Goal: Information Seeking & Learning: Learn about a topic

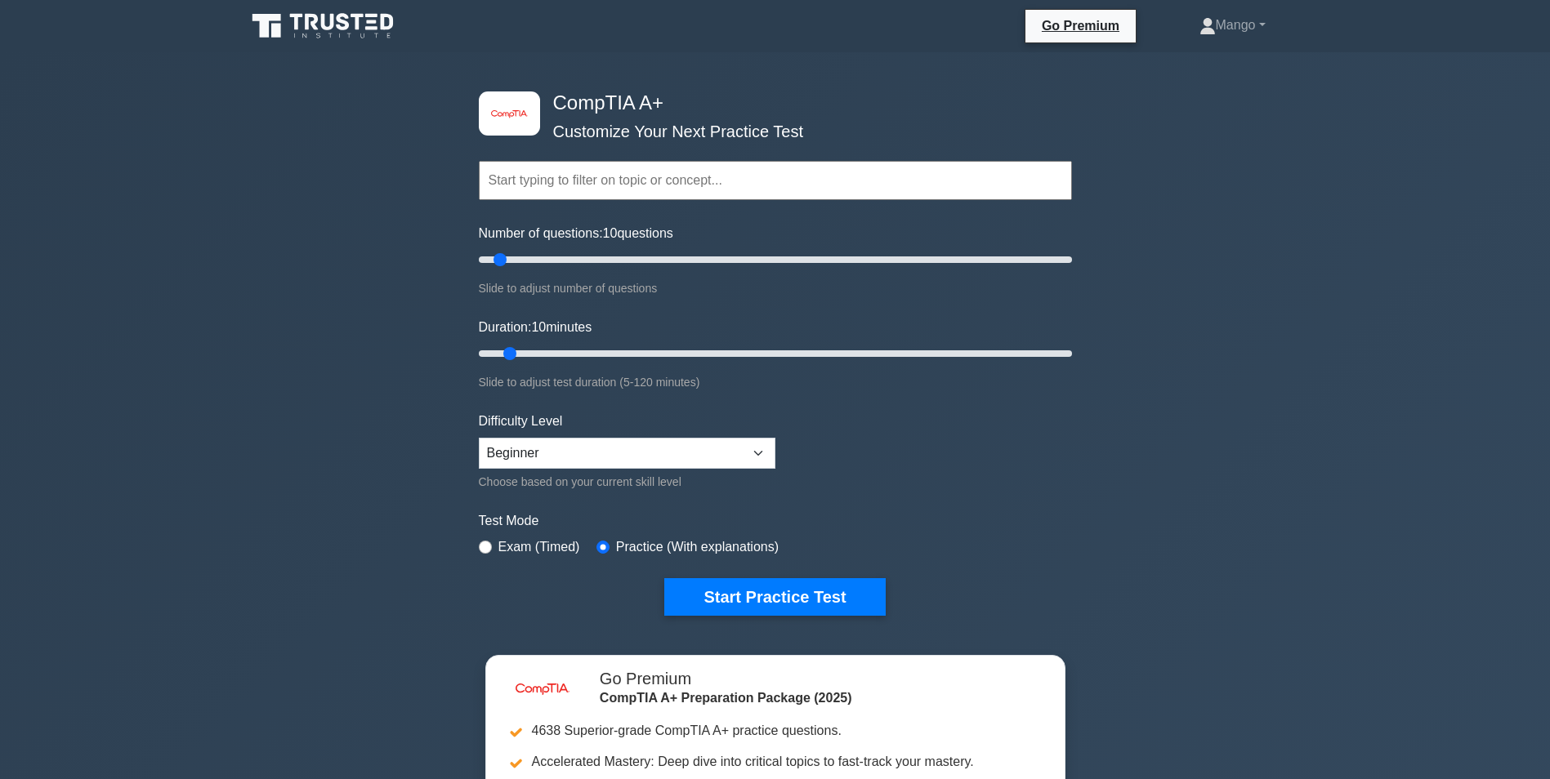
click at [651, 446] on select "Beginner Intermediate Expert" at bounding box center [627, 453] width 297 height 31
click at [479, 438] on select "Beginner Intermediate Expert" at bounding box center [627, 453] width 297 height 31
click at [577, 456] on select "Beginner Intermediate Expert" at bounding box center [627, 453] width 297 height 31
select select "intermediate"
click at [479, 438] on select "Beginner Intermediate Expert" at bounding box center [627, 453] width 297 height 31
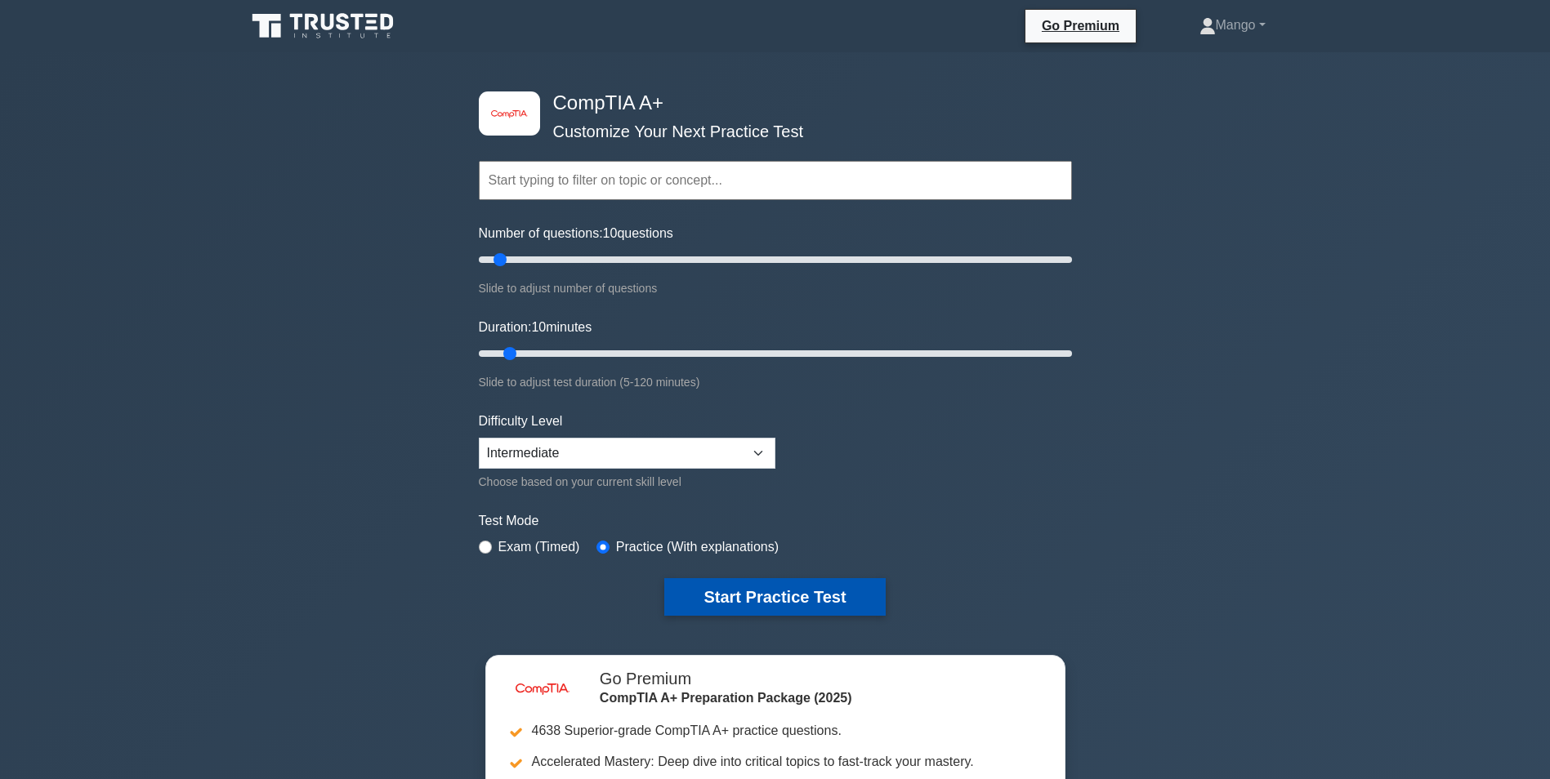
click at [705, 578] on button "Start Practice Test" at bounding box center [774, 597] width 221 height 38
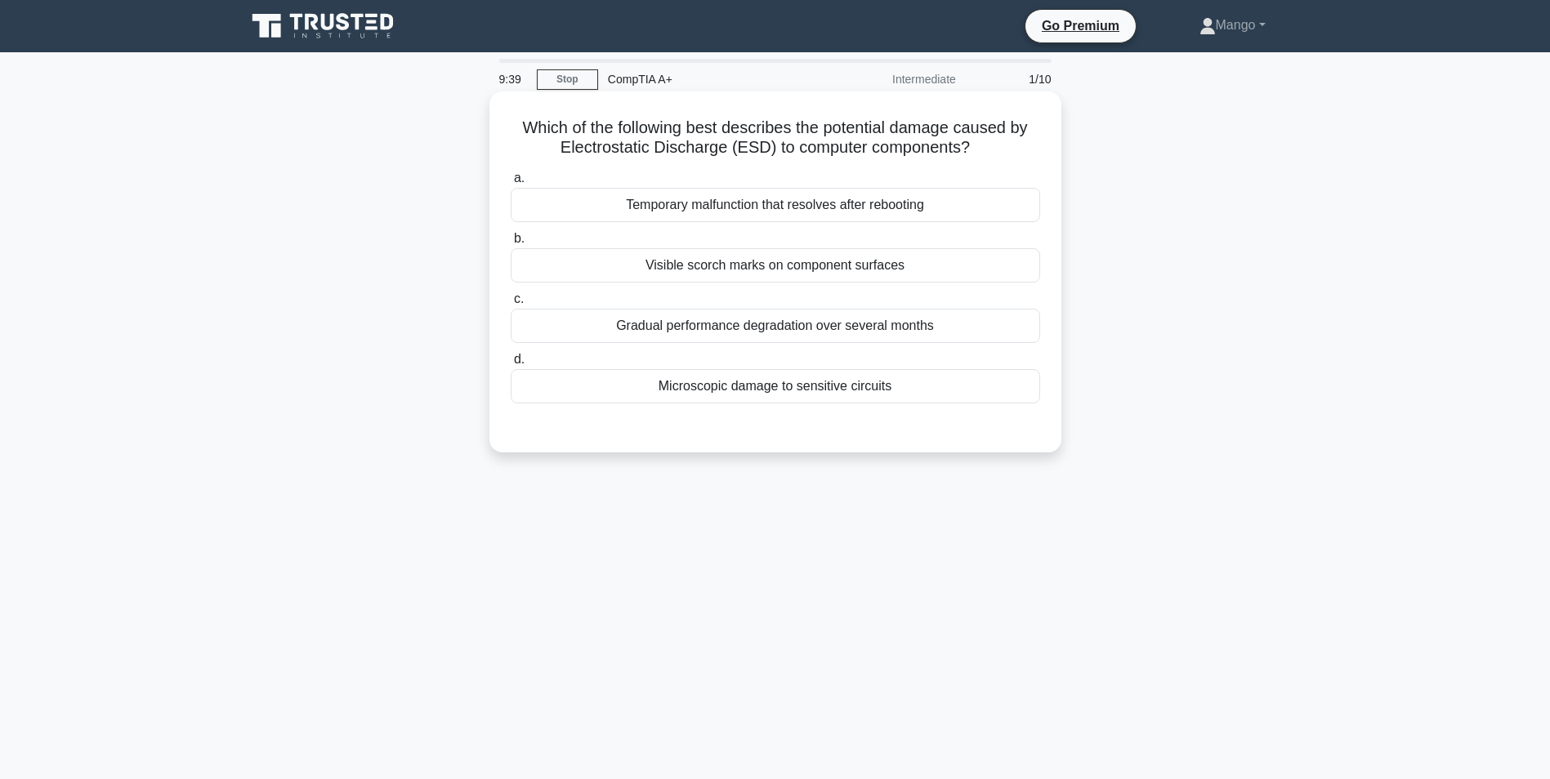
click at [824, 394] on div "Microscopic damage to sensitive circuits" at bounding box center [775, 386] width 529 height 34
click at [511, 365] on input "d. Microscopic damage to sensitive circuits" at bounding box center [511, 360] width 0 height 11
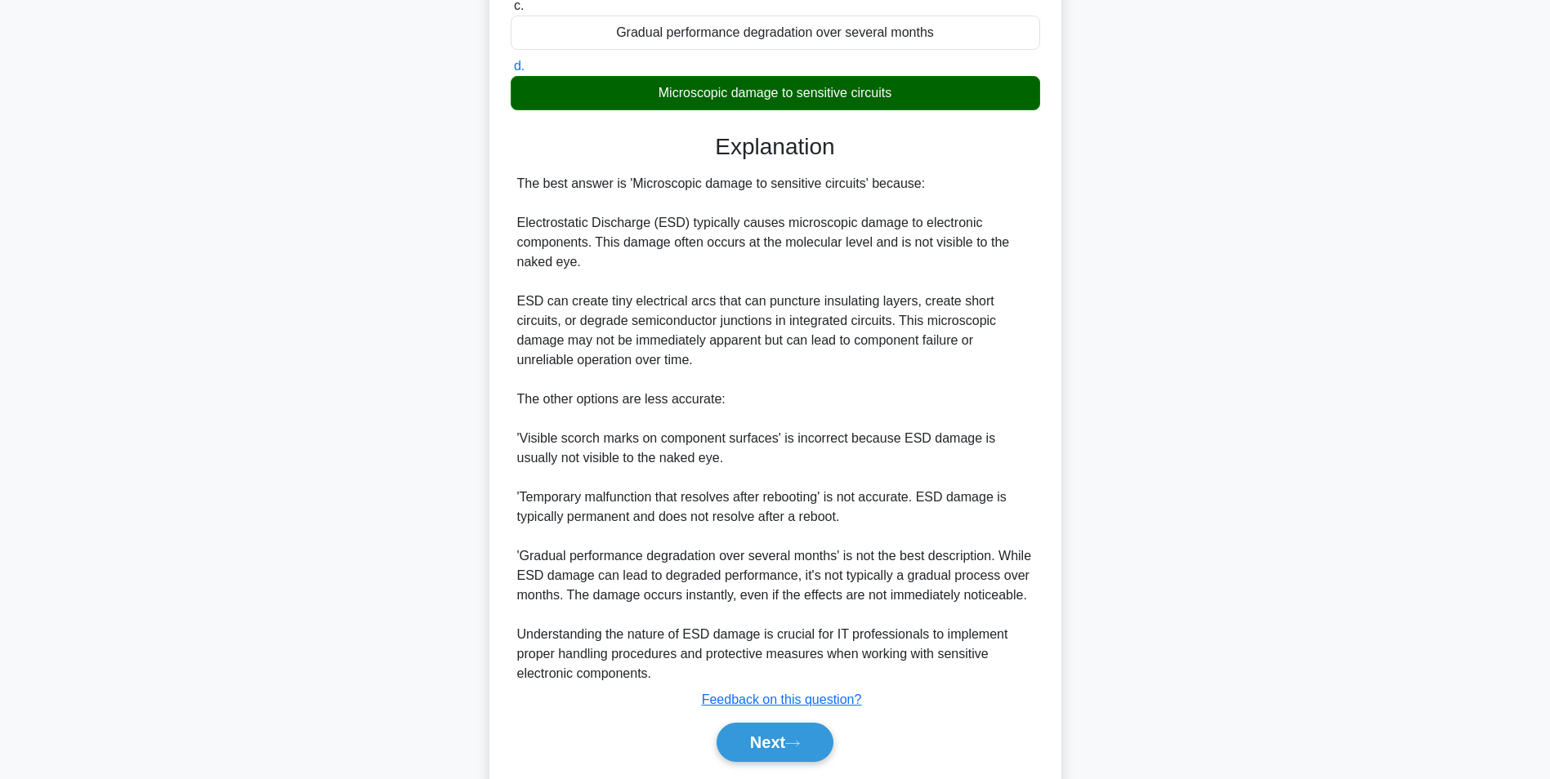
scroll to position [327, 0]
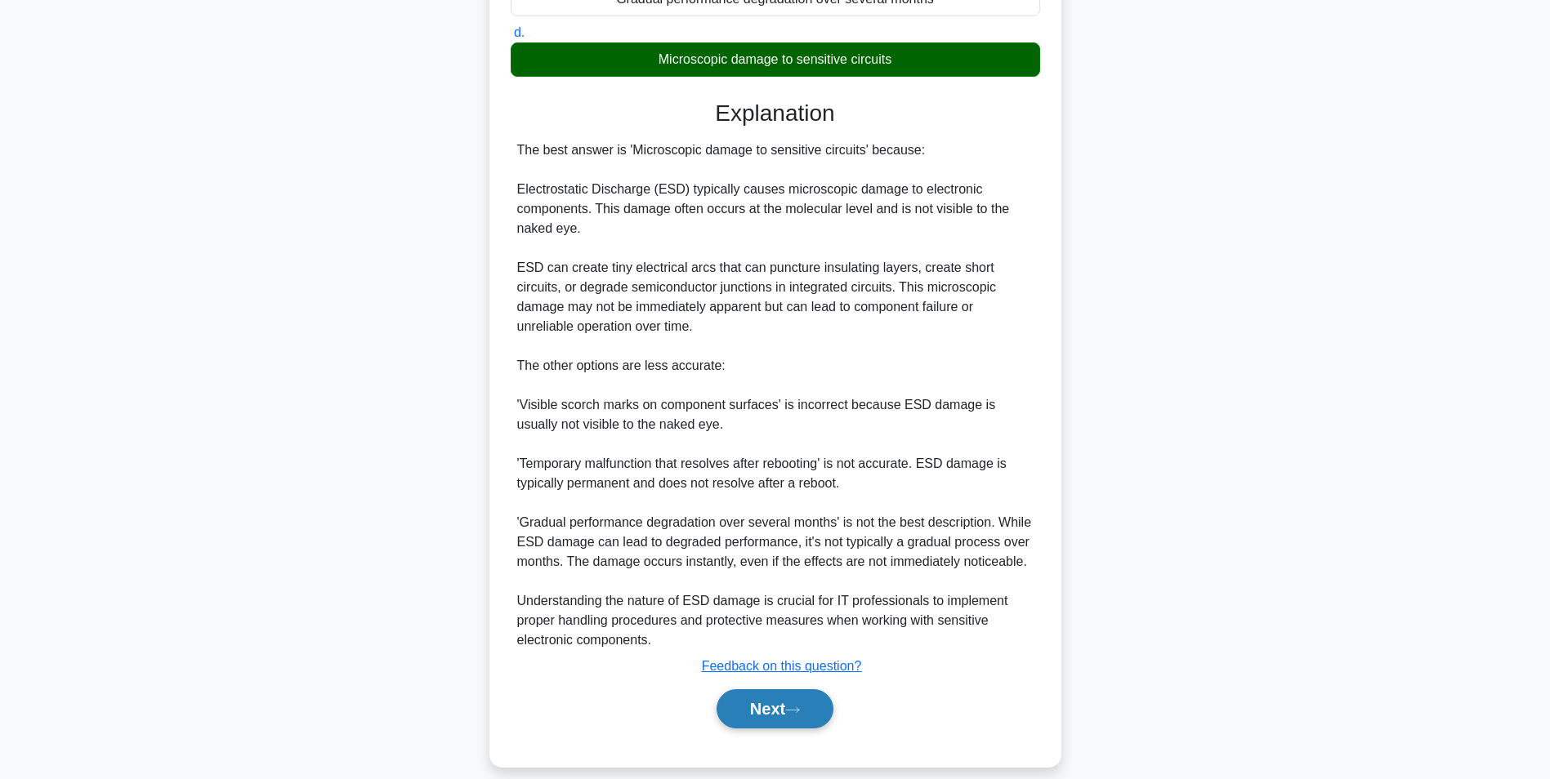
click at [780, 721] on button "Next" at bounding box center [774, 708] width 117 height 39
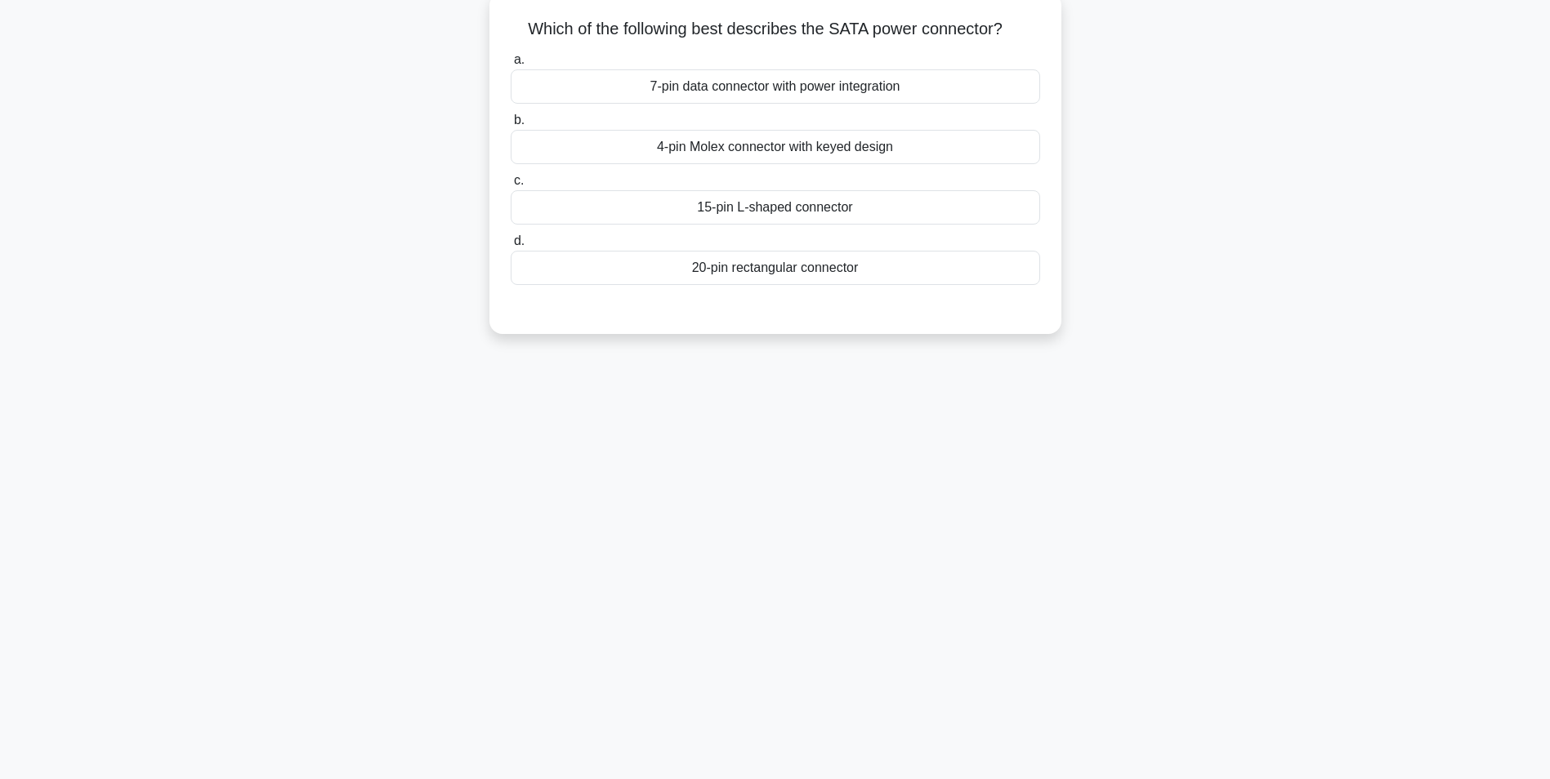
scroll to position [0, 0]
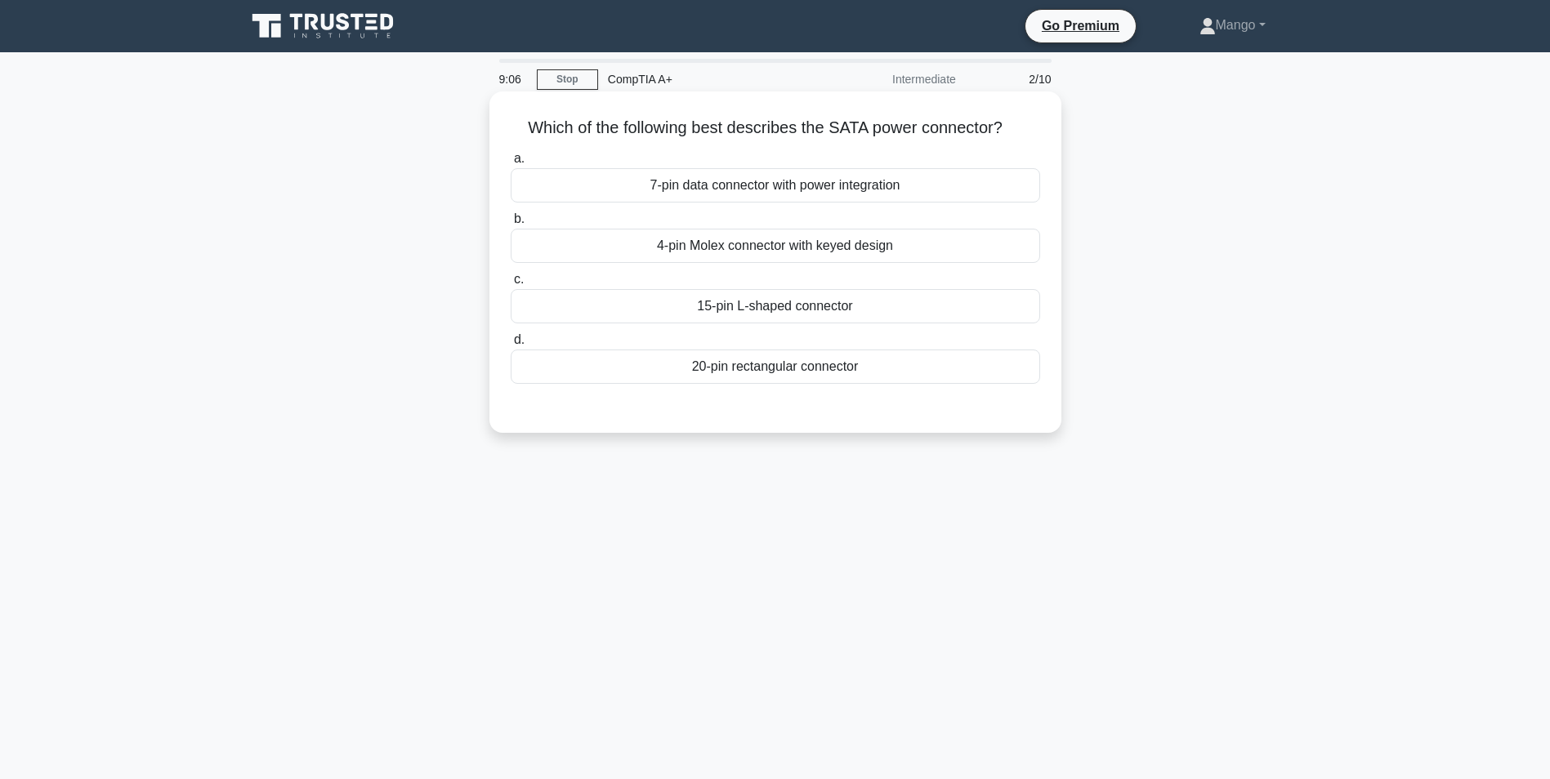
click at [765, 210] on label "b. 4-pin Molex connector with keyed design" at bounding box center [775, 236] width 529 height 54
click at [511, 214] on input "b. 4-pin Molex connector with keyed design" at bounding box center [511, 219] width 0 height 11
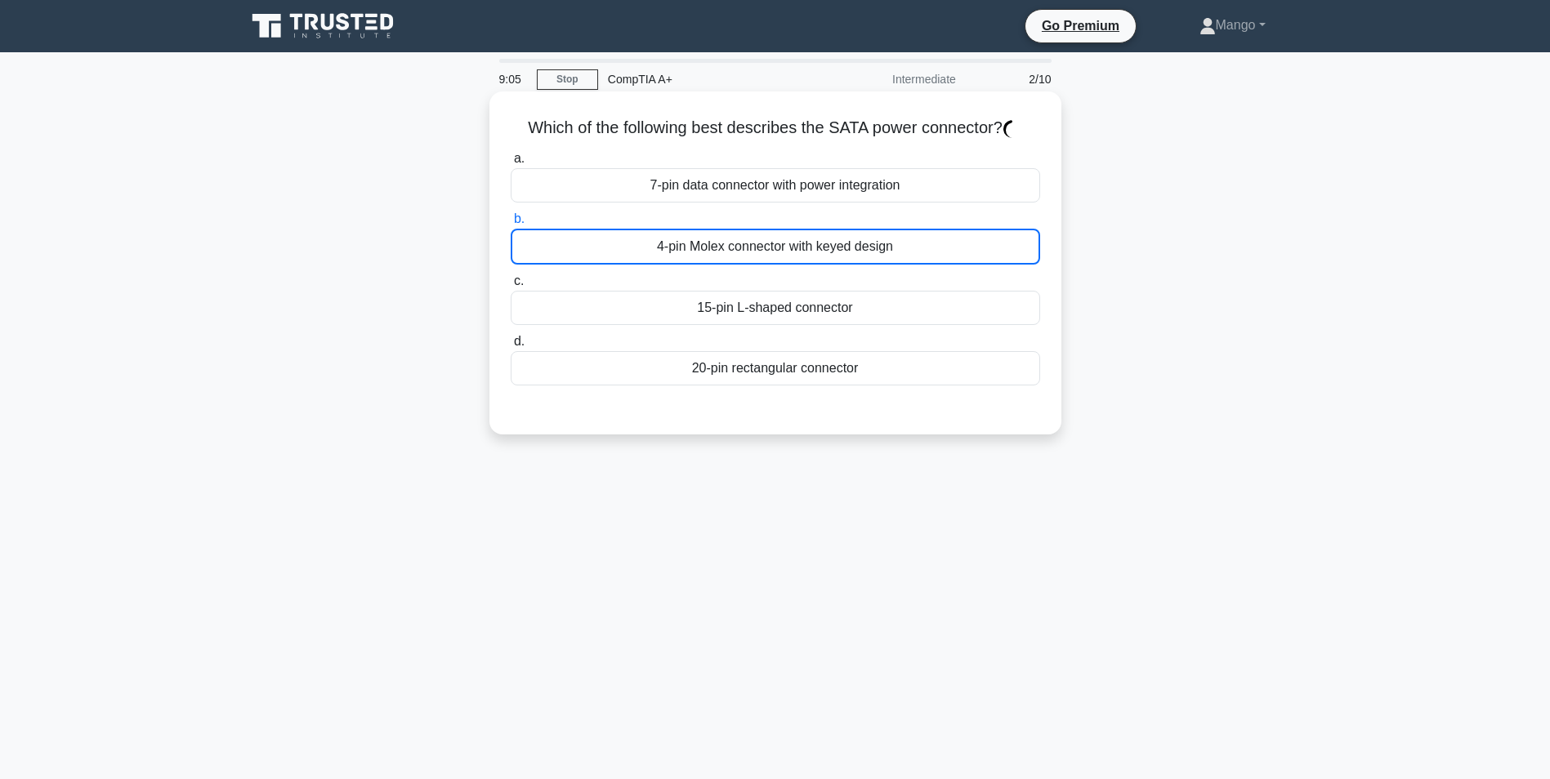
click at [762, 180] on div "7-pin data connector with power integration" at bounding box center [775, 185] width 529 height 34
click at [511, 164] on input "a. 7-pin data connector with power integration" at bounding box center [511, 159] width 0 height 11
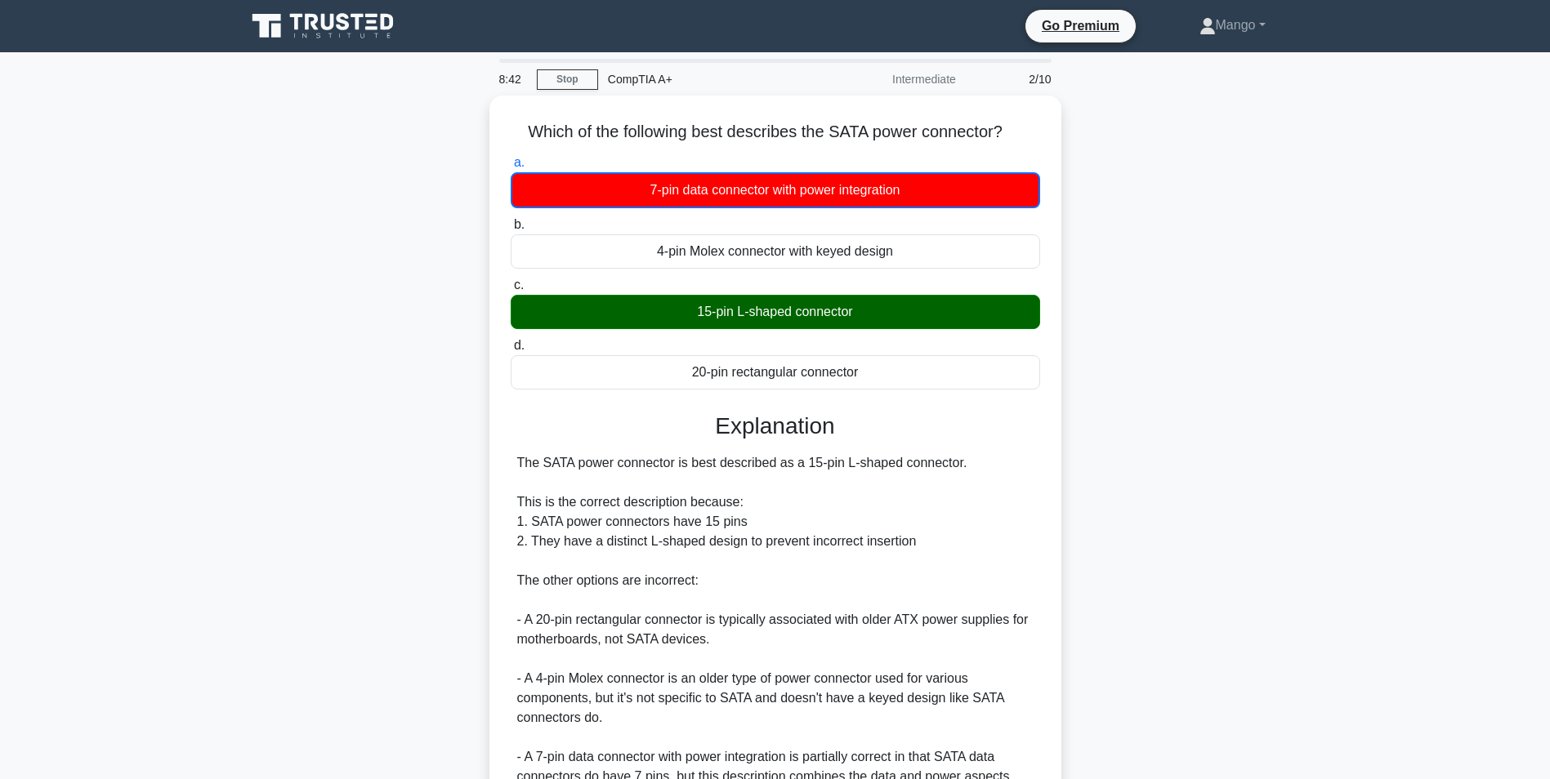
scroll to position [245, 0]
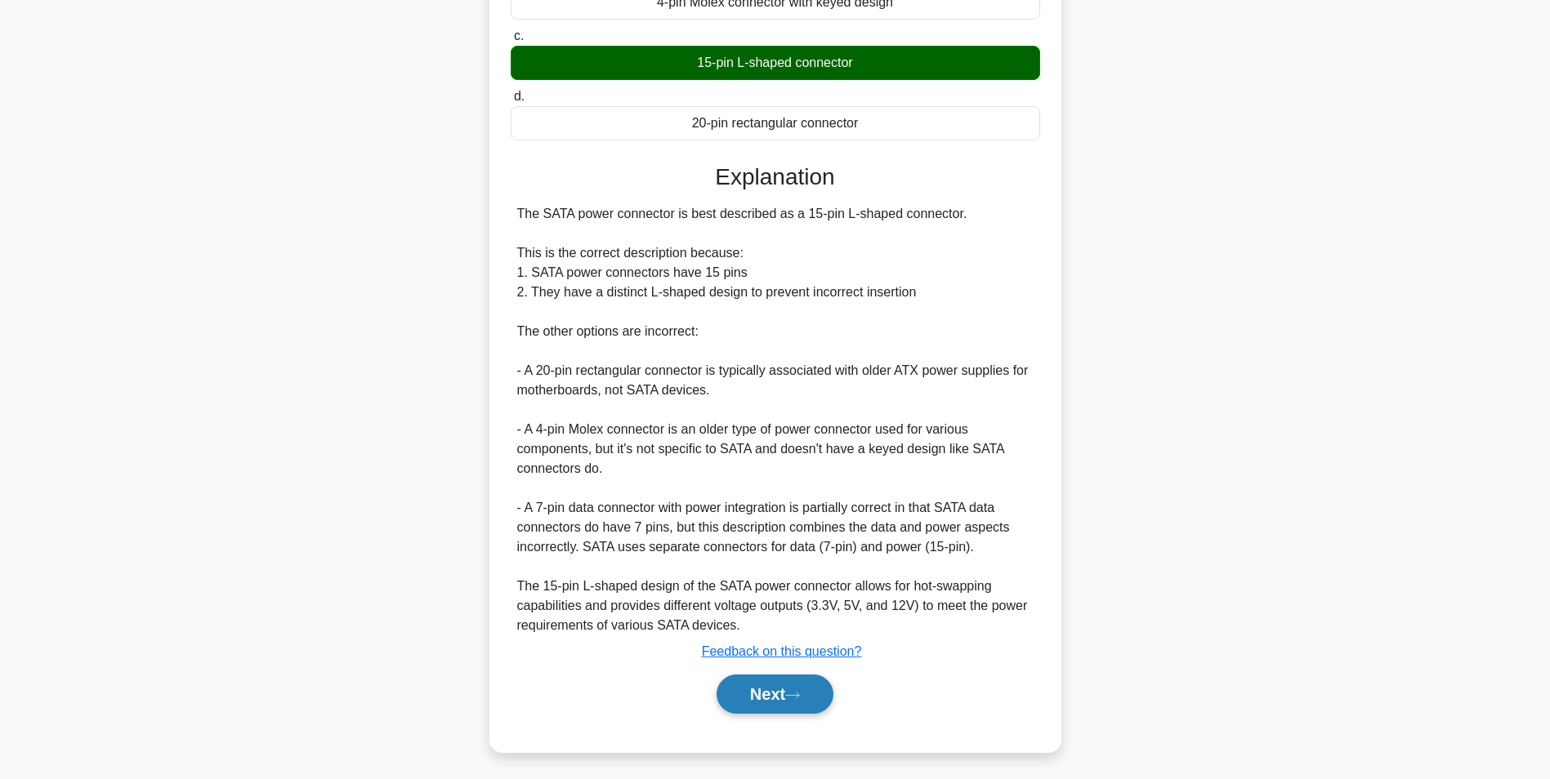
click at [778, 699] on button "Next" at bounding box center [774, 694] width 117 height 39
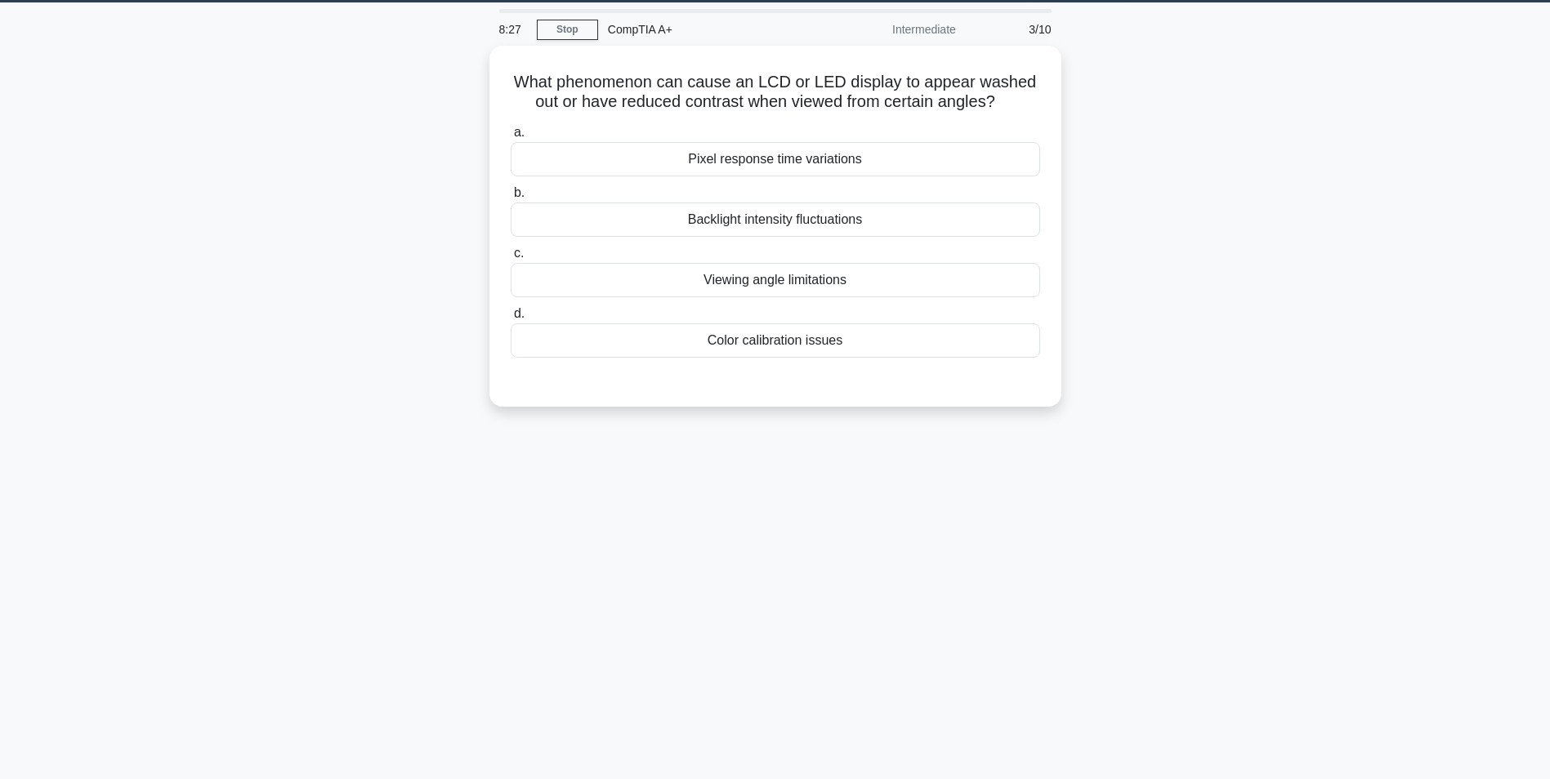
scroll to position [0, 0]
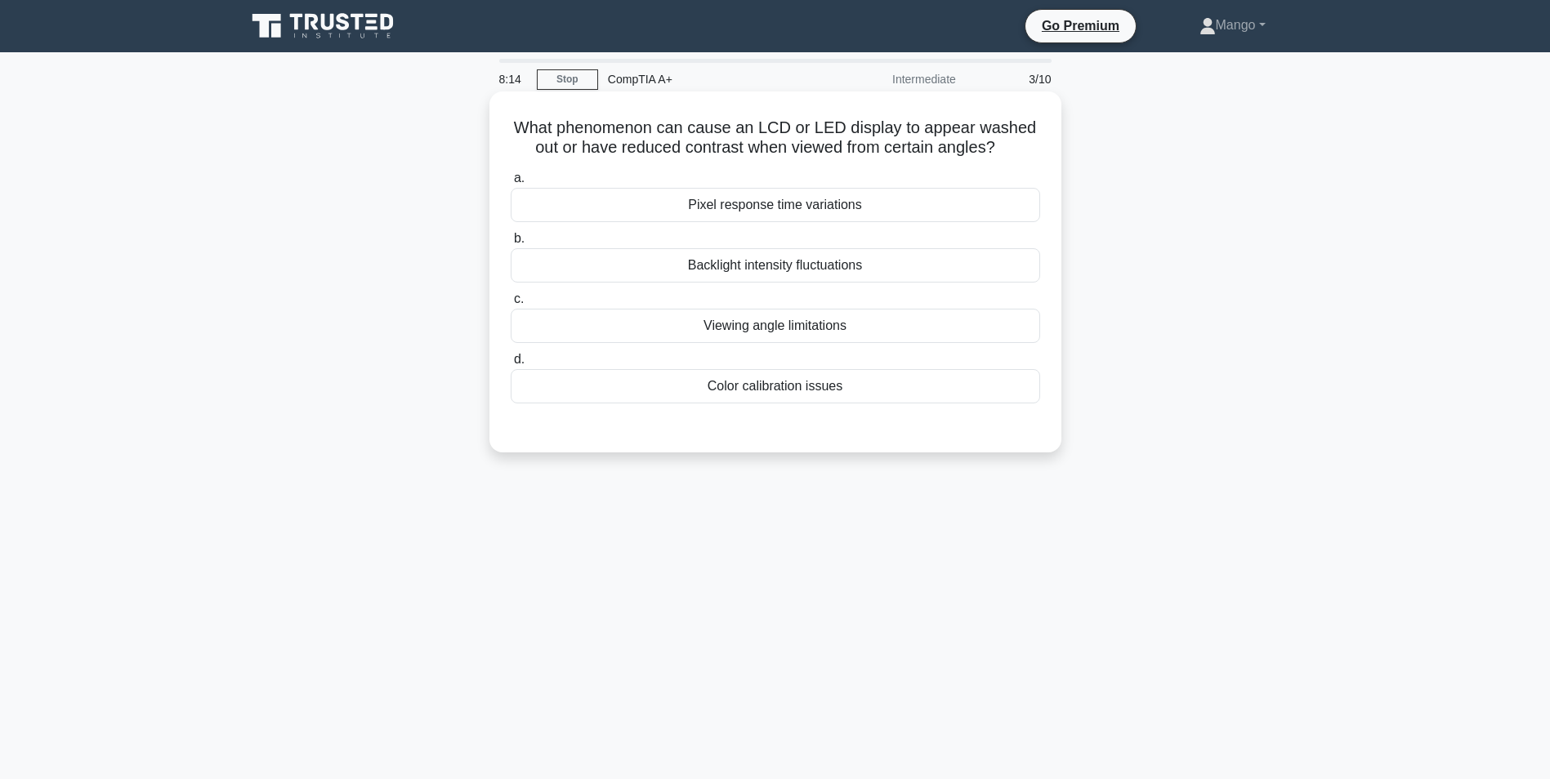
click at [819, 267] on div "Backlight intensity fluctuations" at bounding box center [775, 265] width 529 height 34
click at [511, 244] on input "b. Backlight intensity fluctuations" at bounding box center [511, 239] width 0 height 11
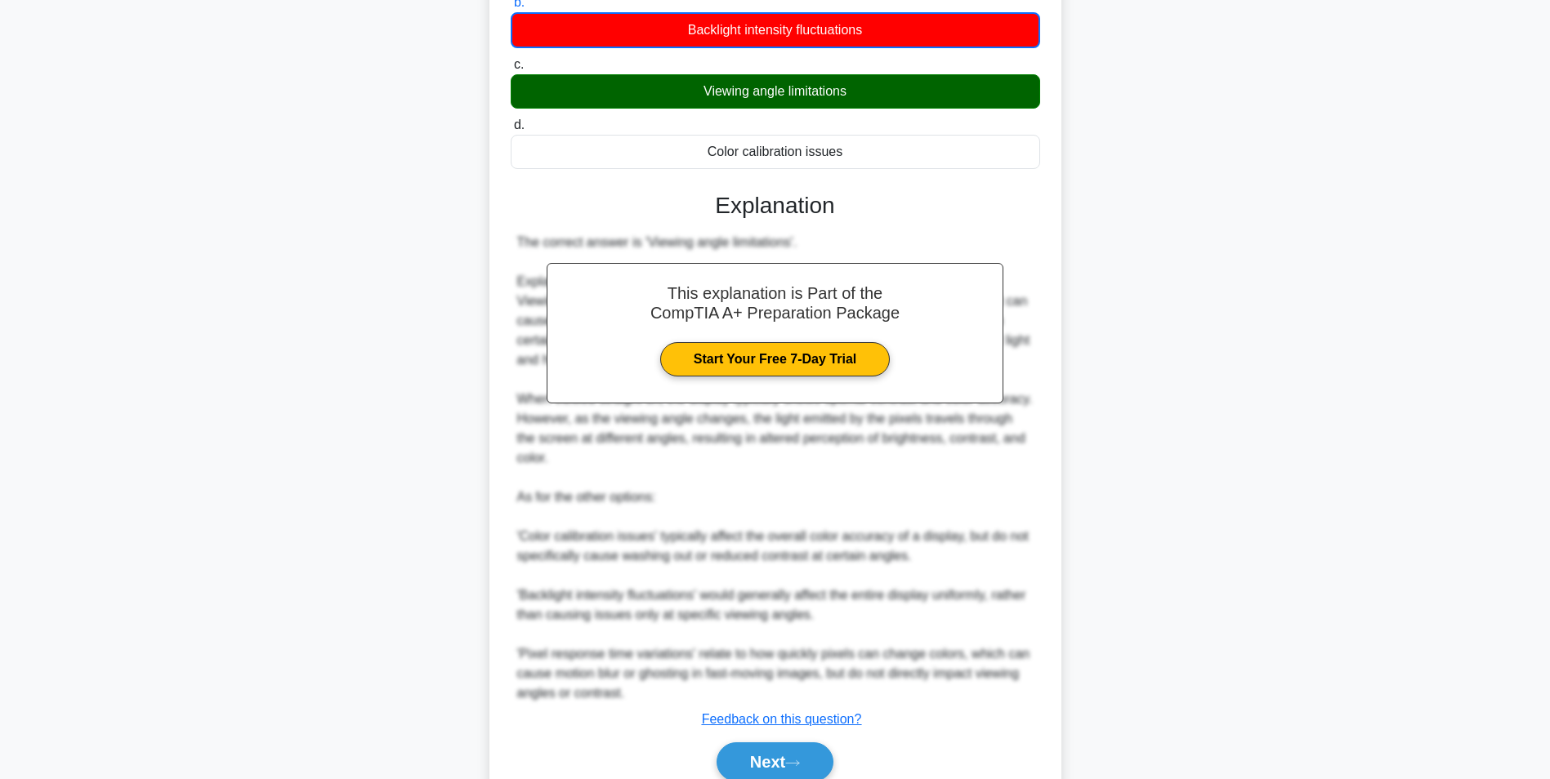
scroll to position [309, 0]
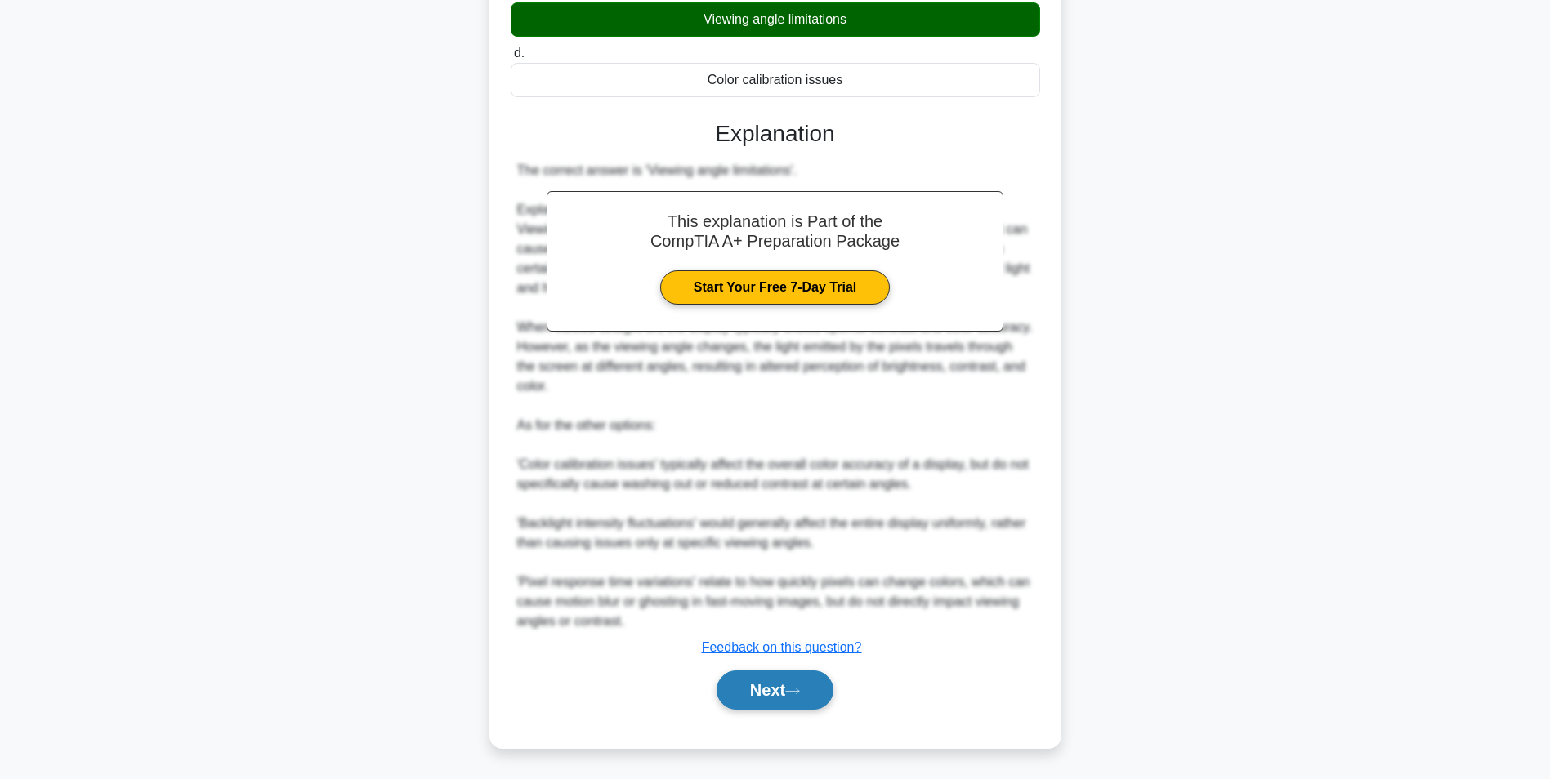
click at [788, 700] on button "Next" at bounding box center [774, 690] width 117 height 39
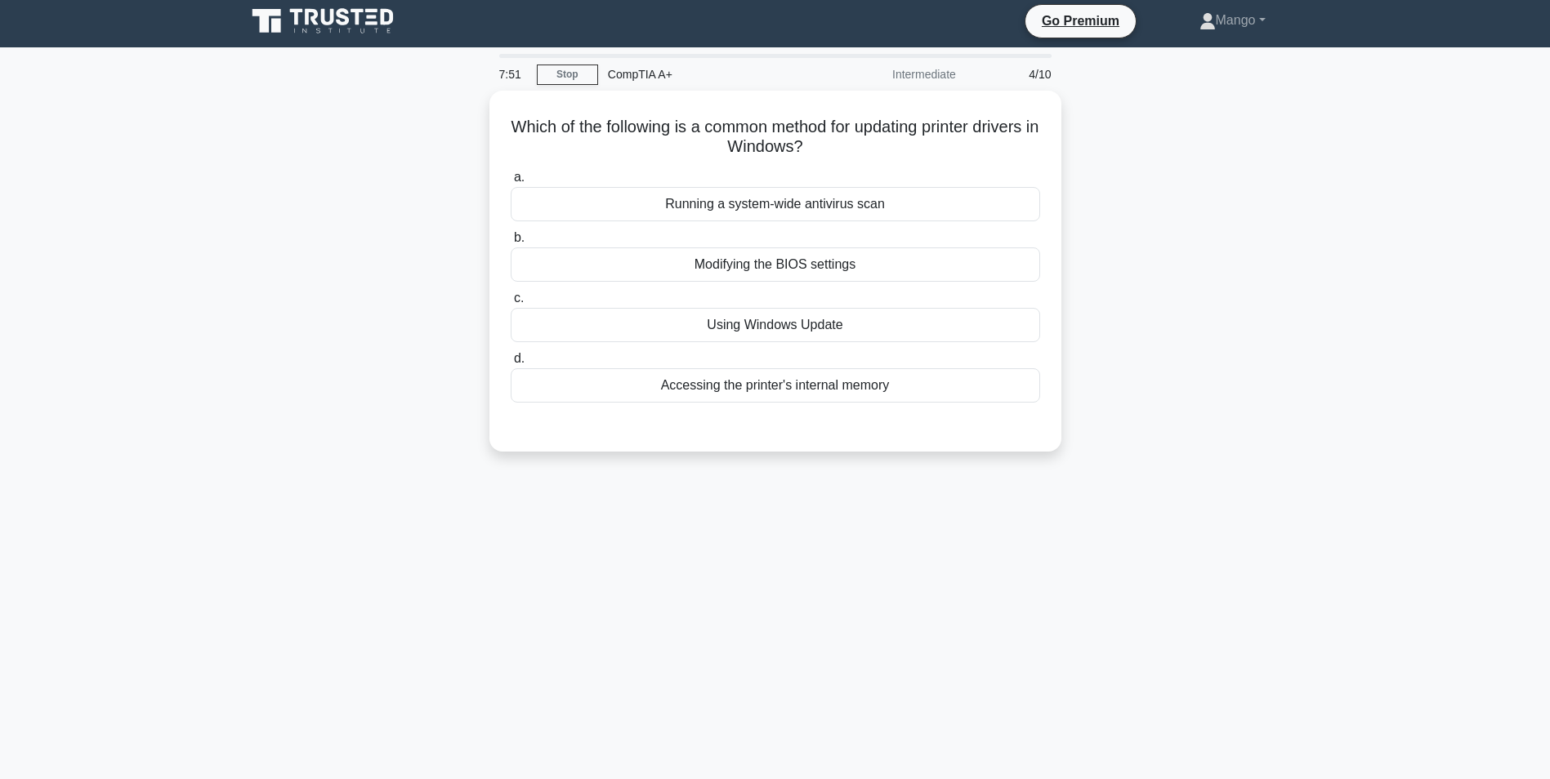
scroll to position [0, 0]
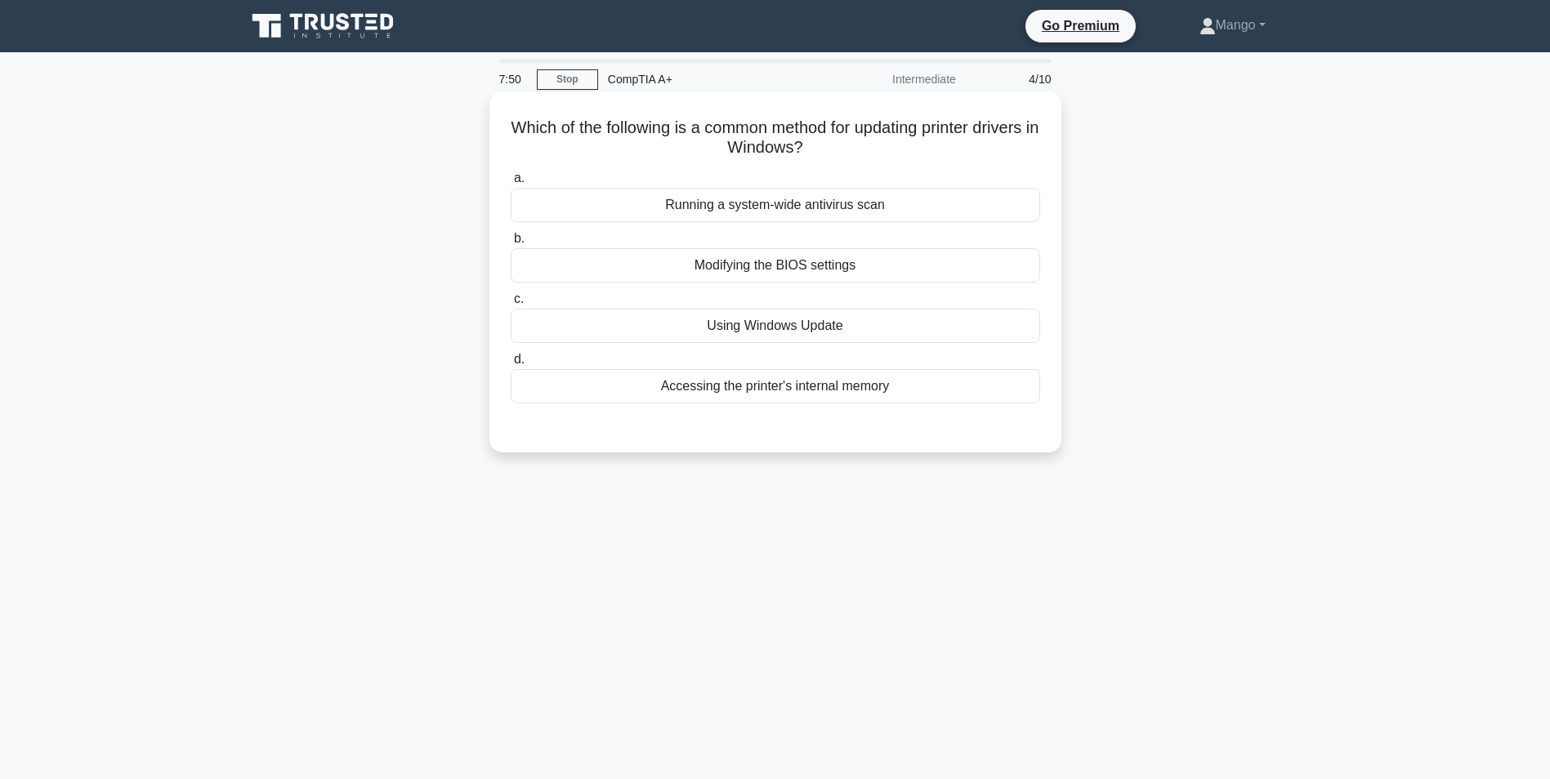
click at [771, 263] on div "Modifying the BIOS settings" at bounding box center [775, 265] width 529 height 34
click at [511, 244] on input "b. Modifying the BIOS settings" at bounding box center [511, 239] width 0 height 11
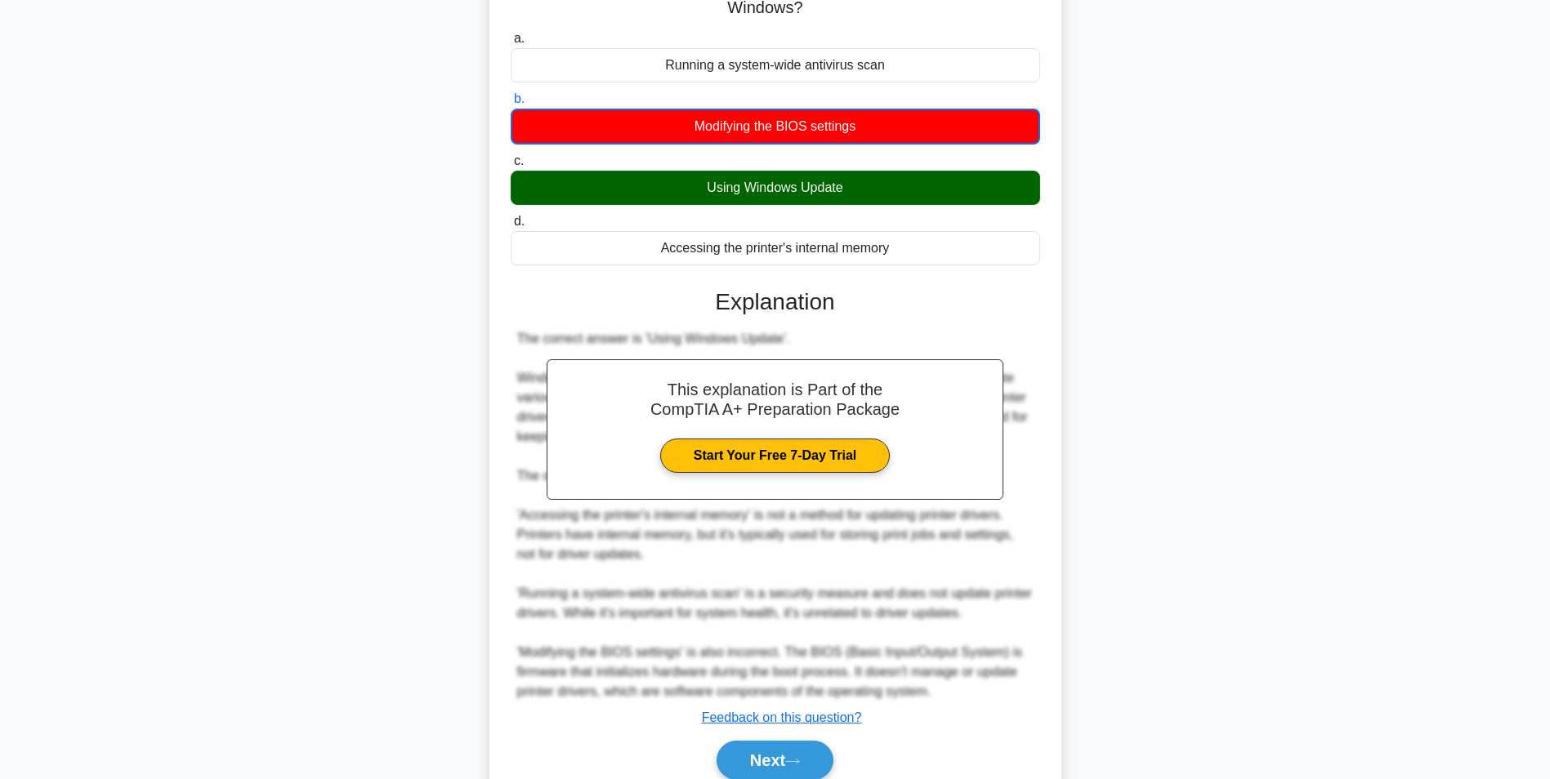
scroll to position [211, 0]
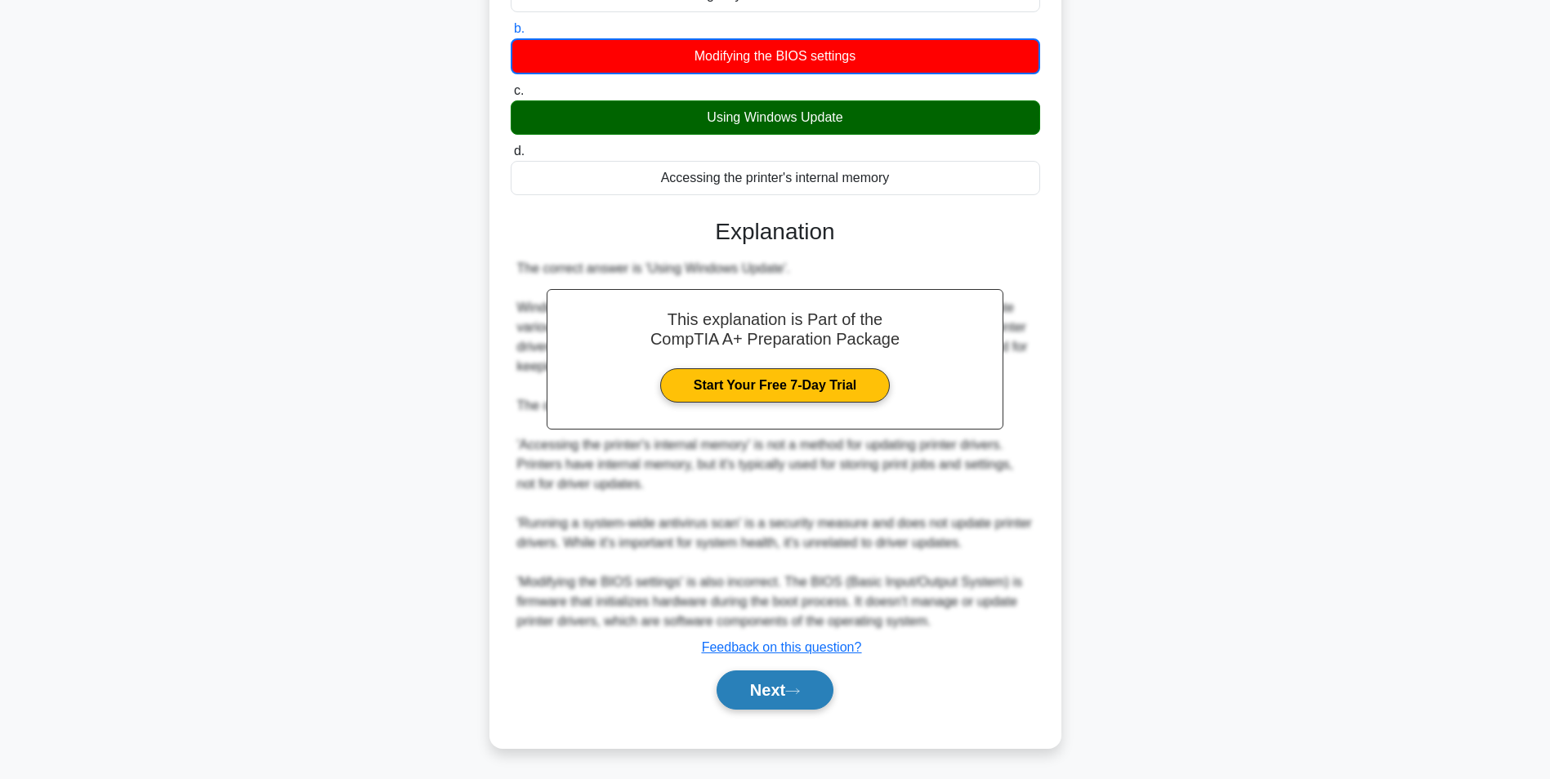
click at [780, 682] on button "Next" at bounding box center [774, 690] width 117 height 39
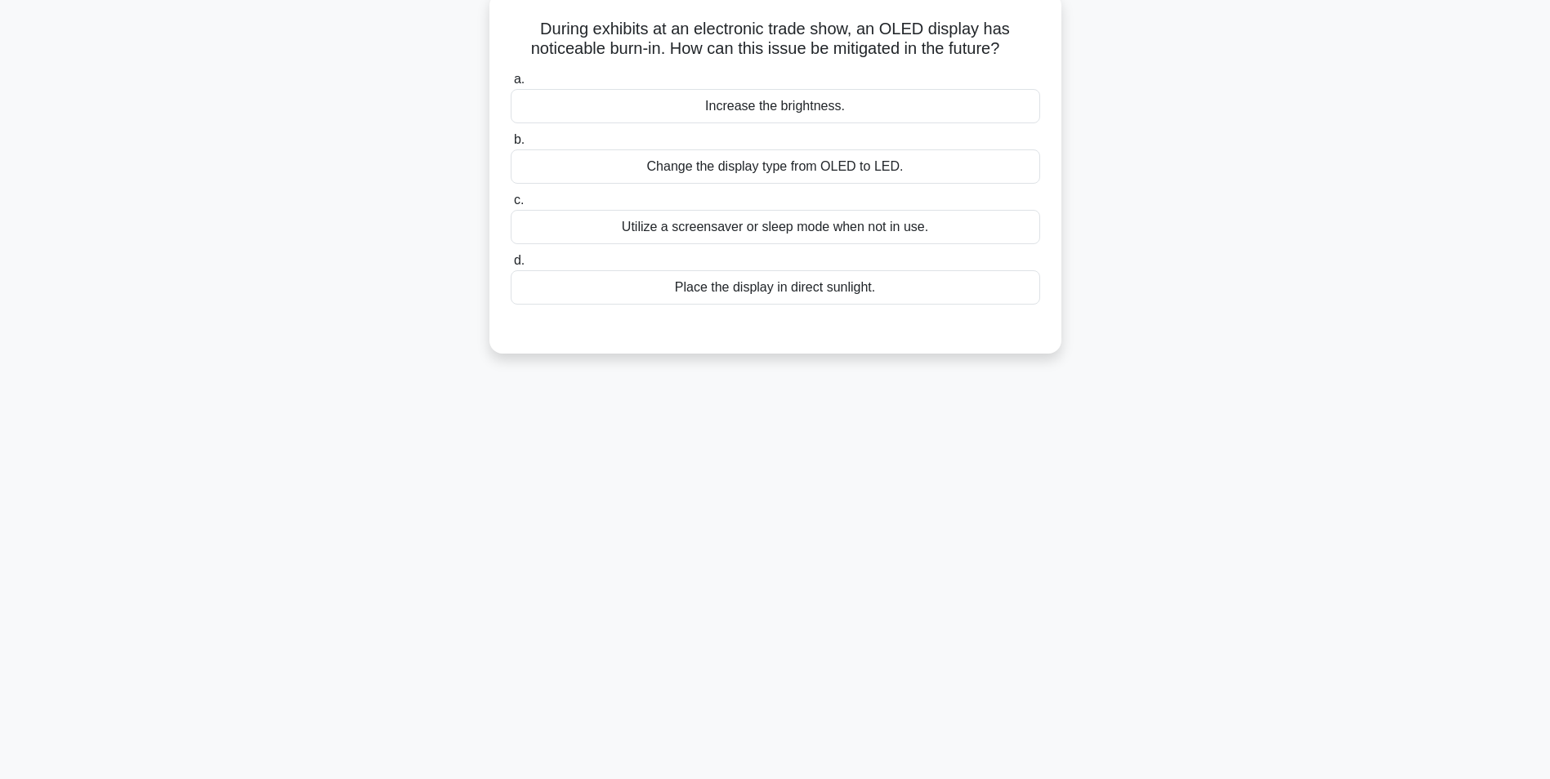
scroll to position [0, 0]
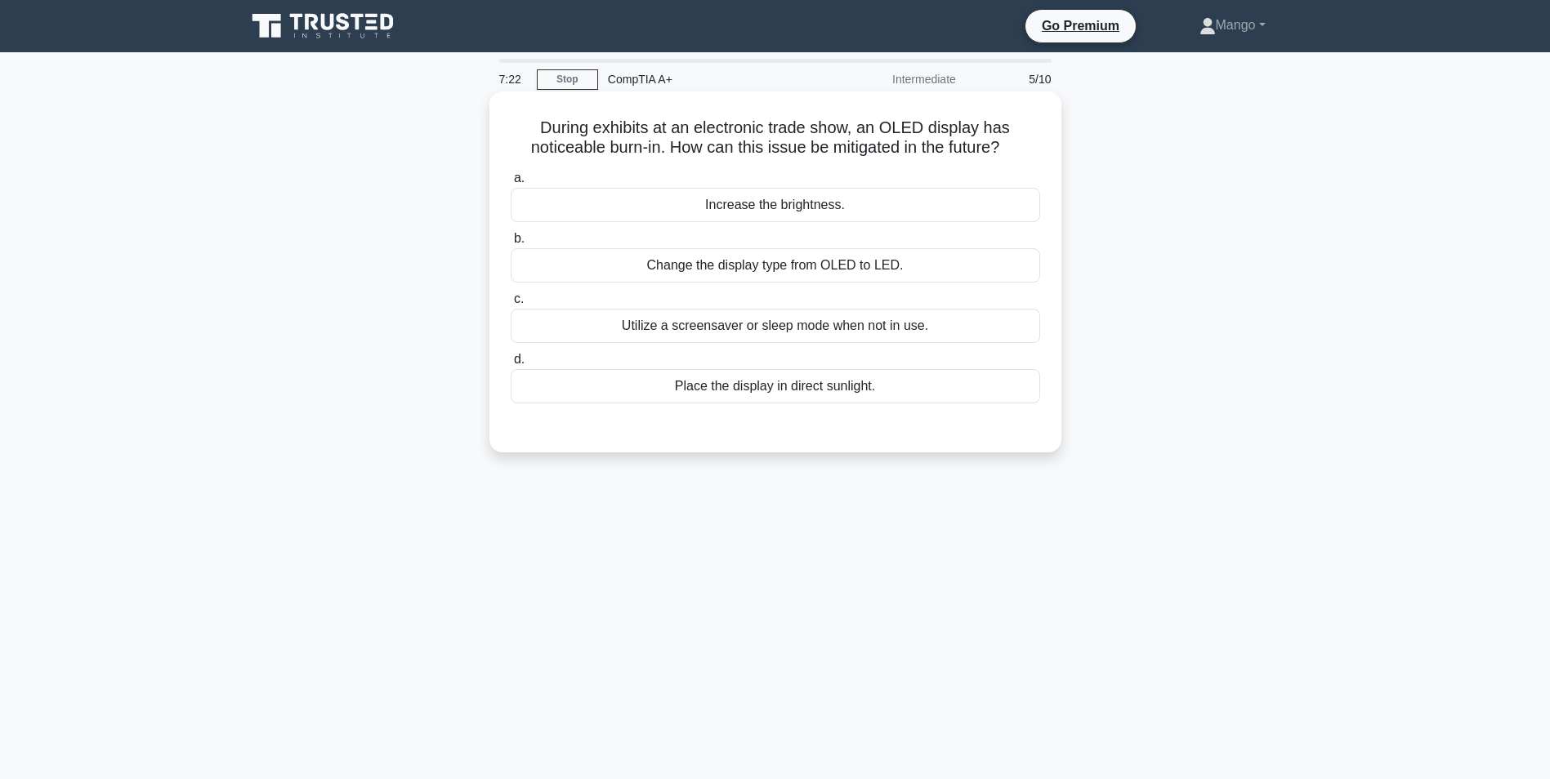
click at [718, 321] on div "Utilize a screensaver or sleep mode when not in use." at bounding box center [775, 326] width 529 height 34
click at [511, 305] on input "c. Utilize a screensaver or sleep mode when not in use." at bounding box center [511, 299] width 0 height 11
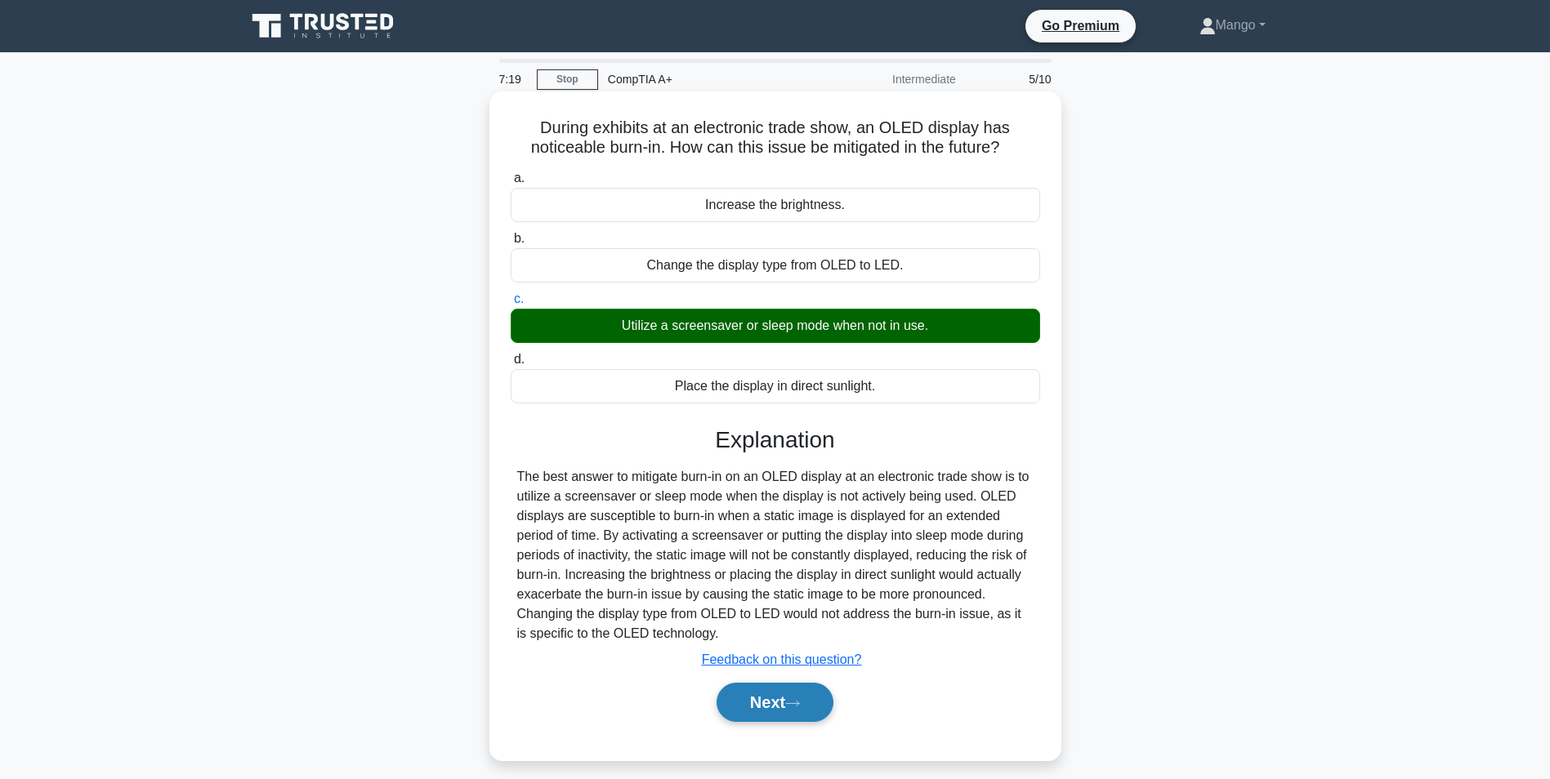
click at [749, 711] on button "Next" at bounding box center [774, 702] width 117 height 39
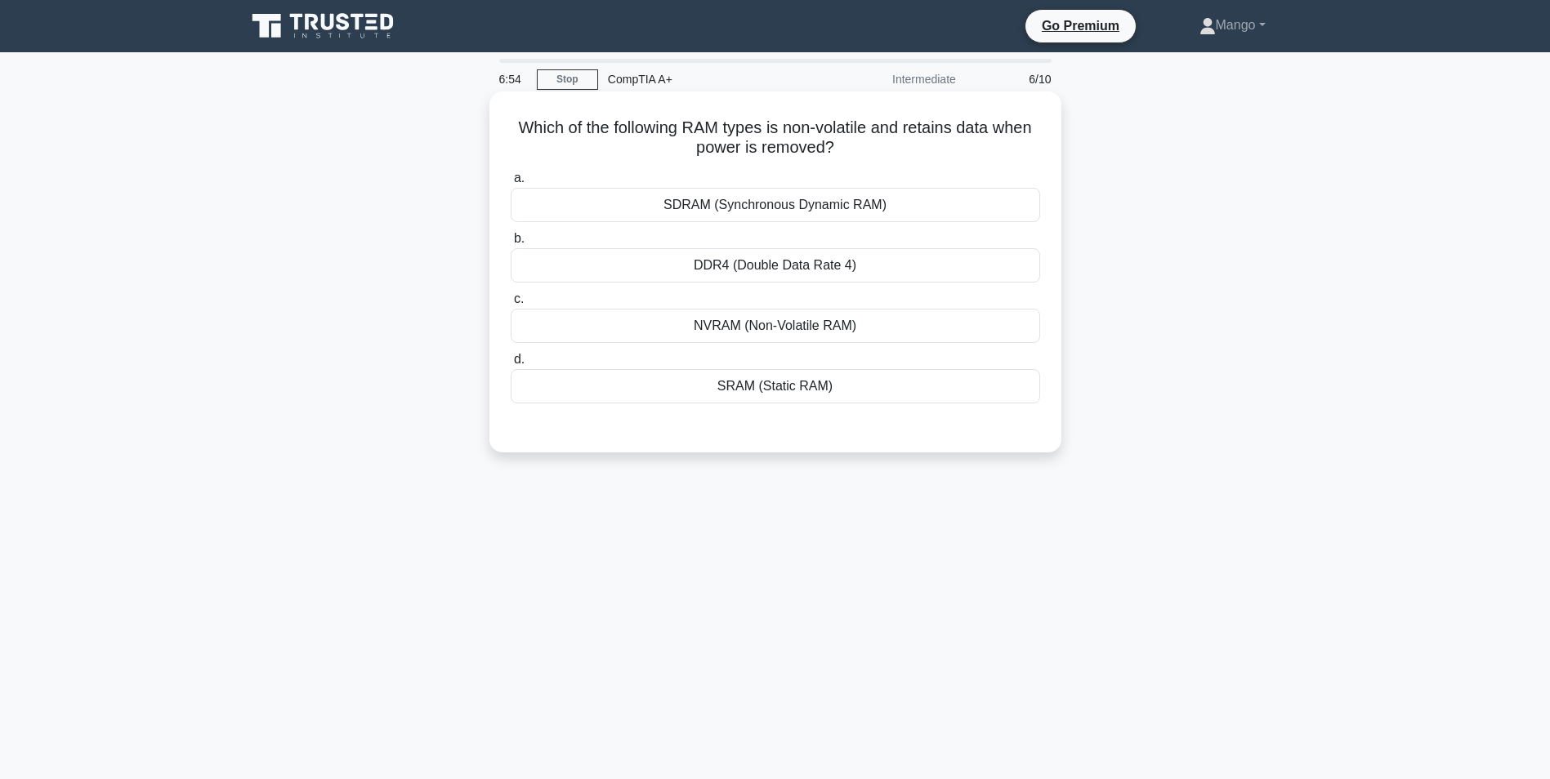
click at [760, 326] on div "NVRAM (Non-Volatile RAM)" at bounding box center [775, 326] width 529 height 34
click at [511, 305] on input "c. NVRAM (Non-Volatile RAM)" at bounding box center [511, 299] width 0 height 11
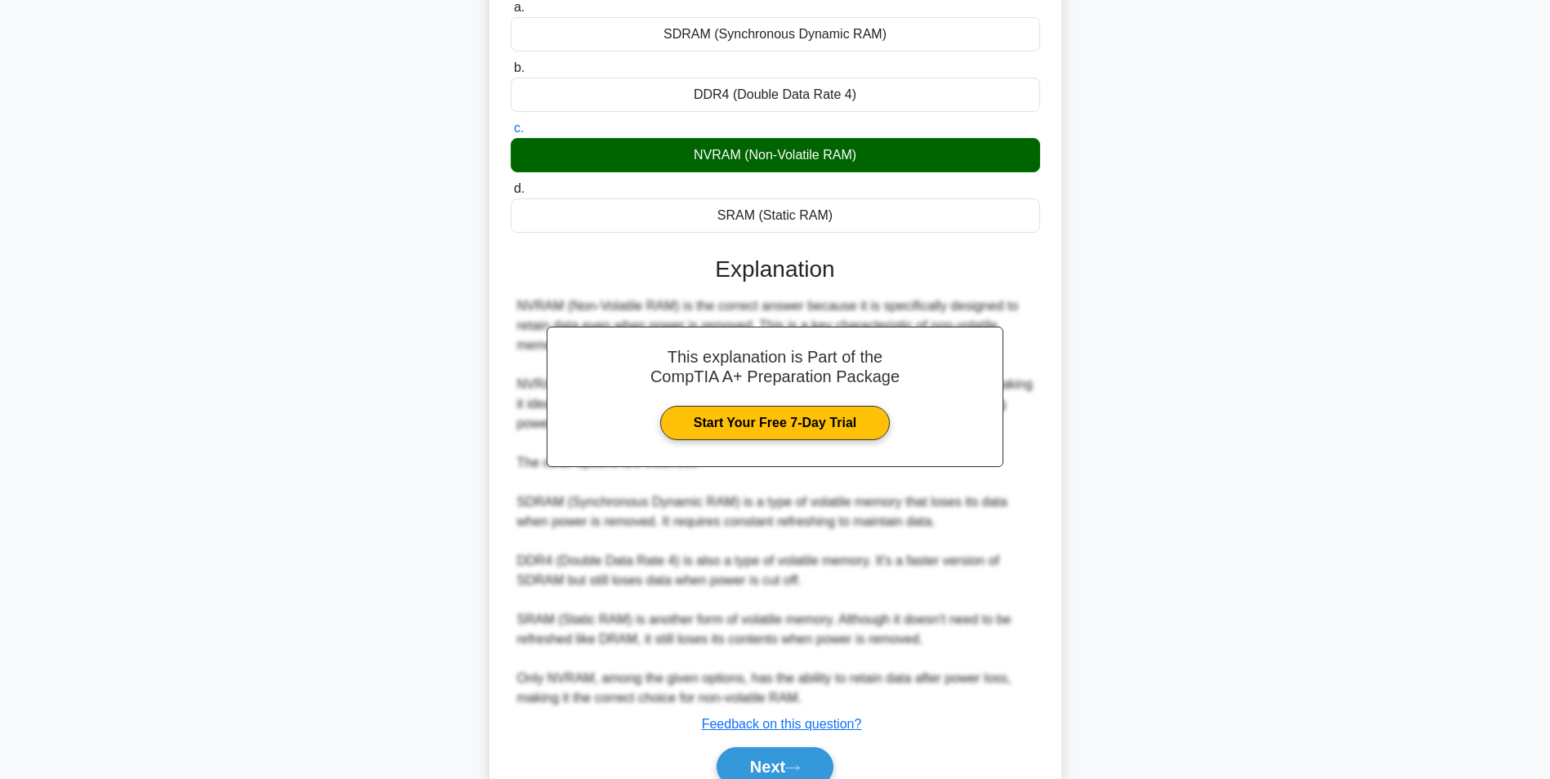
scroll to position [245, 0]
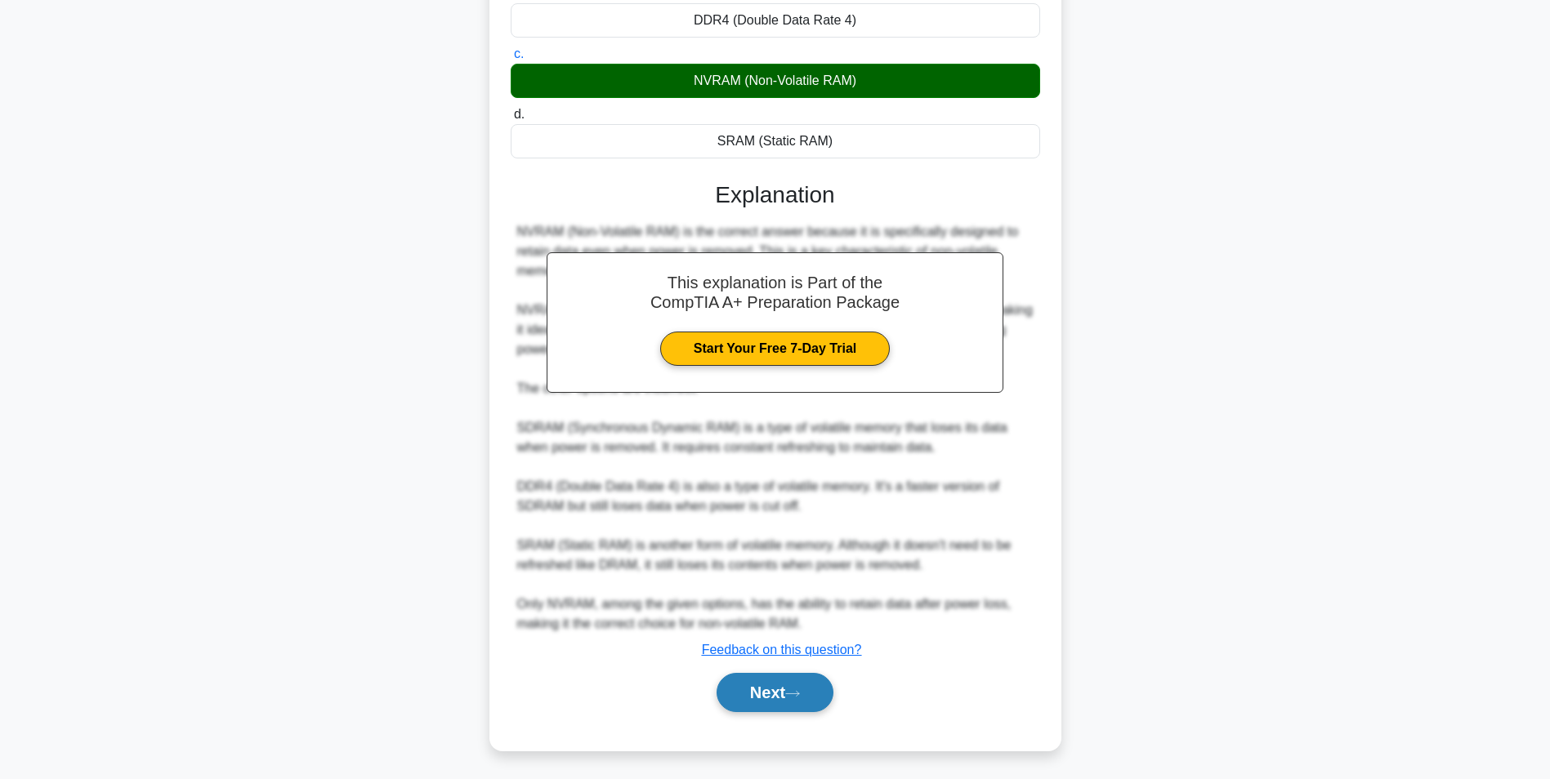
click at [812, 703] on button "Next" at bounding box center [774, 692] width 117 height 39
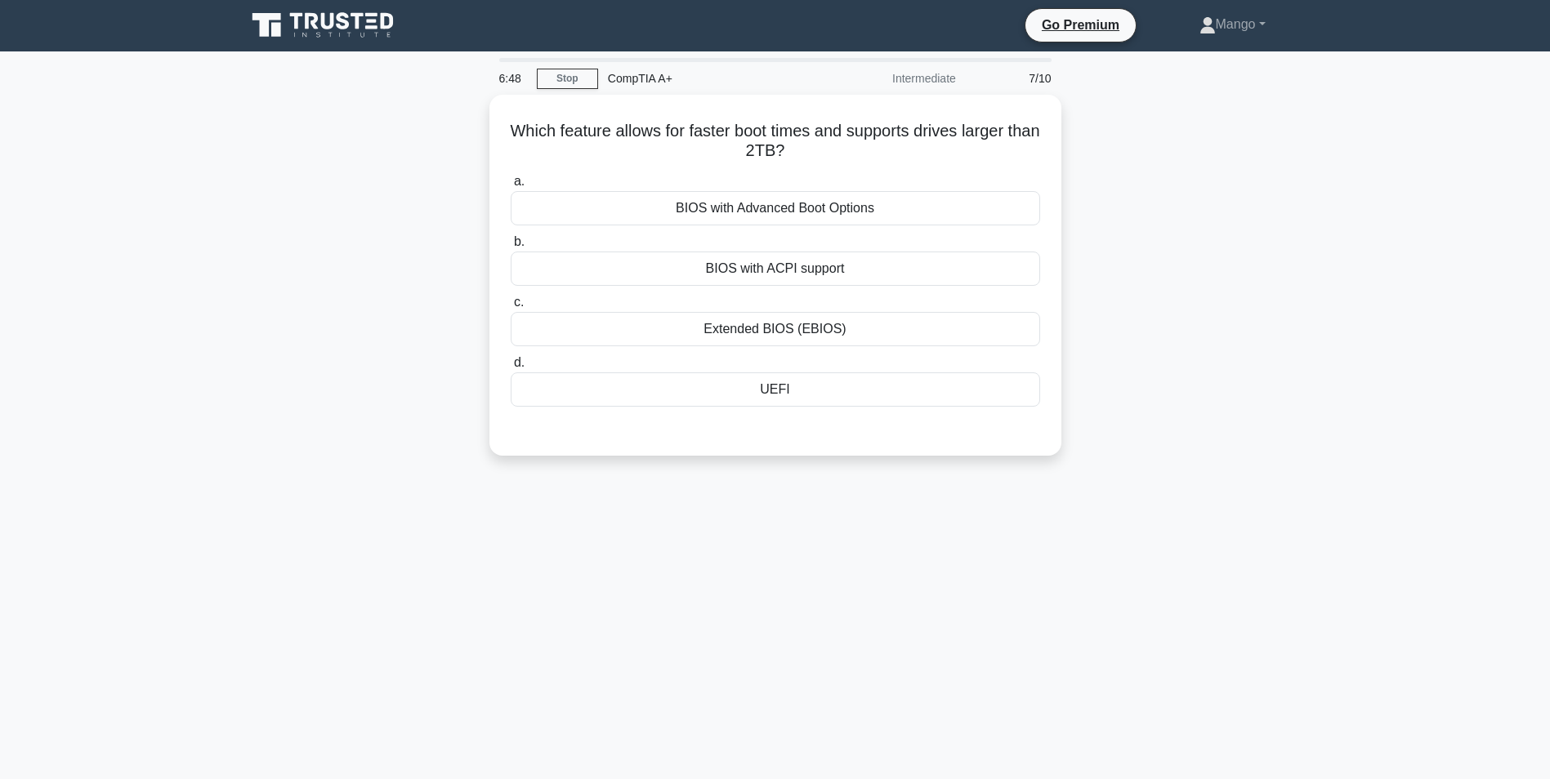
scroll to position [0, 0]
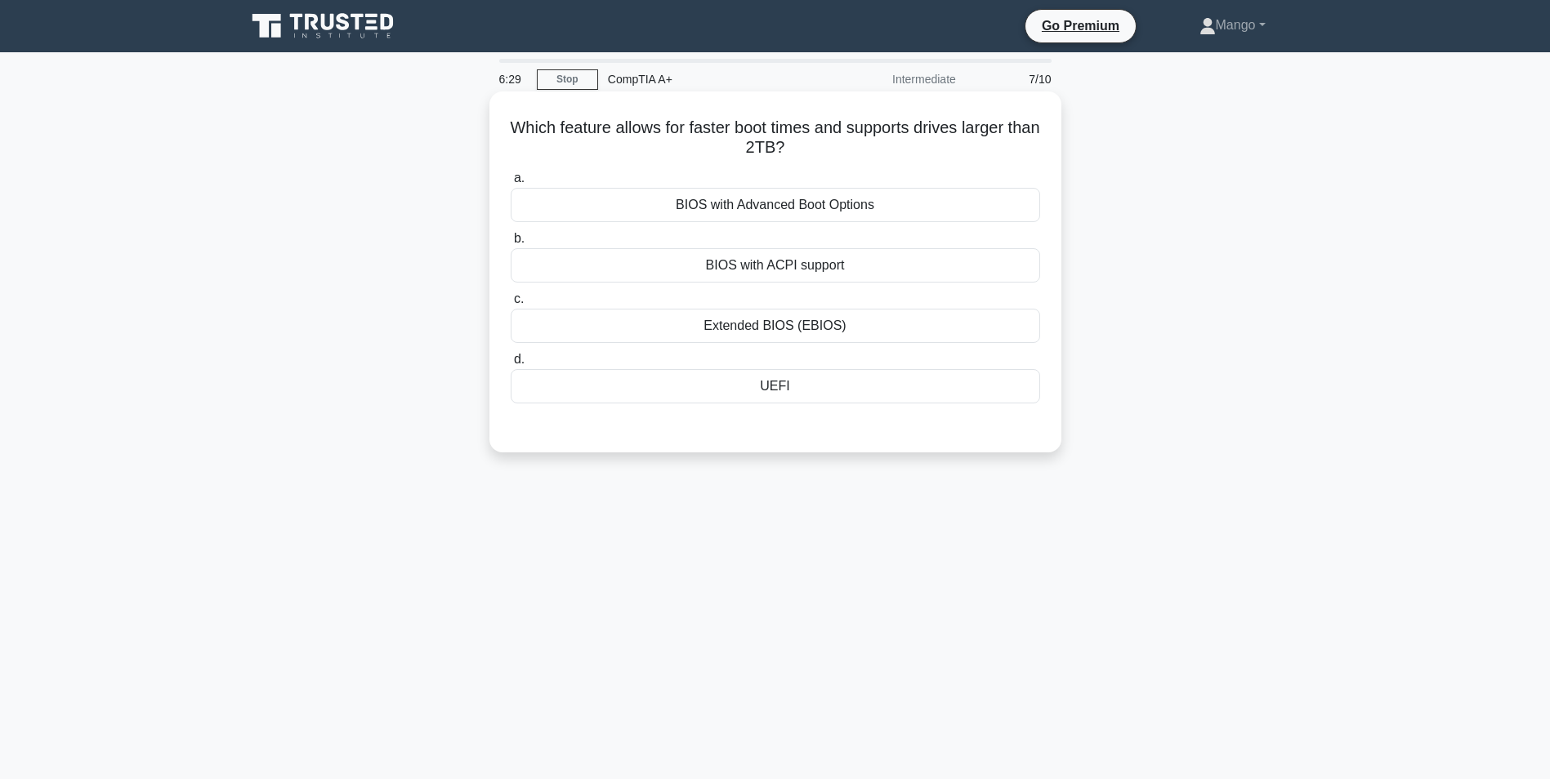
click at [765, 218] on div "BIOS with Advanced Boot Options" at bounding box center [775, 205] width 529 height 34
click at [511, 184] on input "a. BIOS with Advanced Boot Options" at bounding box center [511, 178] width 0 height 11
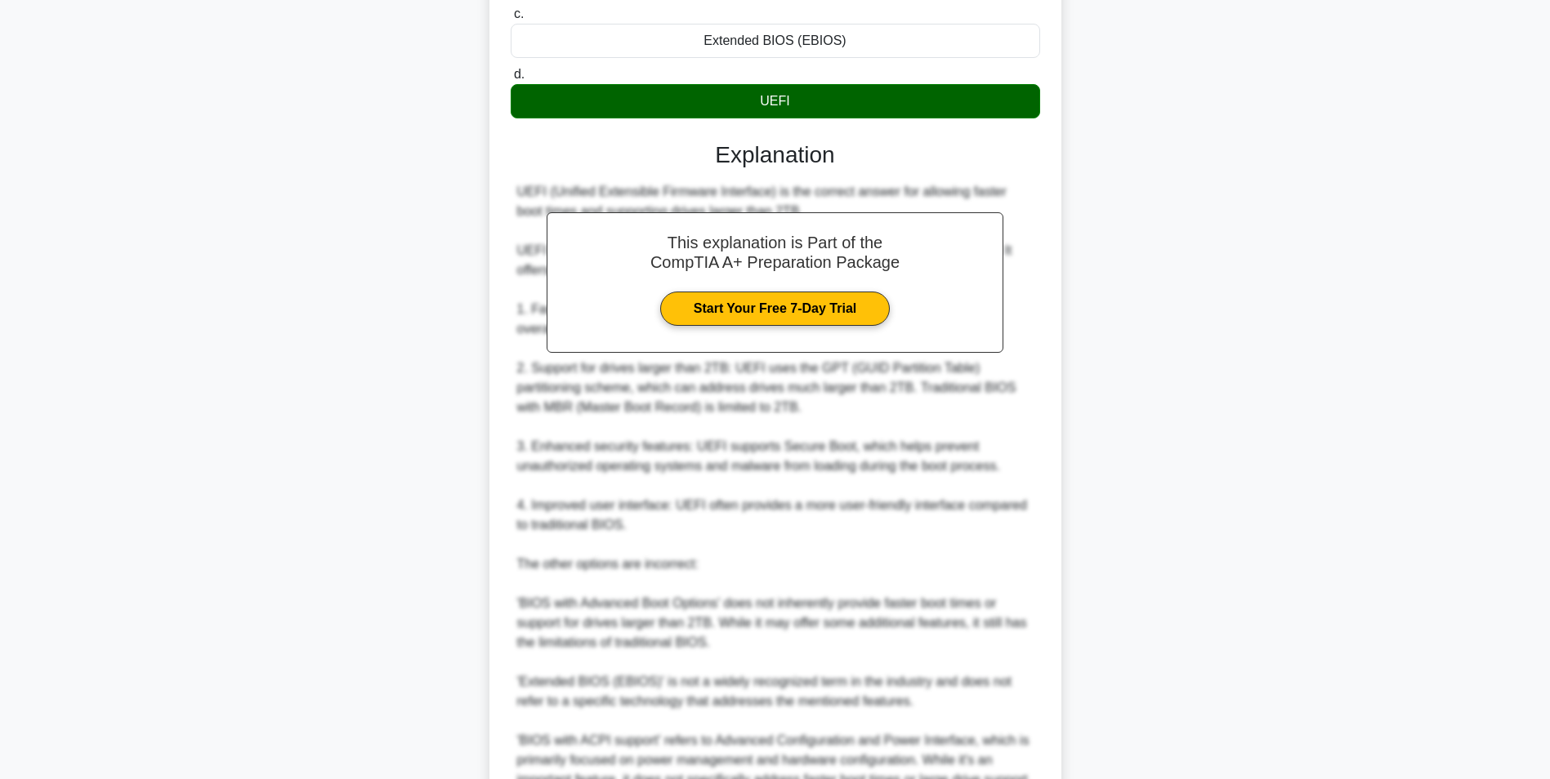
scroll to position [466, 0]
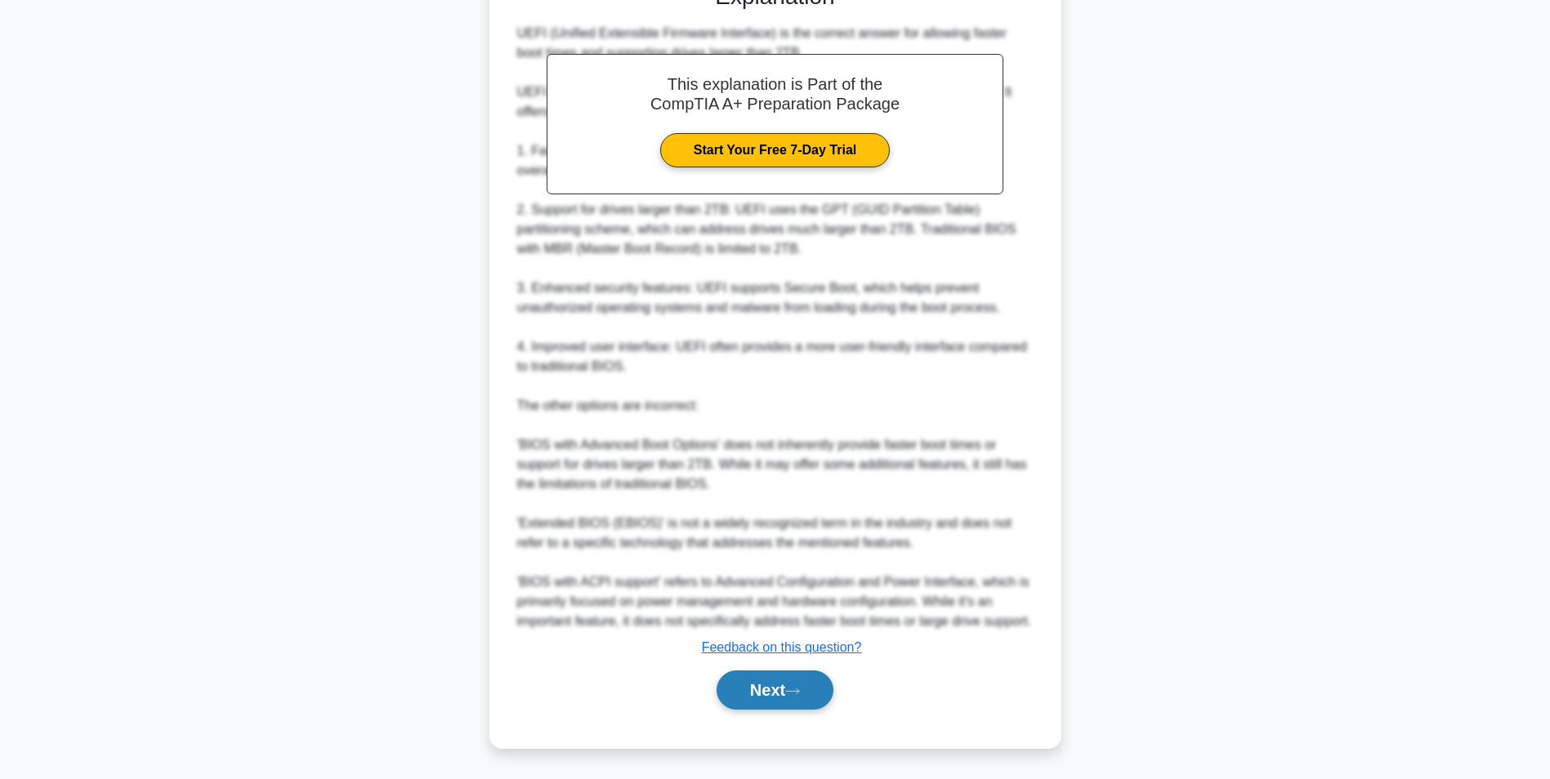
click at [765, 681] on button "Next" at bounding box center [774, 690] width 117 height 39
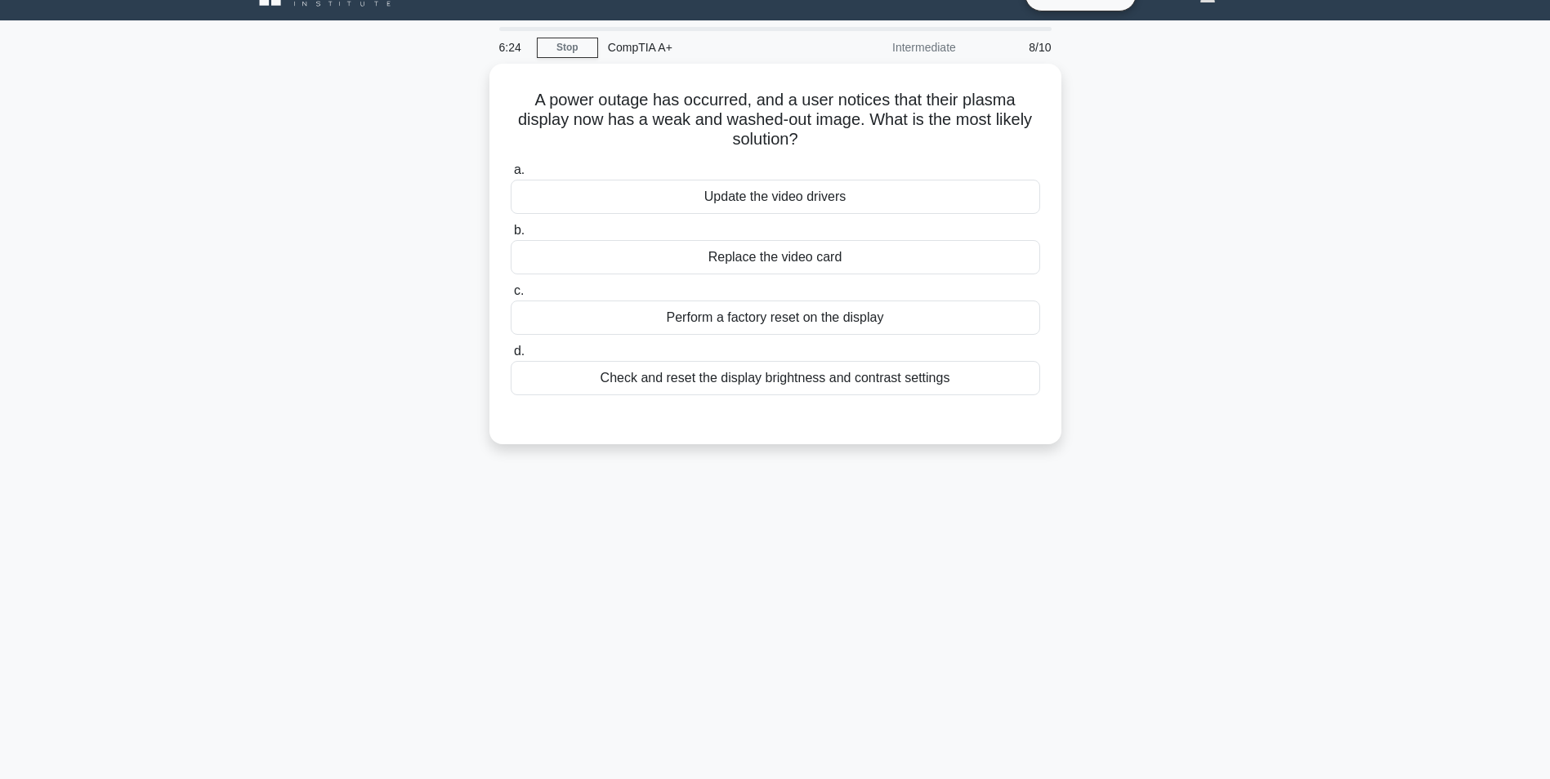
scroll to position [0, 0]
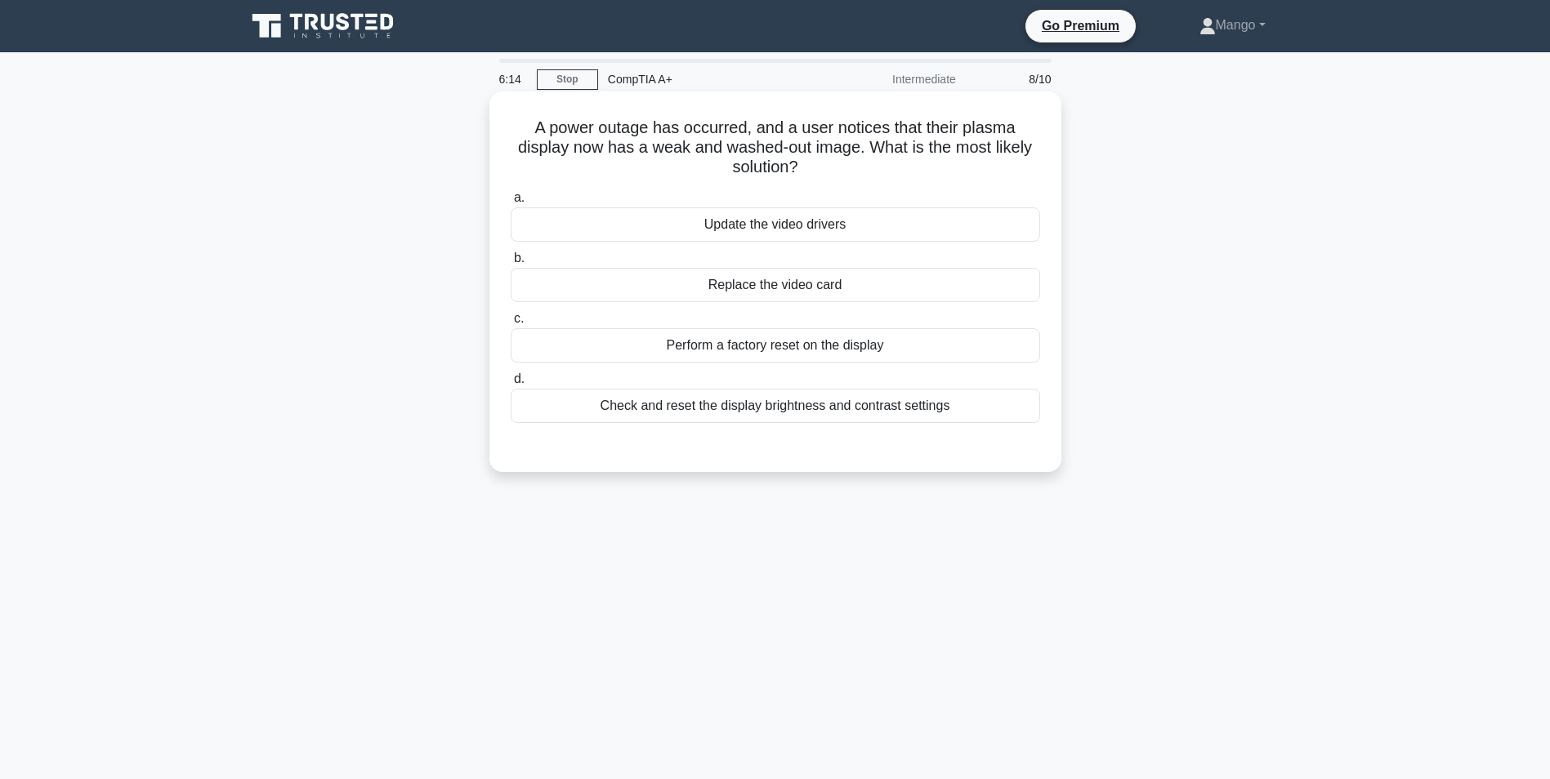
click at [867, 405] on div "Check and reset the display brightness and contrast settings" at bounding box center [775, 406] width 529 height 34
click at [511, 385] on input "d. Check and reset the display brightness and contrast settings" at bounding box center [511, 379] width 0 height 11
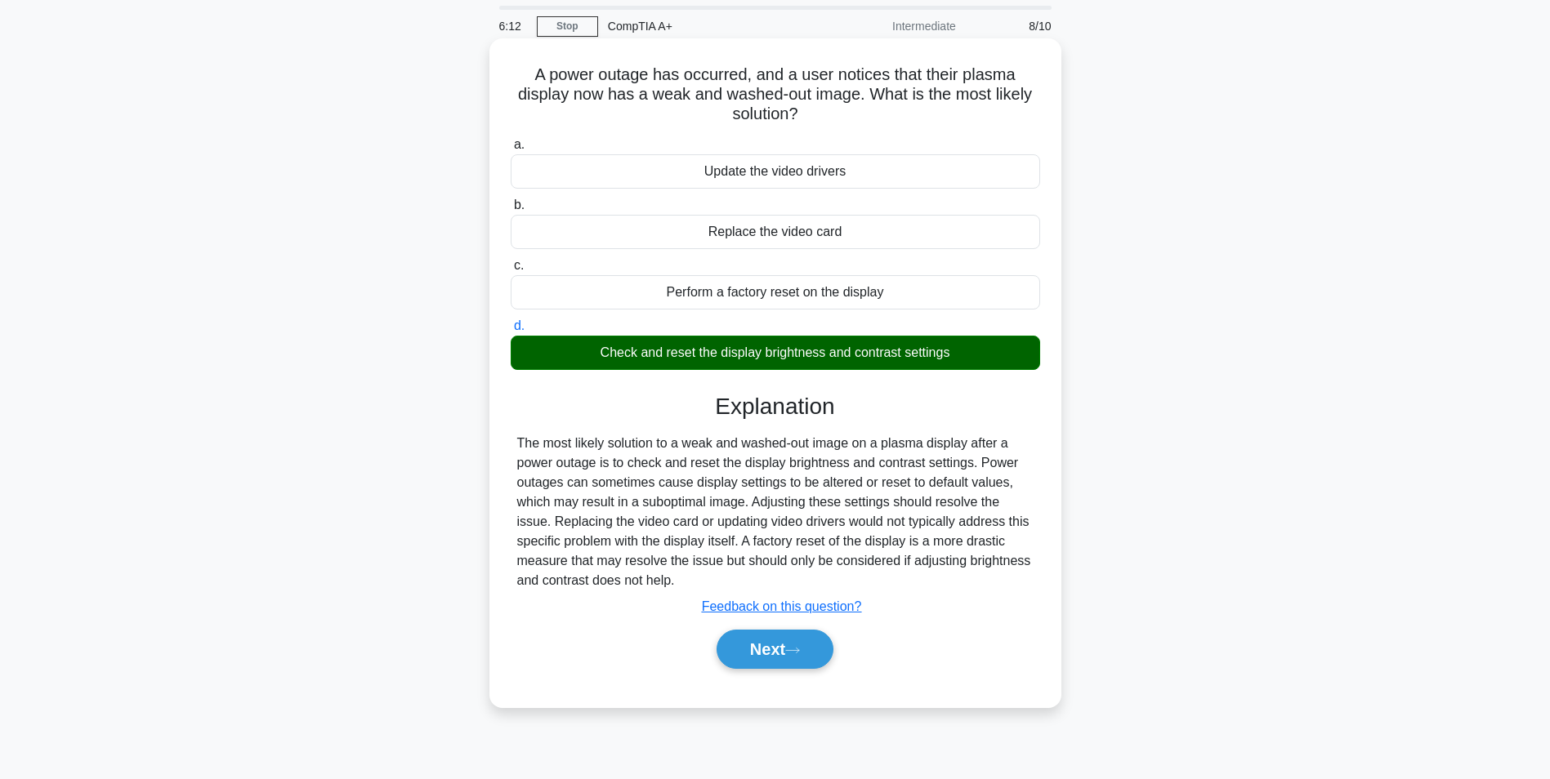
scroll to position [82, 0]
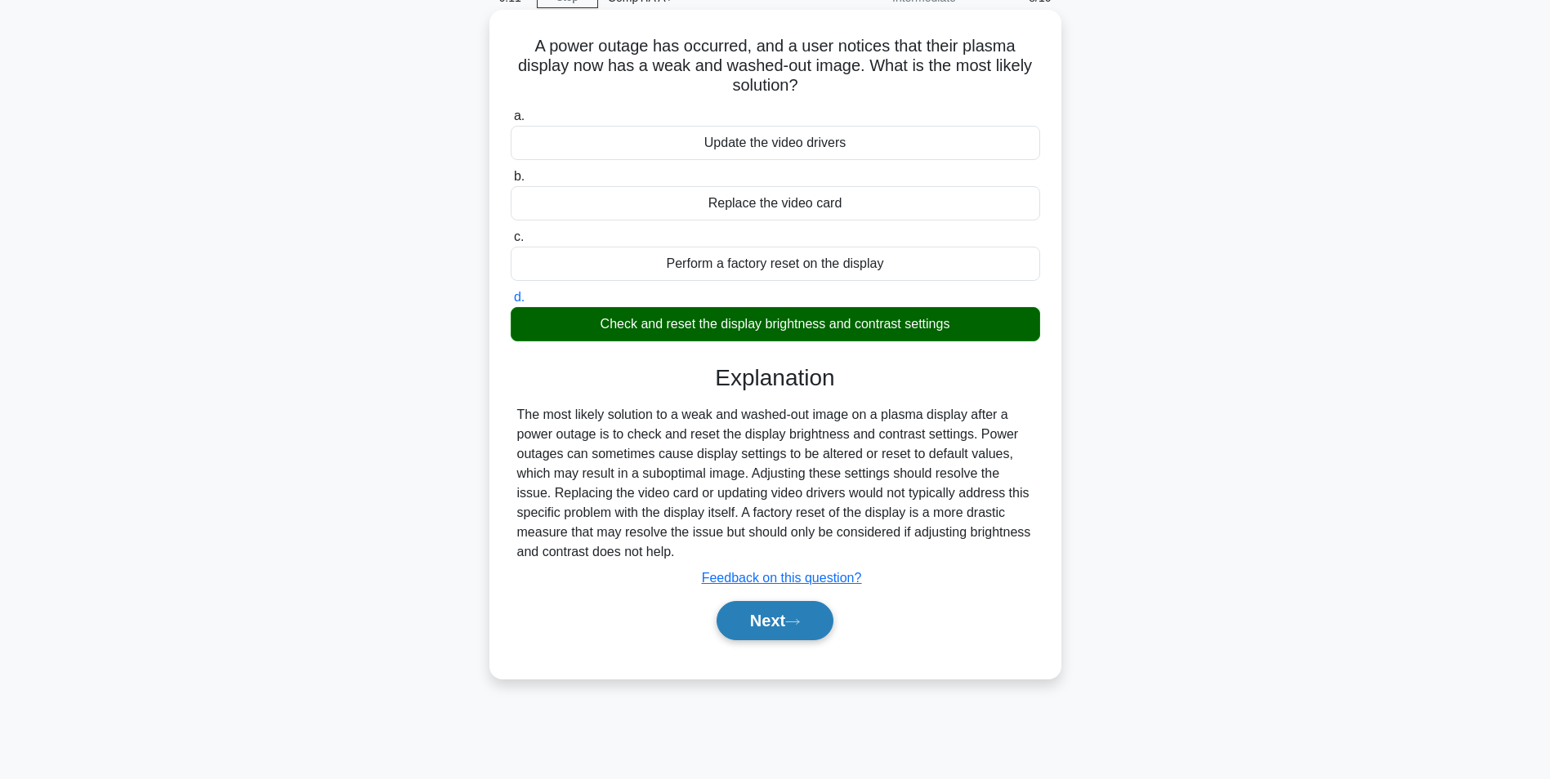
click at [796, 628] on button "Next" at bounding box center [774, 620] width 117 height 39
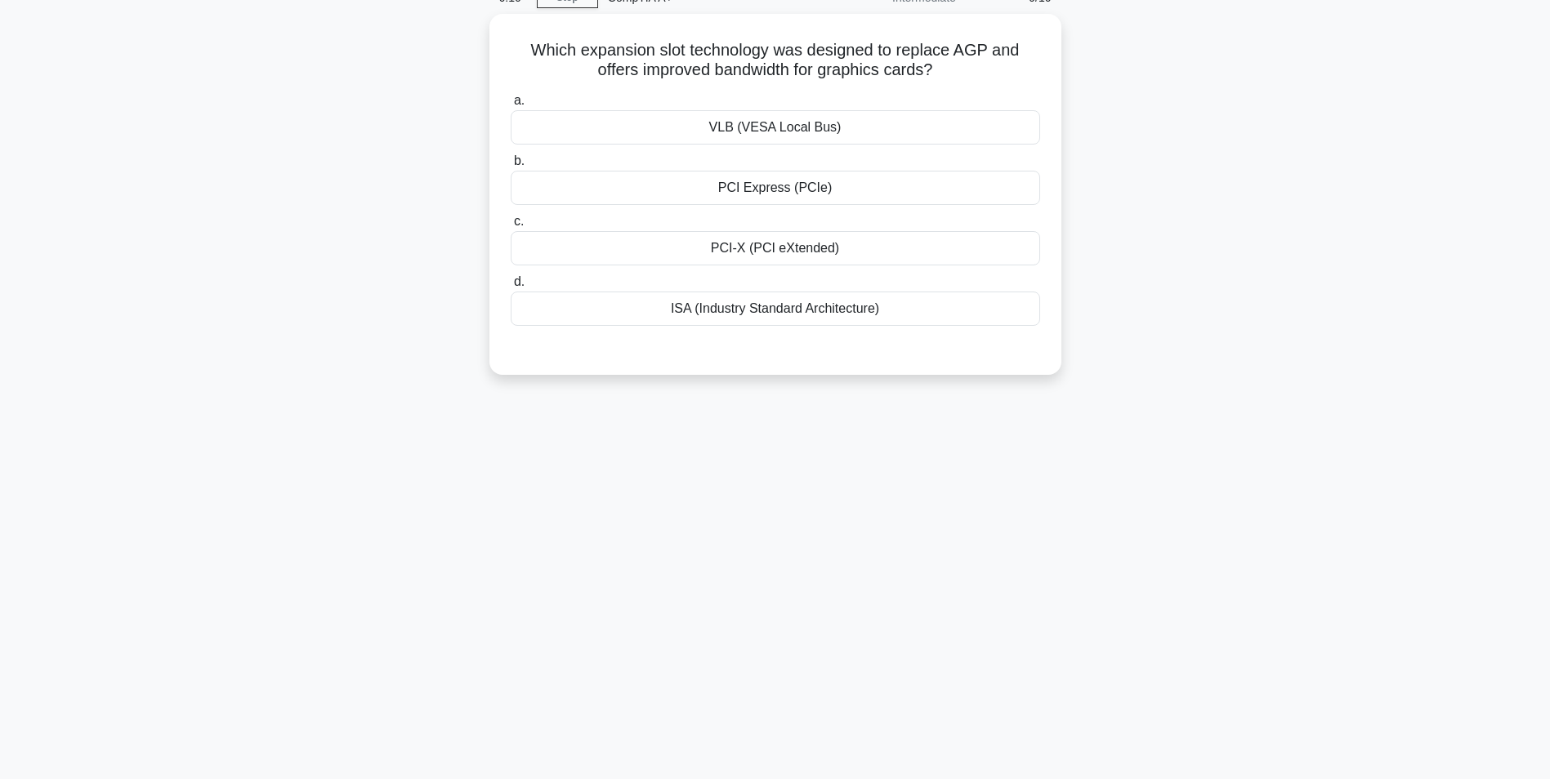
scroll to position [0, 0]
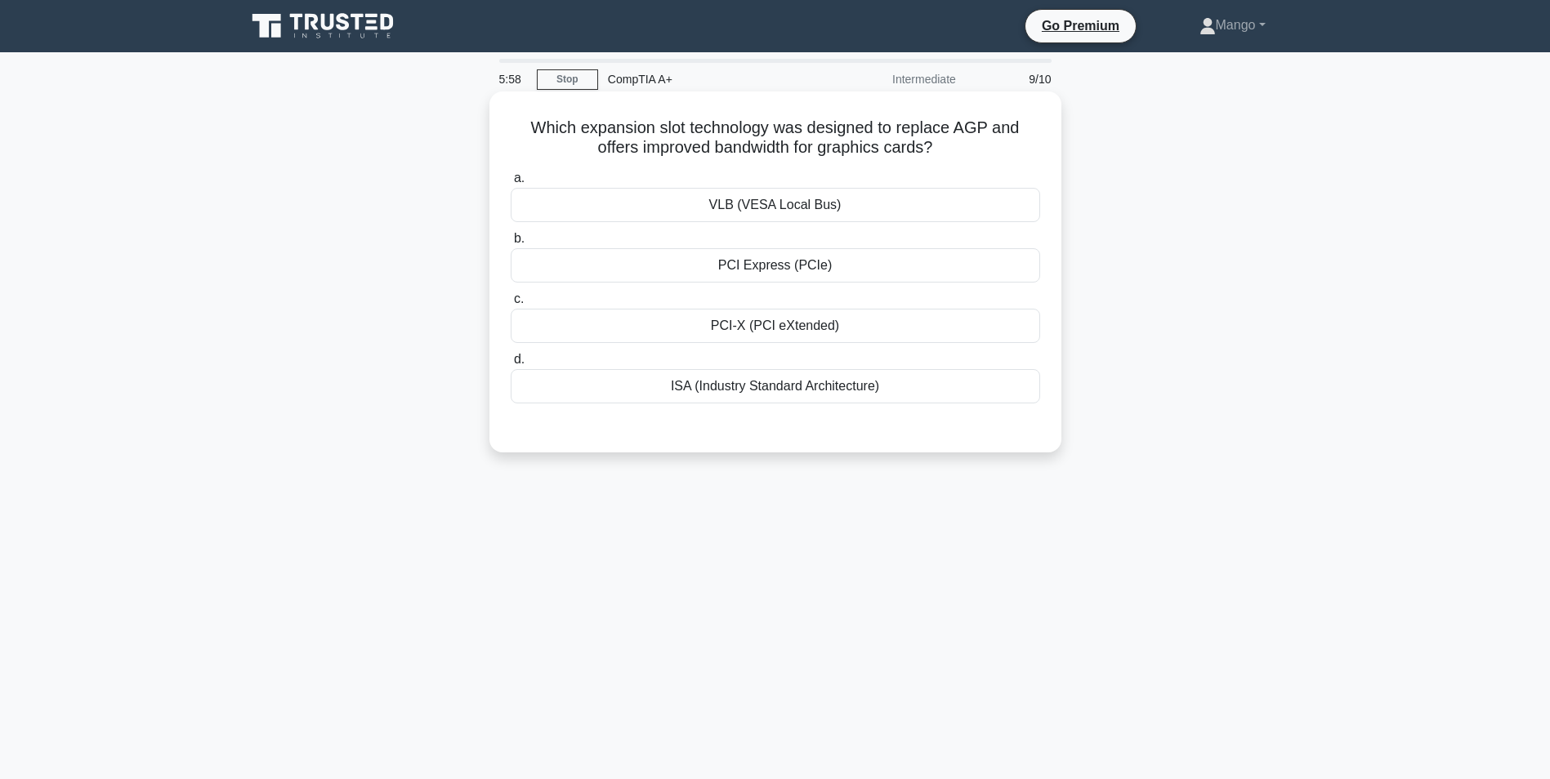
click at [763, 207] on div "VLB (VESA Local Bus)" at bounding box center [775, 205] width 529 height 34
click at [511, 184] on input "a. VLB (VESA Local Bus)" at bounding box center [511, 178] width 0 height 11
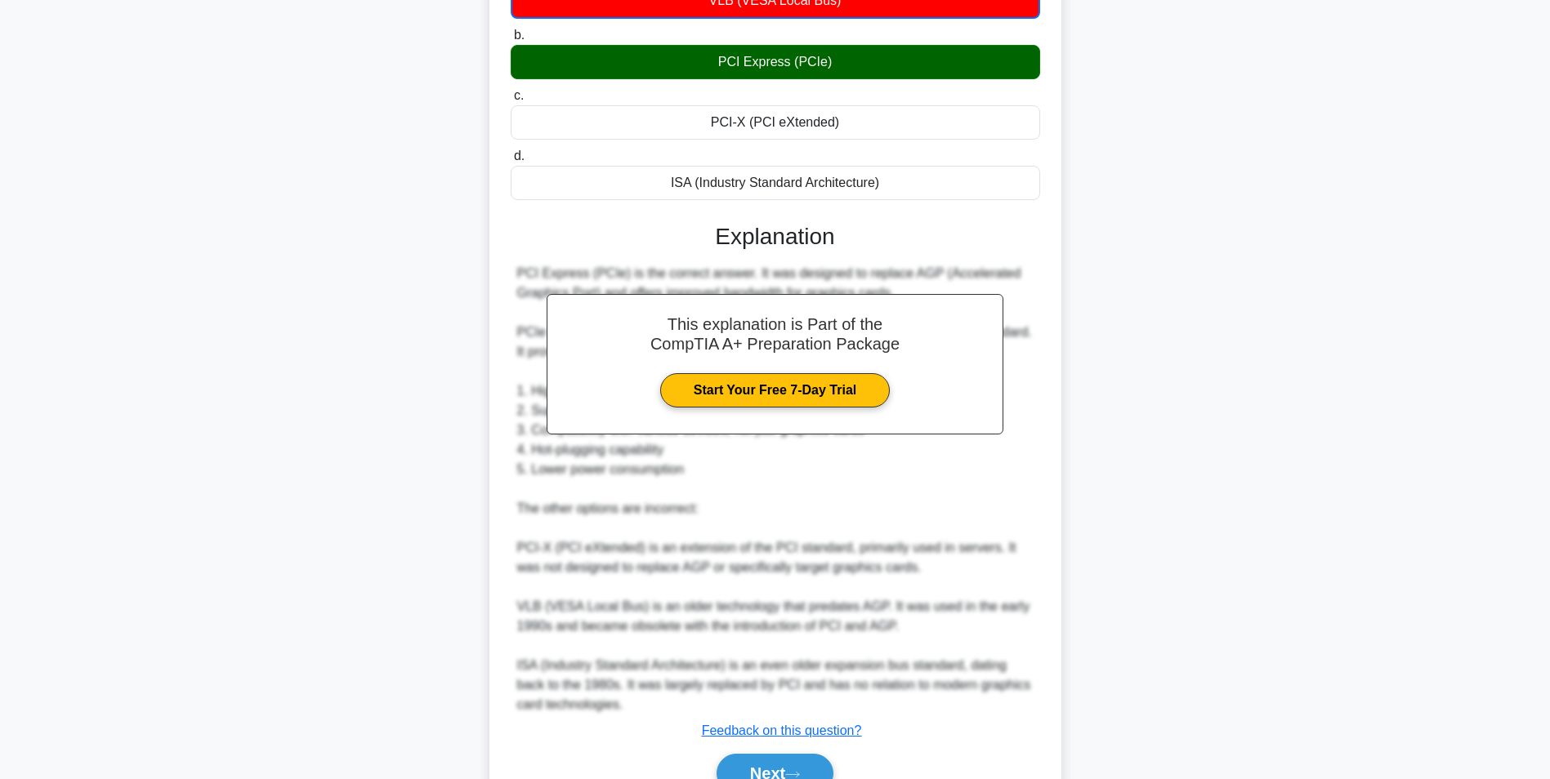
scroll to position [289, 0]
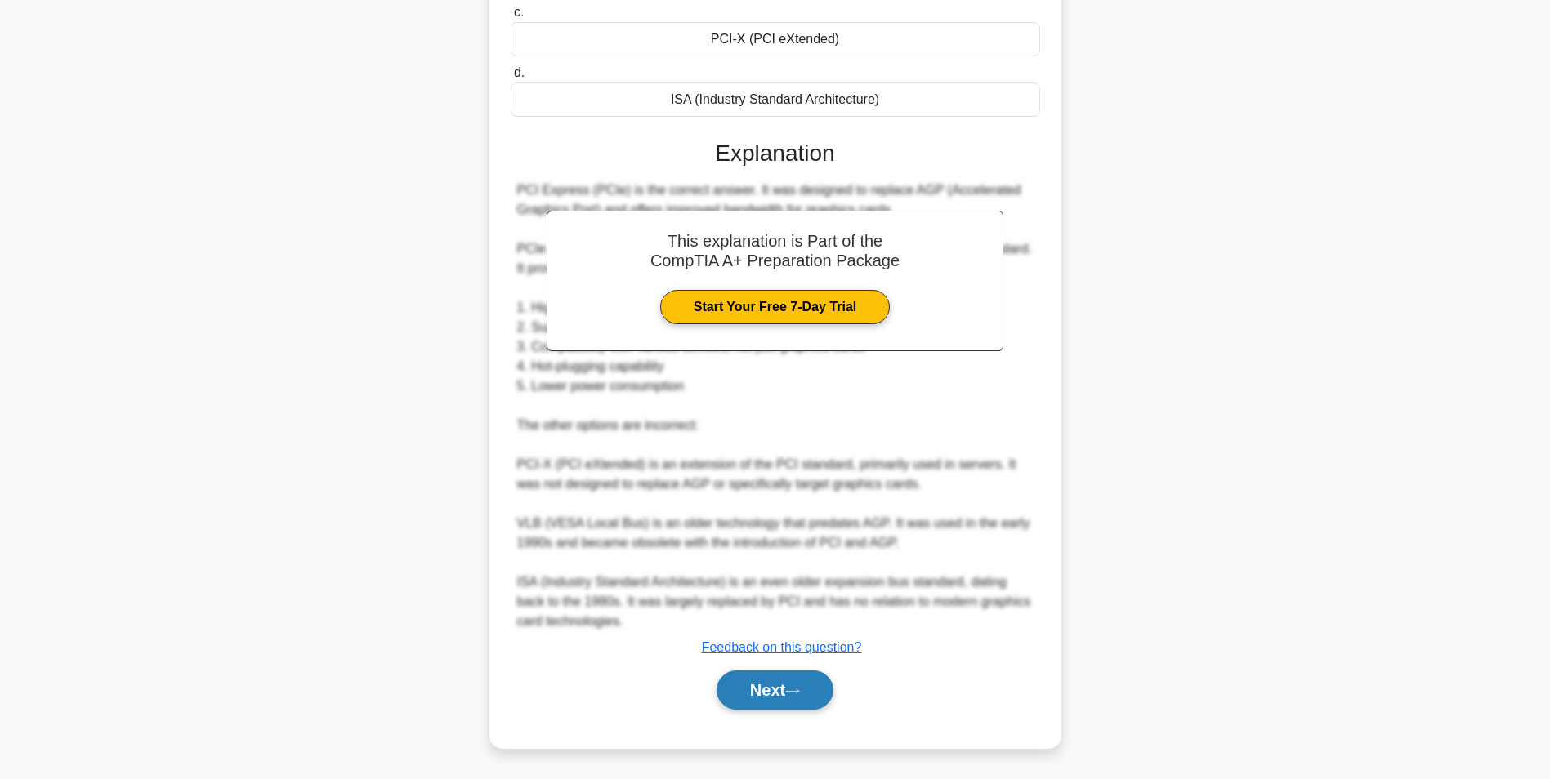
click at [728, 687] on button "Next" at bounding box center [774, 690] width 117 height 39
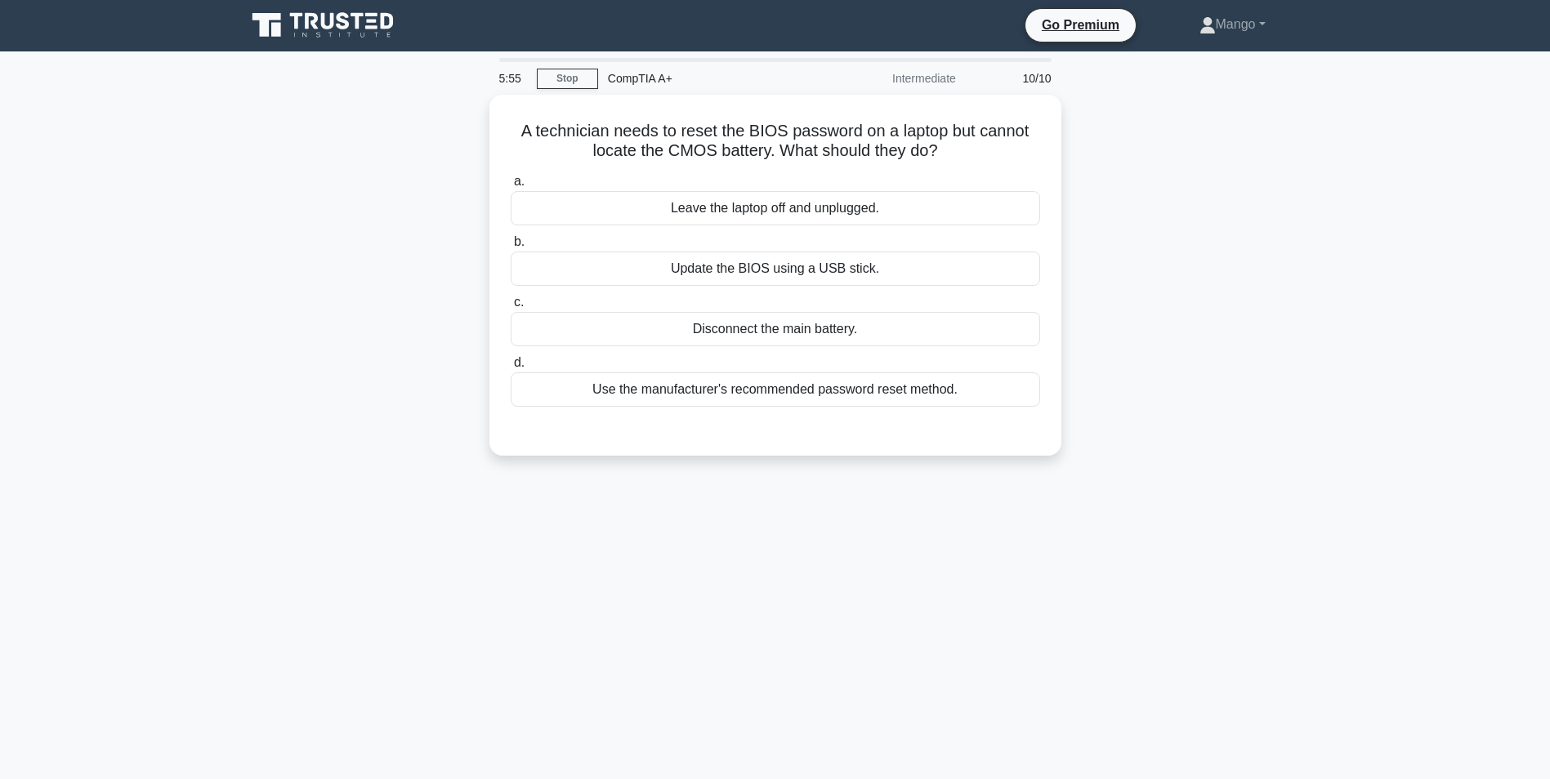
scroll to position [0, 0]
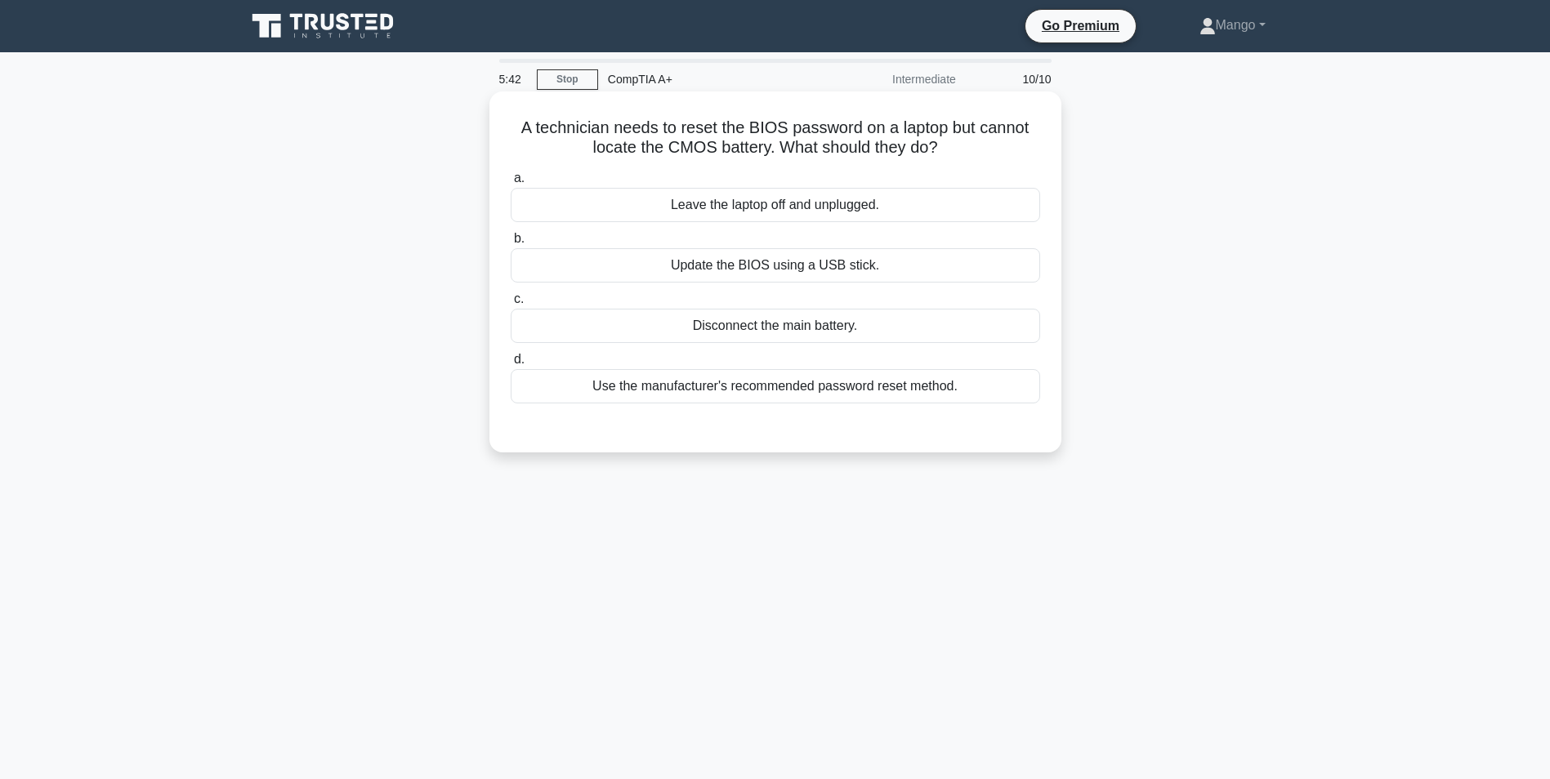
click at [737, 386] on div "Use the manufacturer's recommended password reset method." at bounding box center [775, 386] width 529 height 34
click at [511, 365] on input "d. Use the manufacturer's recommended password reset method." at bounding box center [511, 360] width 0 height 11
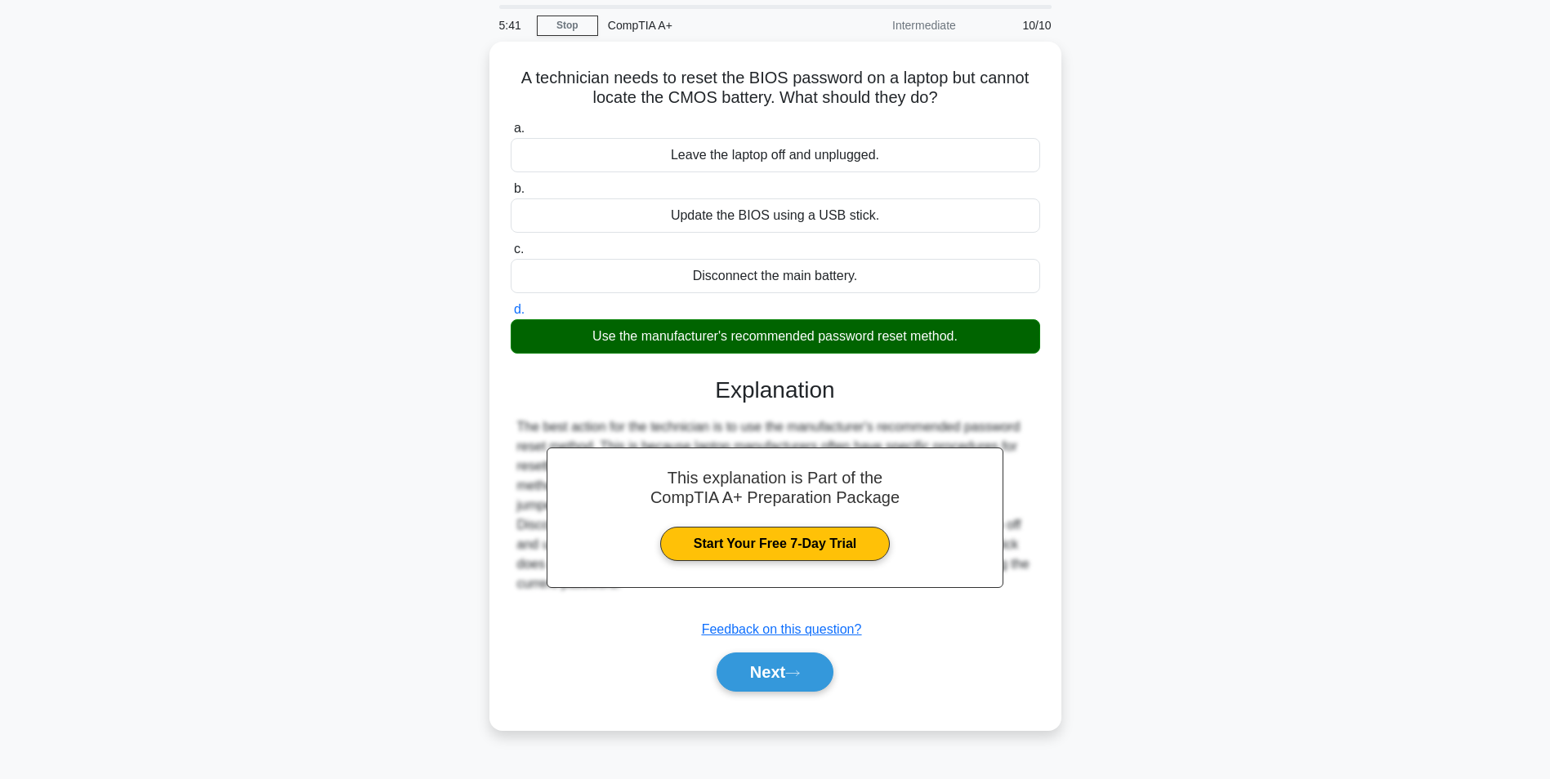
scroll to position [103, 0]
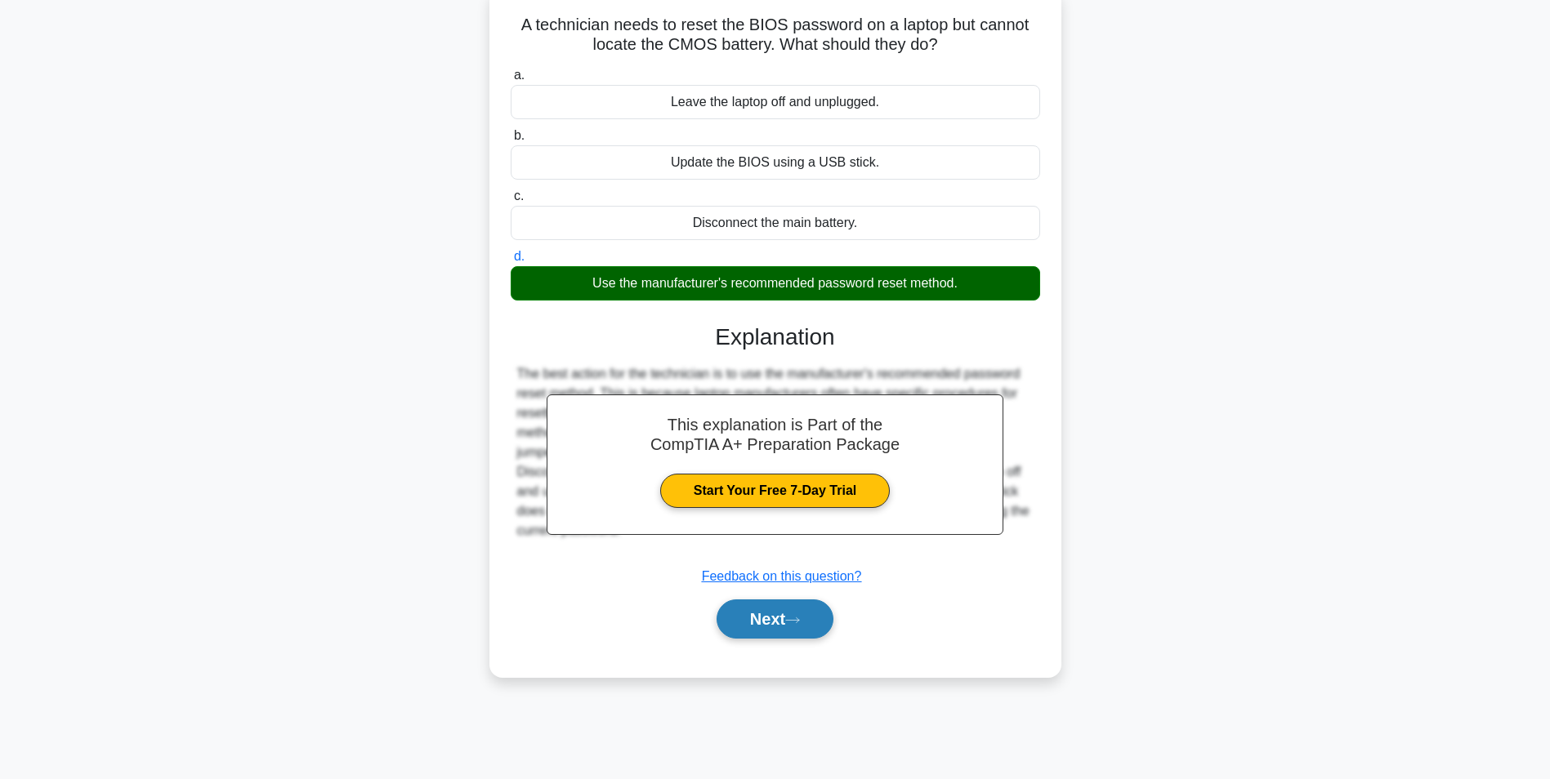
click at [755, 618] on button "Next" at bounding box center [774, 619] width 117 height 39
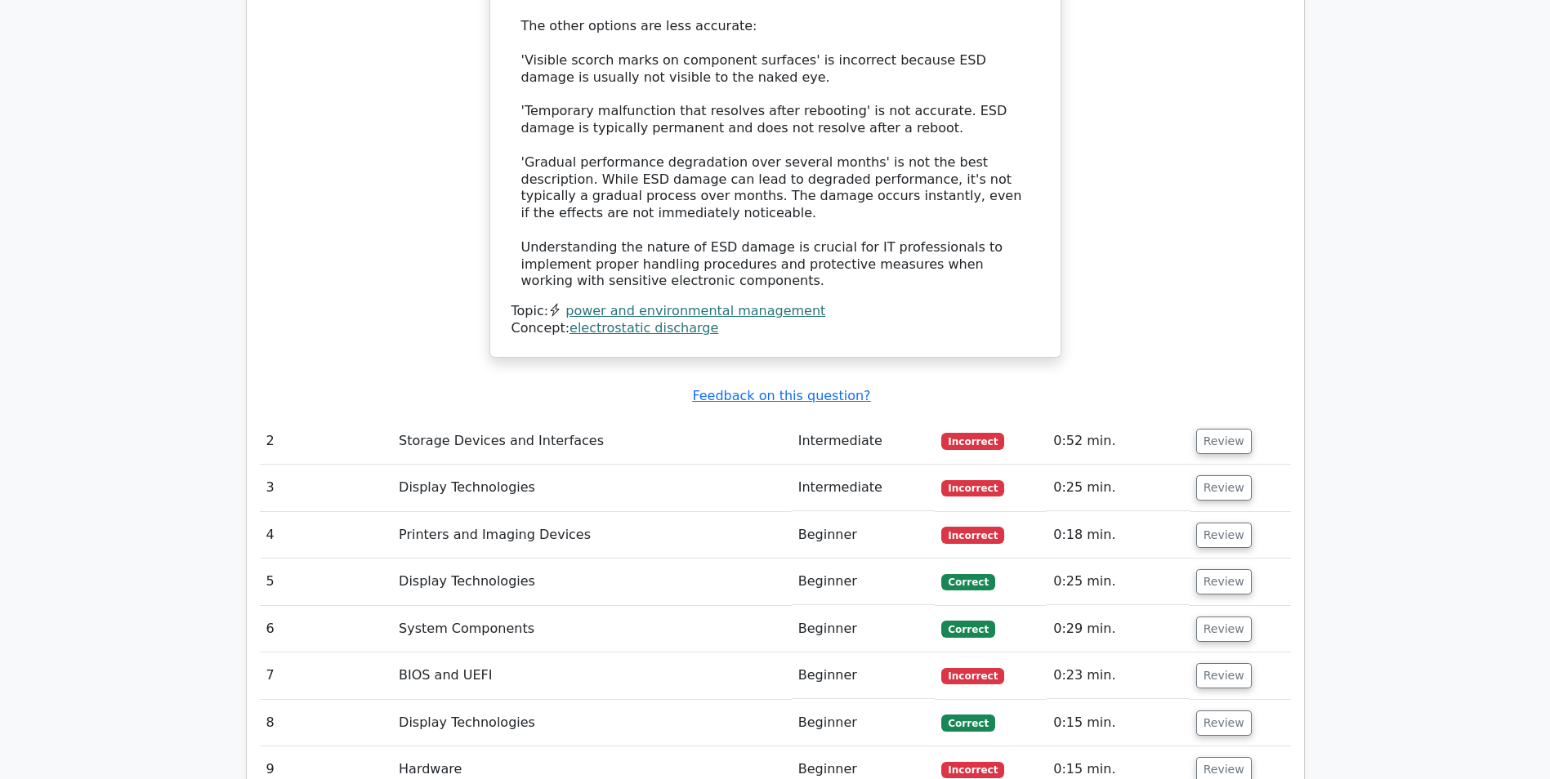
scroll to position [2042, 0]
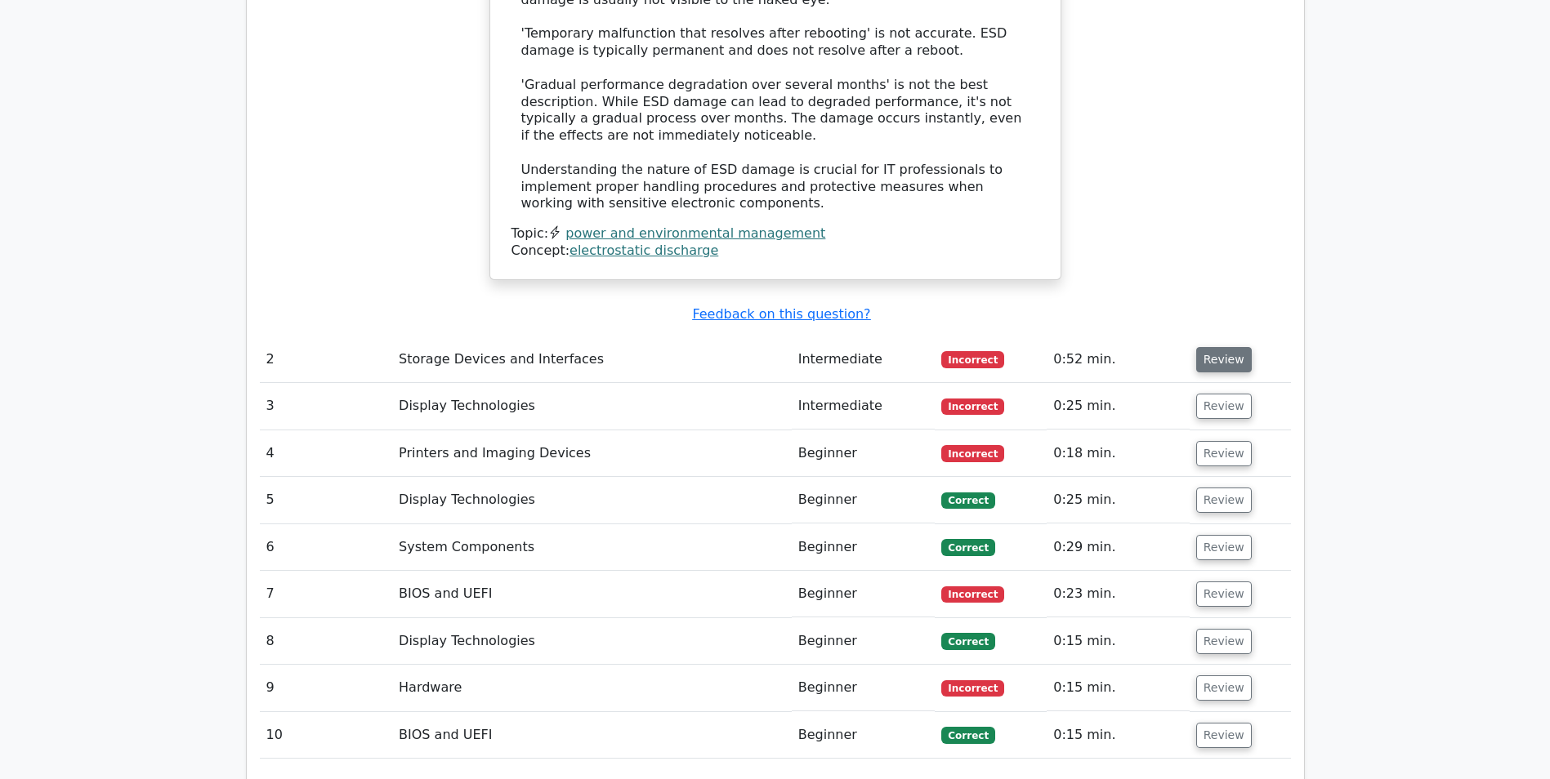
click at [1234, 347] on button "Review" at bounding box center [1224, 359] width 56 height 25
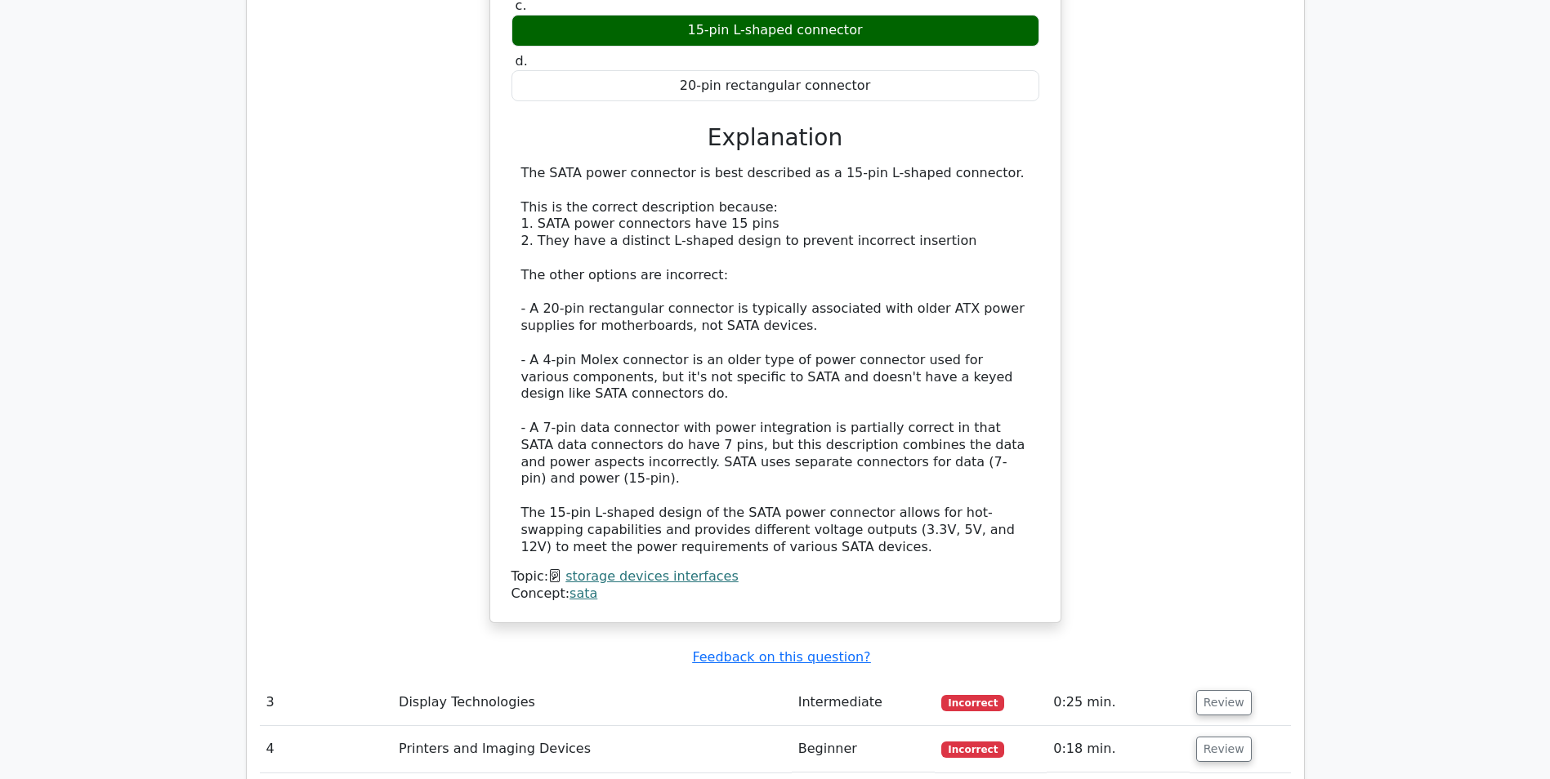
scroll to position [3022, 0]
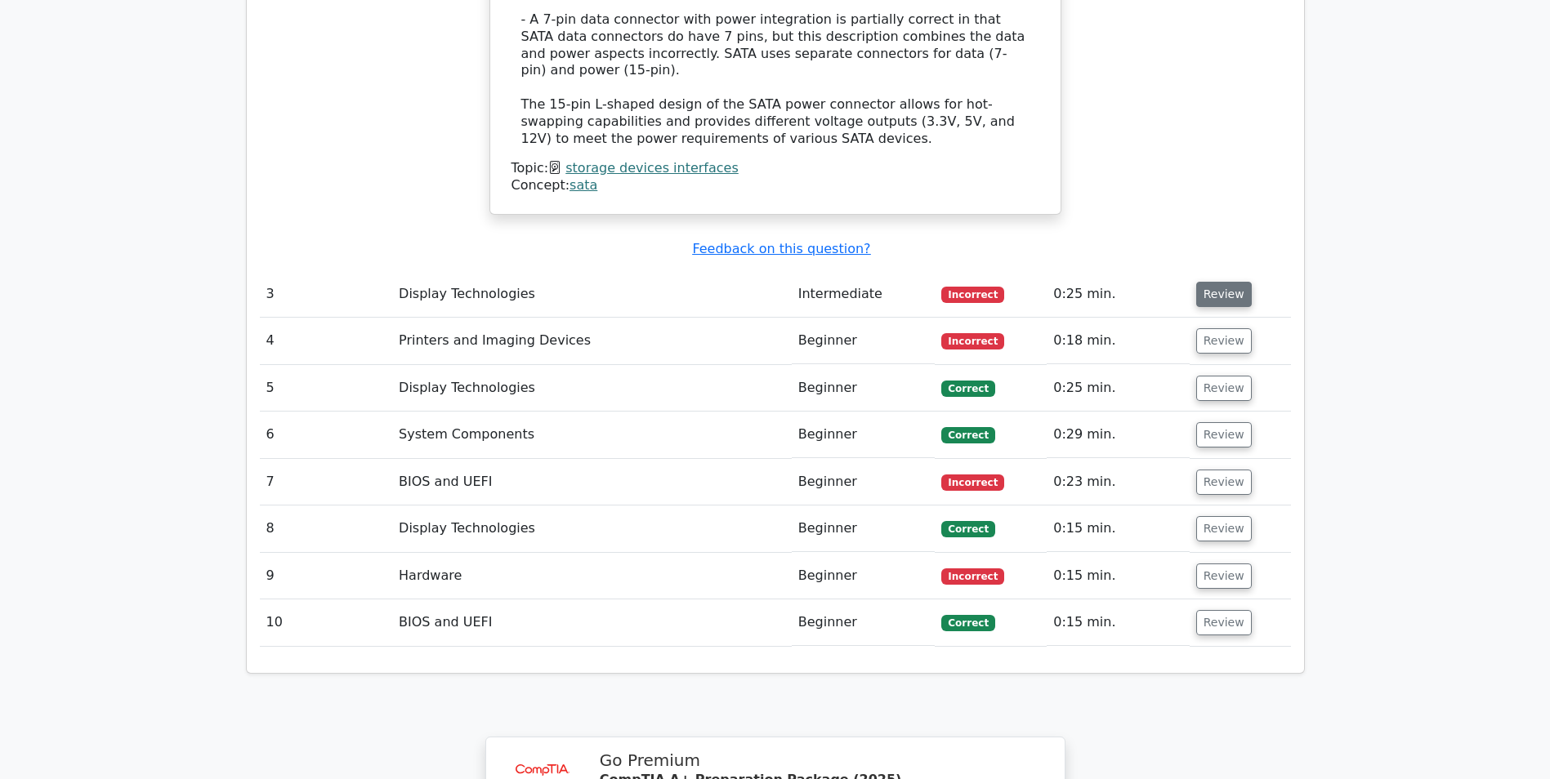
click at [1210, 282] on button "Review" at bounding box center [1224, 294] width 56 height 25
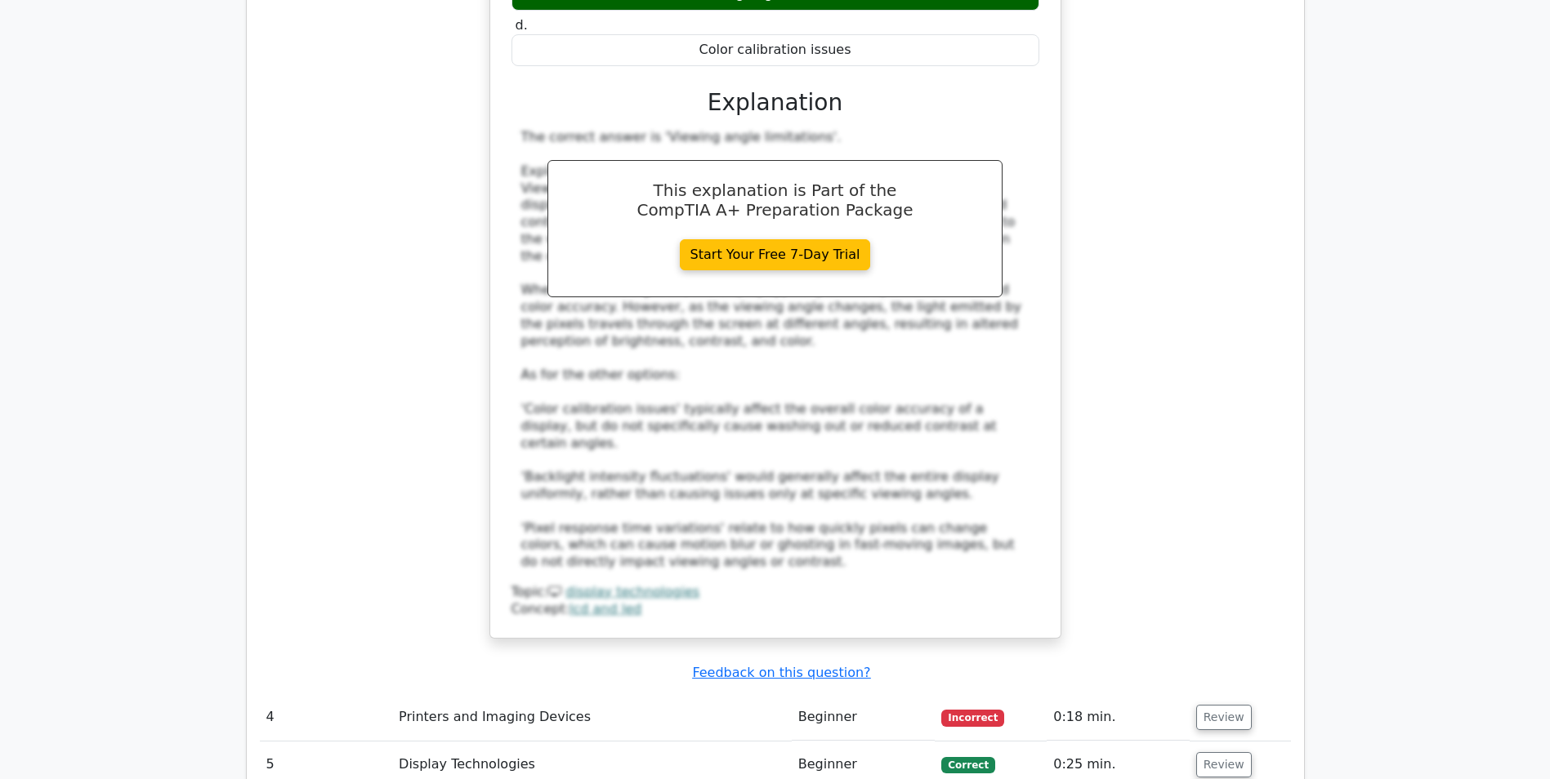
scroll to position [3758, 0]
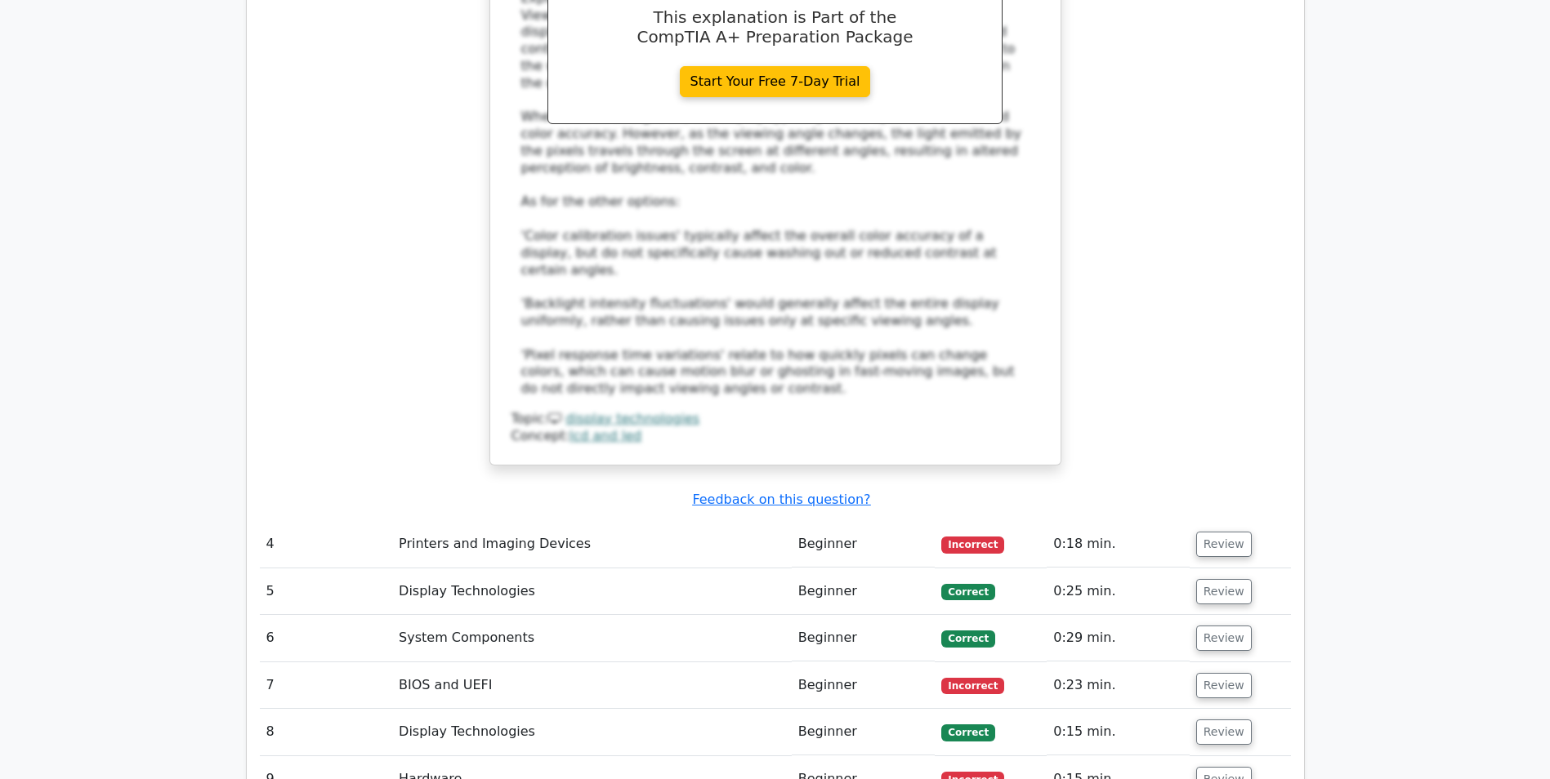
click at [1181, 521] on td "0:18 min." at bounding box center [1117, 544] width 142 height 47
click at [1220, 532] on button "Review" at bounding box center [1224, 544] width 56 height 25
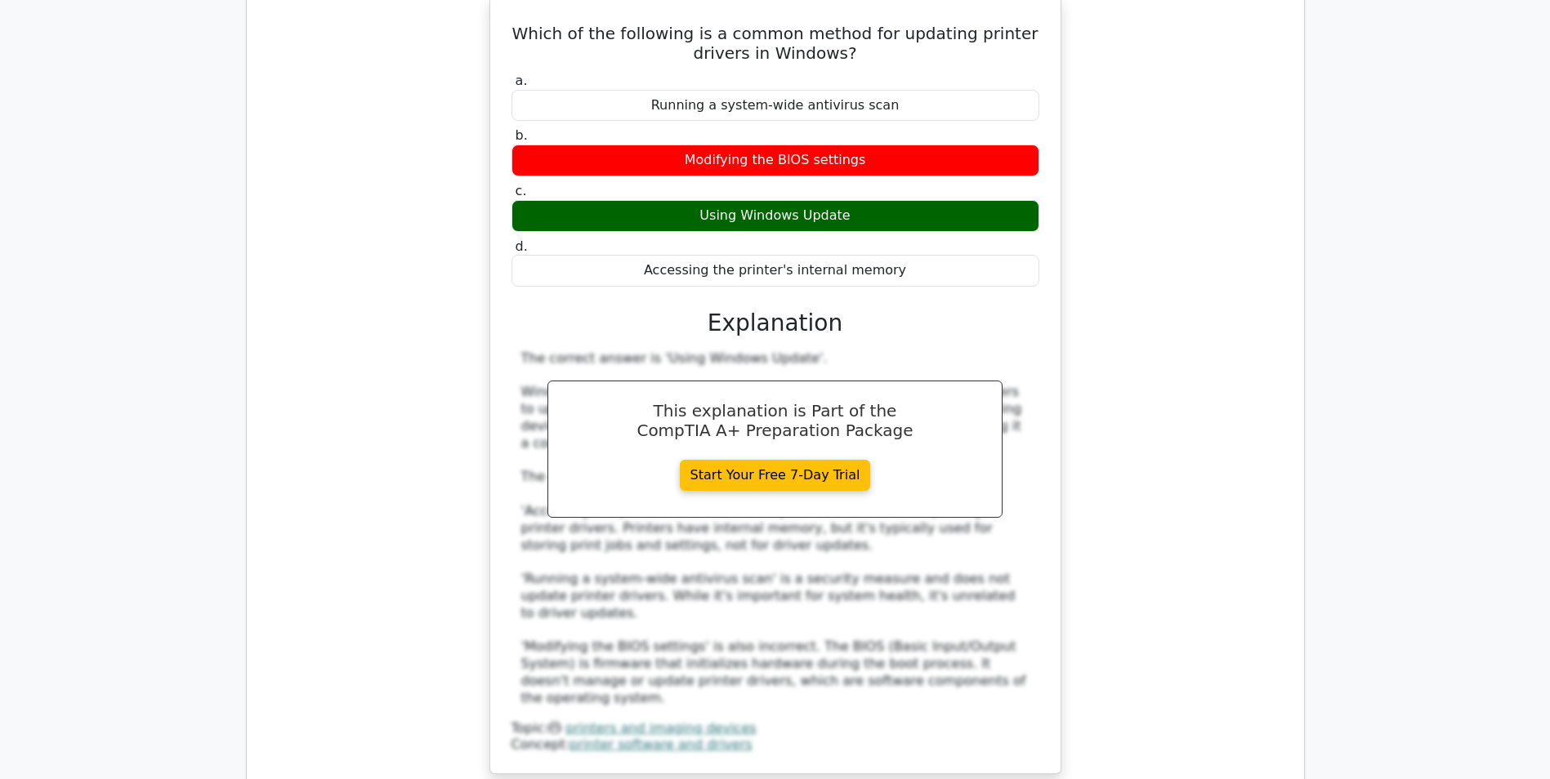
scroll to position [4738, 0]
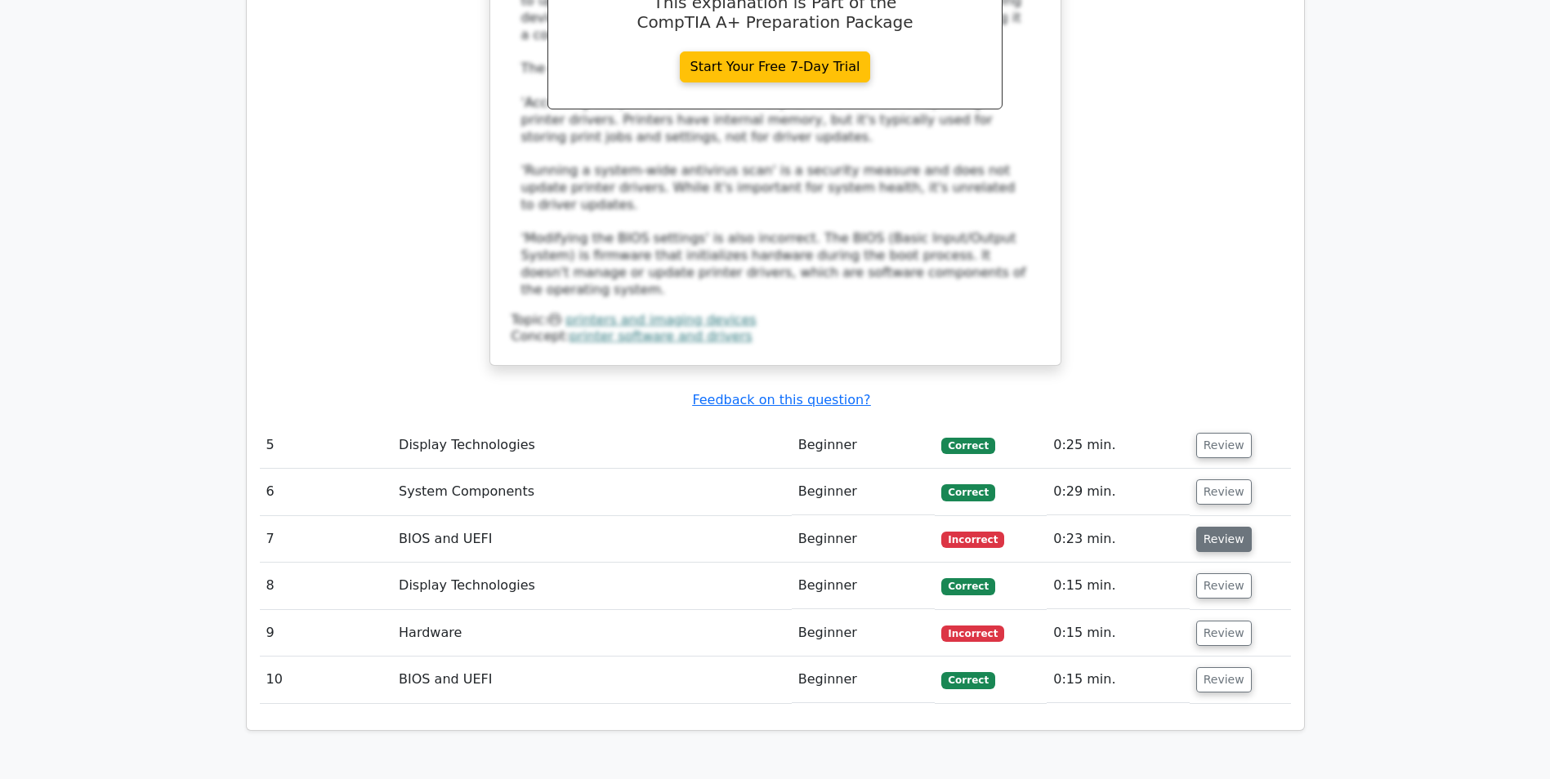
click at [1207, 527] on button "Review" at bounding box center [1224, 539] width 56 height 25
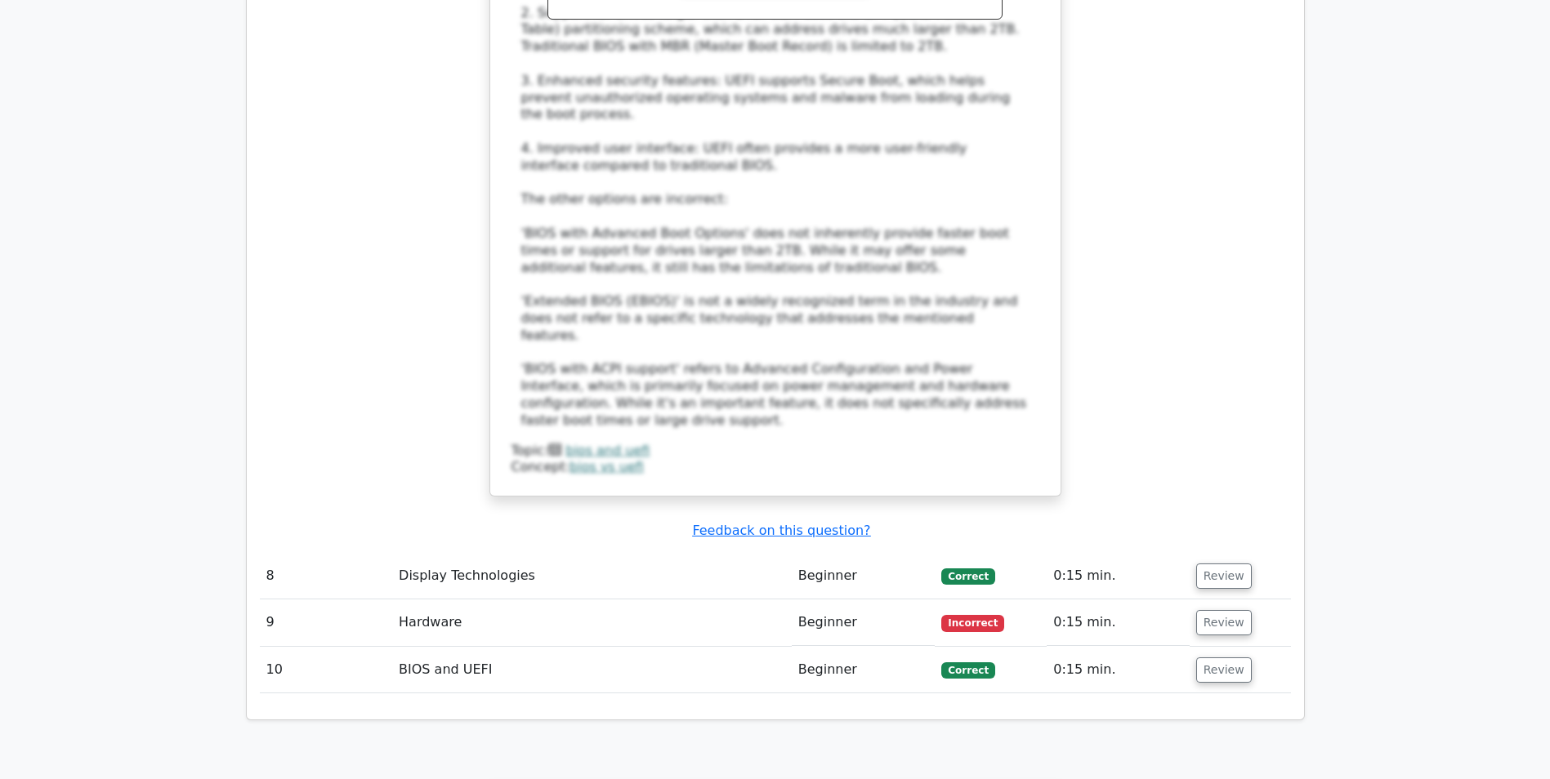
scroll to position [5963, 0]
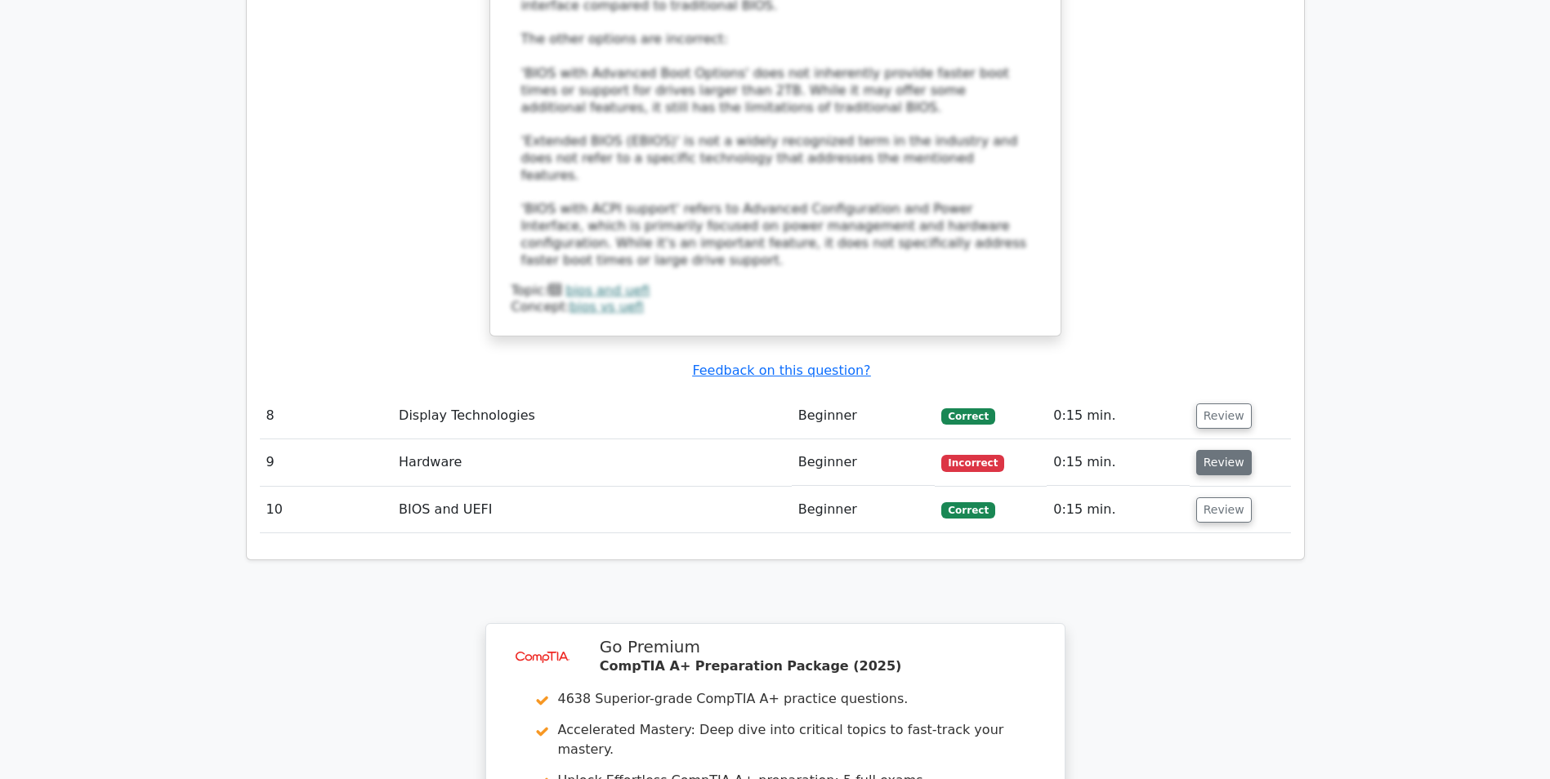
click at [1198, 450] on button "Review" at bounding box center [1224, 462] width 56 height 25
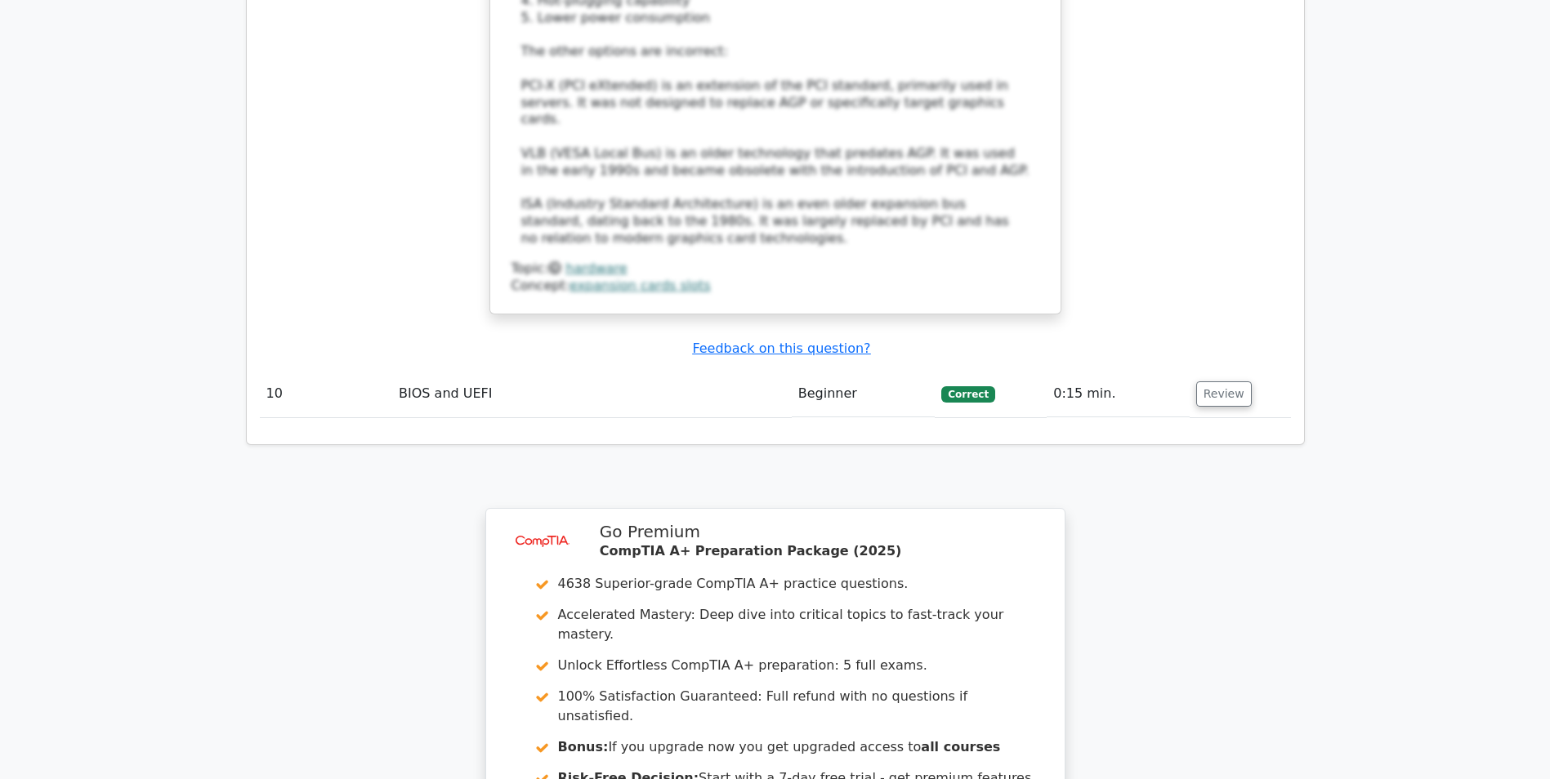
scroll to position [7107, 0]
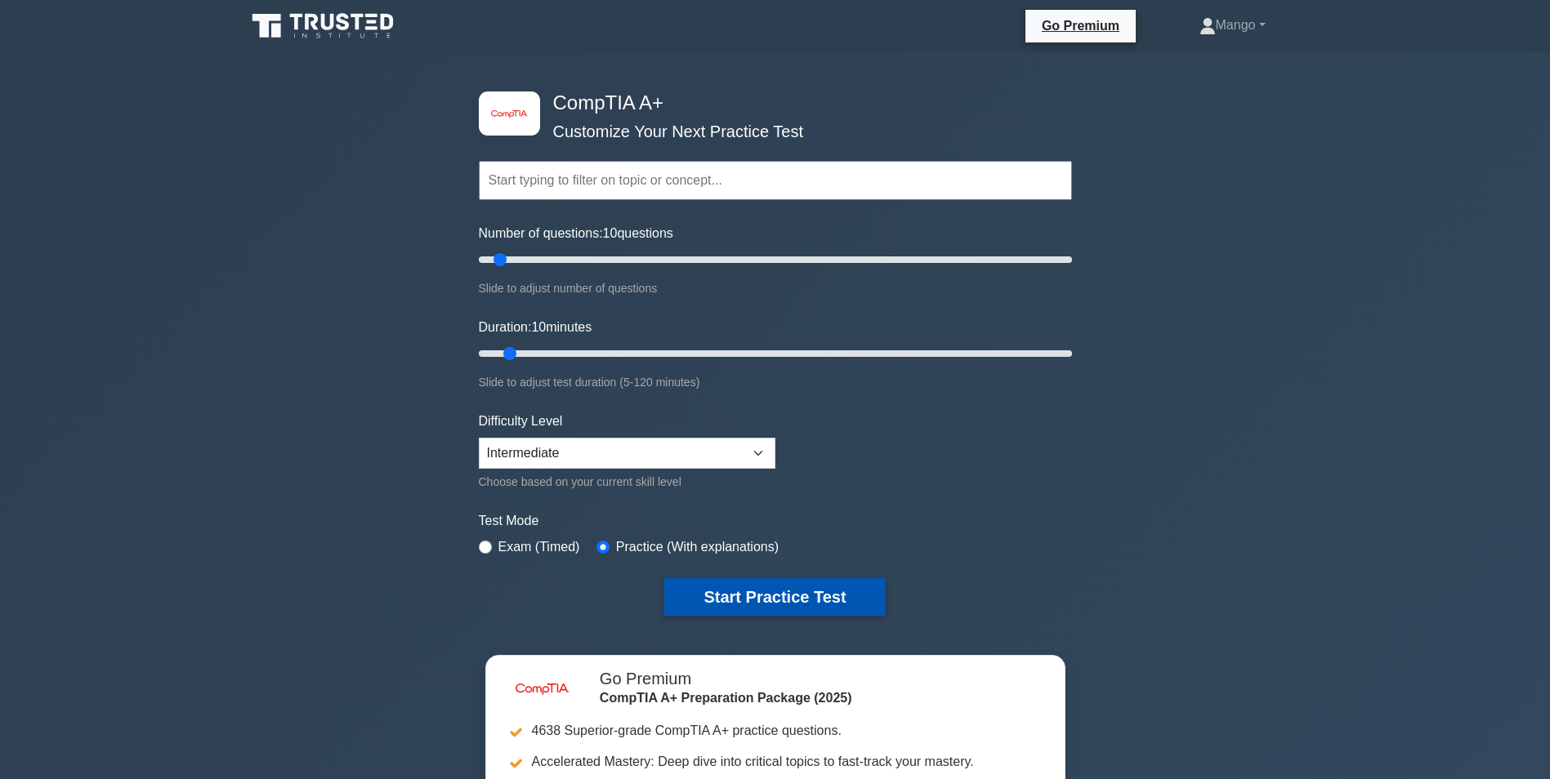
click at [817, 591] on button "Start Practice Test" at bounding box center [774, 597] width 221 height 38
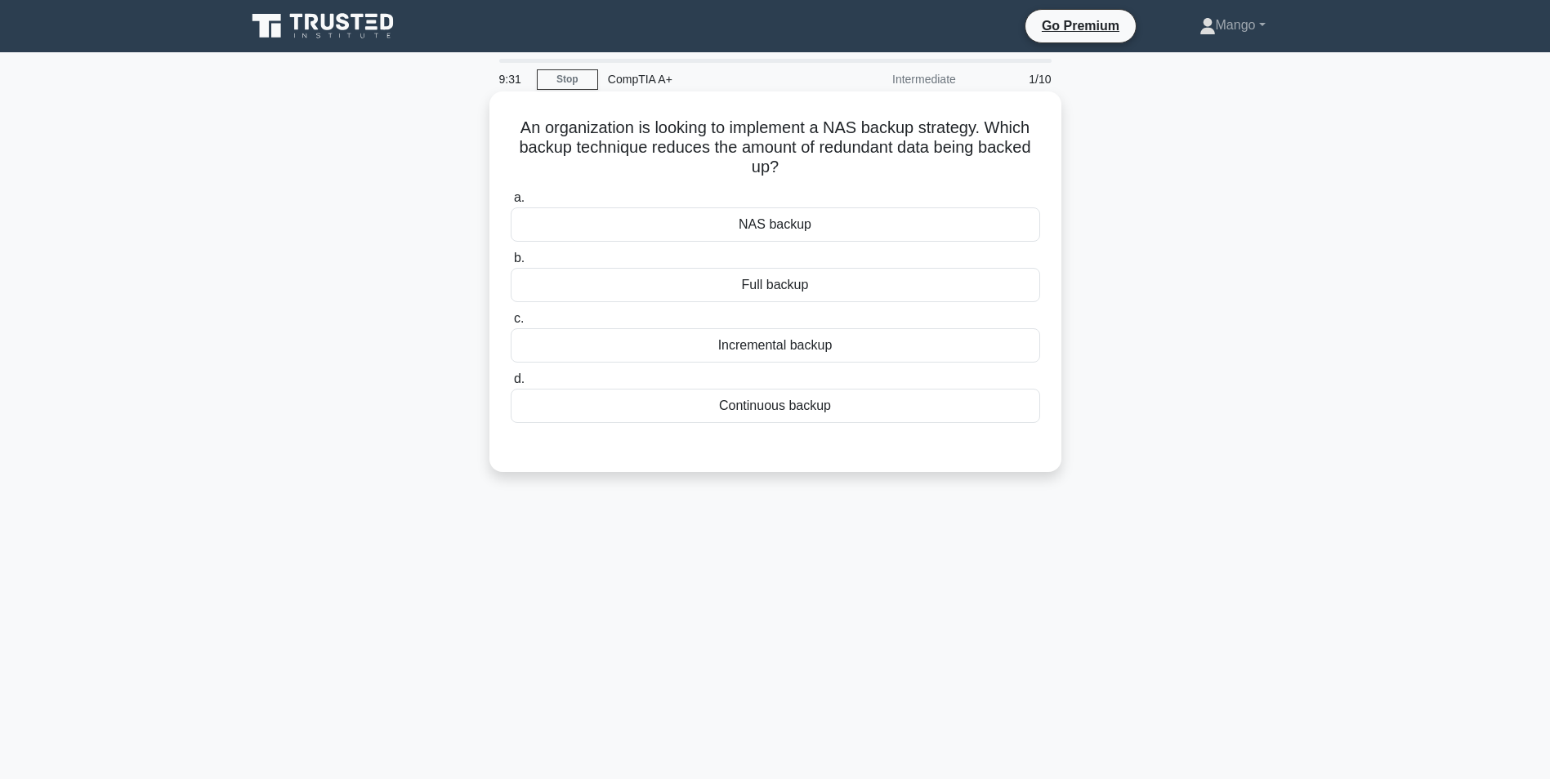
click at [796, 341] on div "Incremental backup" at bounding box center [775, 345] width 529 height 34
click at [511, 324] on input "c. Incremental backup" at bounding box center [511, 319] width 0 height 11
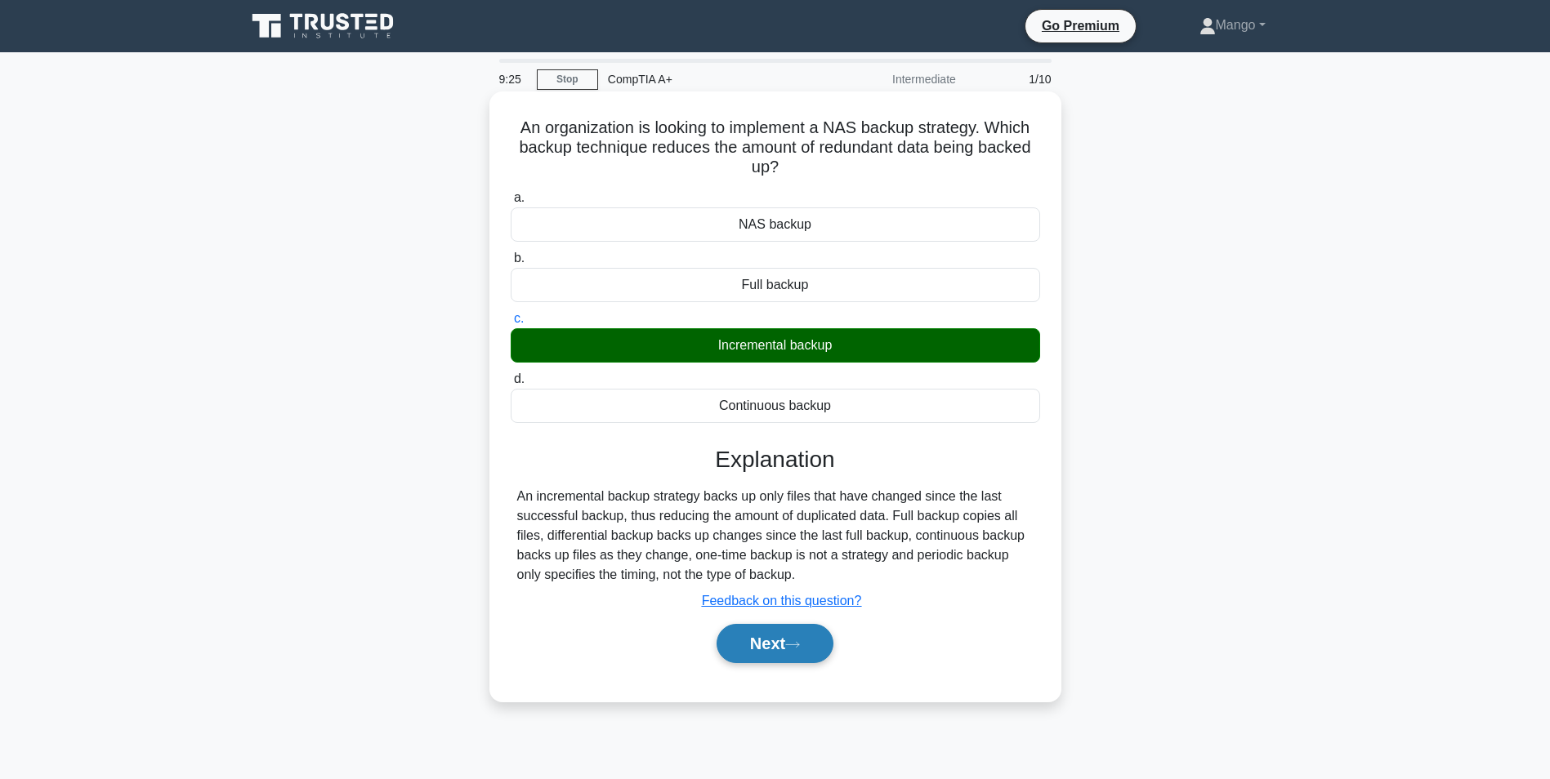
click at [752, 636] on button "Next" at bounding box center [774, 643] width 117 height 39
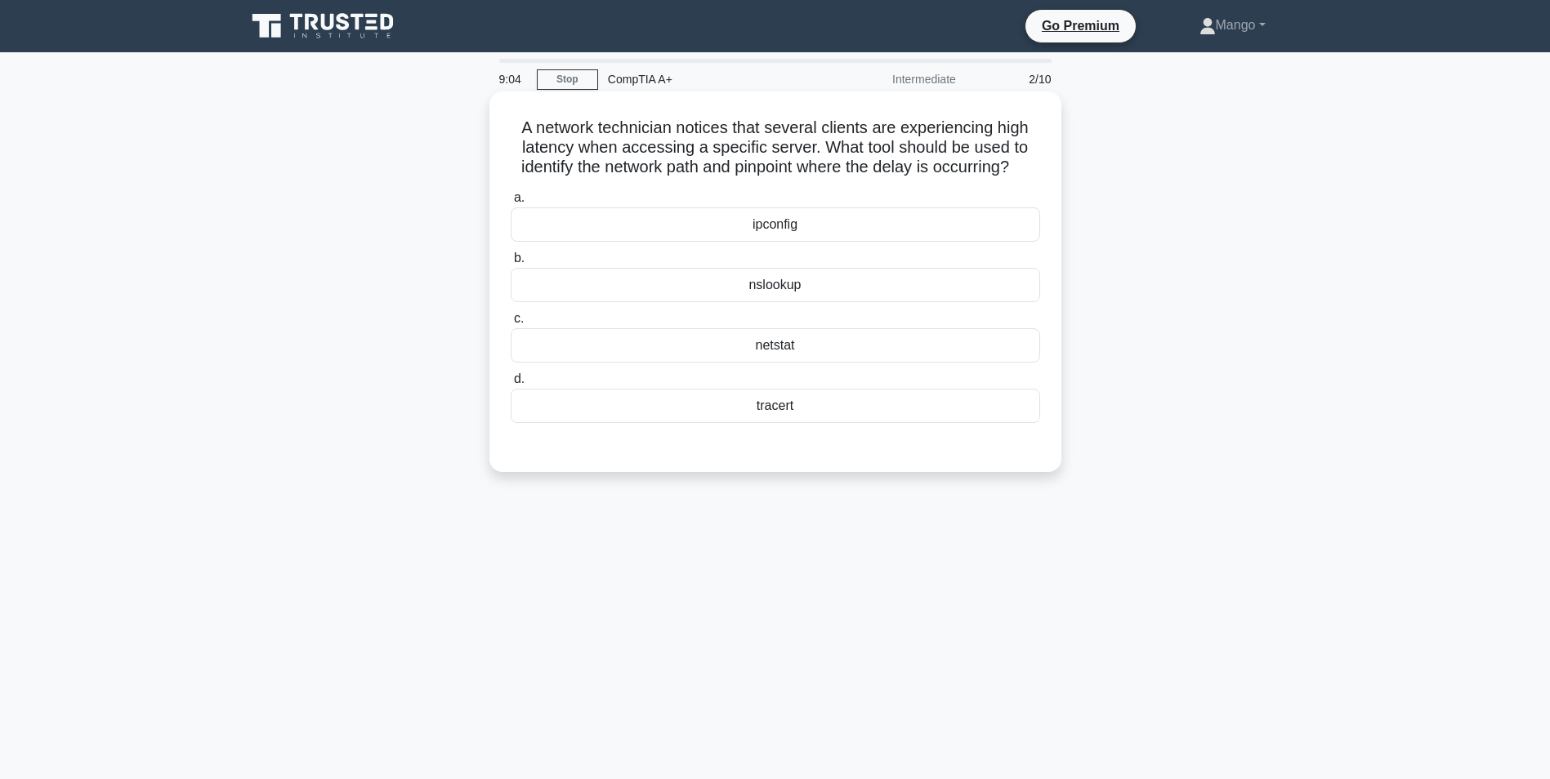
drag, startPoint x: 839, startPoint y: 305, endPoint x: 890, endPoint y: 273, distance: 60.5
click at [839, 302] on div "nslookup" at bounding box center [775, 285] width 529 height 34
click at [511, 264] on input "b. [GEOGRAPHIC_DATA]" at bounding box center [511, 258] width 0 height 11
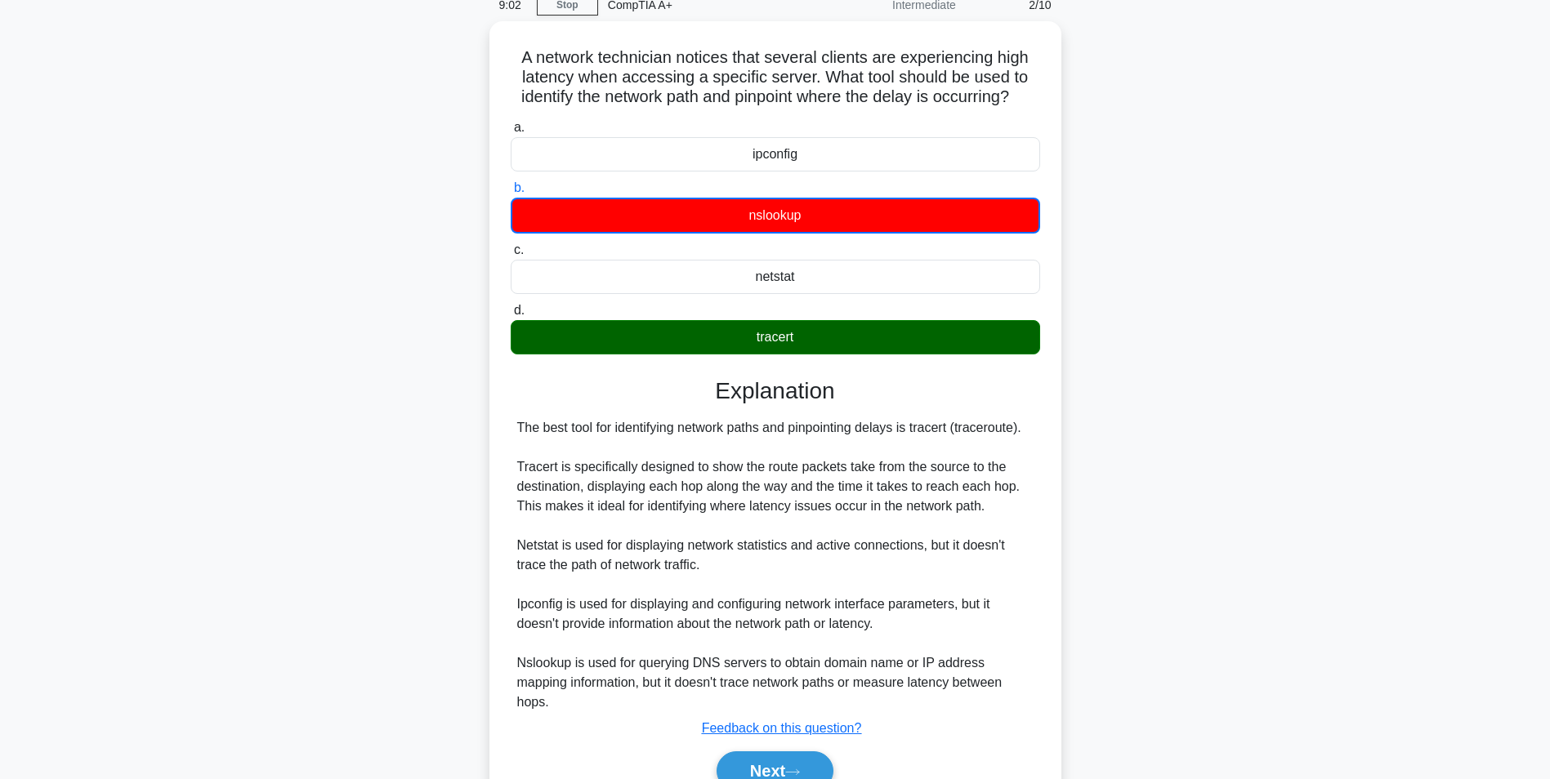
scroll to position [172, 0]
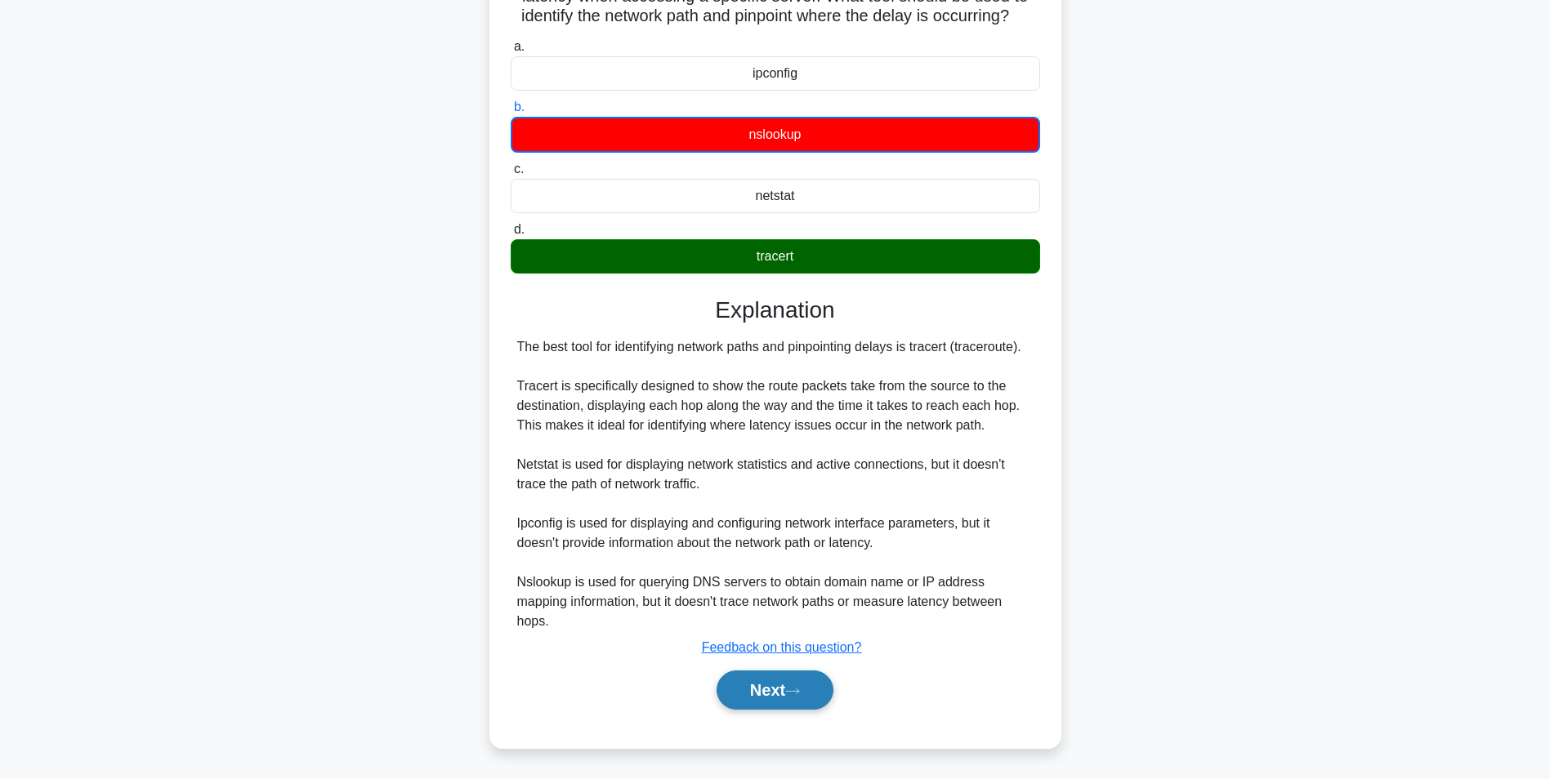
click at [760, 700] on button "Next" at bounding box center [774, 690] width 117 height 39
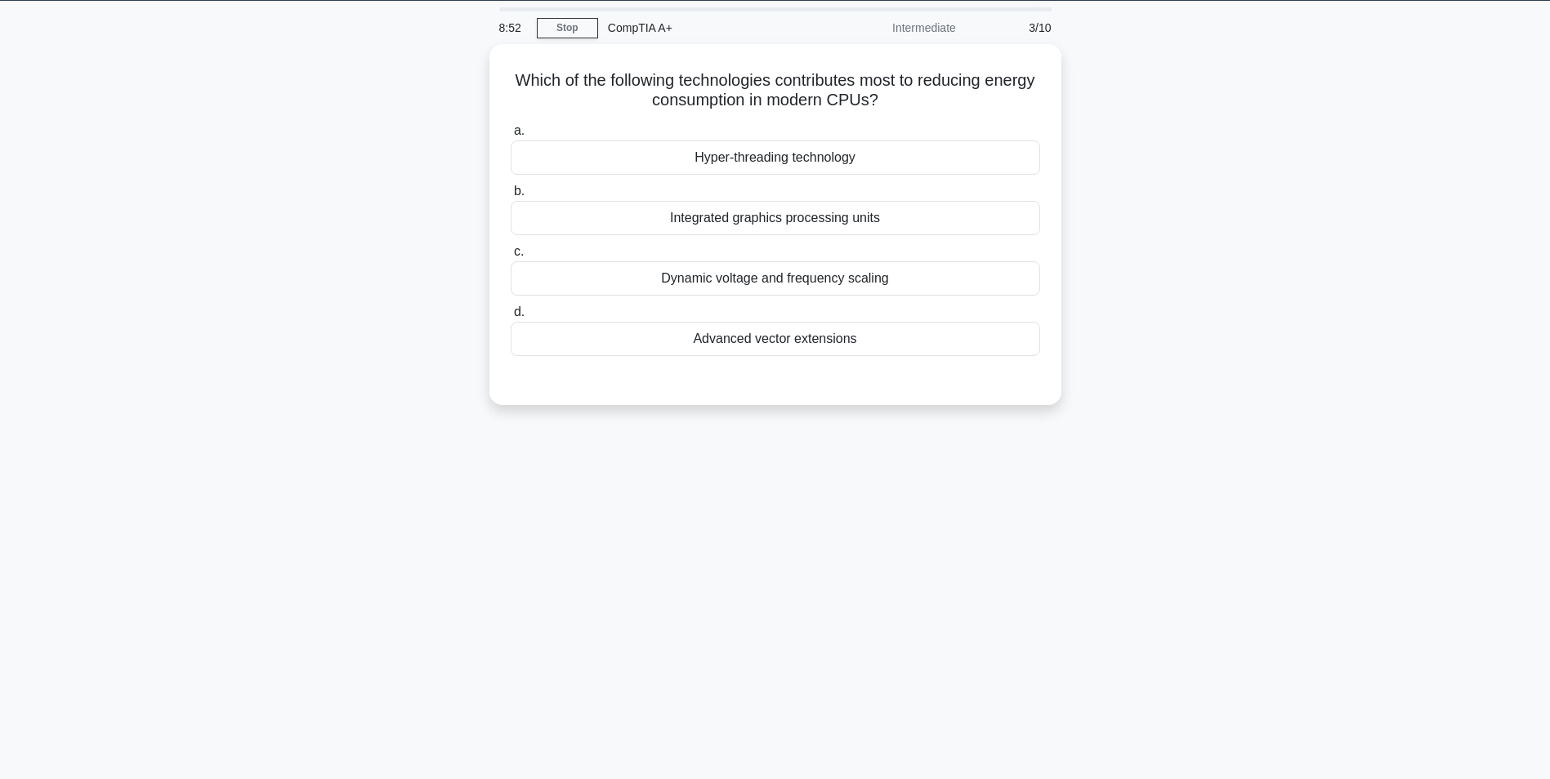
scroll to position [0, 0]
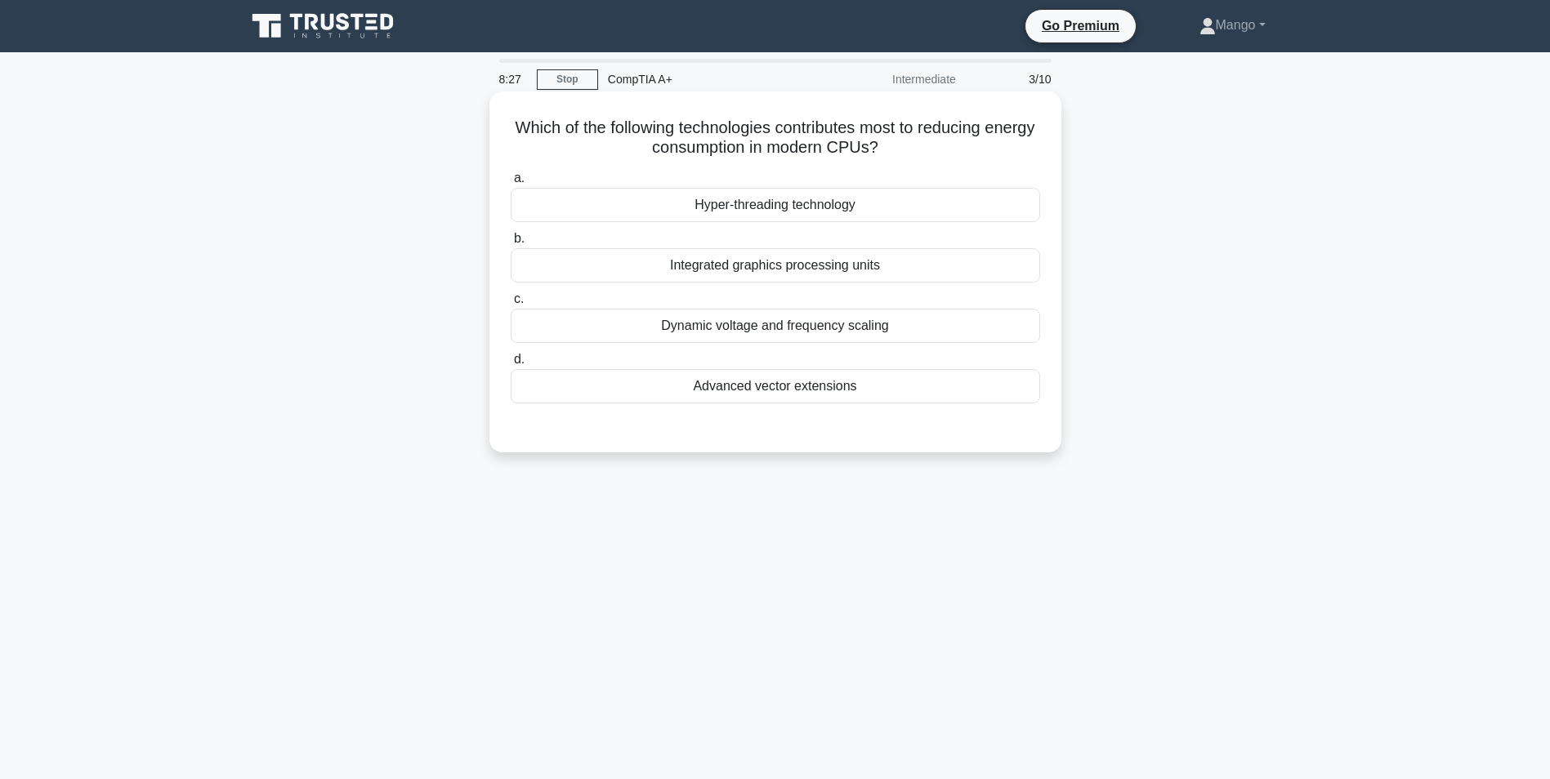
click at [711, 333] on div "Dynamic voltage and frequency scaling" at bounding box center [775, 326] width 529 height 34
click at [511, 305] on input "c. Dynamic voltage and frequency scaling" at bounding box center [511, 299] width 0 height 11
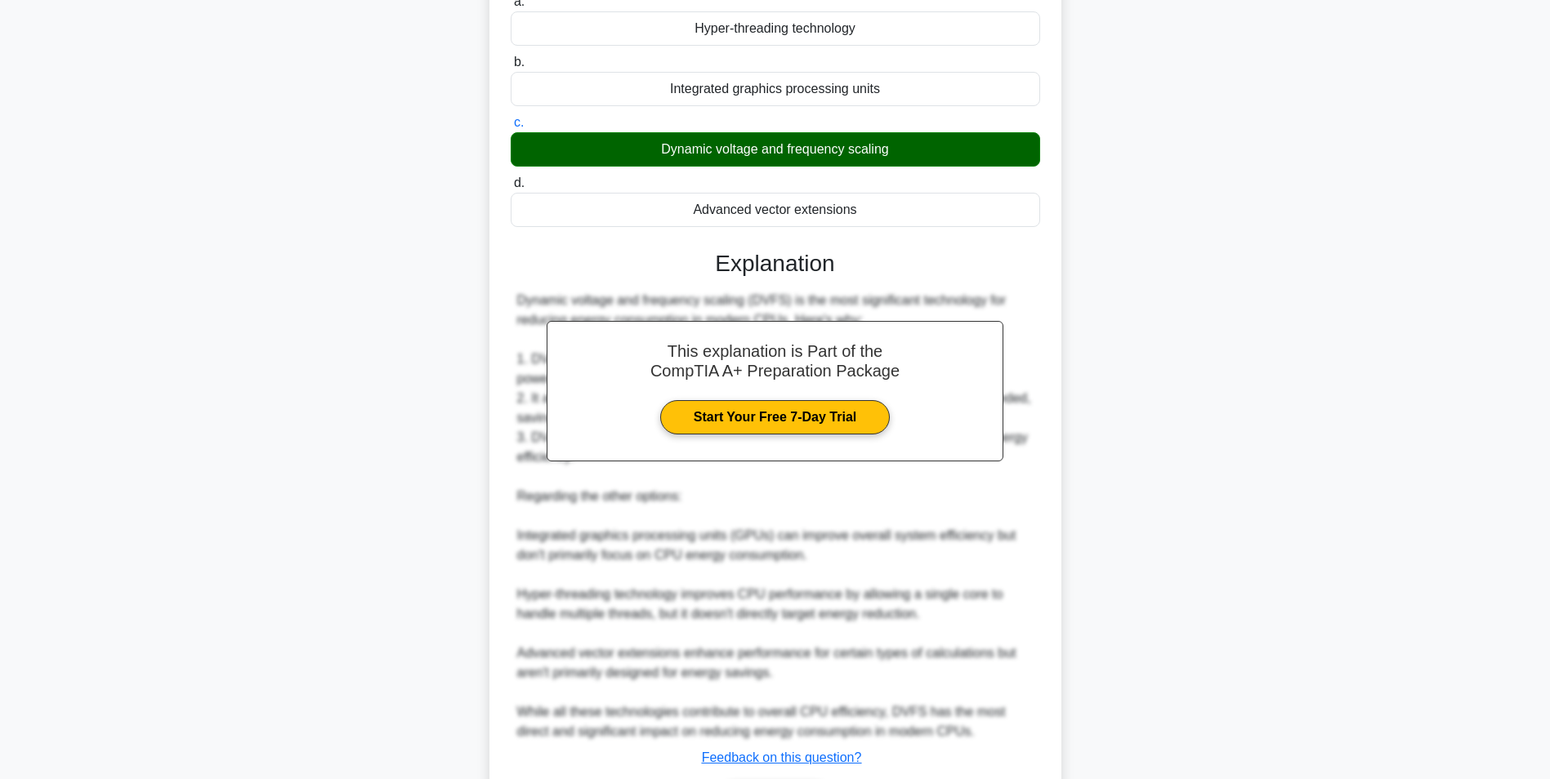
scroll to position [288, 0]
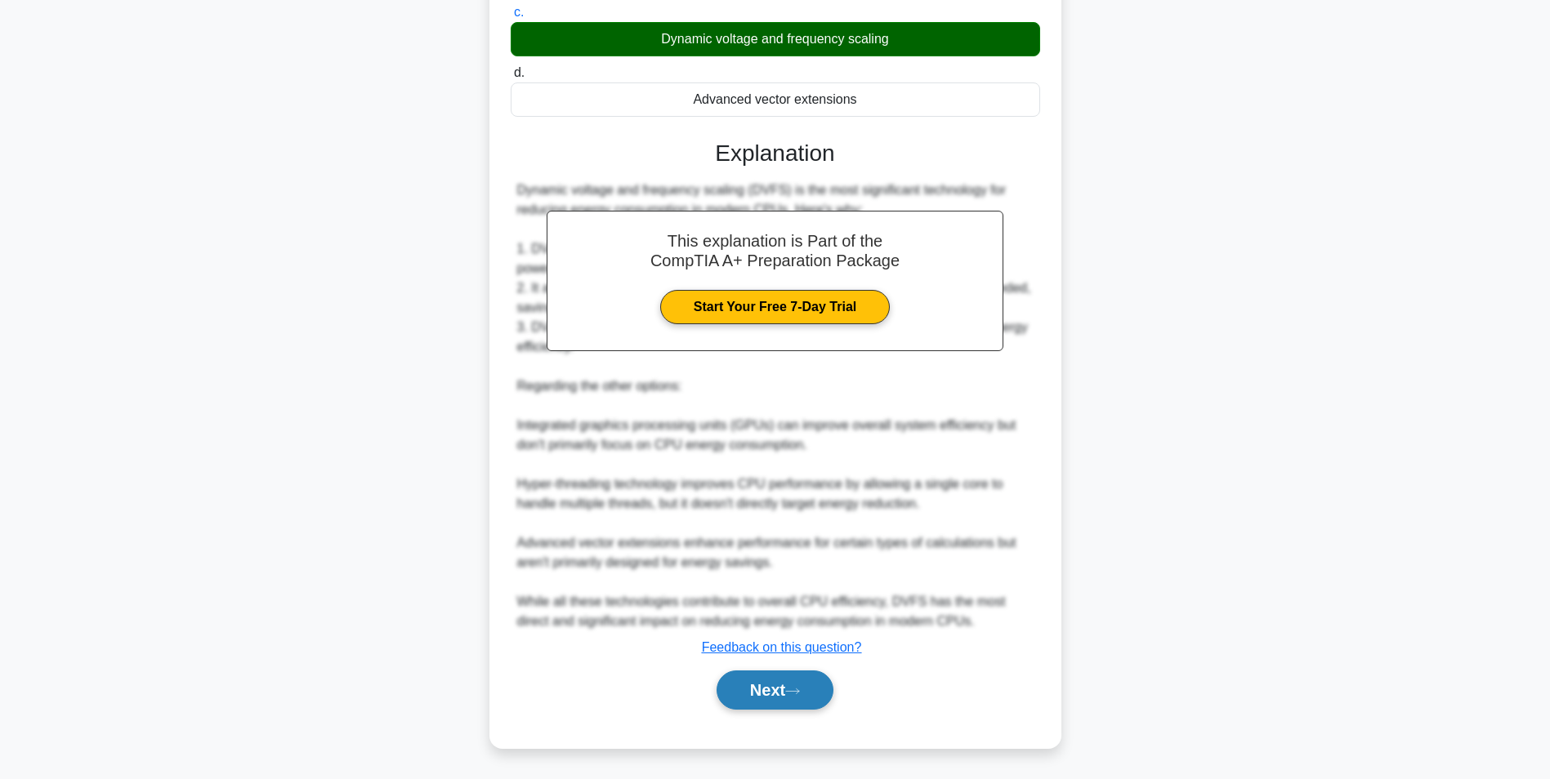
click at [787, 706] on button "Next" at bounding box center [774, 690] width 117 height 39
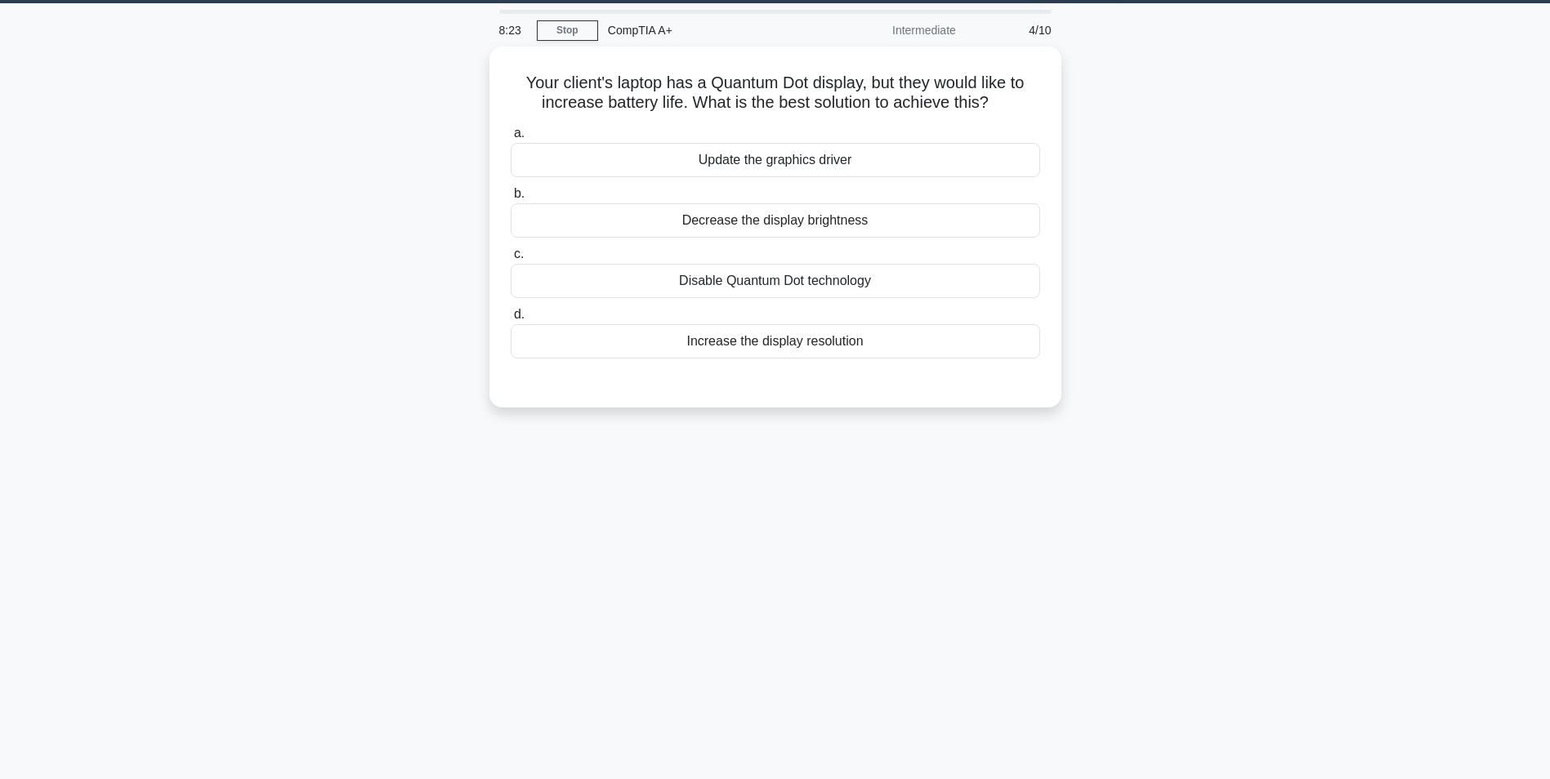
scroll to position [0, 0]
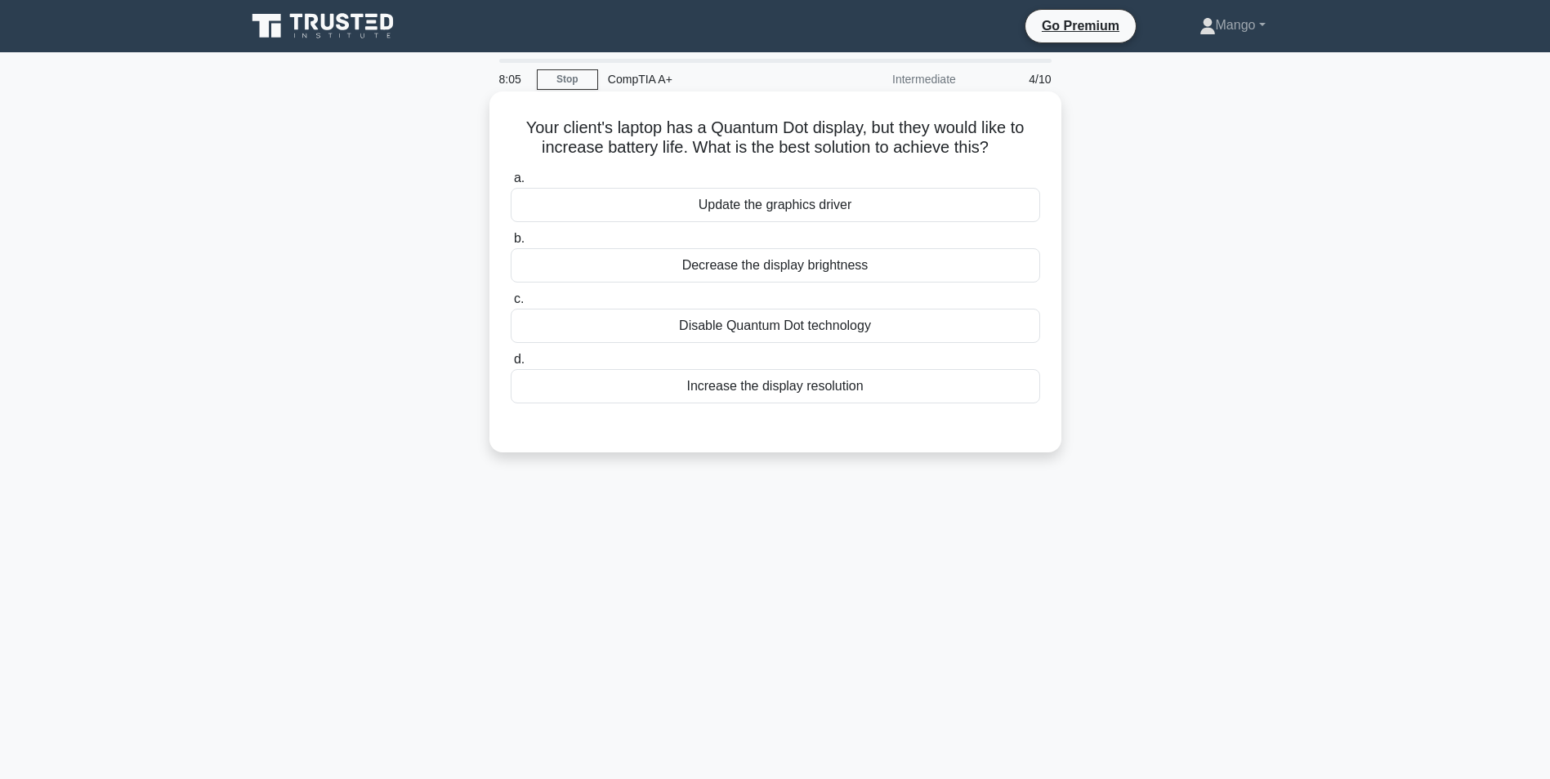
click at [756, 327] on div "Disable Quantum Dot technology" at bounding box center [775, 326] width 529 height 34
click at [511, 305] on input "c. Disable Quantum Dot technology" at bounding box center [511, 299] width 0 height 11
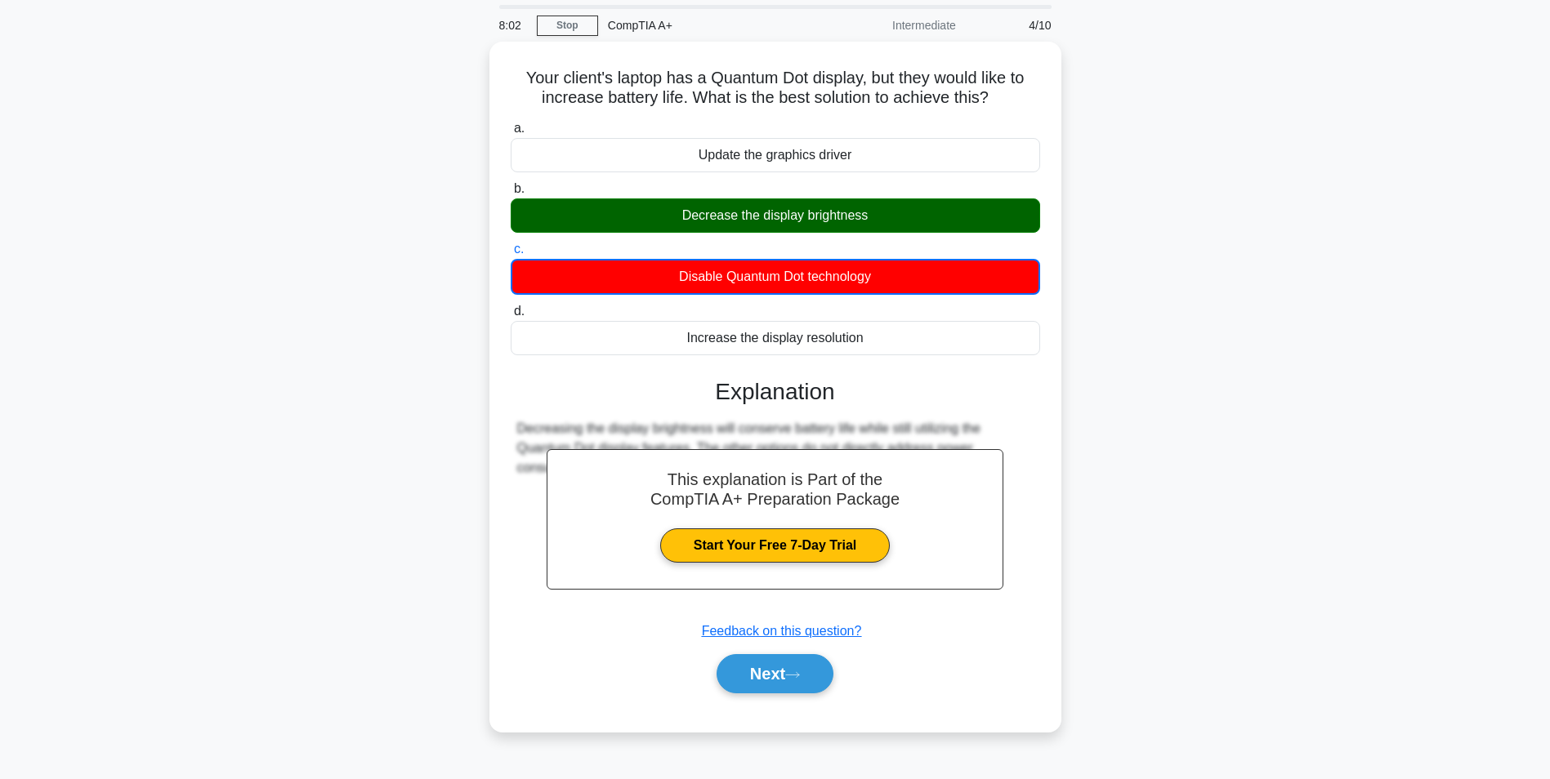
scroll to position [103, 0]
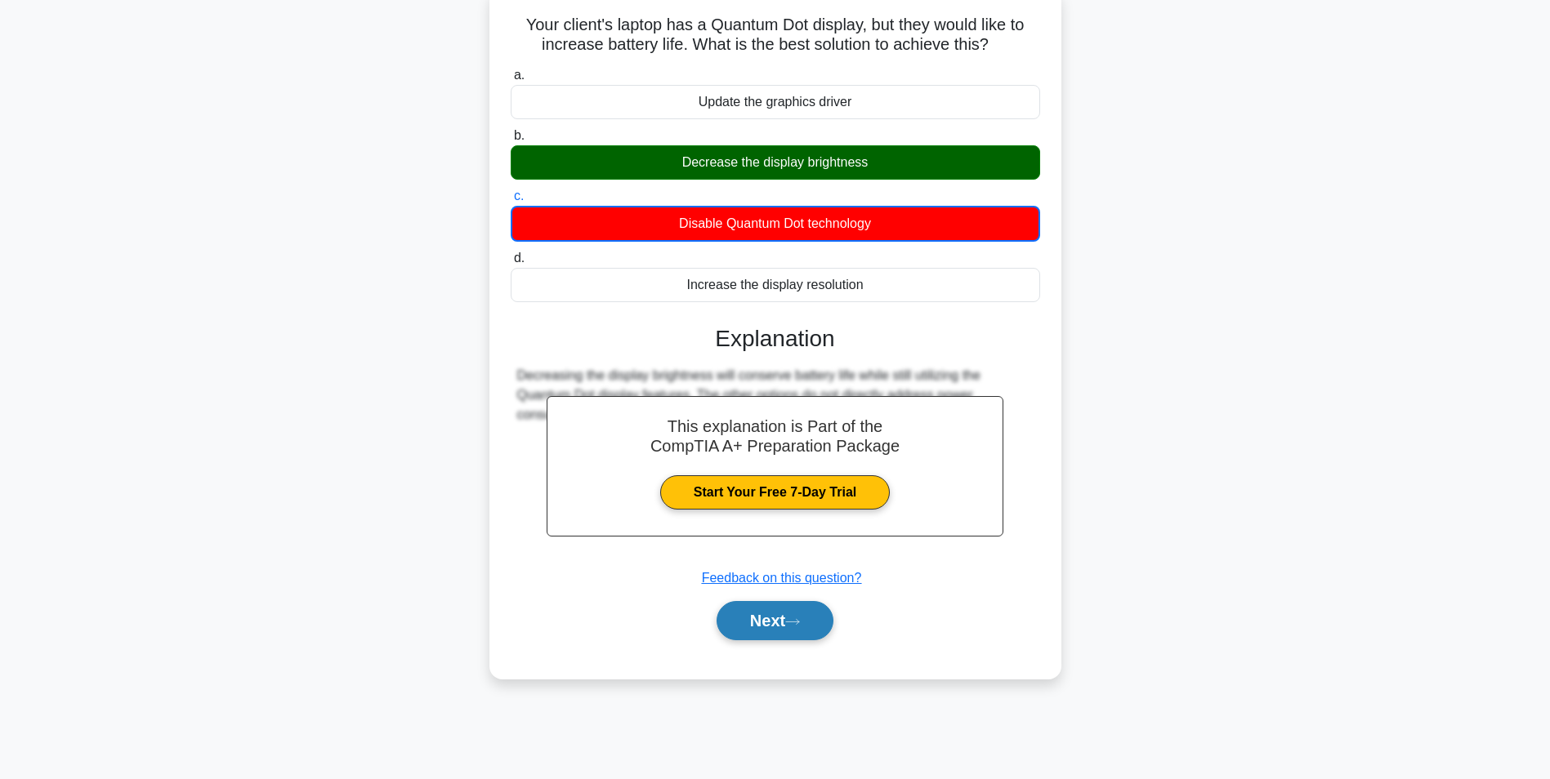
click at [756, 622] on button "Next" at bounding box center [774, 620] width 117 height 39
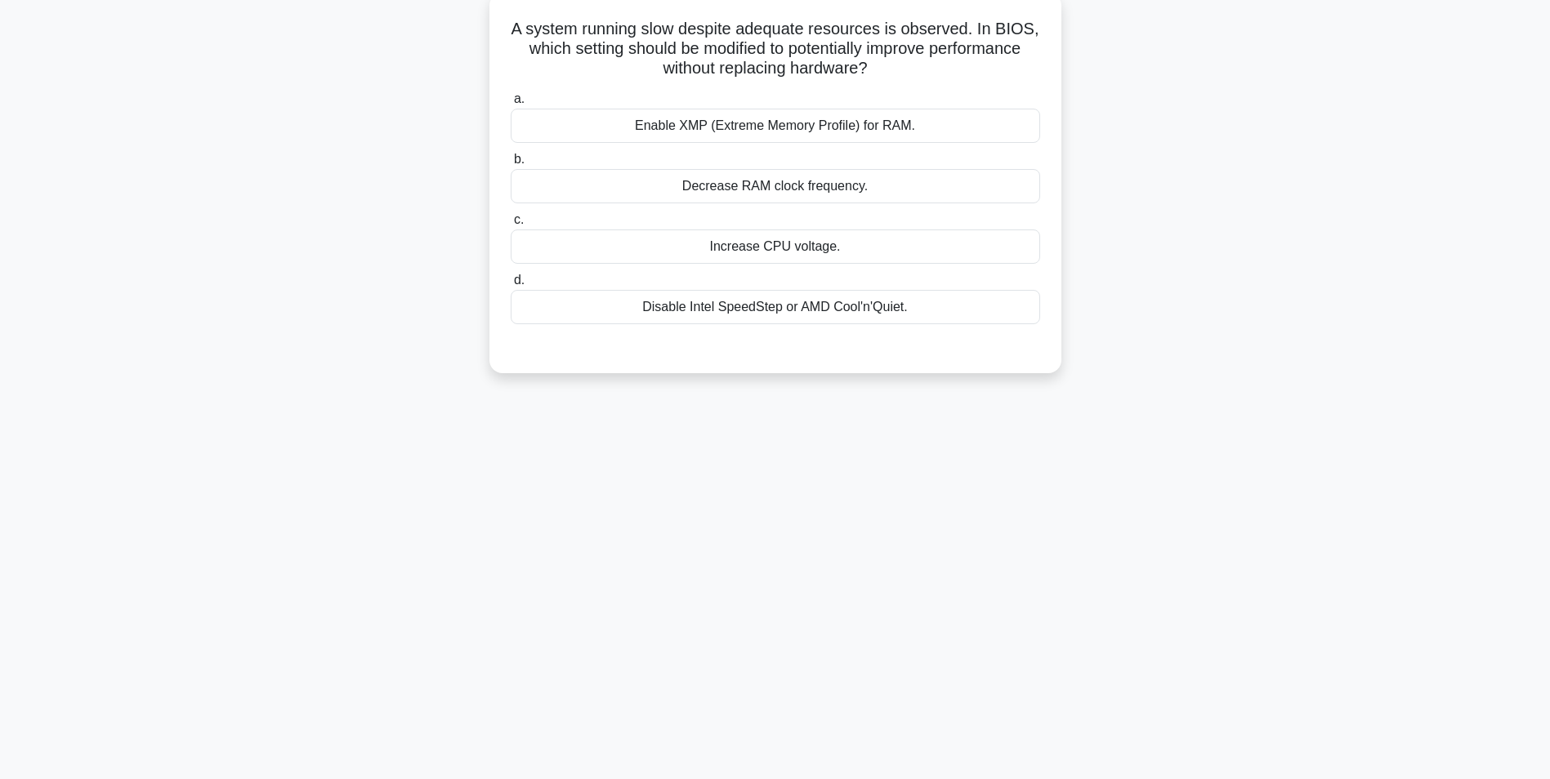
scroll to position [0, 0]
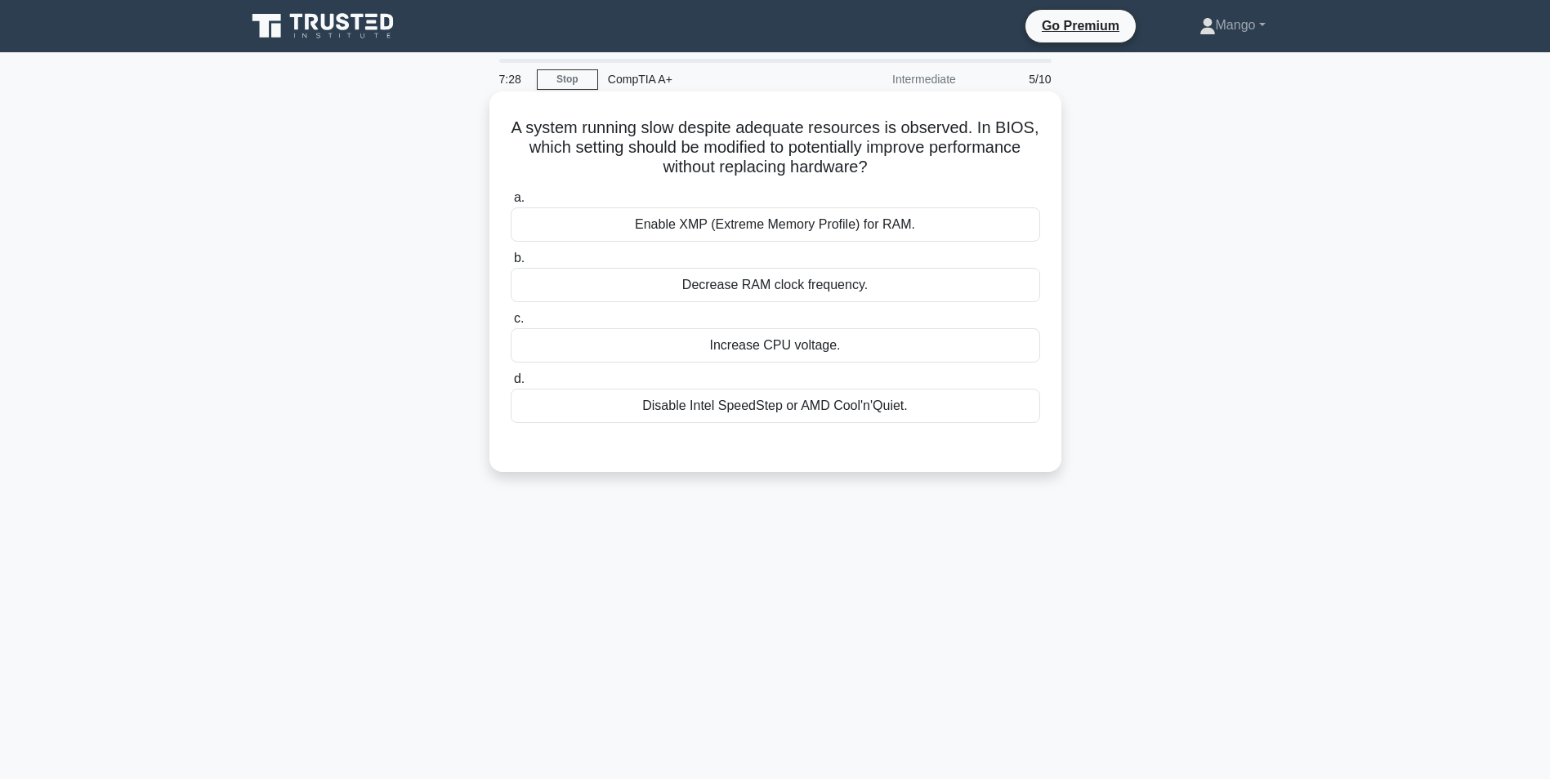
click at [711, 225] on div "Enable XMP (Extreme Memory Profile) for RAM." at bounding box center [775, 224] width 529 height 34
click at [511, 203] on input "a. Enable XMP (Extreme Memory Profile) for RAM." at bounding box center [511, 198] width 0 height 11
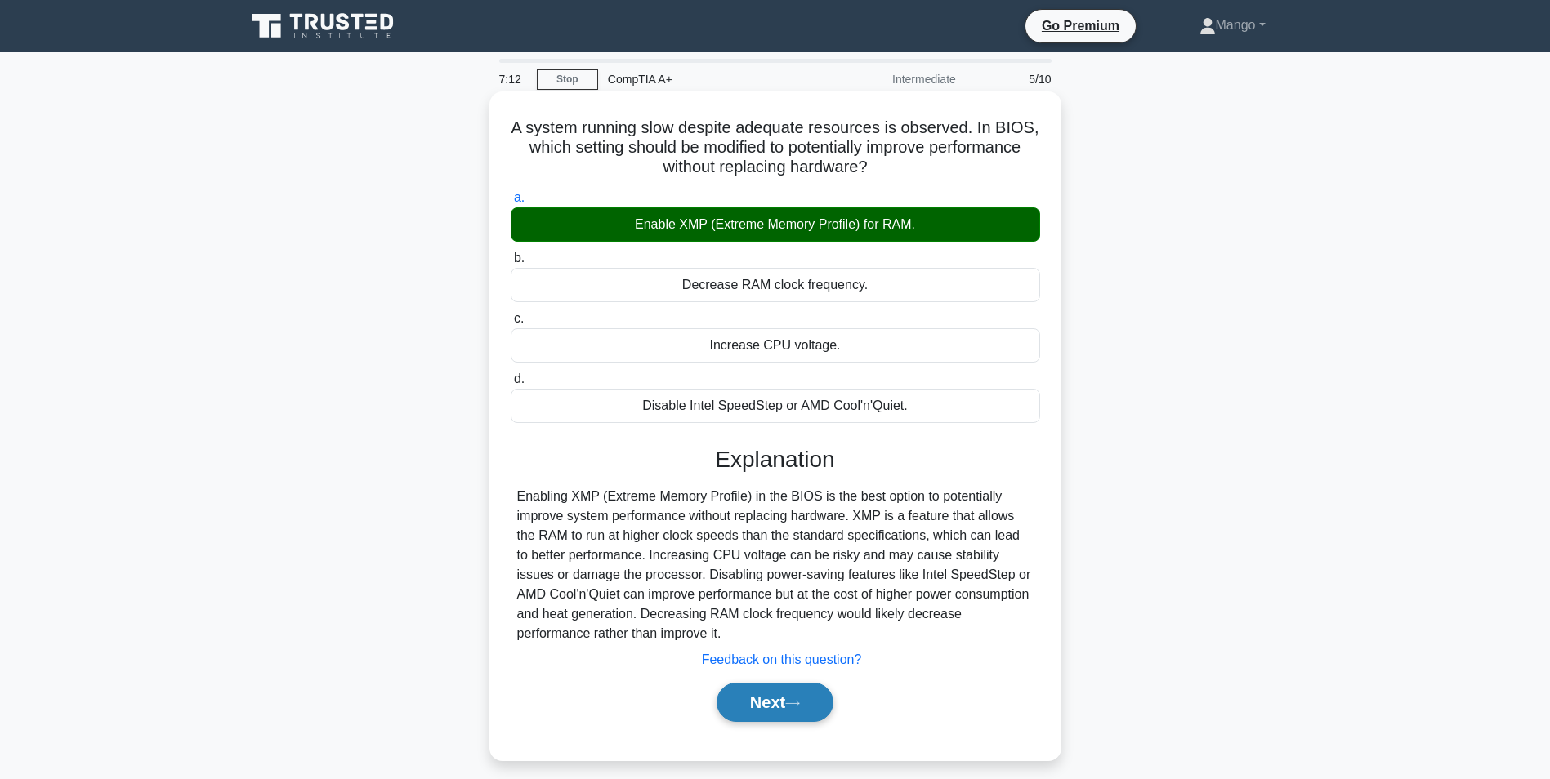
click at [787, 707] on button "Next" at bounding box center [774, 702] width 117 height 39
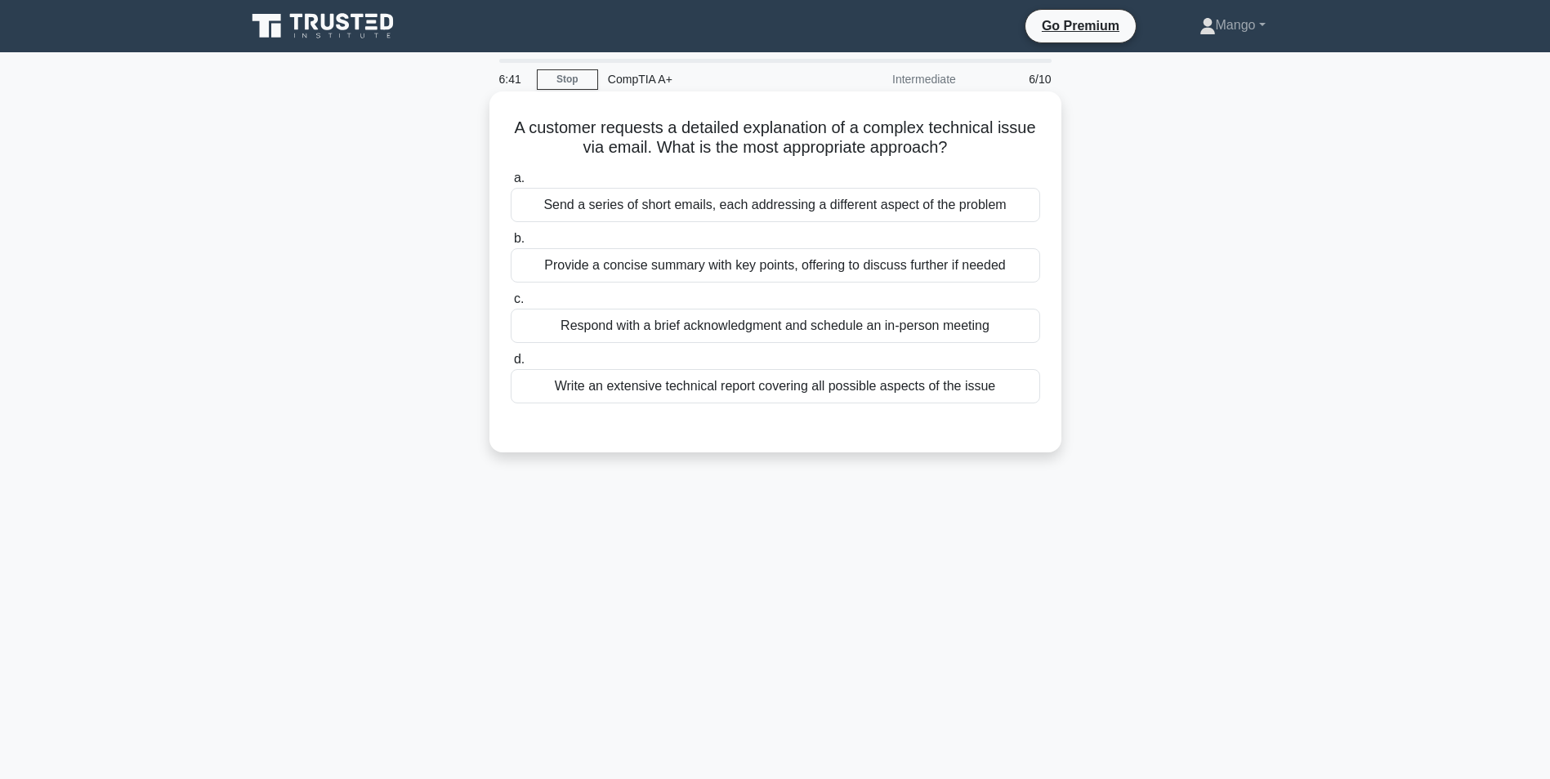
click at [984, 269] on div "Provide a concise summary with key points, offering to discuss further if needed" at bounding box center [775, 265] width 529 height 34
click at [511, 244] on input "b. Provide a concise summary with key points, offering to discuss further if ne…" at bounding box center [511, 239] width 0 height 11
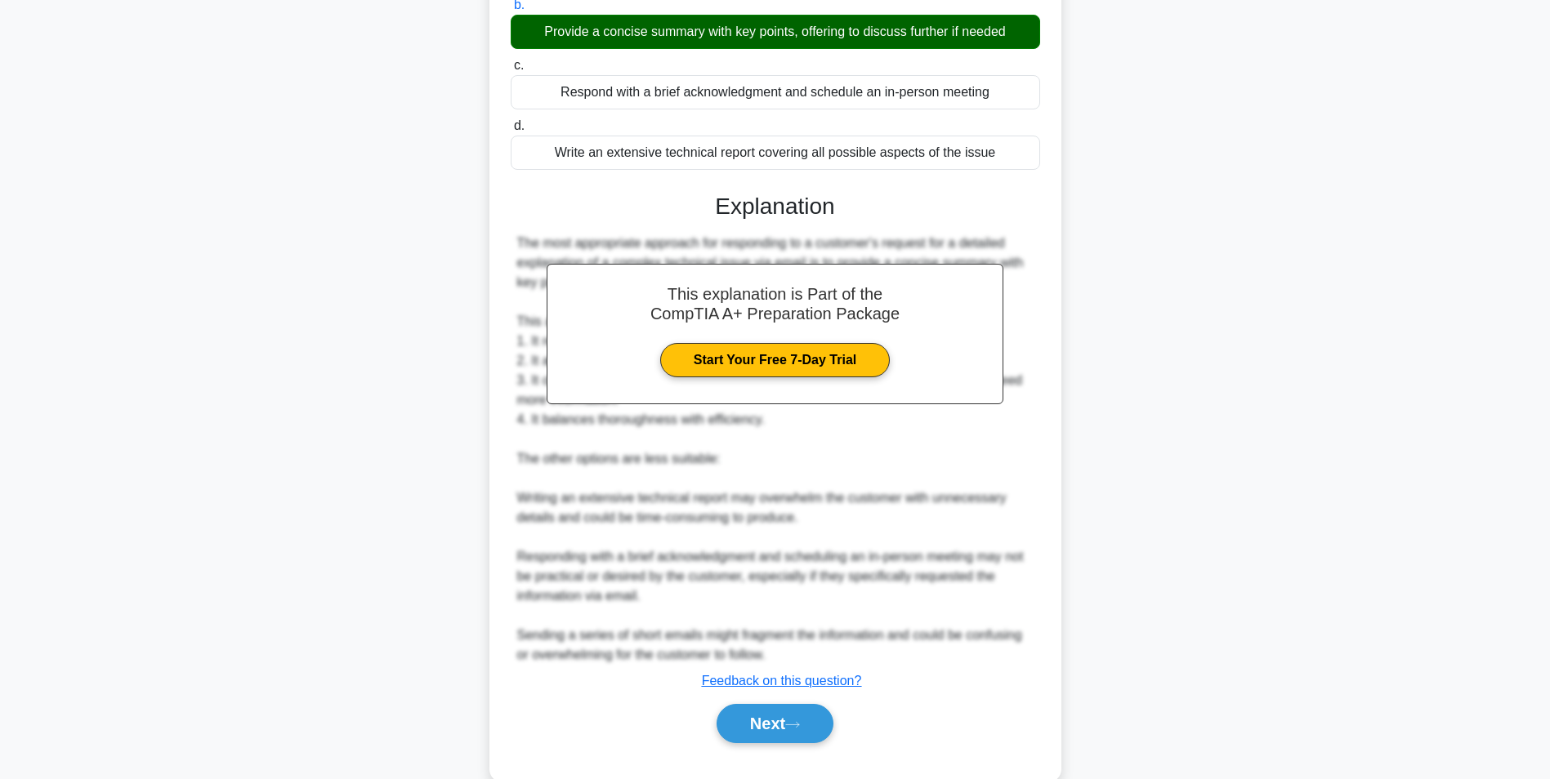
scroll to position [268, 0]
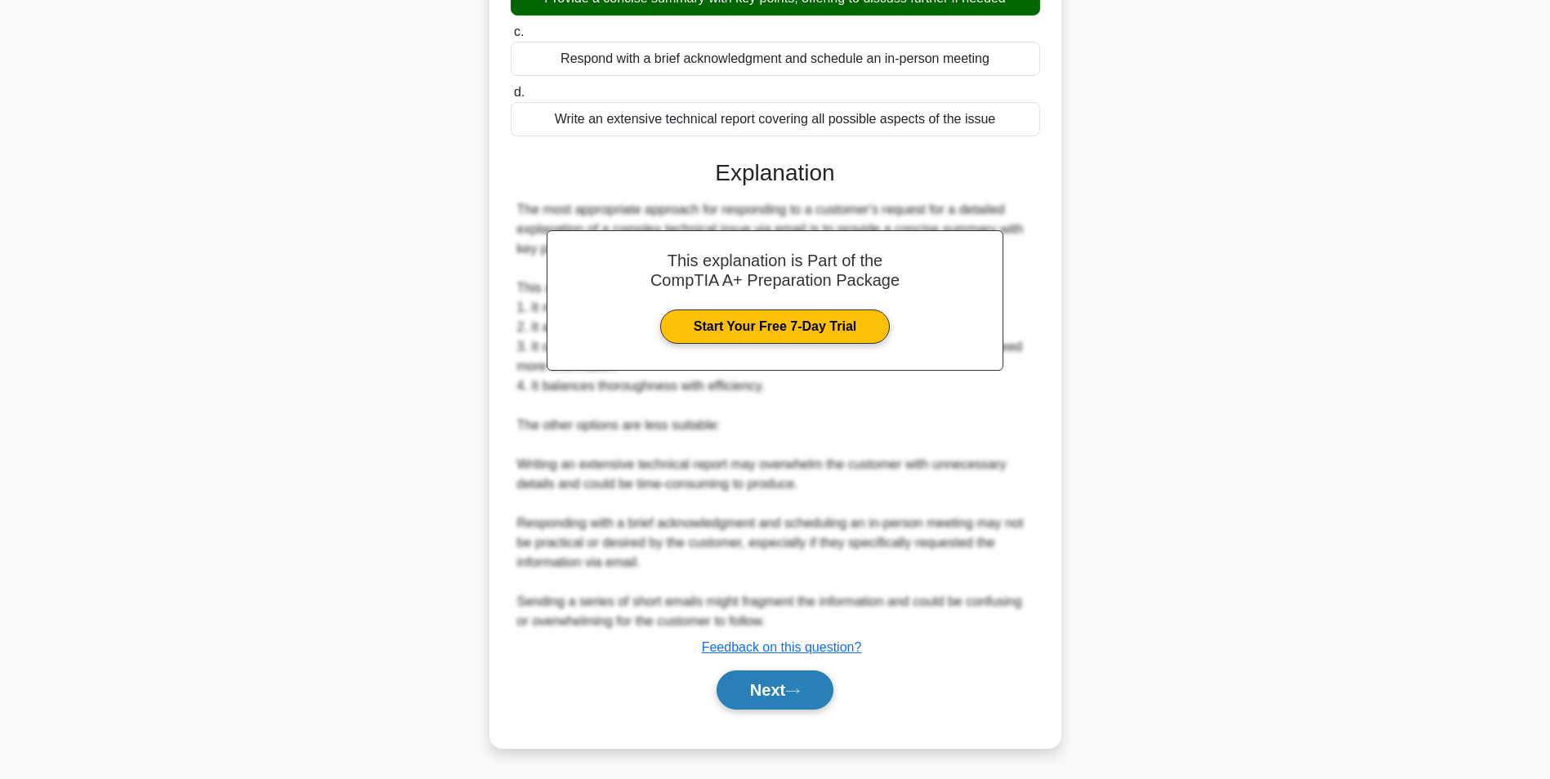
click at [780, 689] on button "Next" at bounding box center [774, 690] width 117 height 39
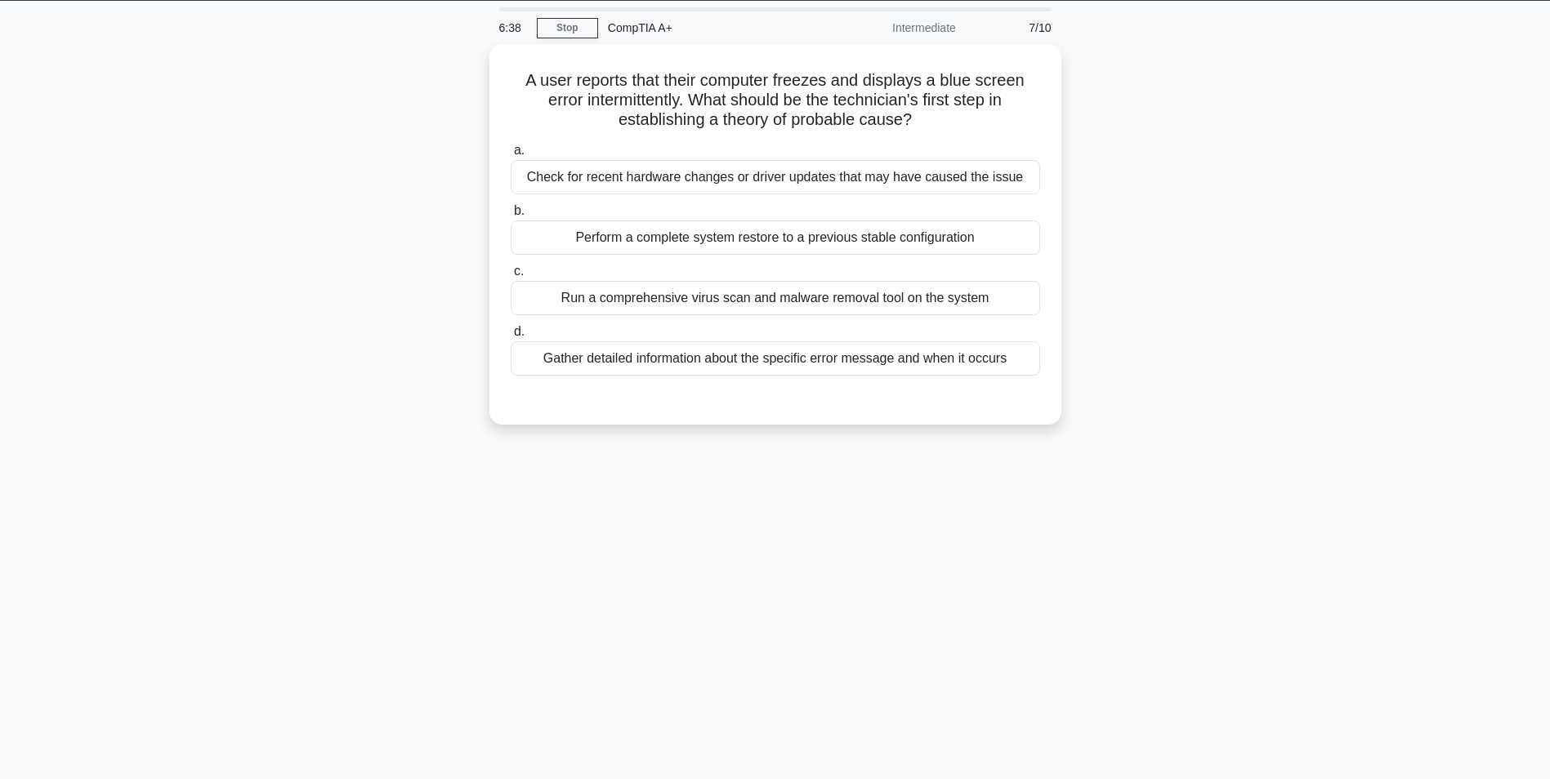
scroll to position [0, 0]
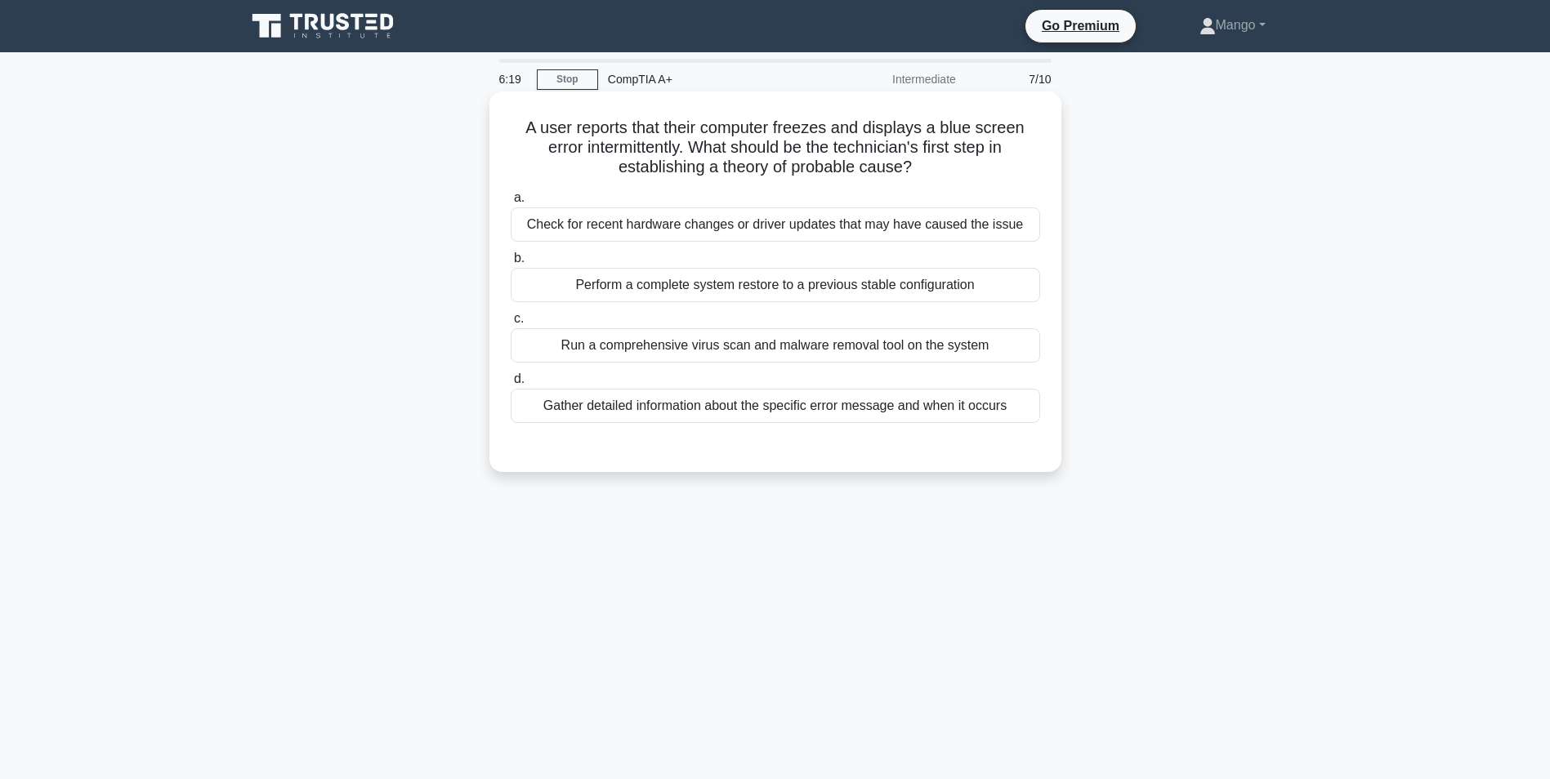
click at [771, 407] on div "Gather detailed information about the specific error message and when it occurs" at bounding box center [775, 406] width 529 height 34
click at [511, 385] on input "d. Gather detailed information about the specific error message and when it occ…" at bounding box center [511, 379] width 0 height 11
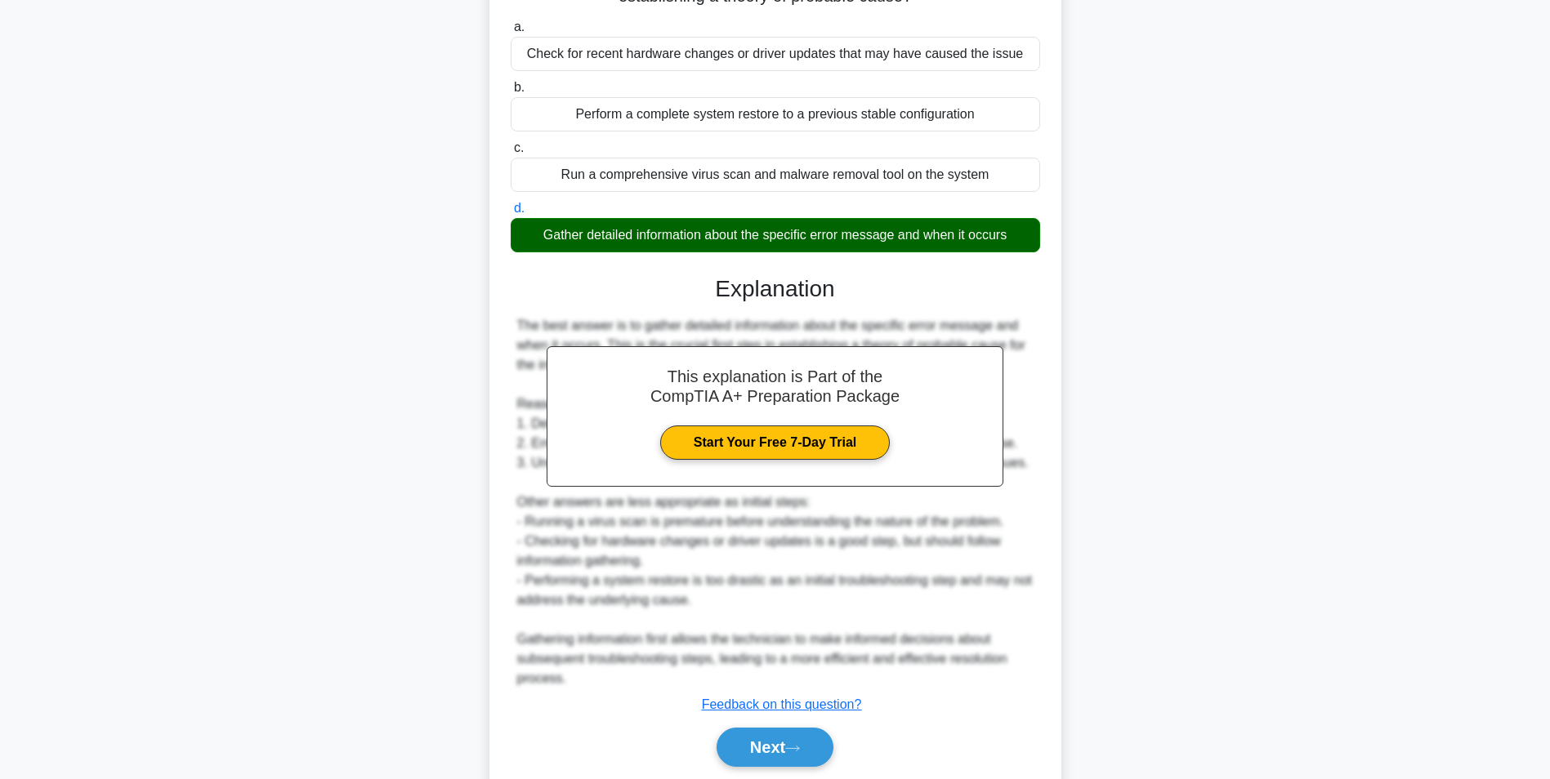
scroll to position [229, 0]
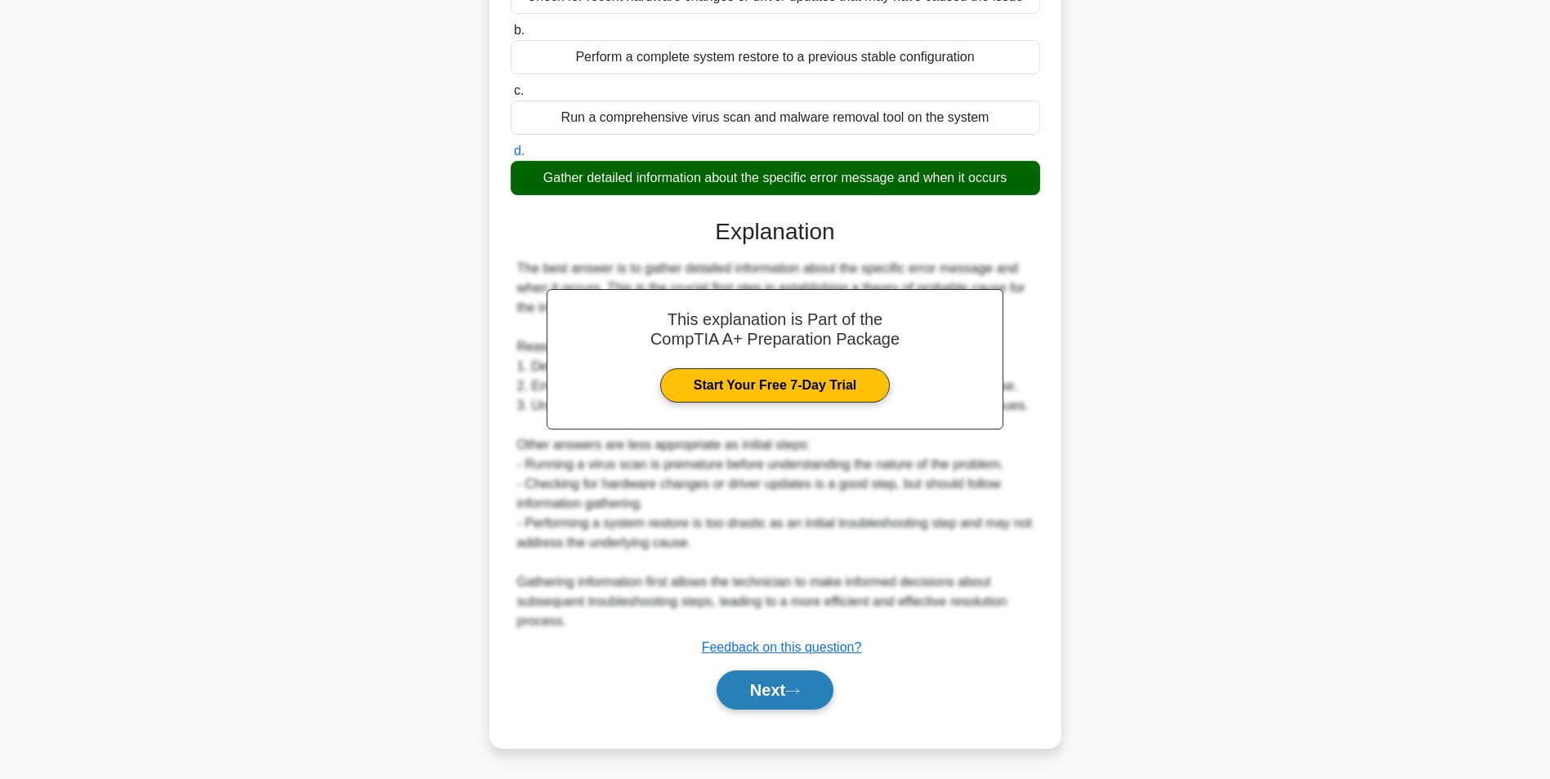
click at [812, 689] on button "Next" at bounding box center [774, 690] width 117 height 39
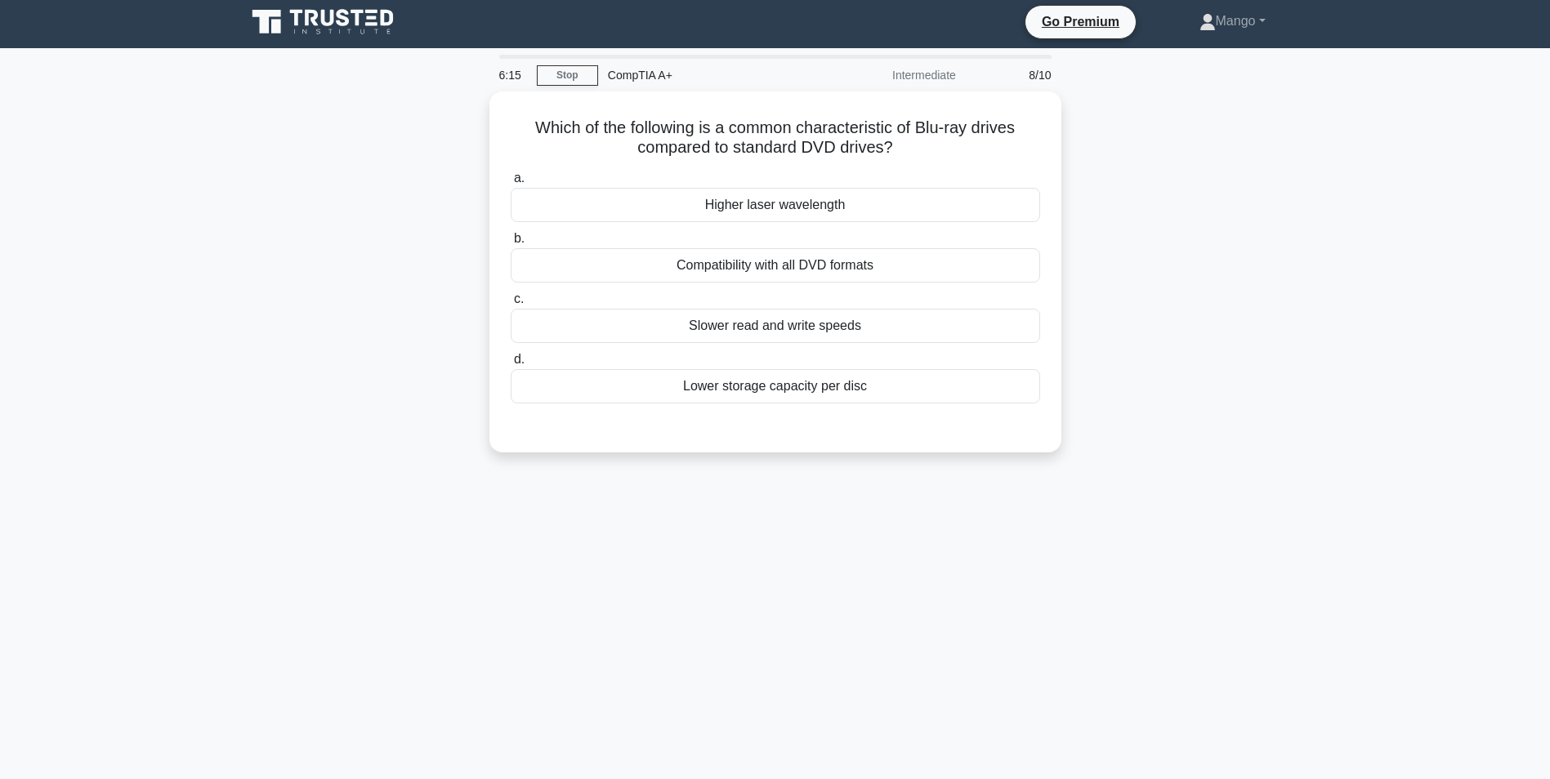
scroll to position [0, 0]
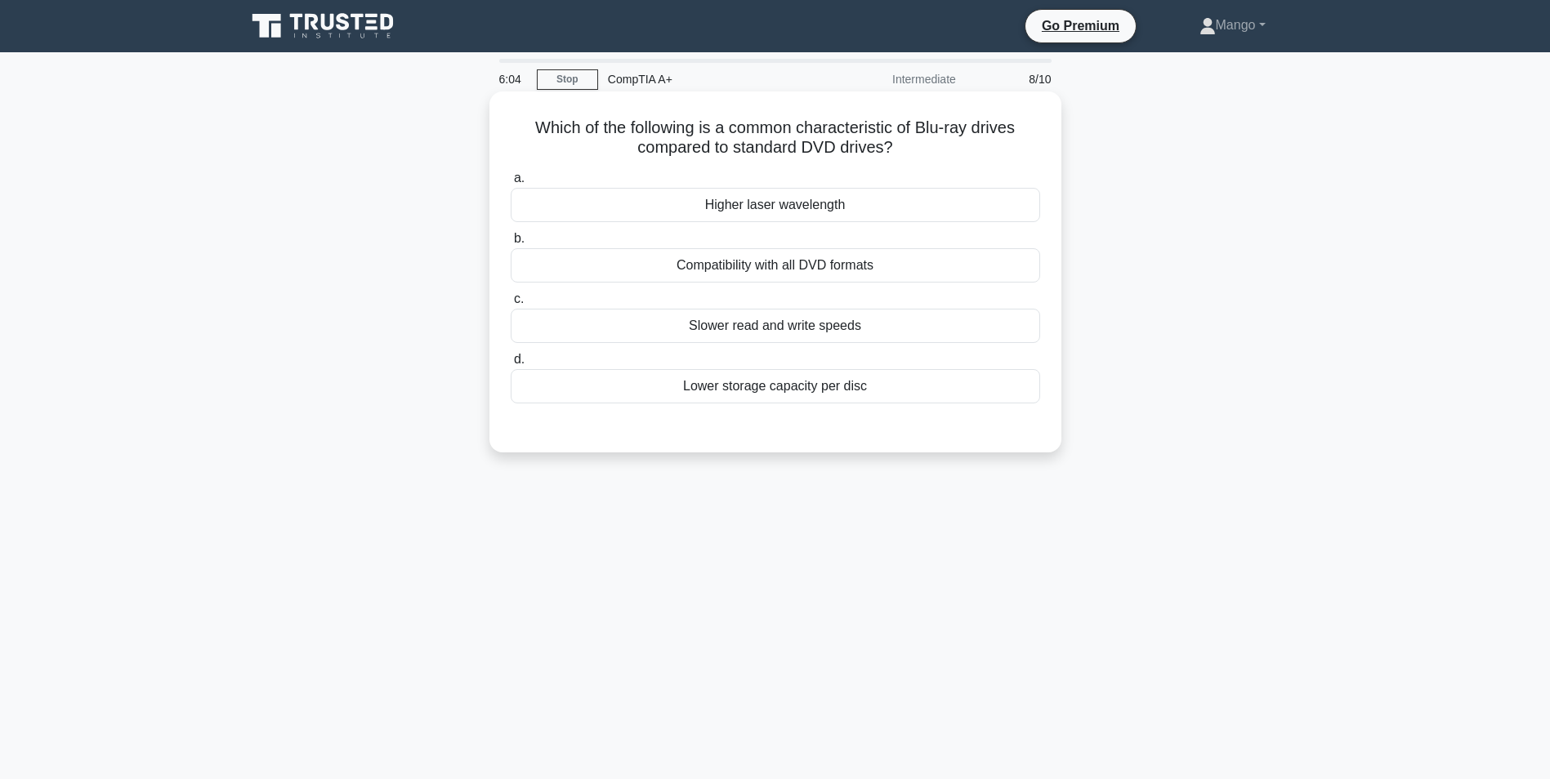
click at [736, 207] on div "Higher laser wavelength" at bounding box center [775, 205] width 529 height 34
click at [511, 184] on input "a. Higher laser wavelength" at bounding box center [511, 178] width 0 height 11
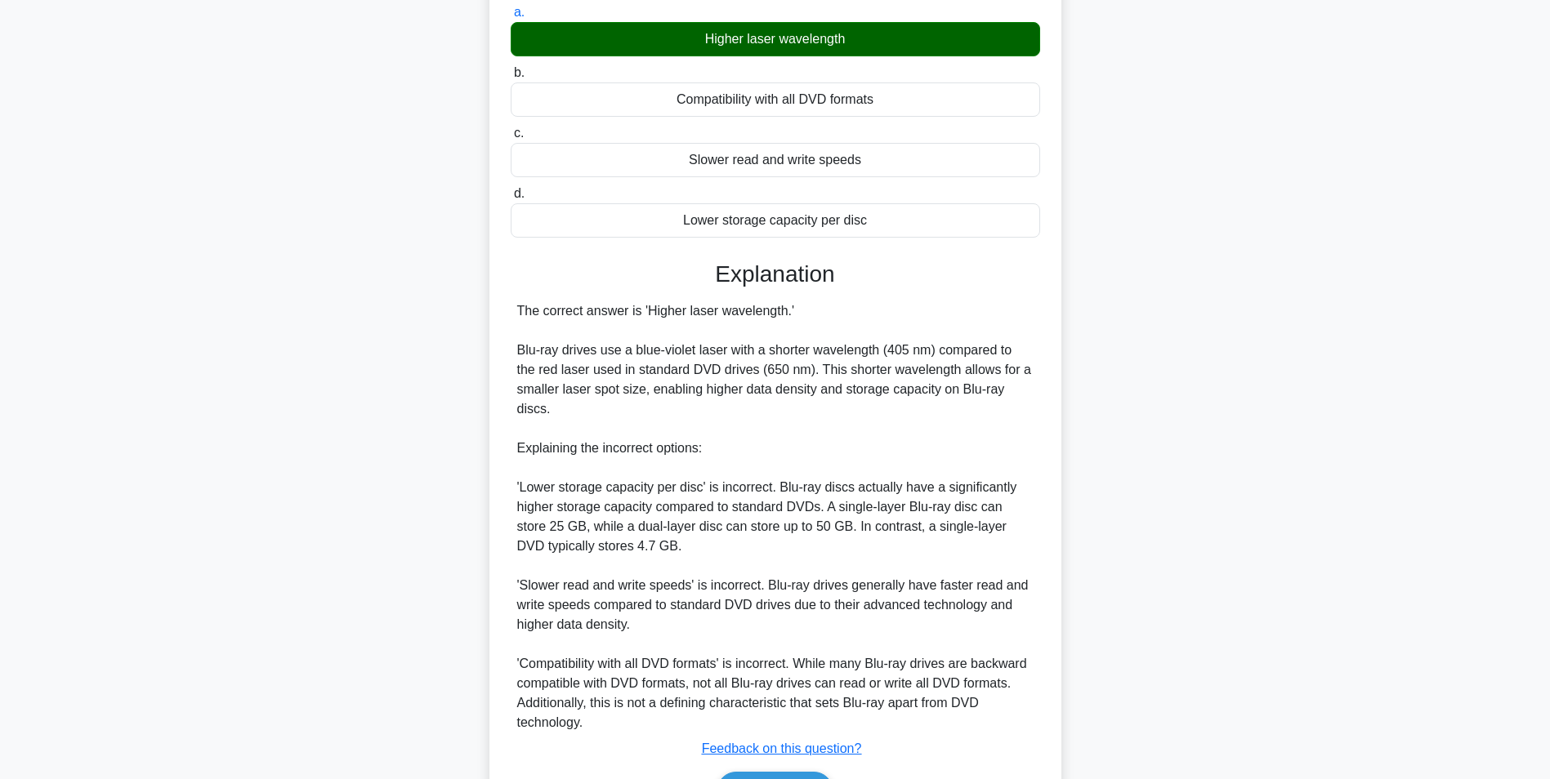
scroll to position [268, 0]
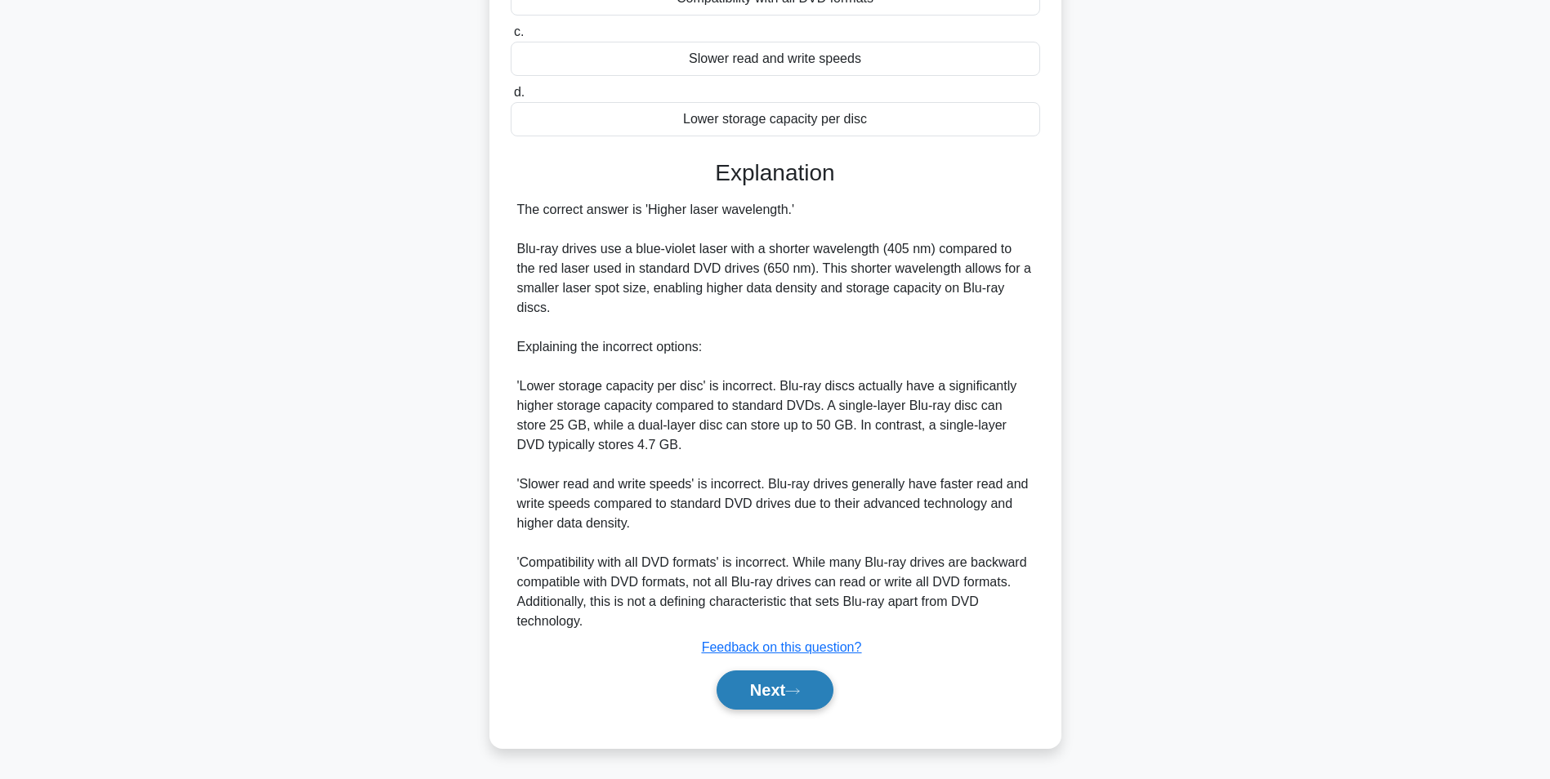
click at [771, 685] on button "Next" at bounding box center [774, 690] width 117 height 39
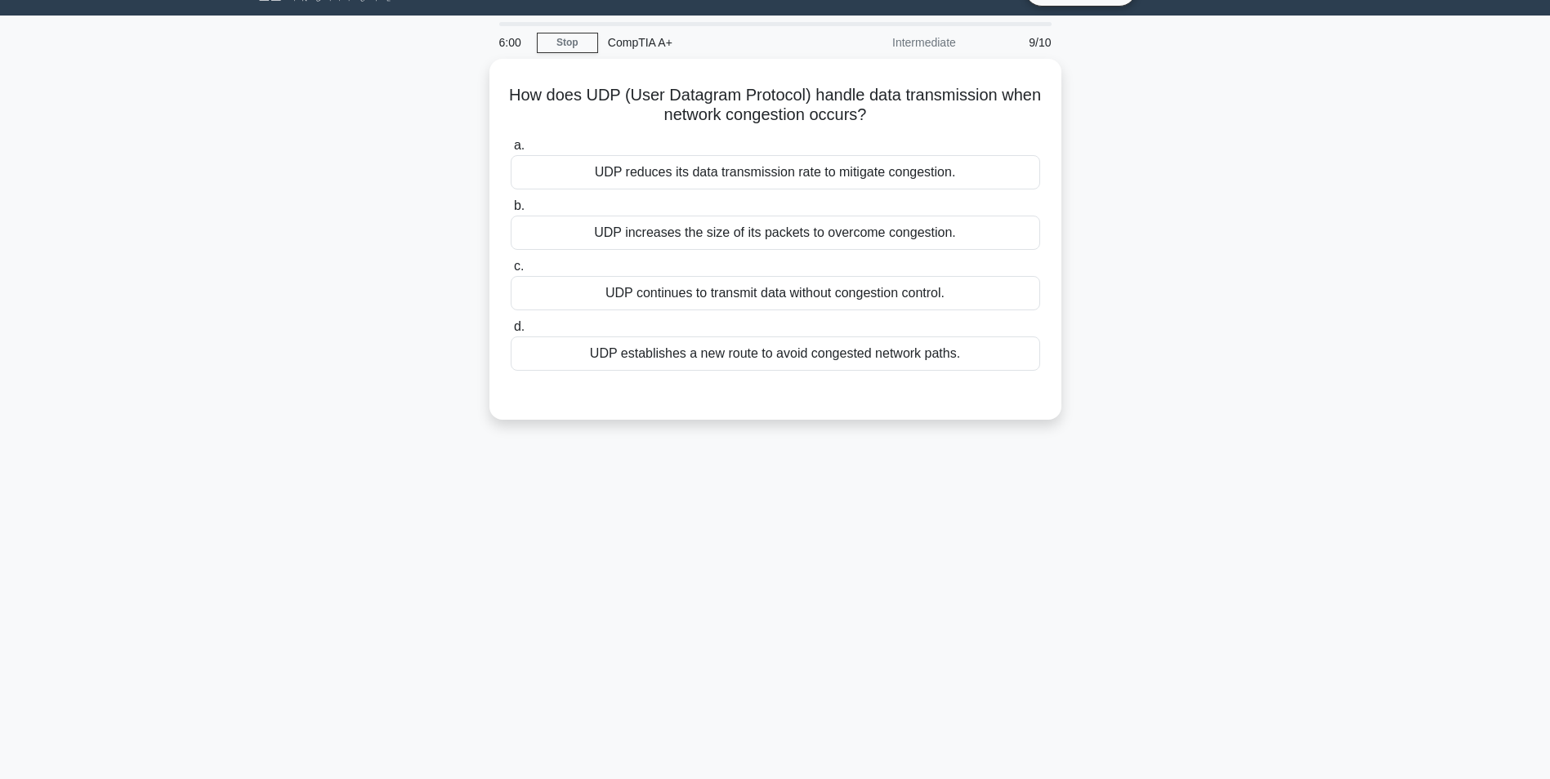
scroll to position [0, 0]
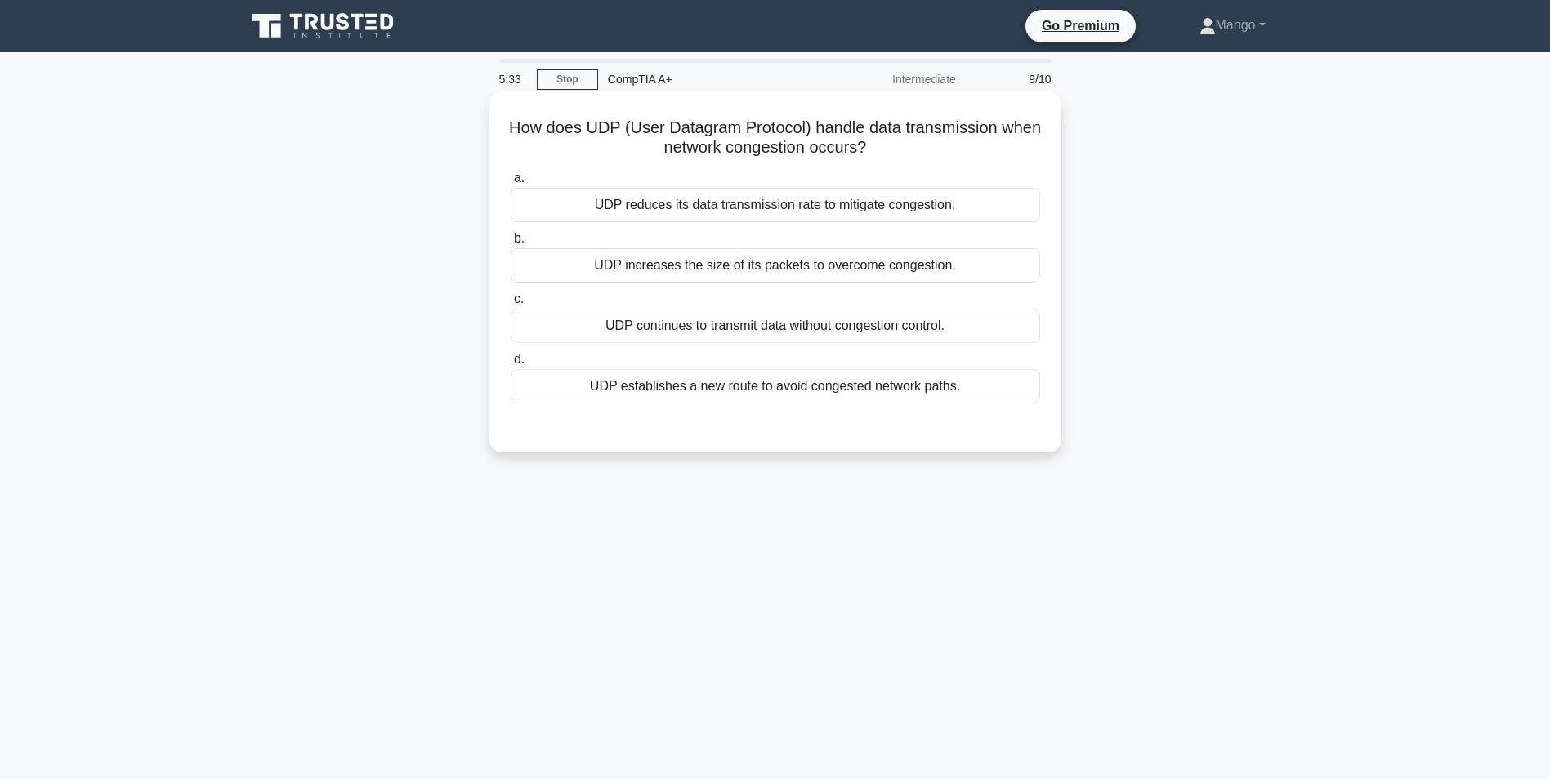
click at [725, 392] on div "UDP establishes a new route to avoid congested network paths." at bounding box center [775, 386] width 529 height 34
click at [511, 365] on input "d. UDP establishes a new route to avoid congested network paths." at bounding box center [511, 360] width 0 height 11
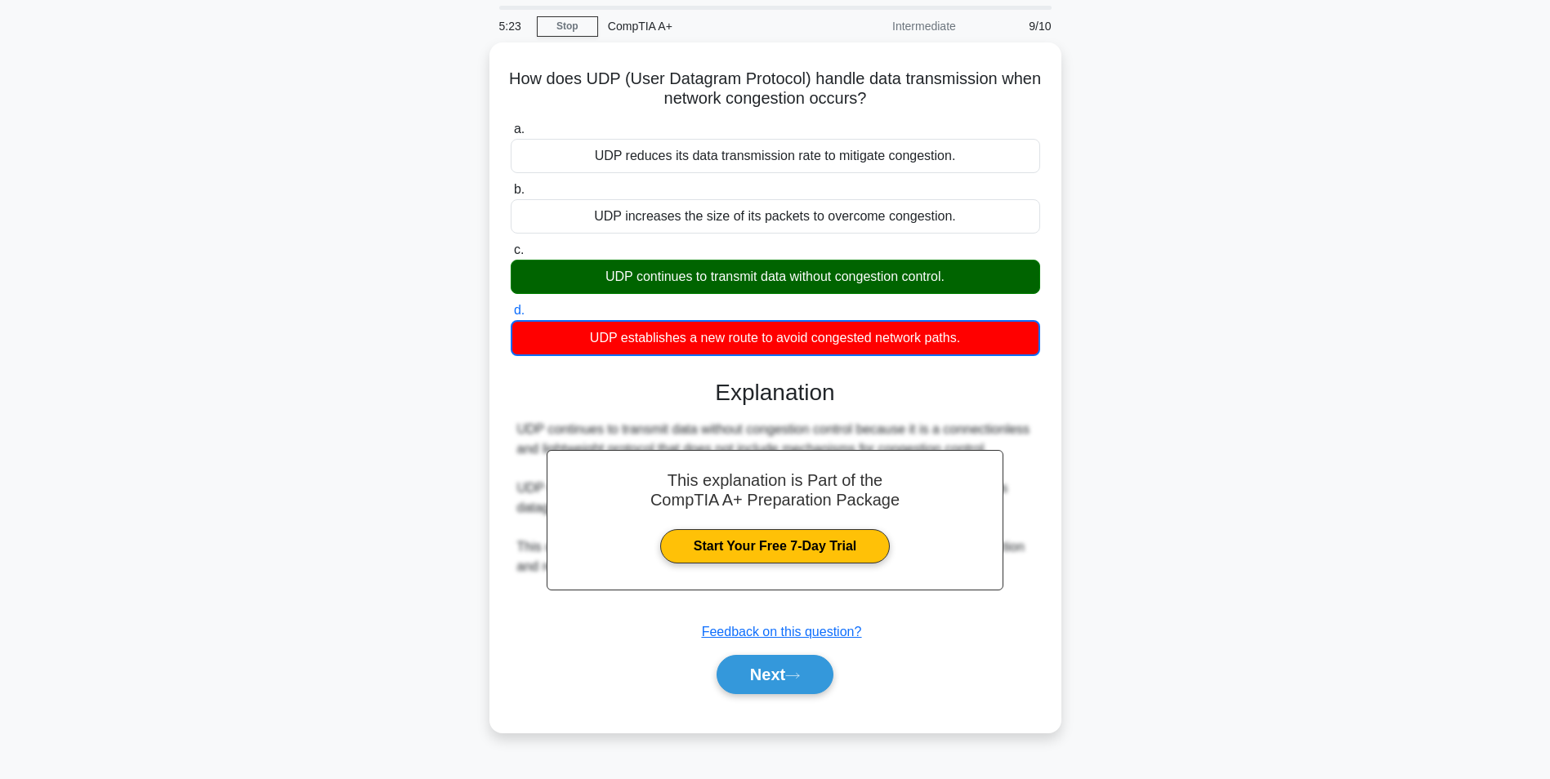
scroll to position [82, 0]
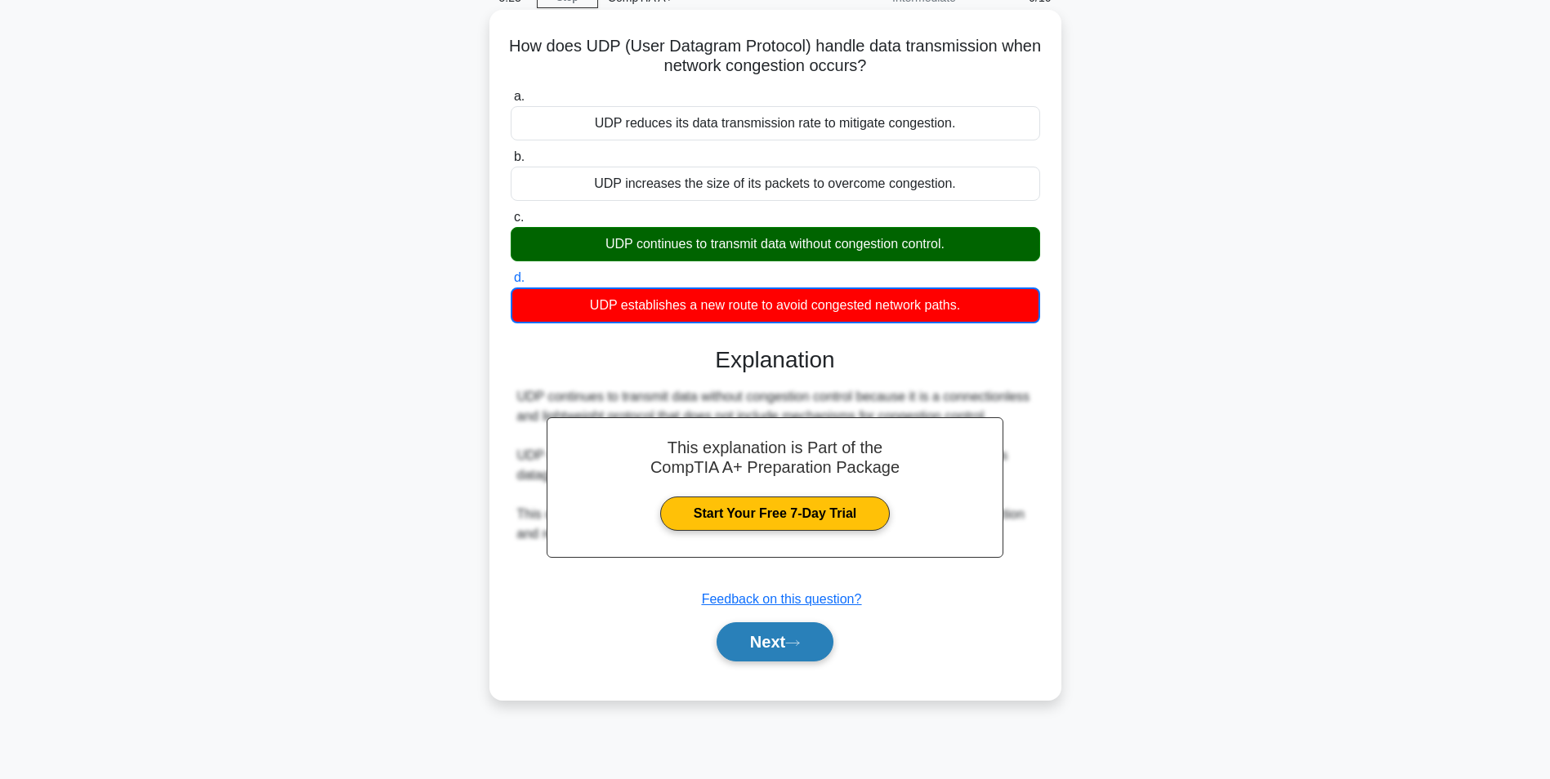
click at [805, 649] on button "Next" at bounding box center [774, 641] width 117 height 39
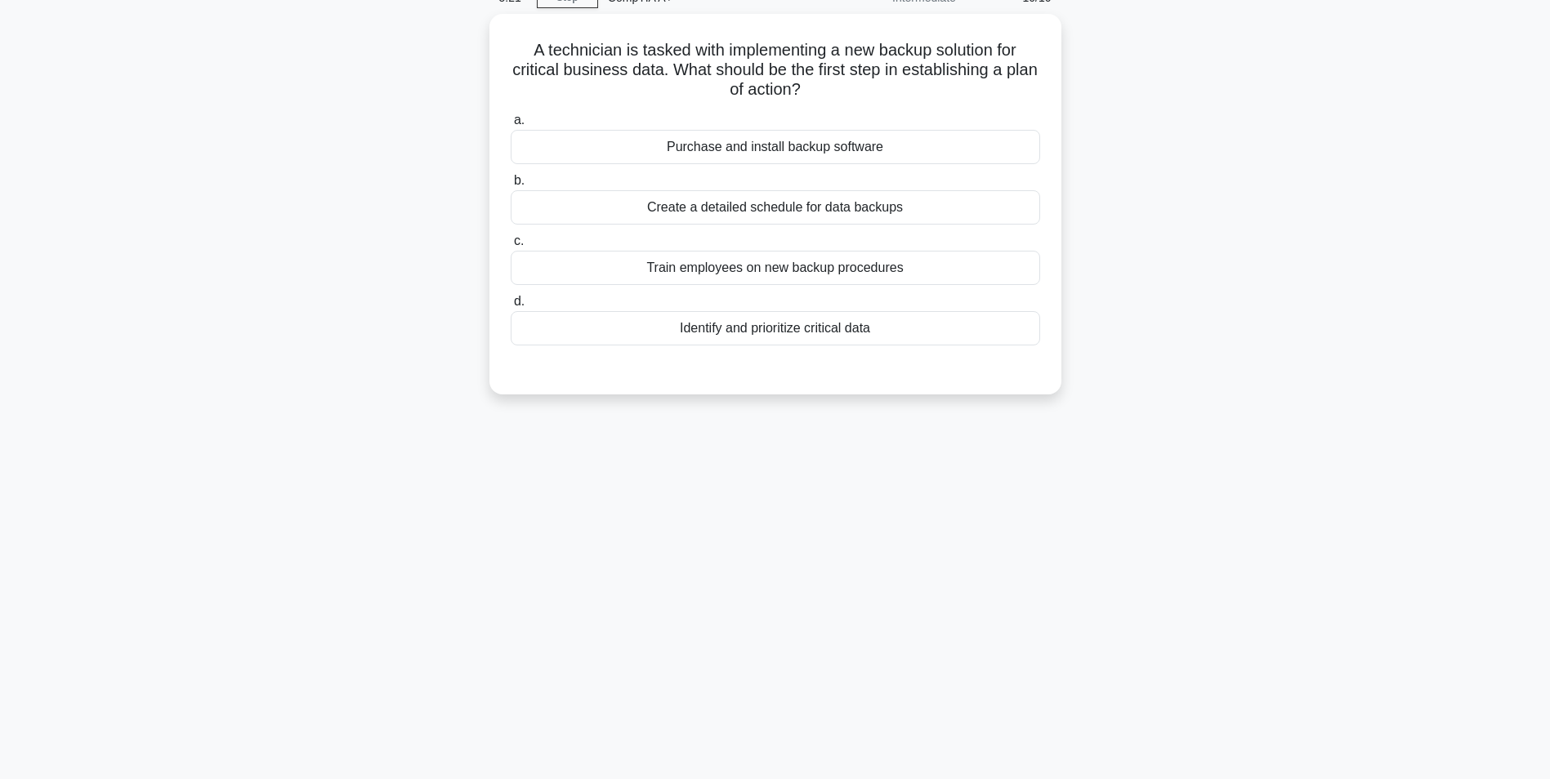
scroll to position [0, 0]
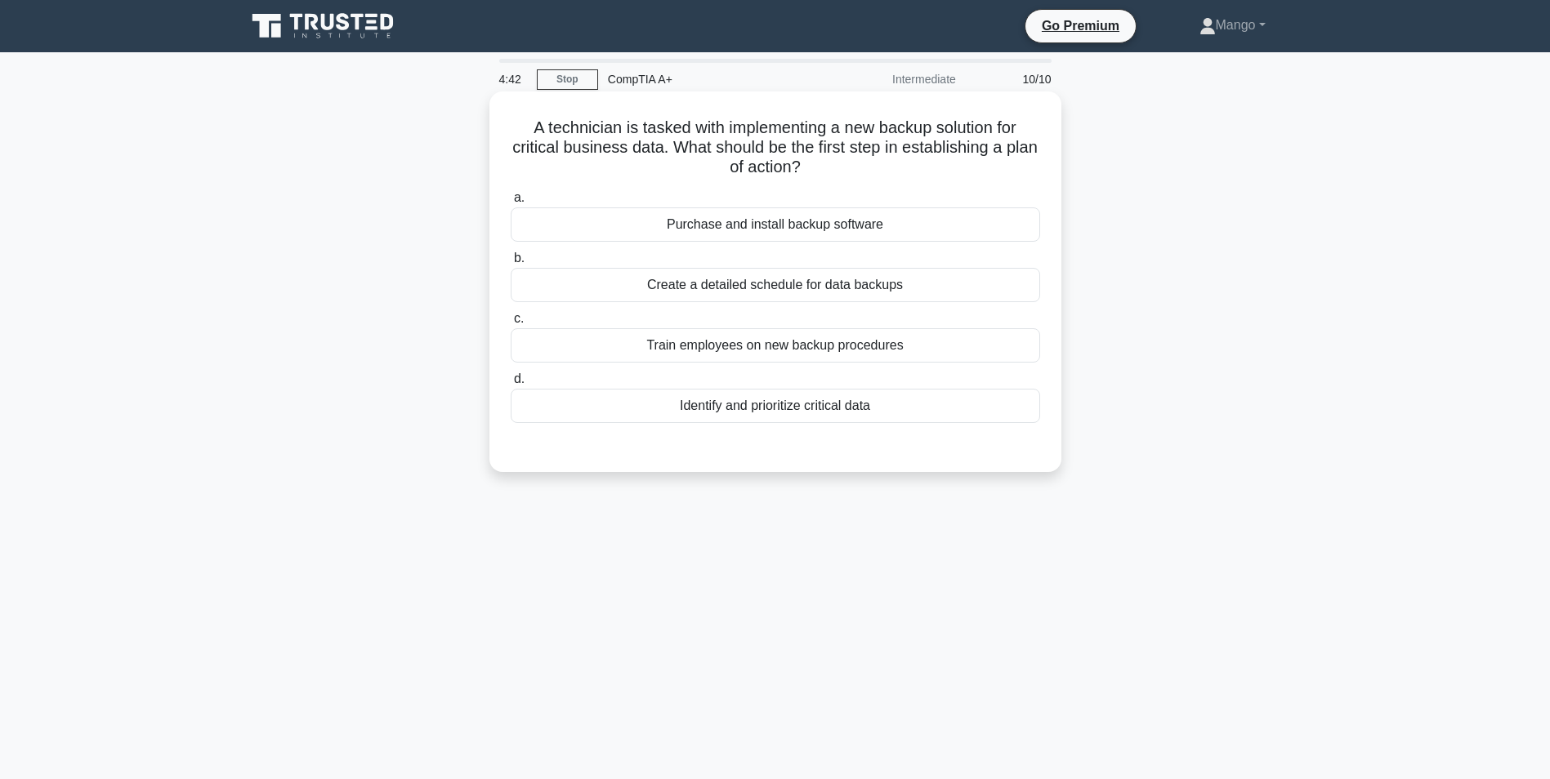
click at [830, 414] on div "Identify and prioritize critical data" at bounding box center [775, 406] width 529 height 34
click at [511, 385] on input "d. Identify and prioritize critical data" at bounding box center [511, 379] width 0 height 11
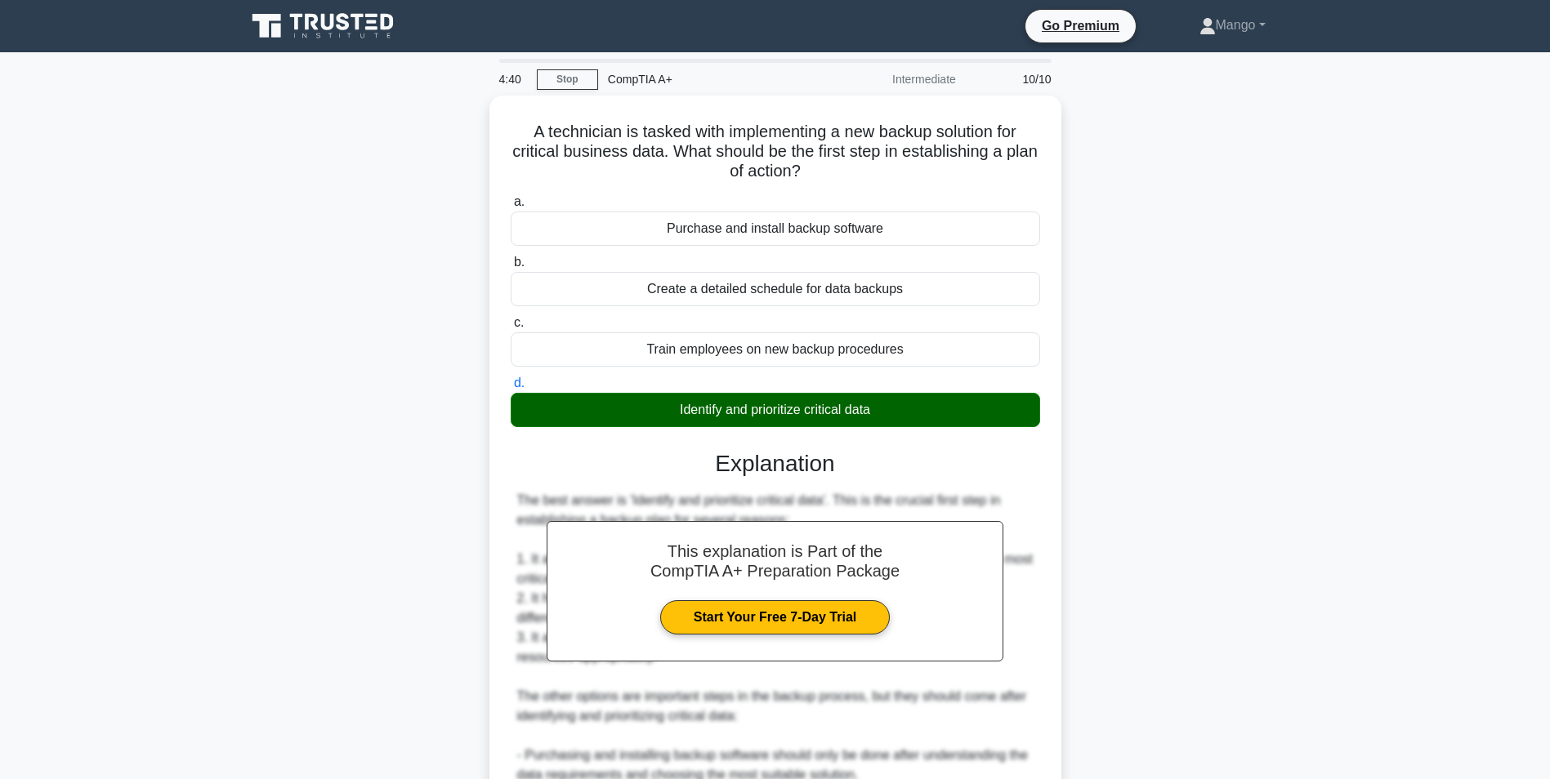
scroll to position [307, 0]
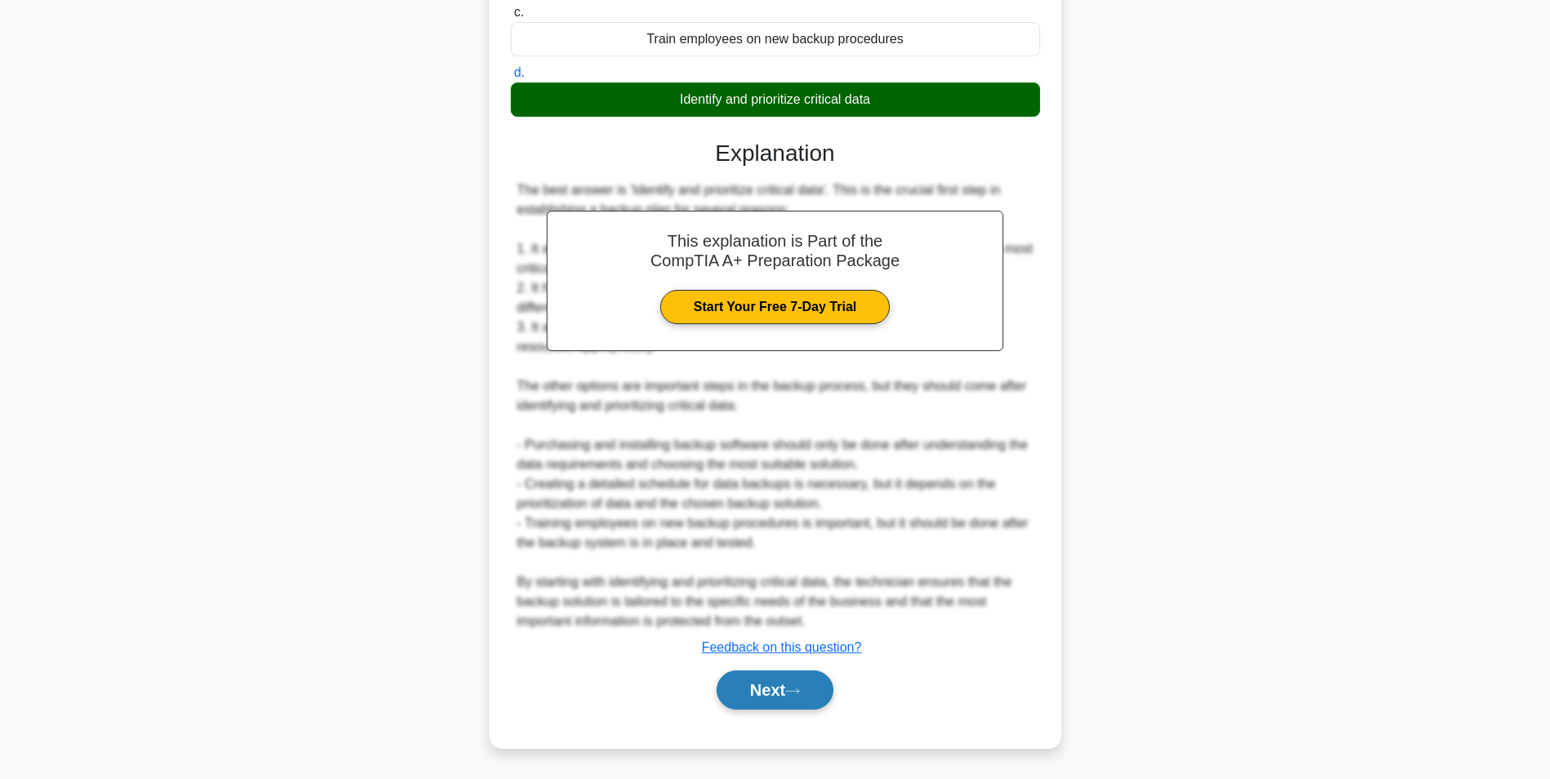
click at [790, 694] on button "Next" at bounding box center [774, 690] width 117 height 39
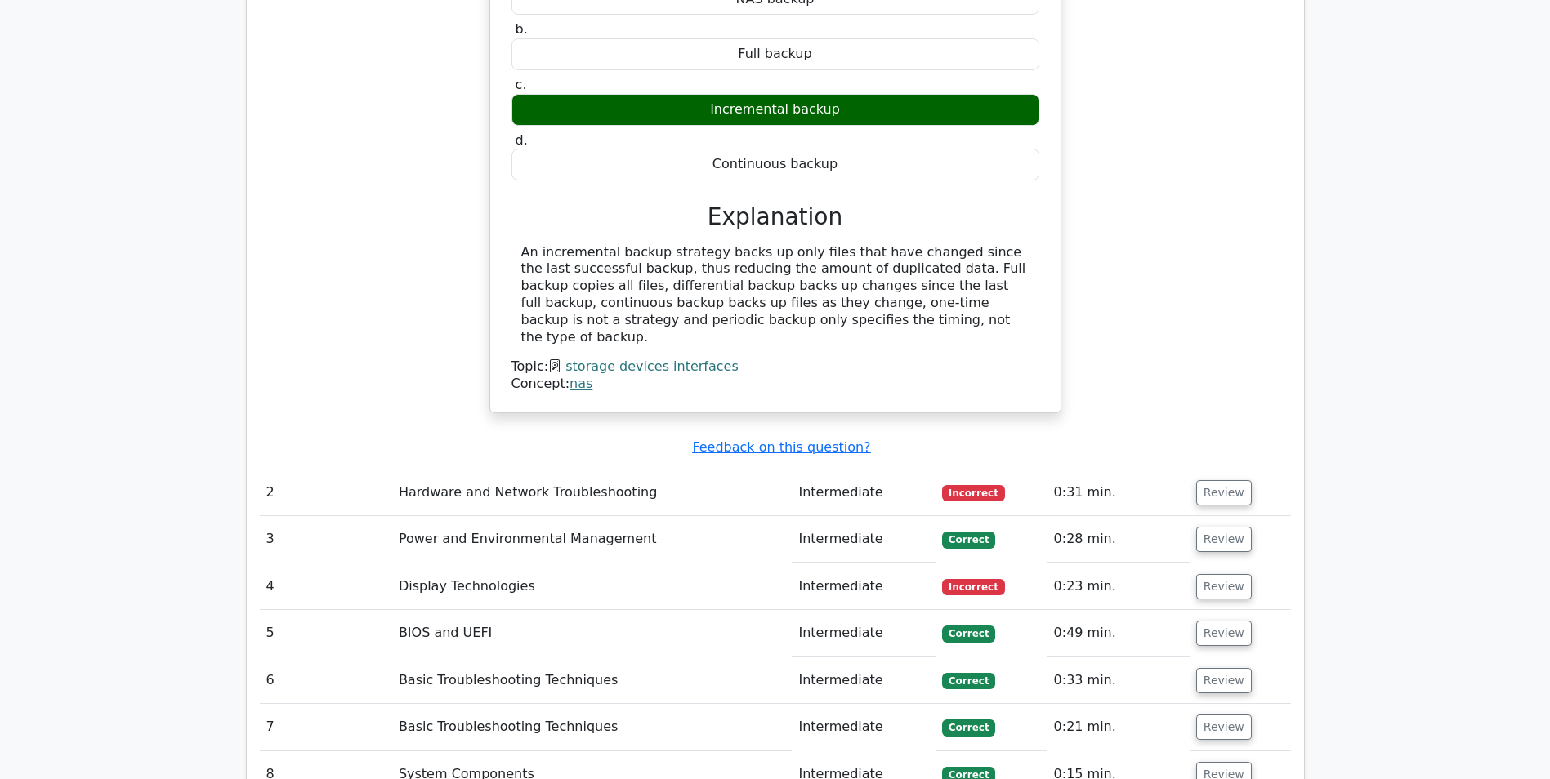
scroll to position [1634, 0]
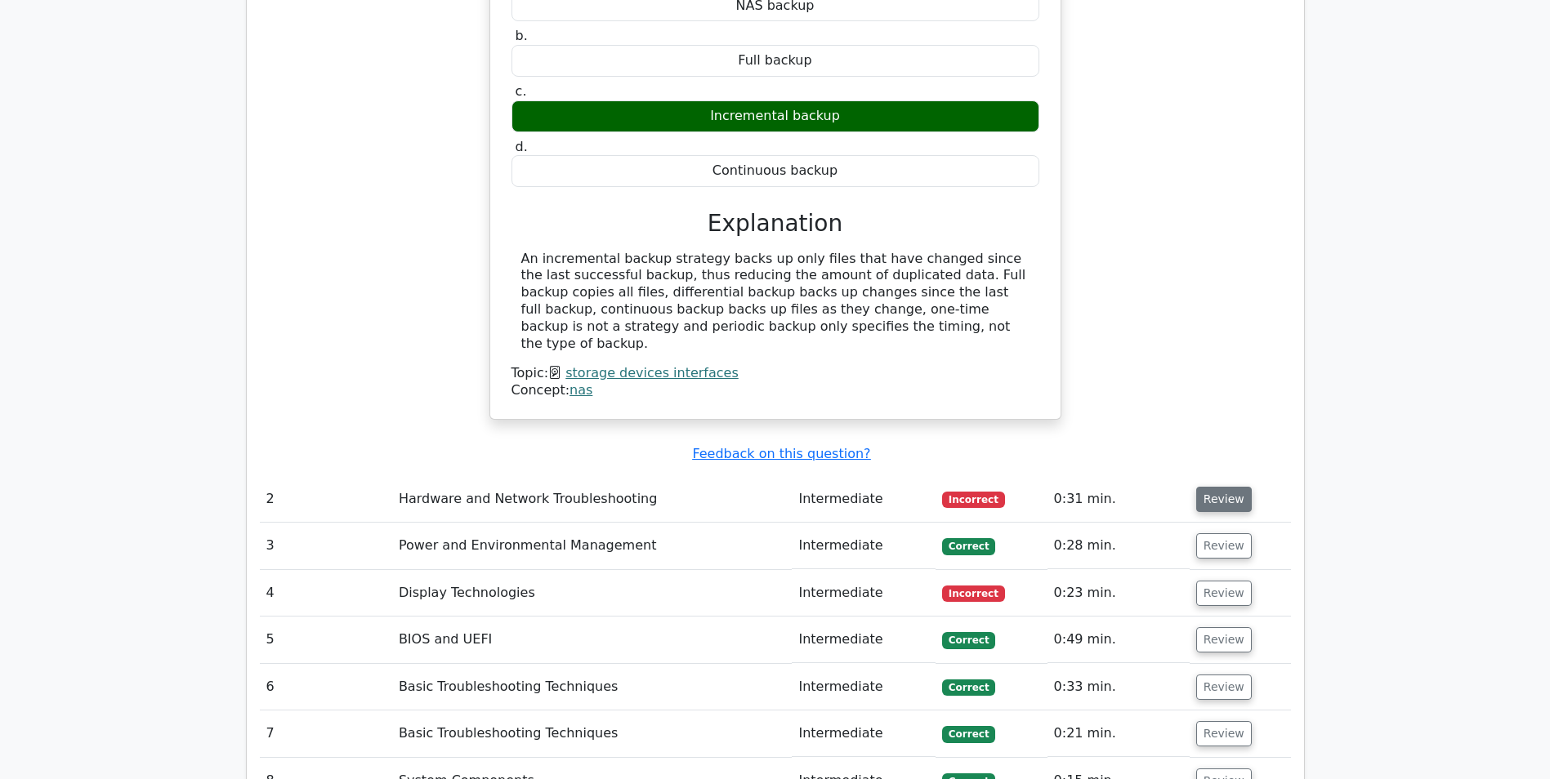
click at [1225, 487] on button "Review" at bounding box center [1224, 499] width 56 height 25
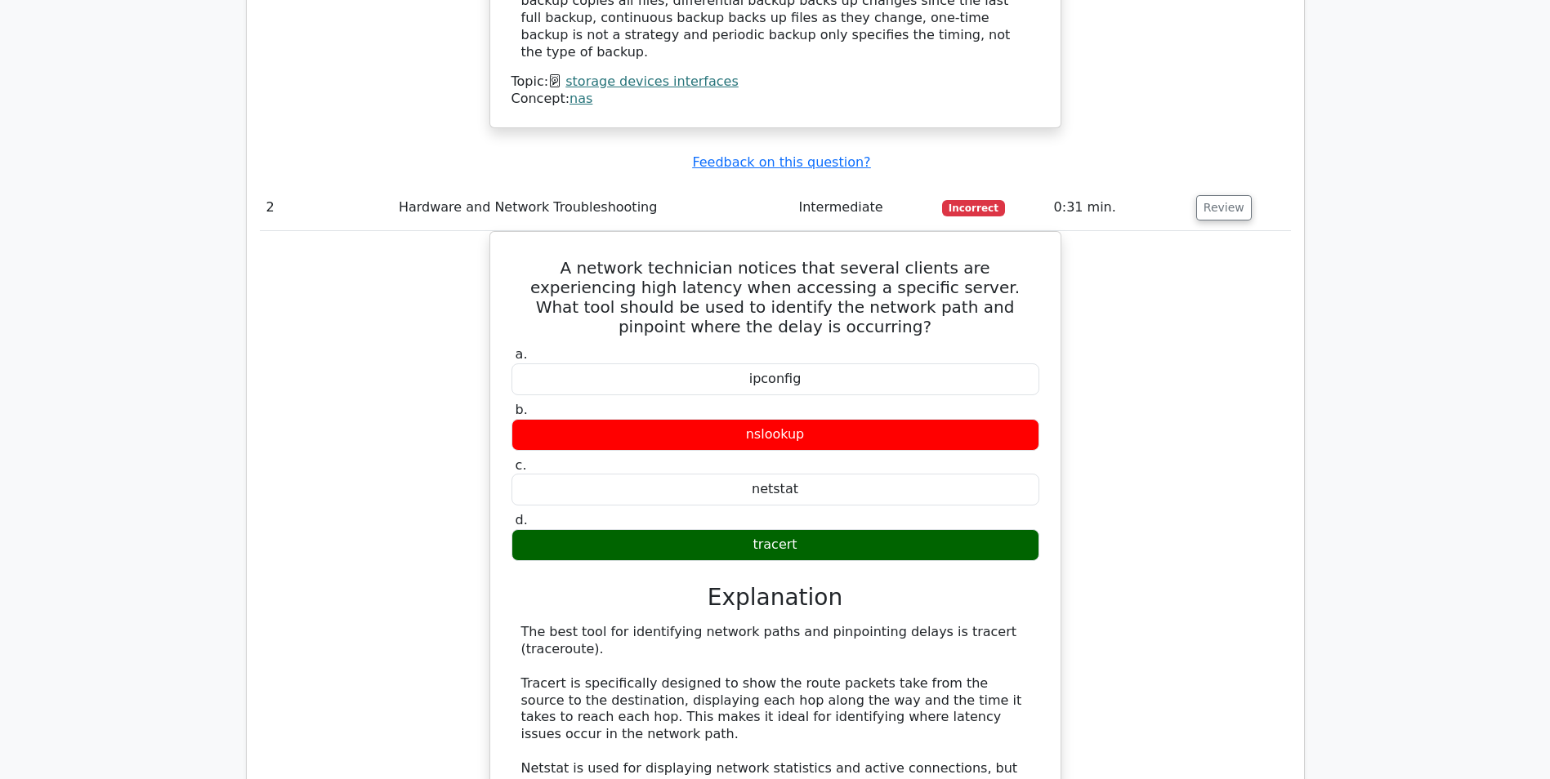
scroll to position [2287, 0]
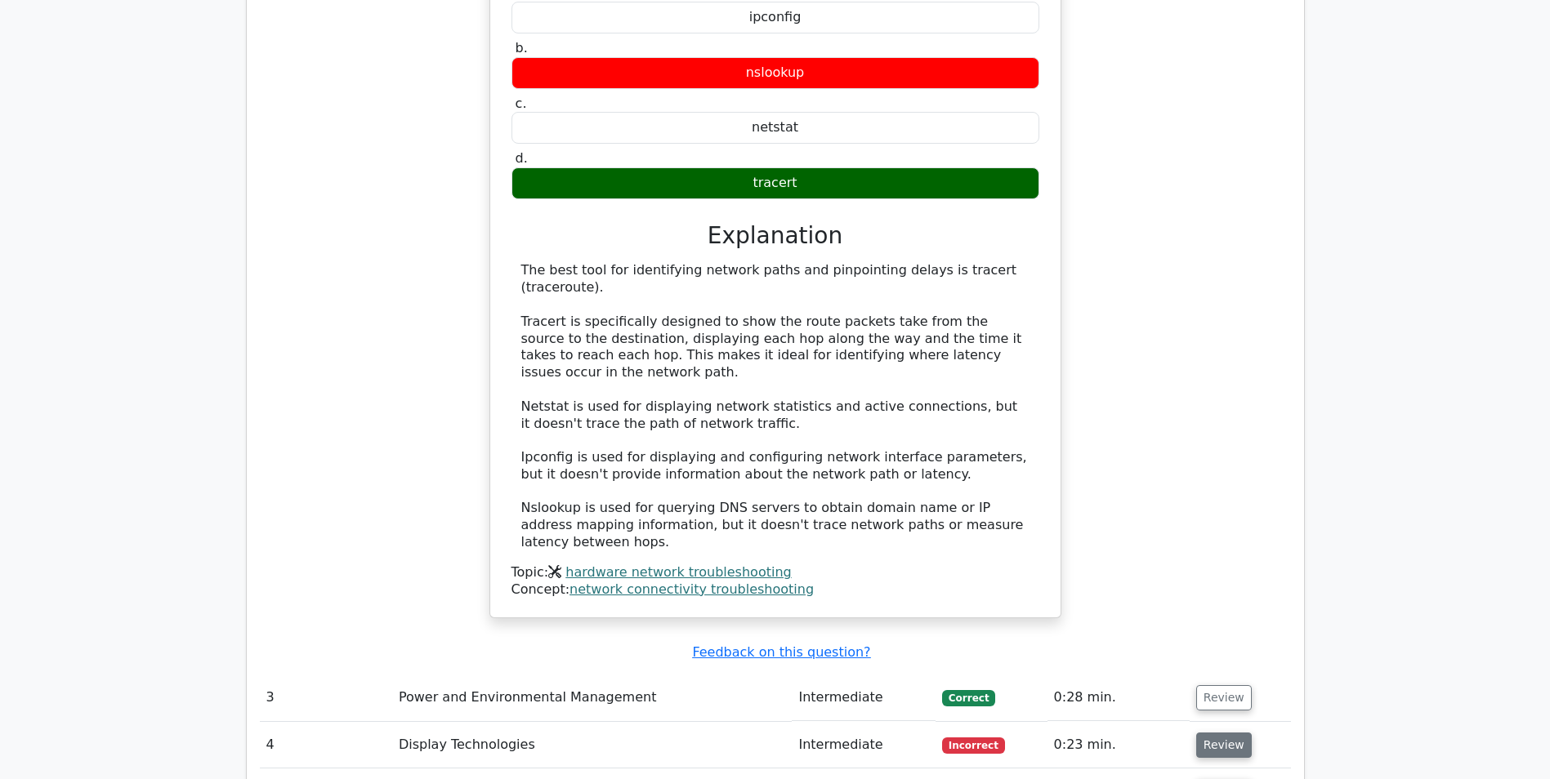
click at [1211, 733] on button "Review" at bounding box center [1224, 745] width 56 height 25
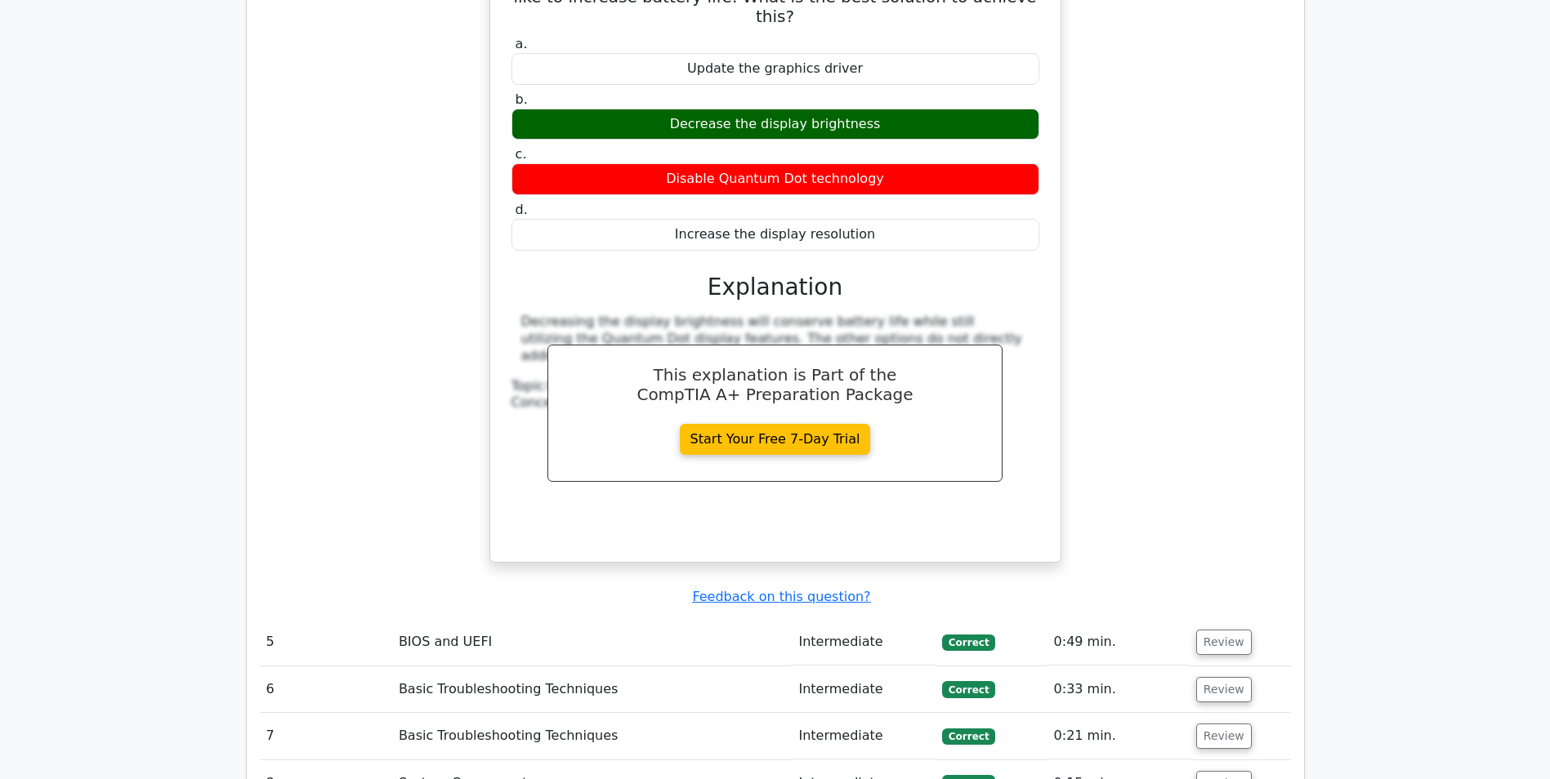
scroll to position [3267, 0]
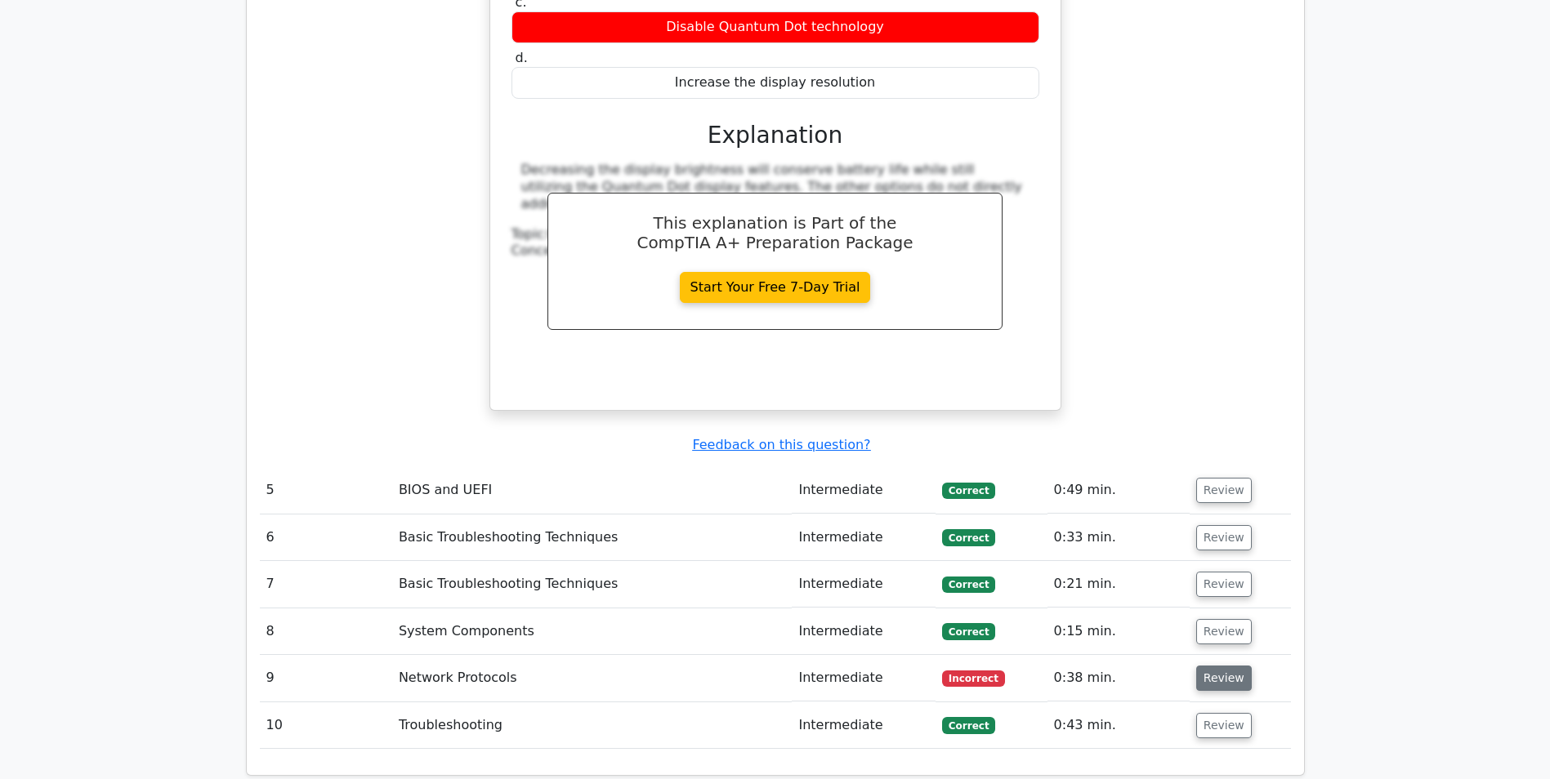
click at [1229, 666] on button "Review" at bounding box center [1224, 678] width 56 height 25
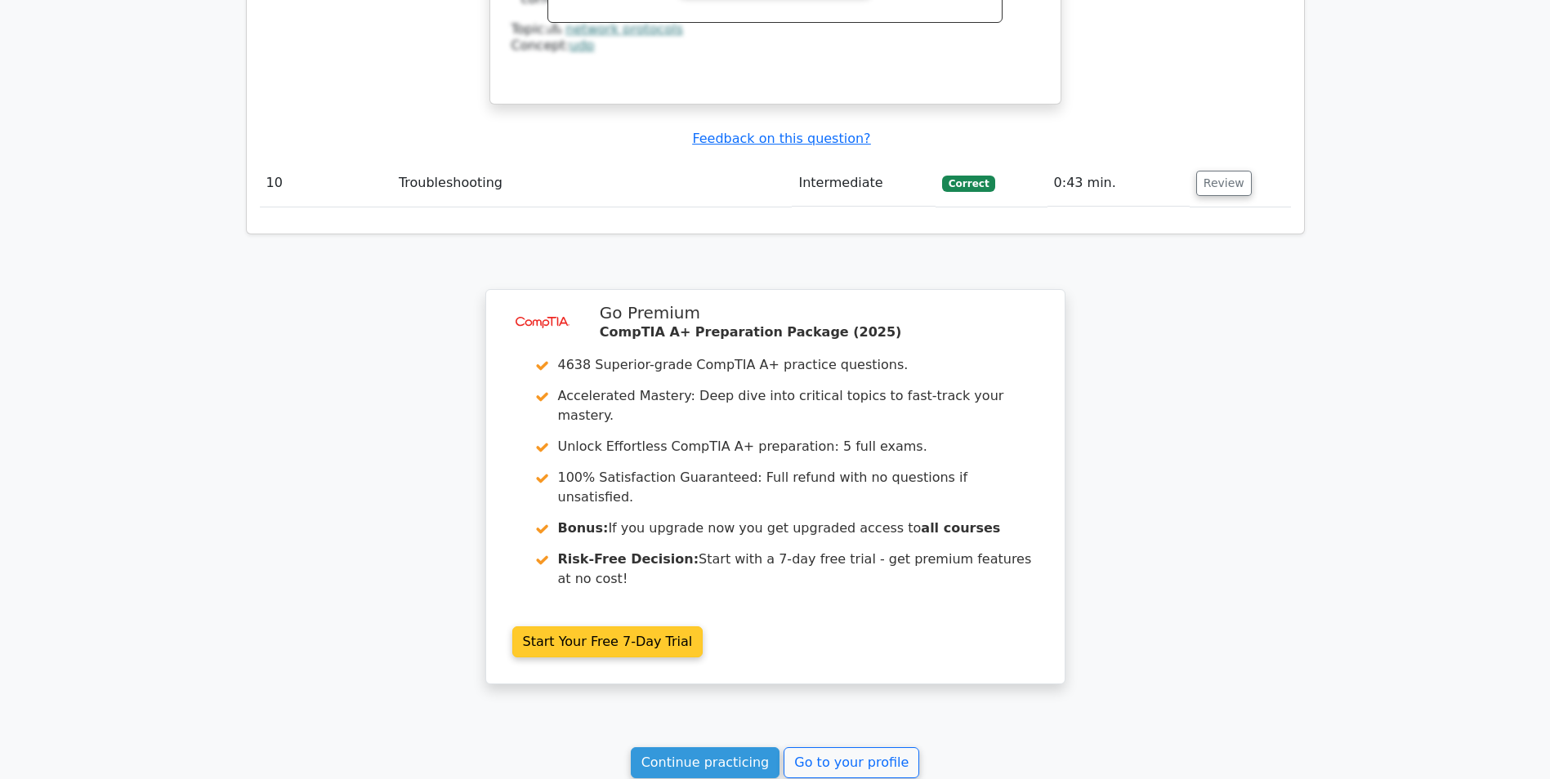
scroll to position [4525, 0]
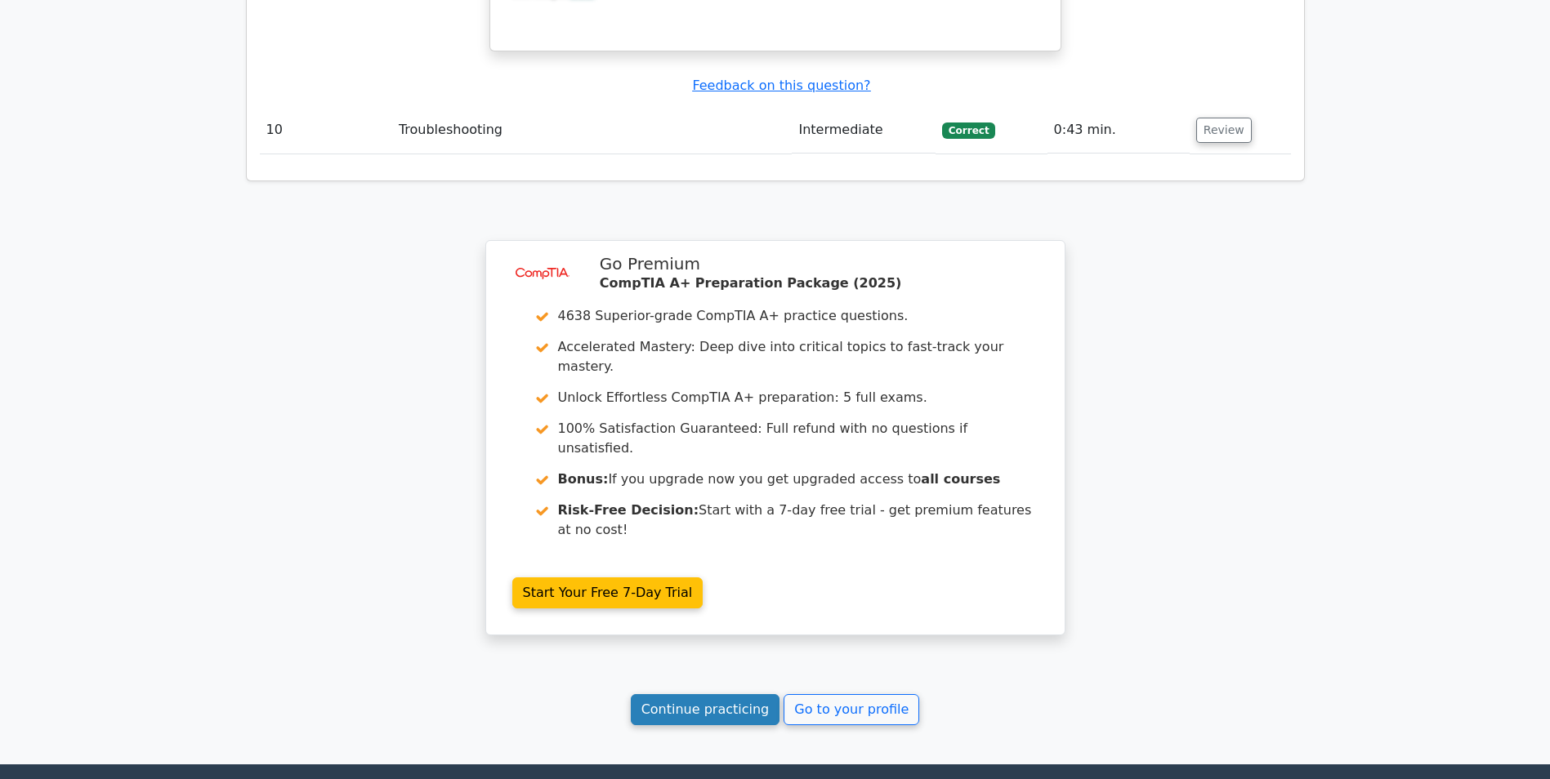
click at [730, 694] on link "Continue practicing" at bounding box center [705, 709] width 149 height 31
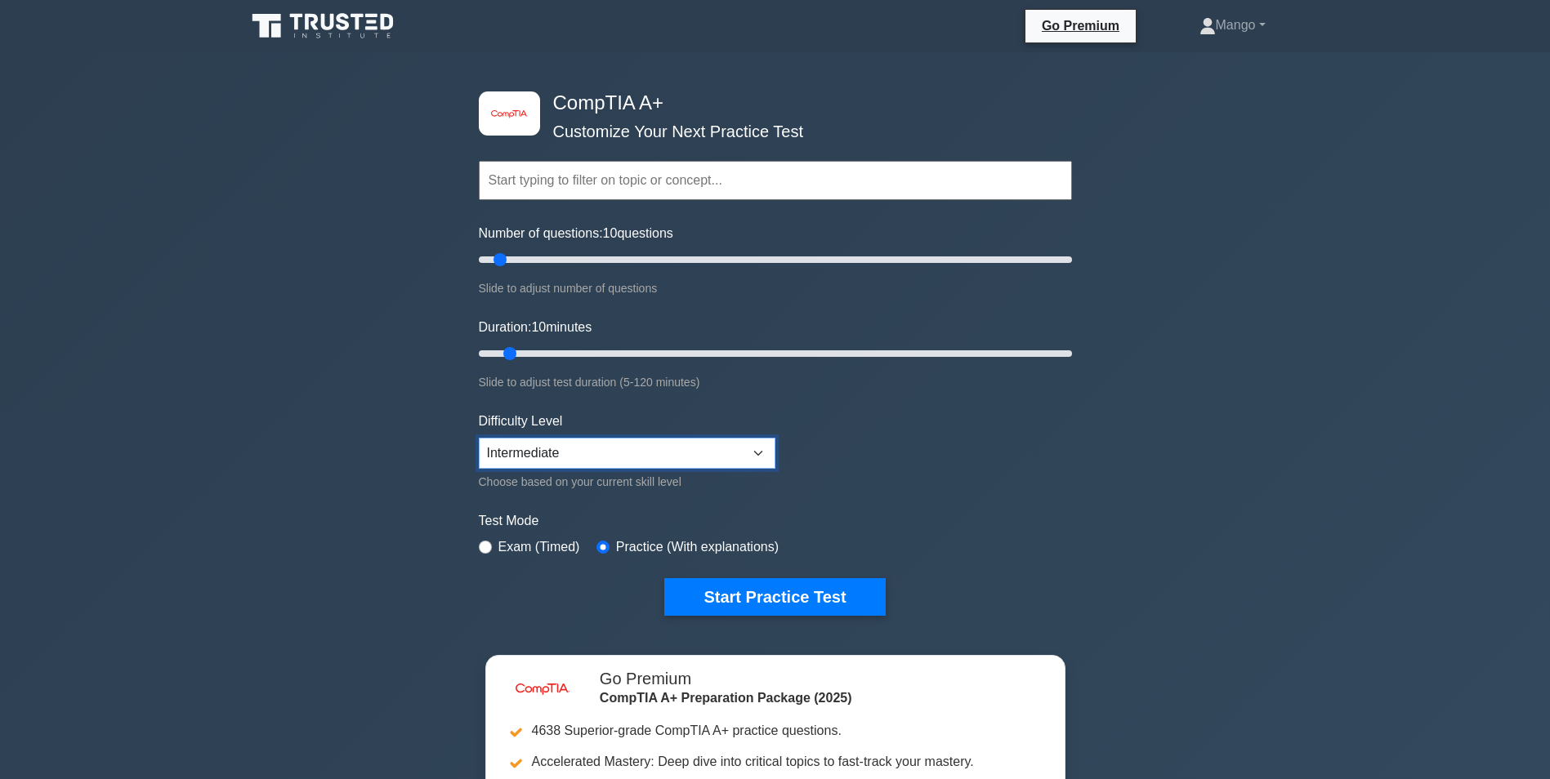
click at [553, 467] on select "Beginner Intermediate Expert" at bounding box center [627, 453] width 297 height 31
select select "beginner"
click at [479, 438] on select "Beginner Intermediate Expert" at bounding box center [627, 453] width 297 height 31
click at [764, 586] on button "Start Practice Test" at bounding box center [774, 597] width 221 height 38
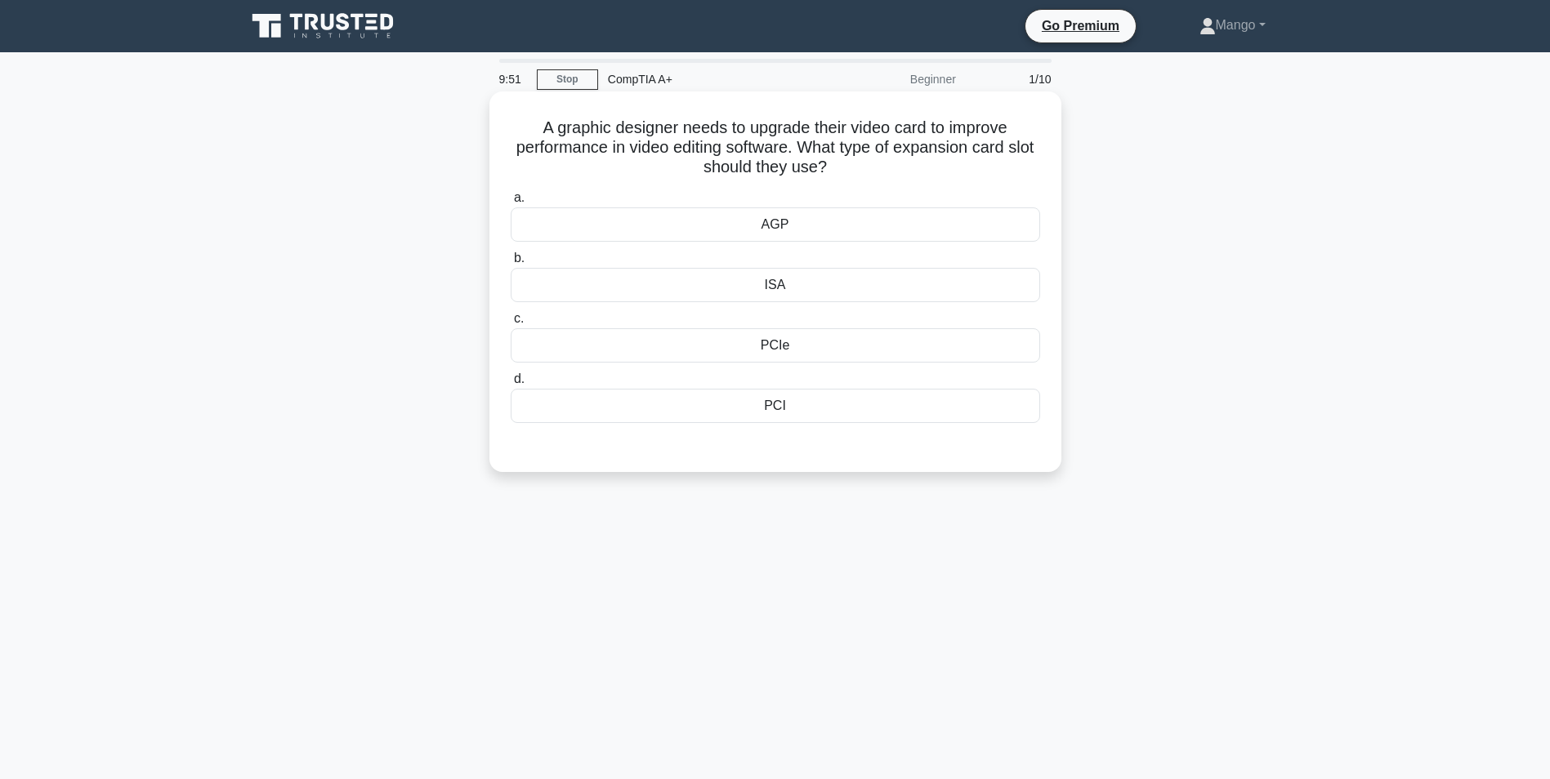
click at [790, 350] on div "PCIe" at bounding box center [775, 345] width 529 height 34
click at [511, 324] on input "c. PCIe" at bounding box center [511, 319] width 0 height 11
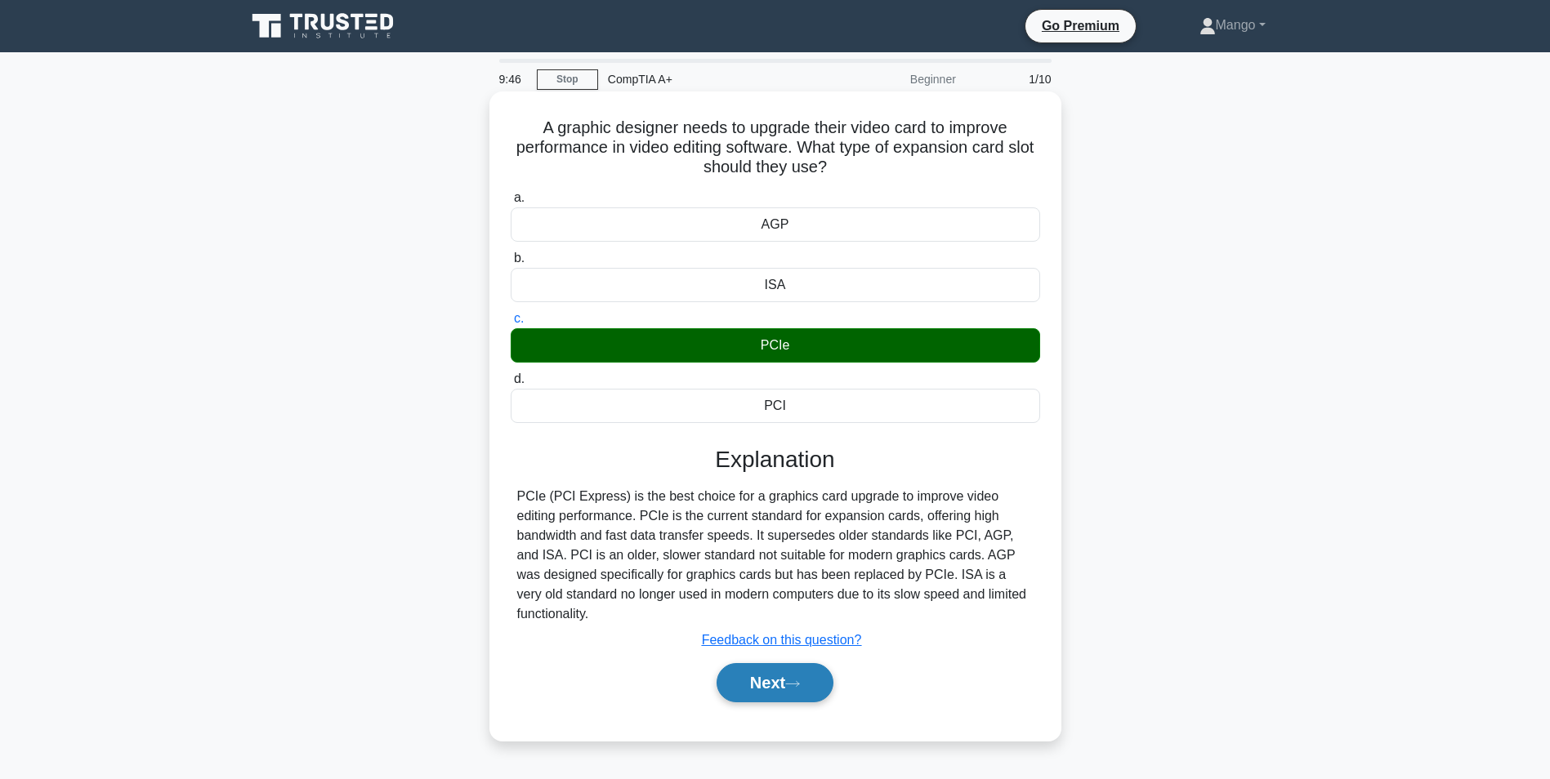
click at [766, 668] on button "Next" at bounding box center [774, 682] width 117 height 39
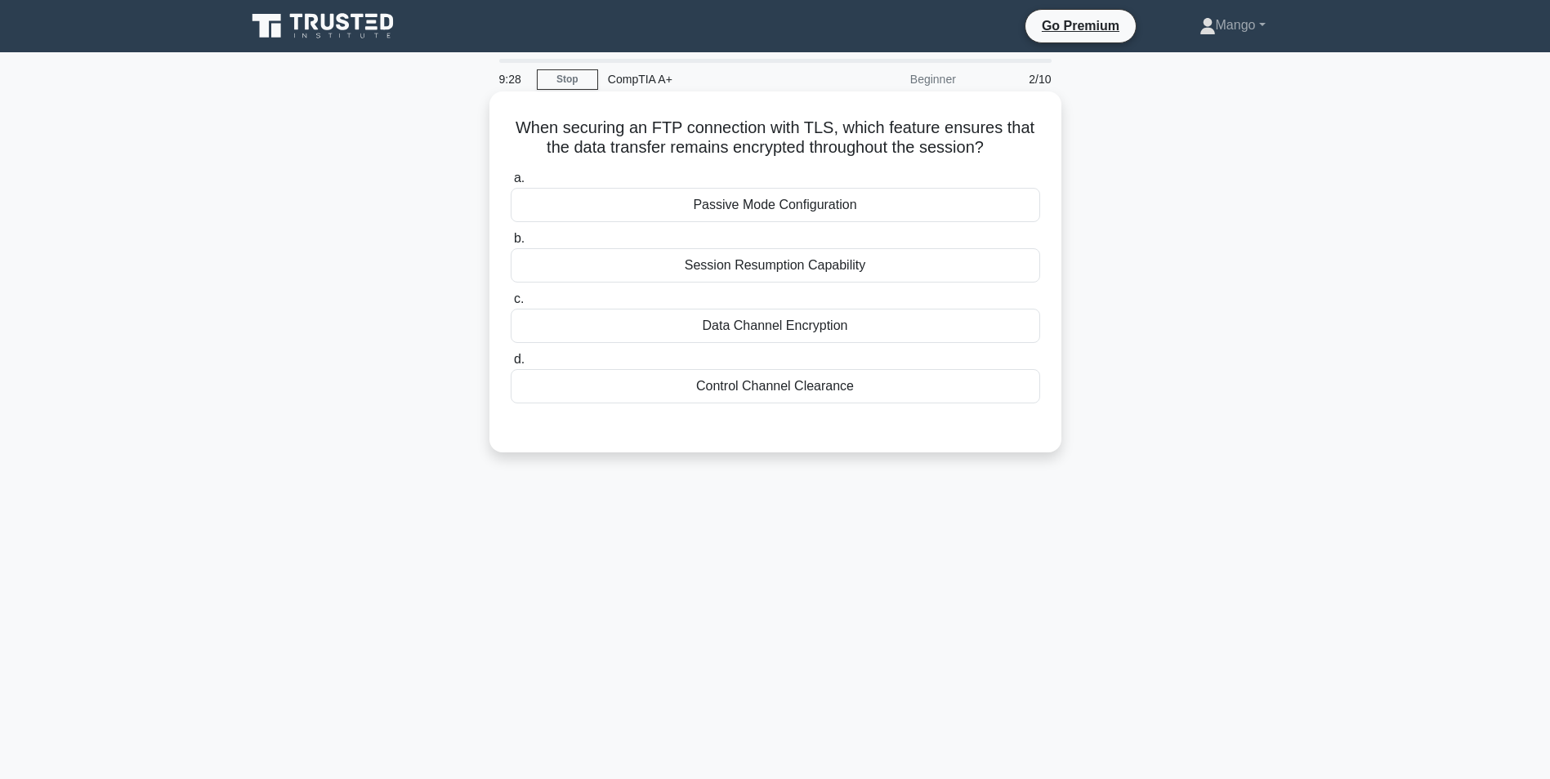
click at [765, 324] on div "Data Channel Encryption" at bounding box center [775, 326] width 529 height 34
click at [511, 305] on input "c. Data Channel Encryption" at bounding box center [511, 299] width 0 height 11
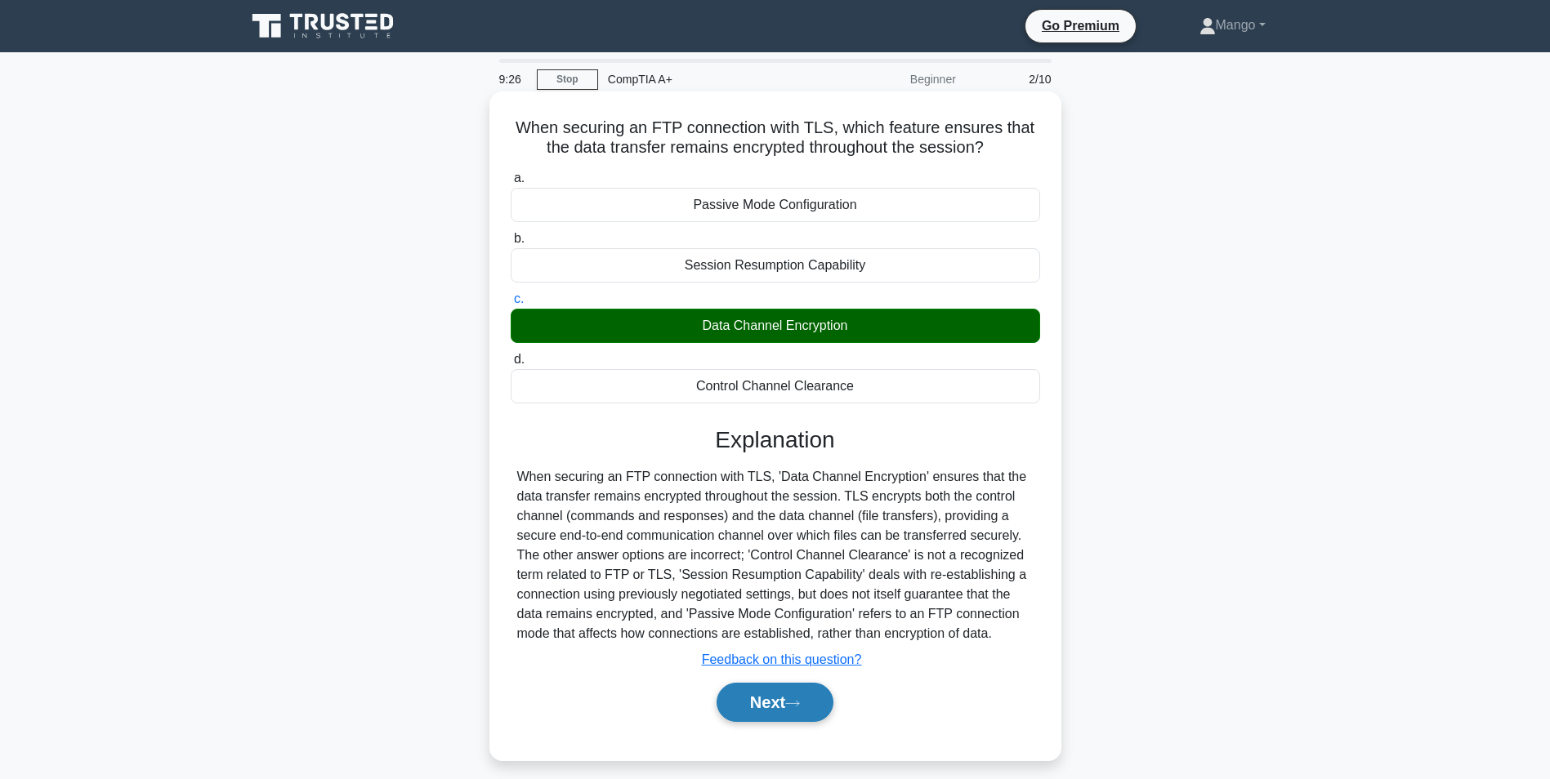
drag, startPoint x: 753, startPoint y: 704, endPoint x: 770, endPoint y: 693, distance: 20.6
click at [754, 703] on button "Next" at bounding box center [774, 702] width 117 height 39
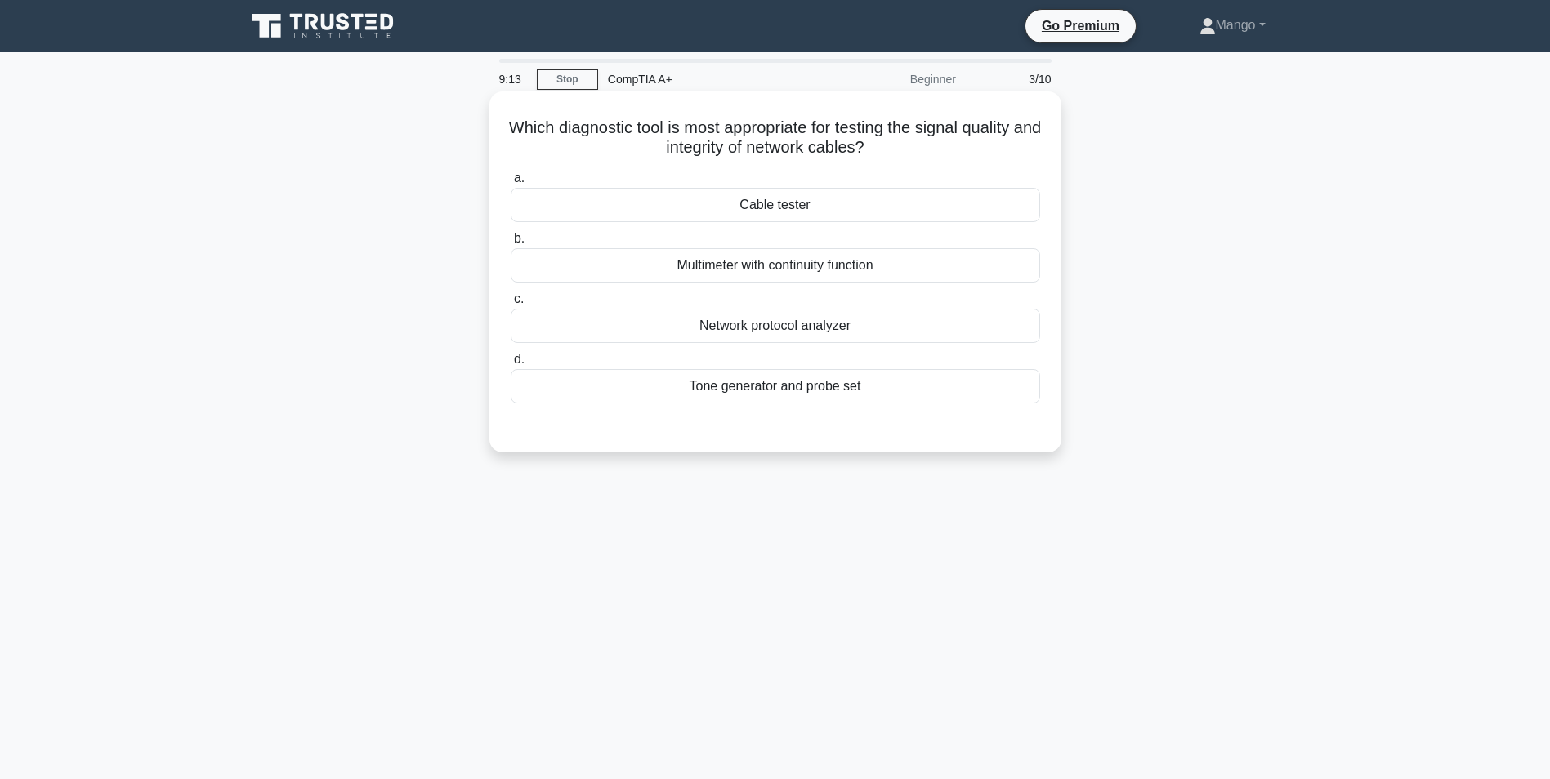
click at [785, 332] on div "Network protocol analyzer" at bounding box center [775, 326] width 529 height 34
click at [511, 305] on input "c. Network protocol analyzer" at bounding box center [511, 299] width 0 height 11
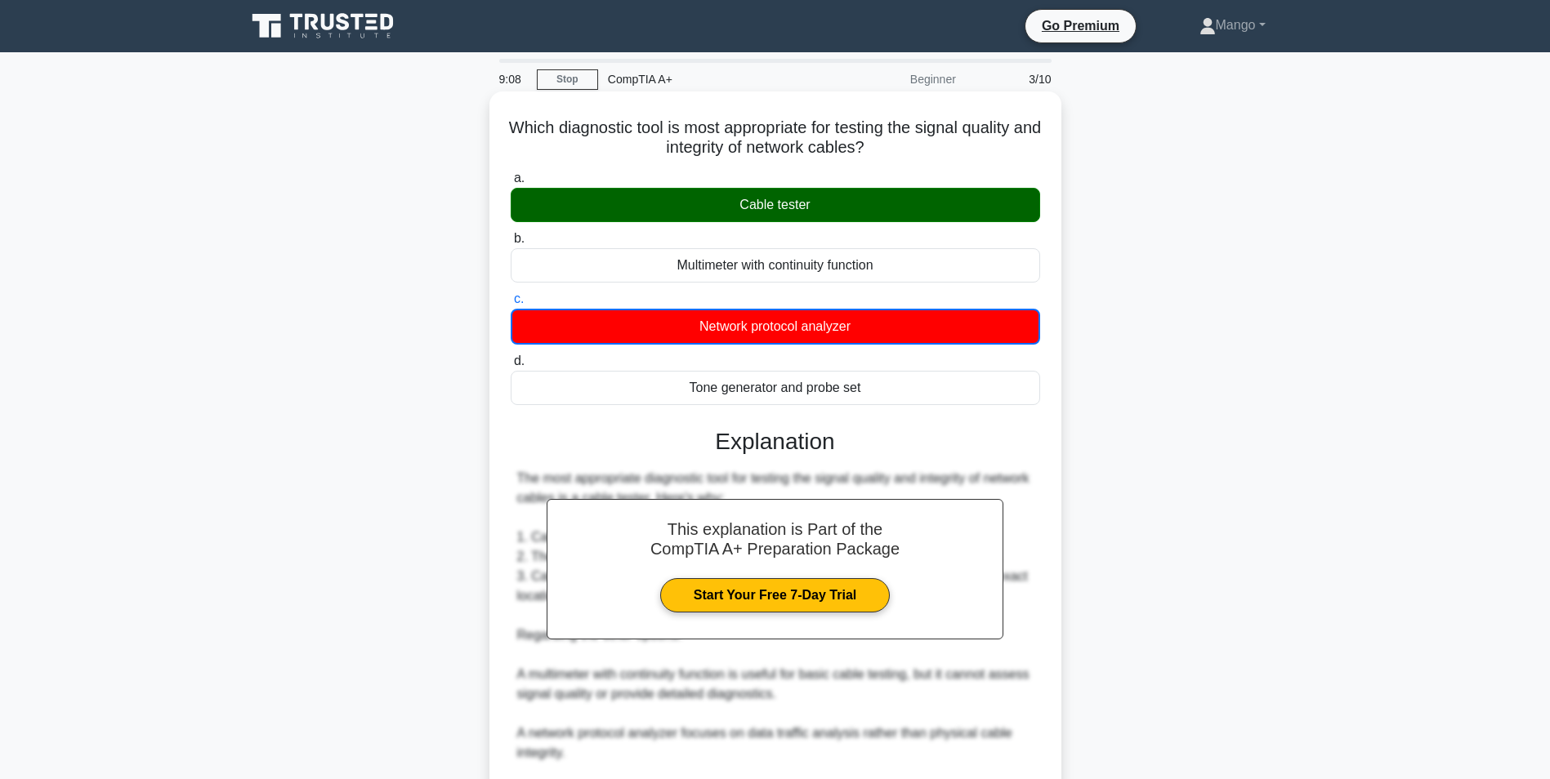
drag, startPoint x: 823, startPoint y: 145, endPoint x: 934, endPoint y: 141, distance: 111.2
click at [934, 141] on h5 "Which diagnostic tool is most appropriate for testing the signal quality and in…" at bounding box center [775, 138] width 533 height 41
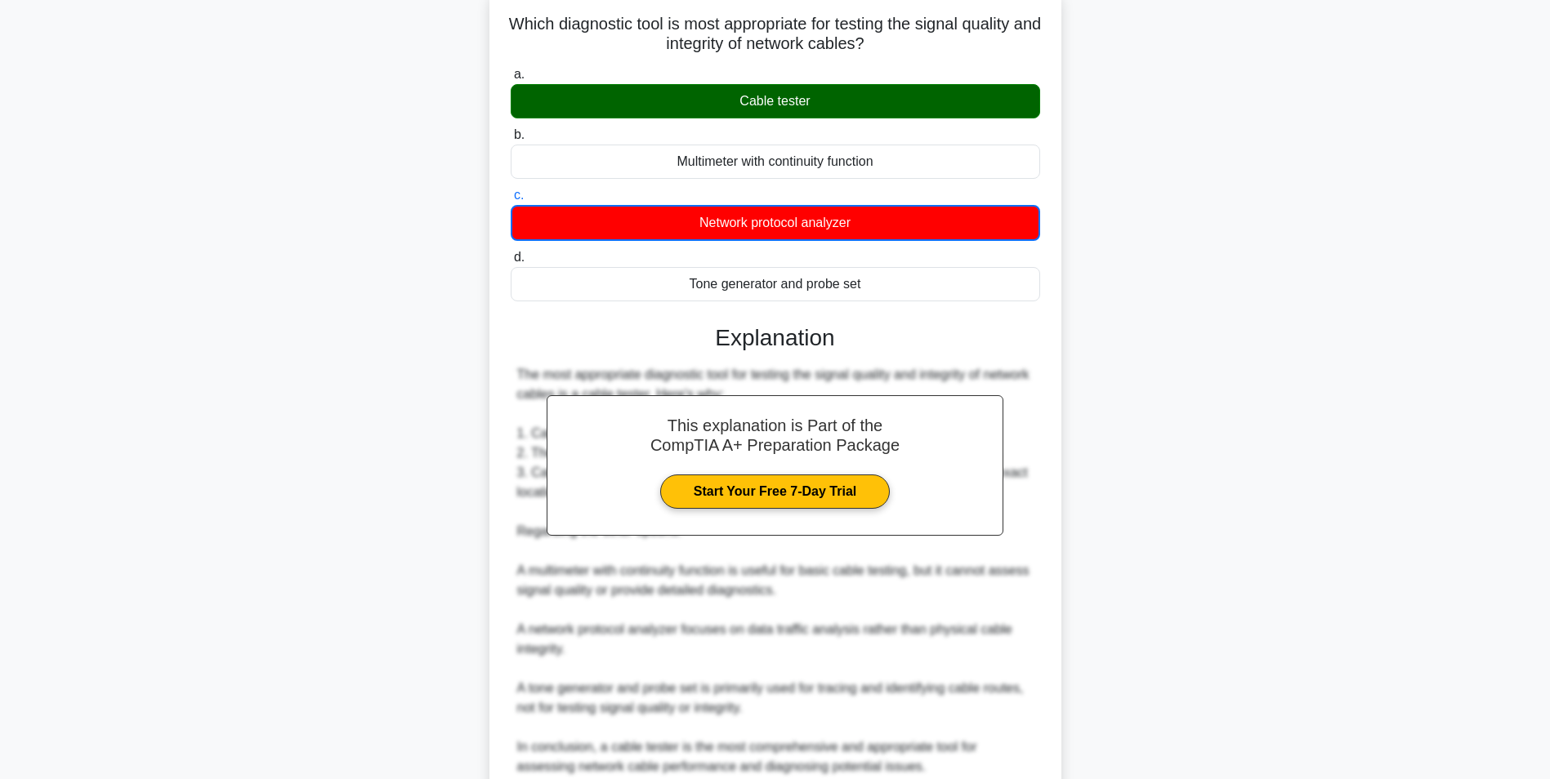
scroll to position [250, 0]
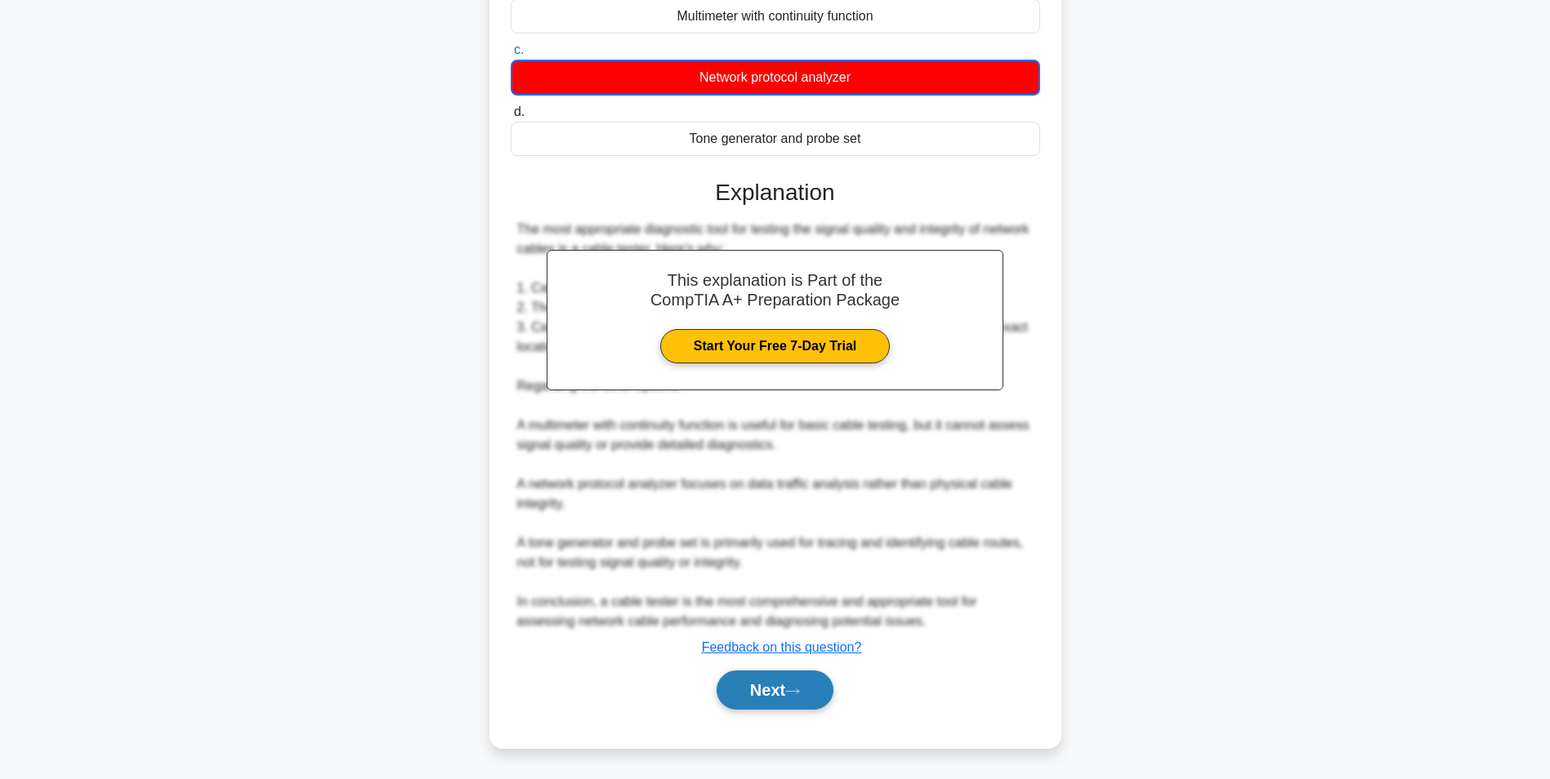
click at [767, 693] on button "Next" at bounding box center [774, 690] width 117 height 39
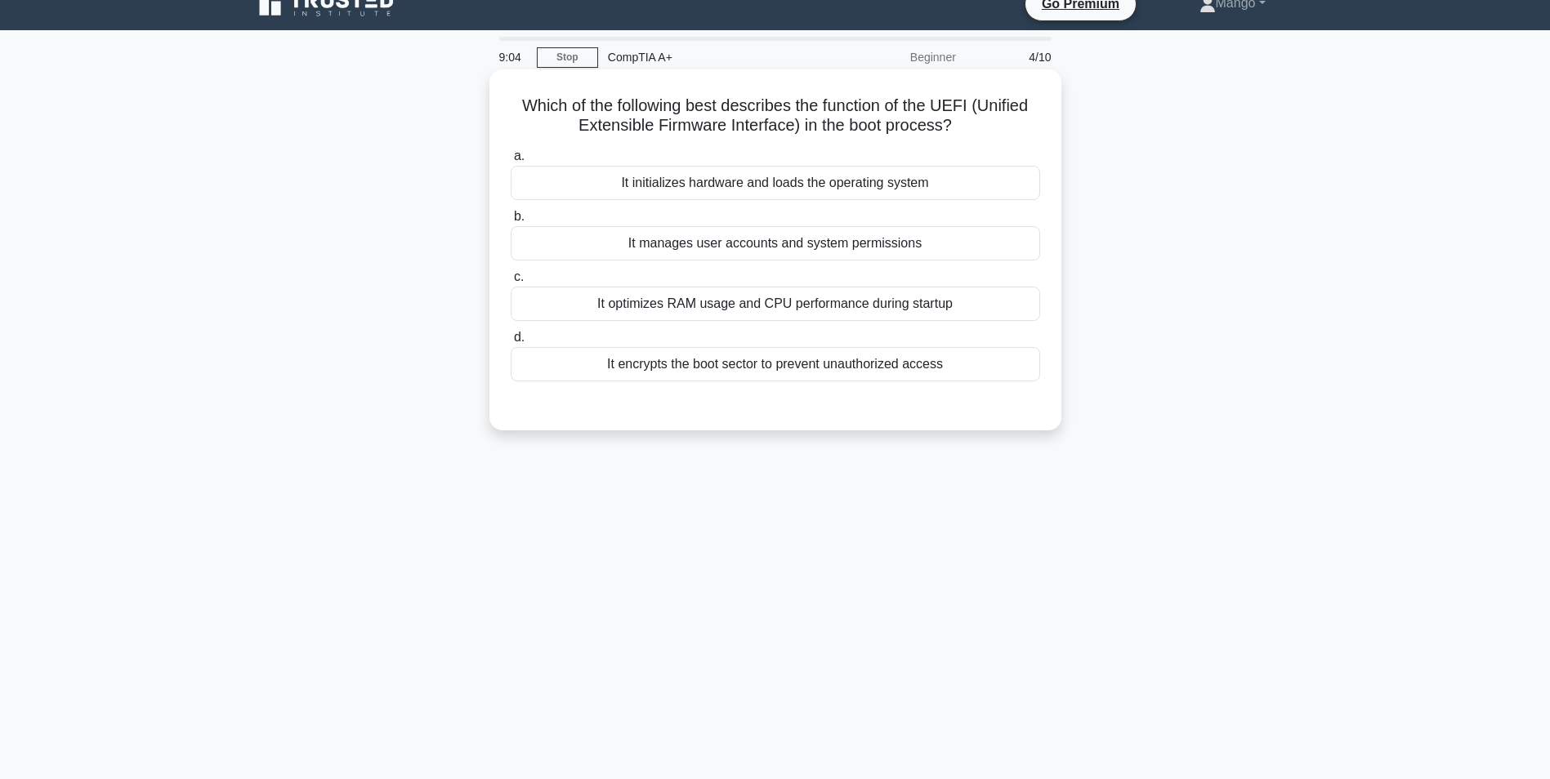
scroll to position [0, 0]
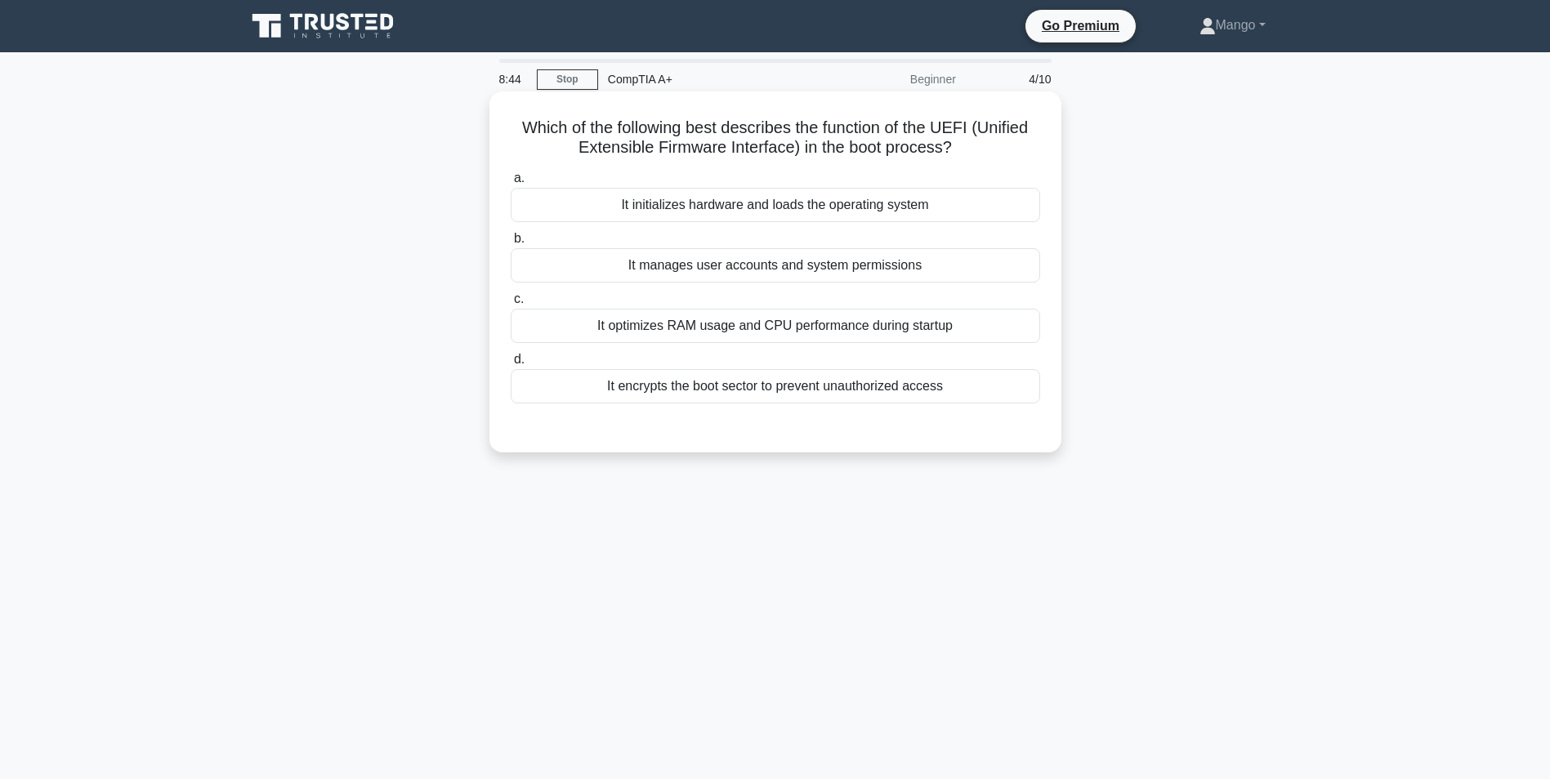
click at [658, 333] on div "It optimizes RAM usage and CPU performance during startup" at bounding box center [775, 326] width 529 height 34
click at [511, 305] on input "c. It optimizes RAM usage and CPU performance during startup" at bounding box center [511, 299] width 0 height 11
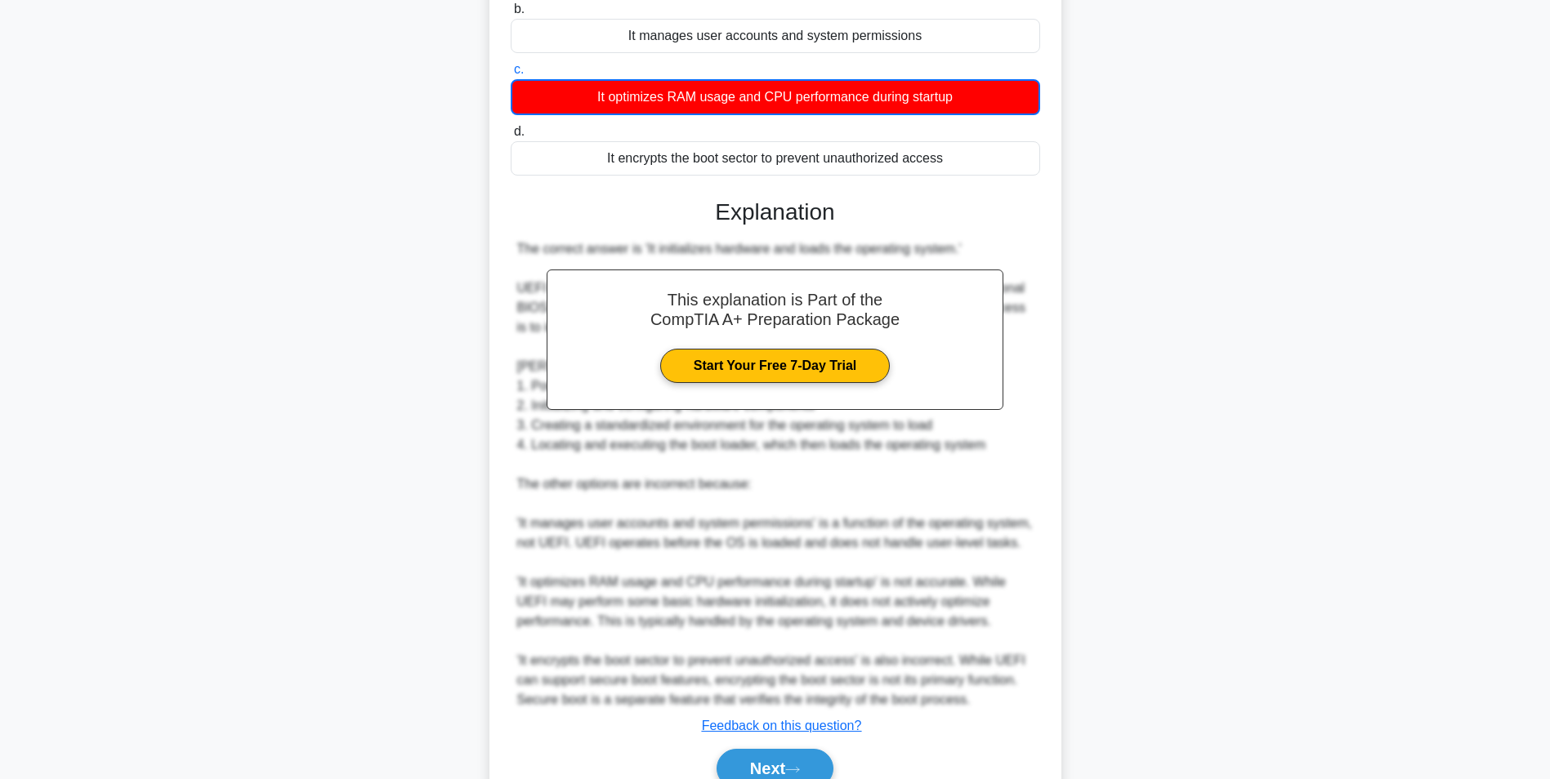
scroll to position [309, 0]
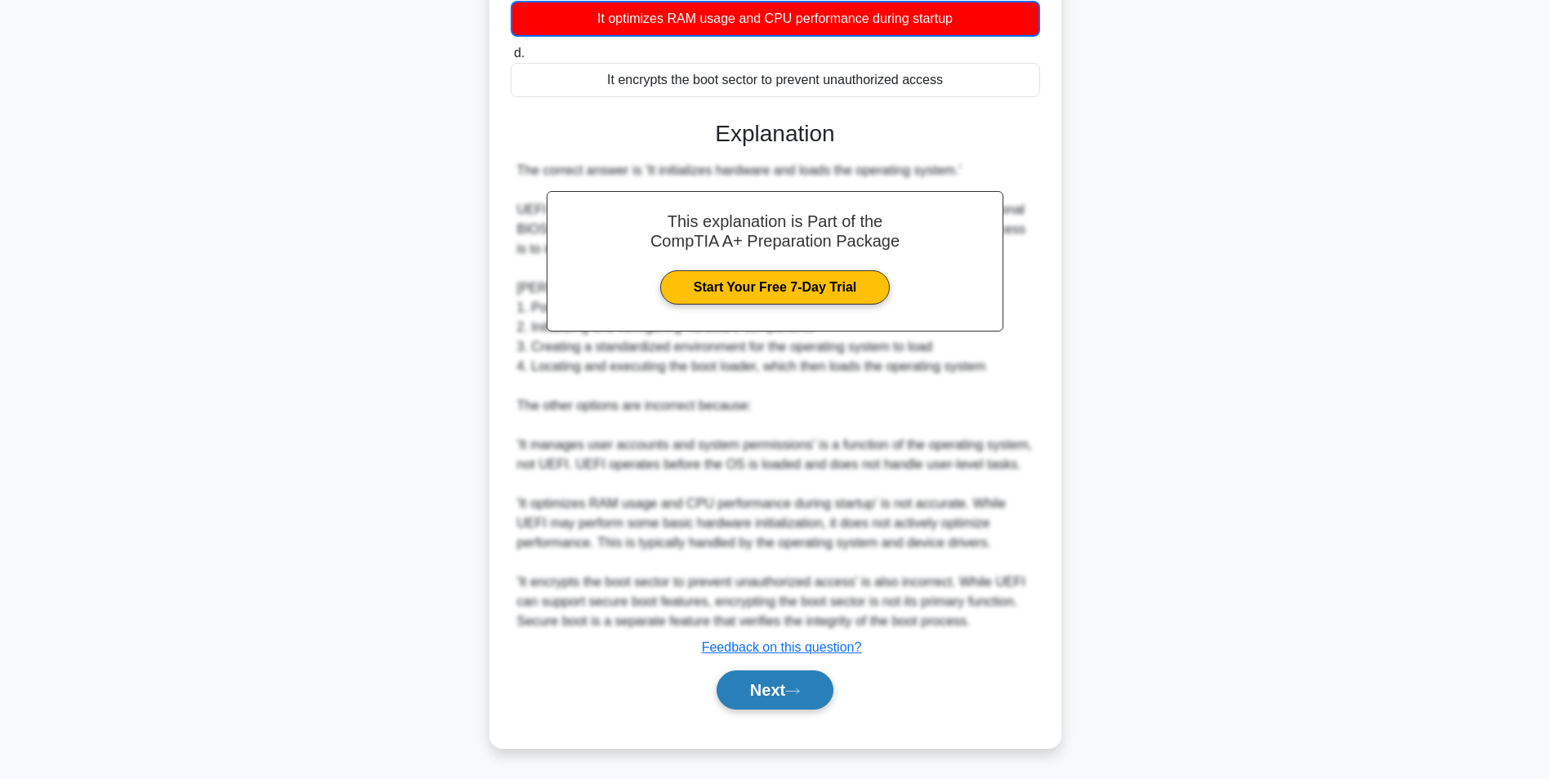
click at [745, 699] on button "Next" at bounding box center [774, 690] width 117 height 39
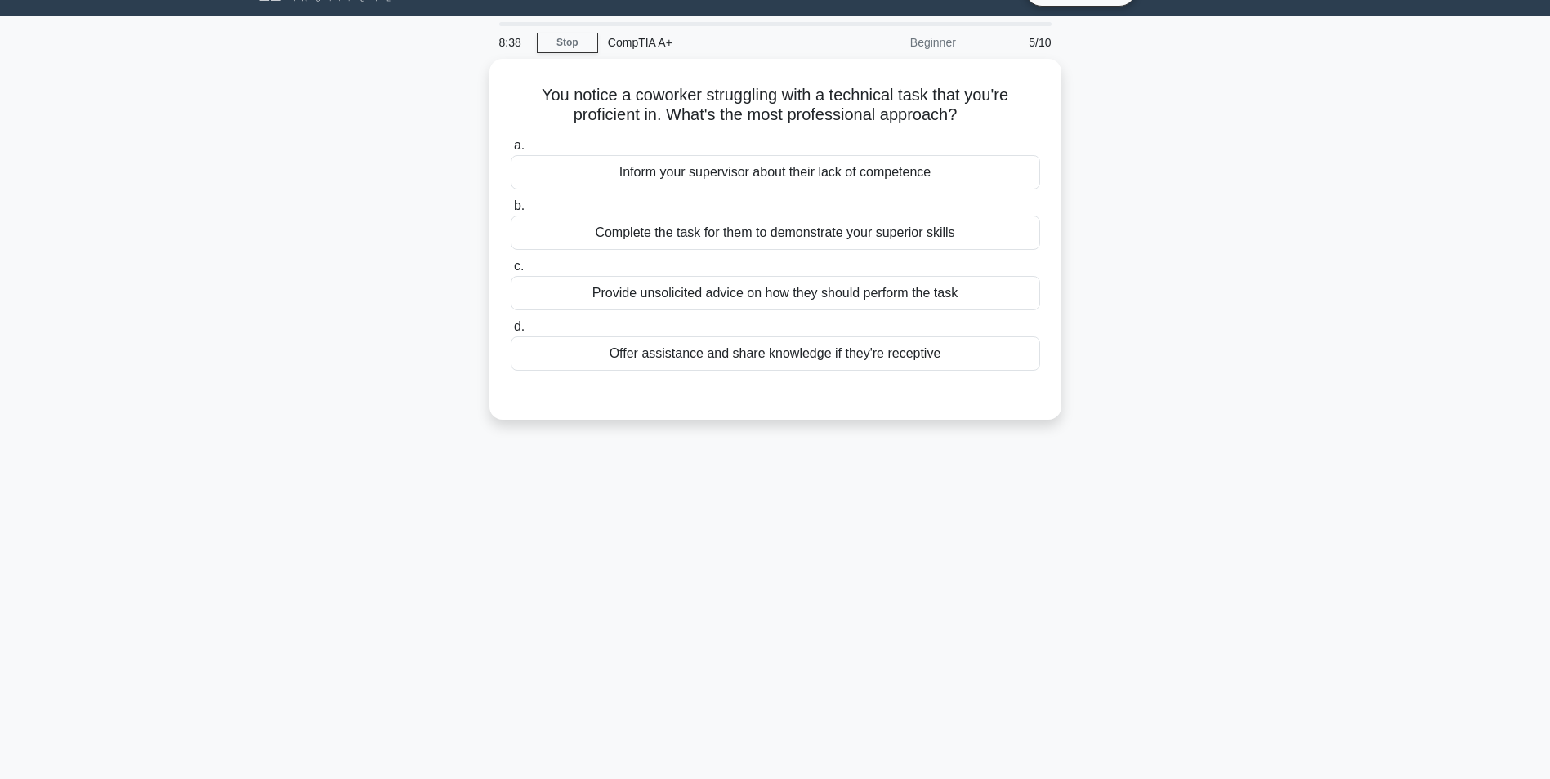
scroll to position [0, 0]
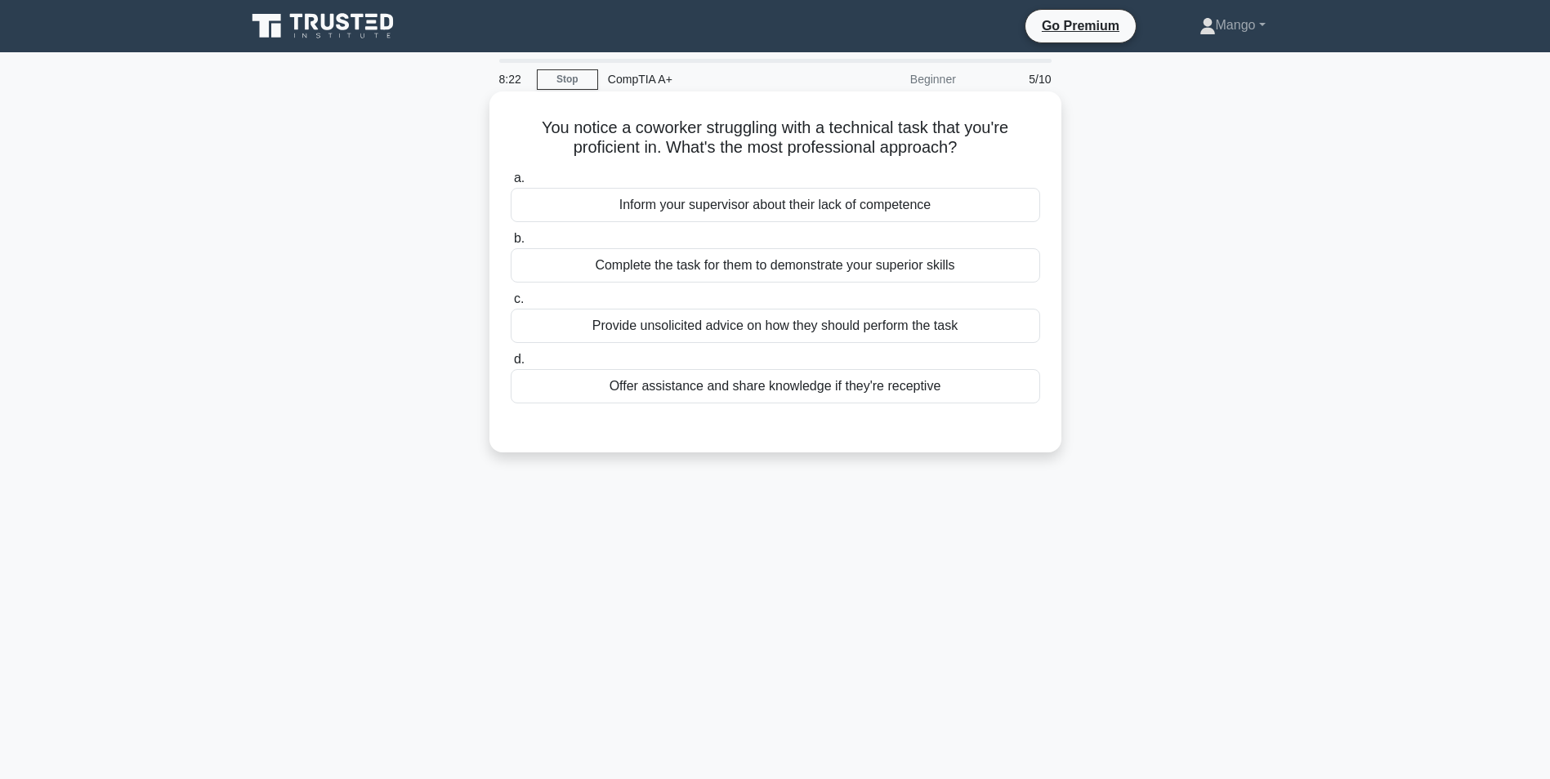
click at [662, 392] on div "Offer assistance and share knowledge if they're receptive" at bounding box center [775, 386] width 529 height 34
click at [511, 365] on input "d. Offer assistance and share knowledge if they're receptive" at bounding box center [511, 360] width 0 height 11
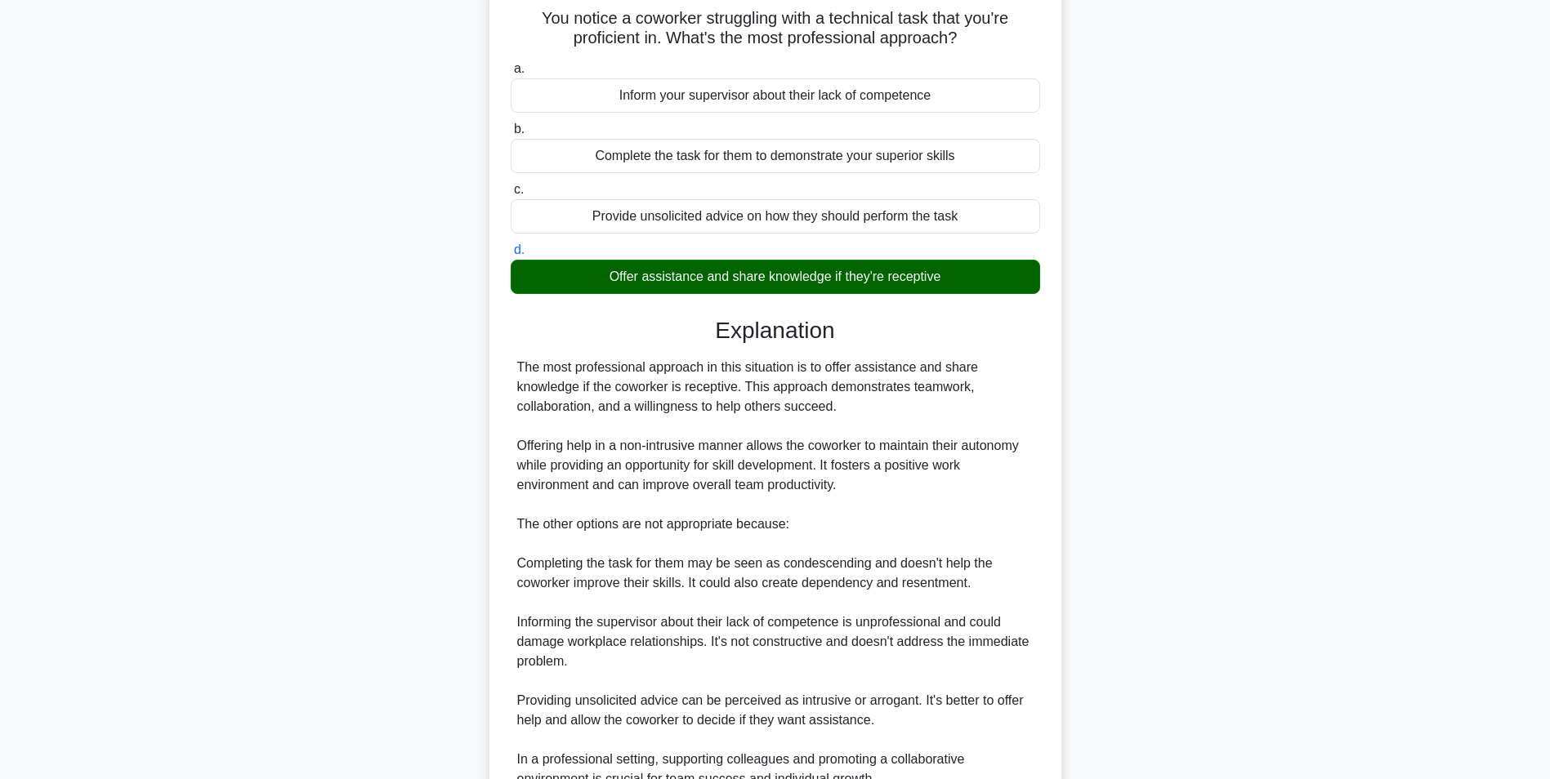
scroll to position [268, 0]
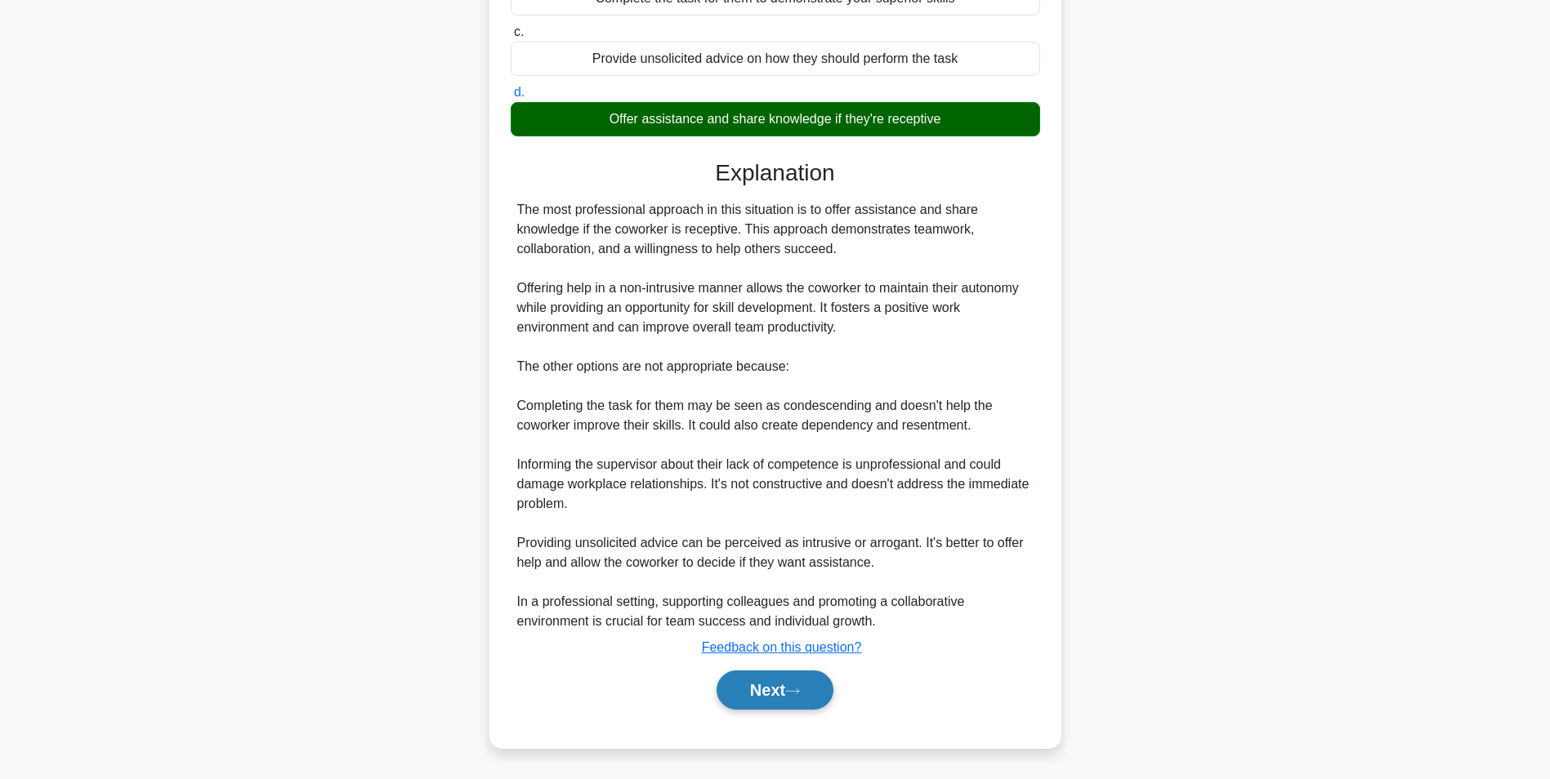
click at [744, 691] on button "Next" at bounding box center [774, 690] width 117 height 39
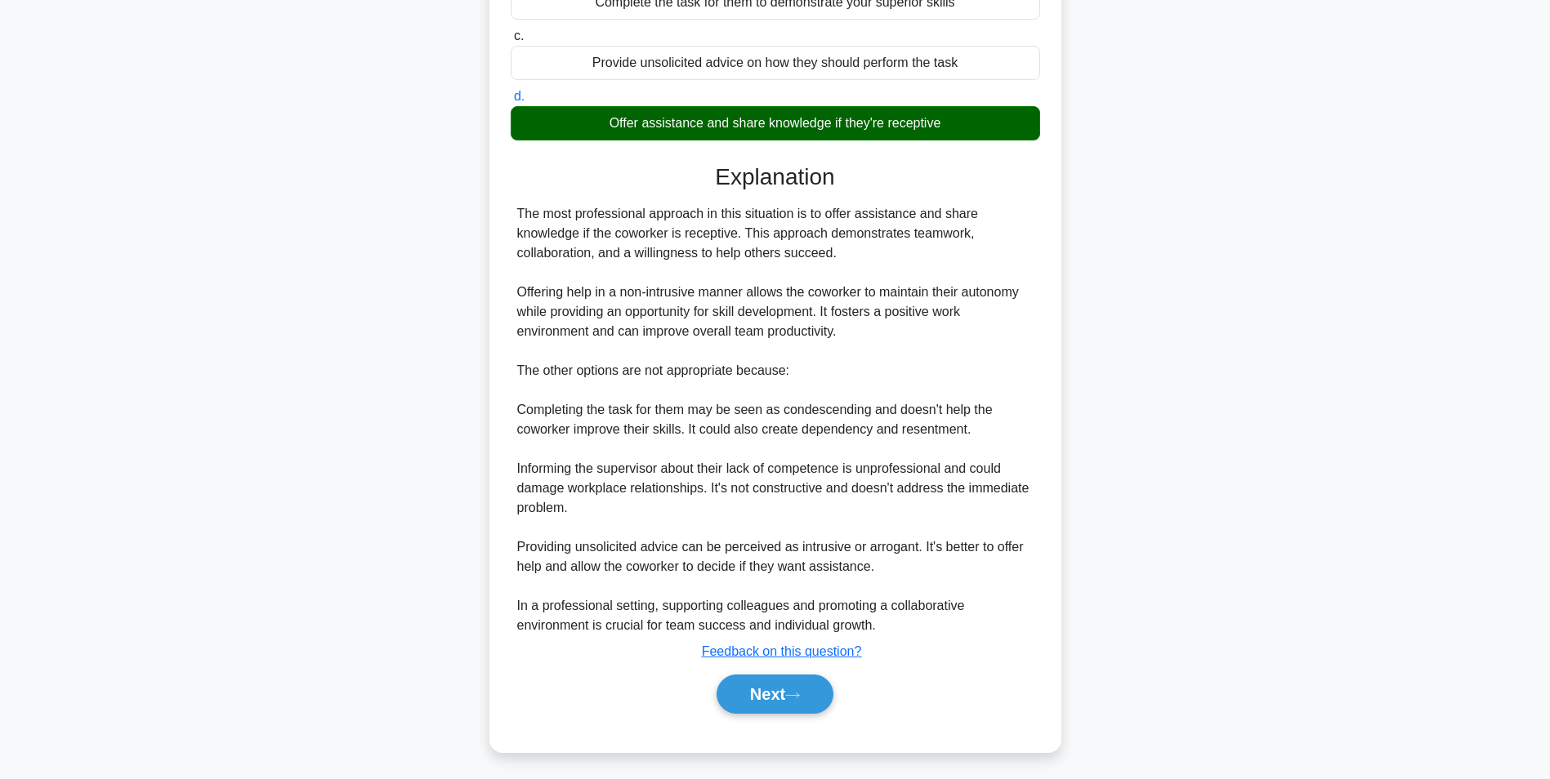
scroll to position [103, 0]
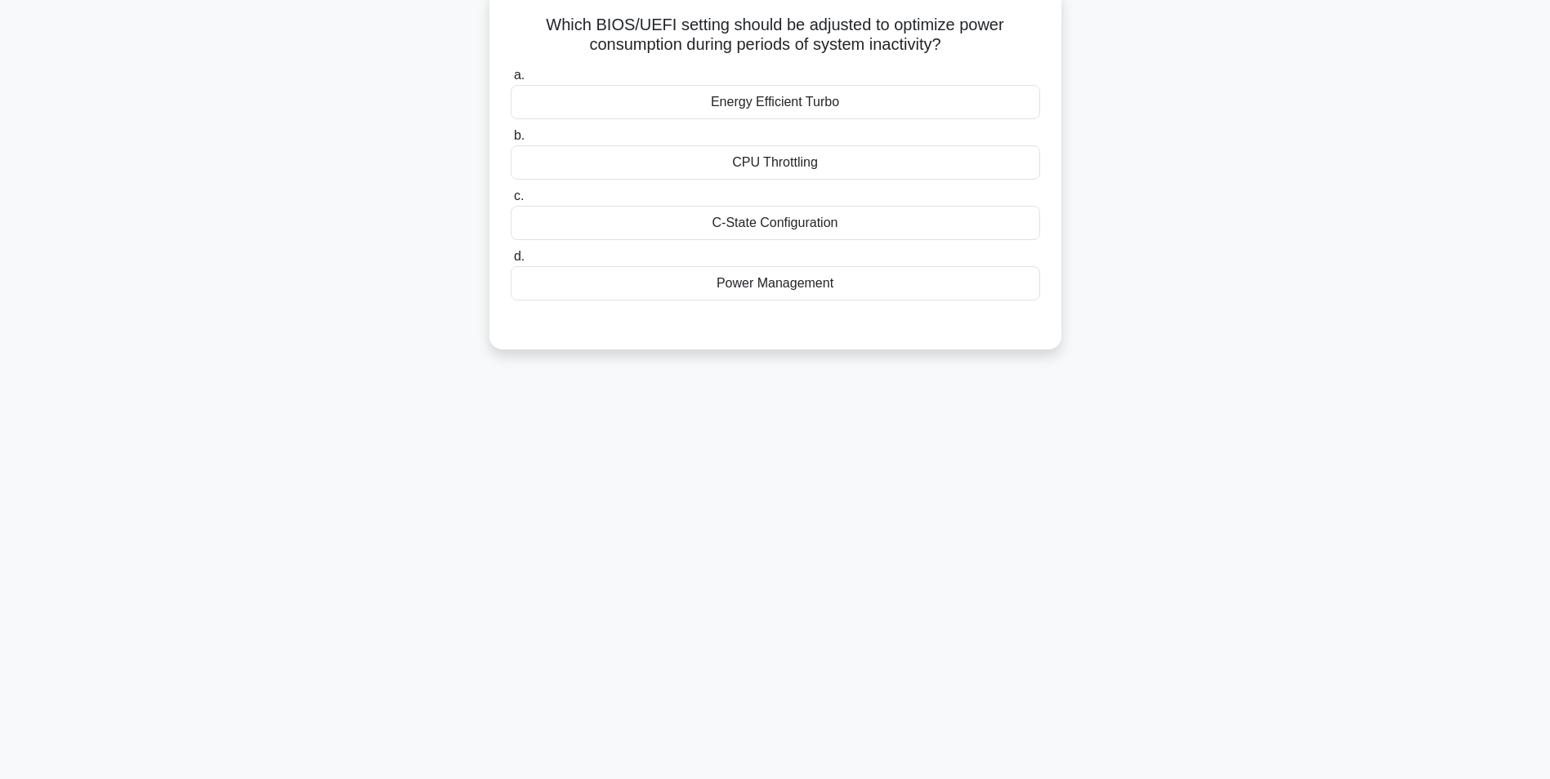
click at [749, 283] on div "Power Management" at bounding box center [775, 283] width 529 height 34
click at [511, 262] on input "d. Power Management" at bounding box center [511, 257] width 0 height 11
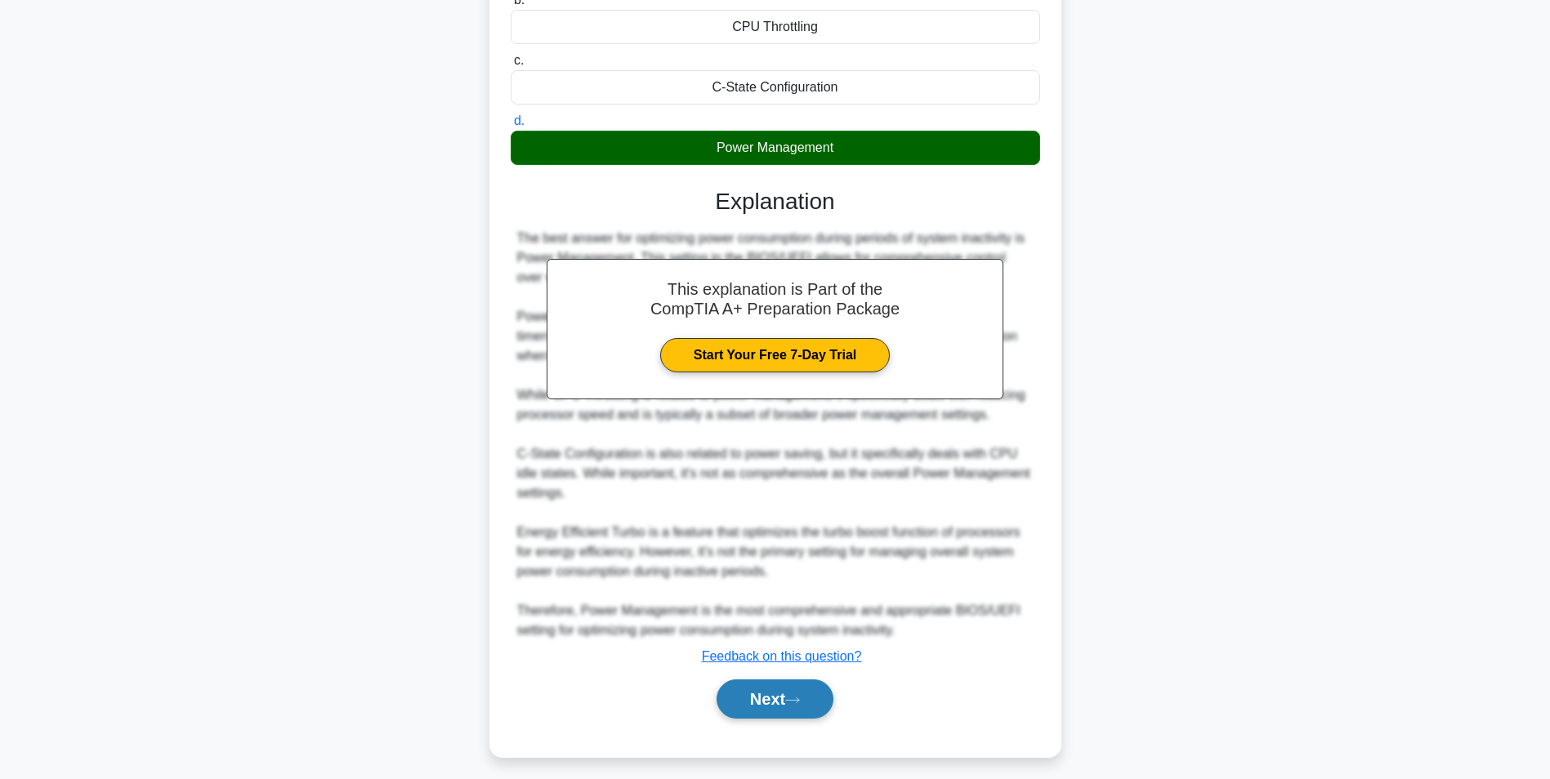
scroll to position [248, 0]
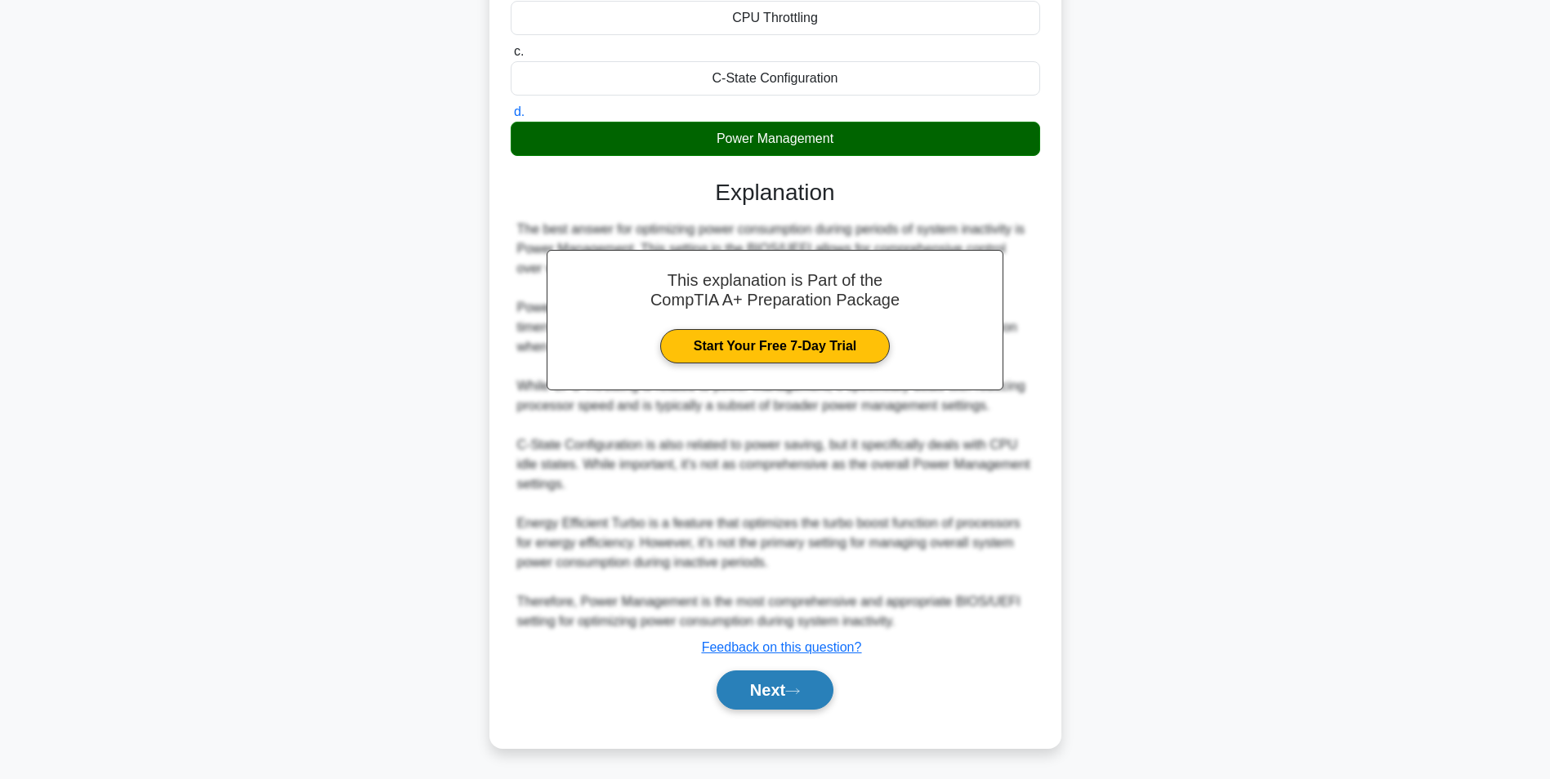
click at [781, 690] on button "Next" at bounding box center [774, 690] width 117 height 39
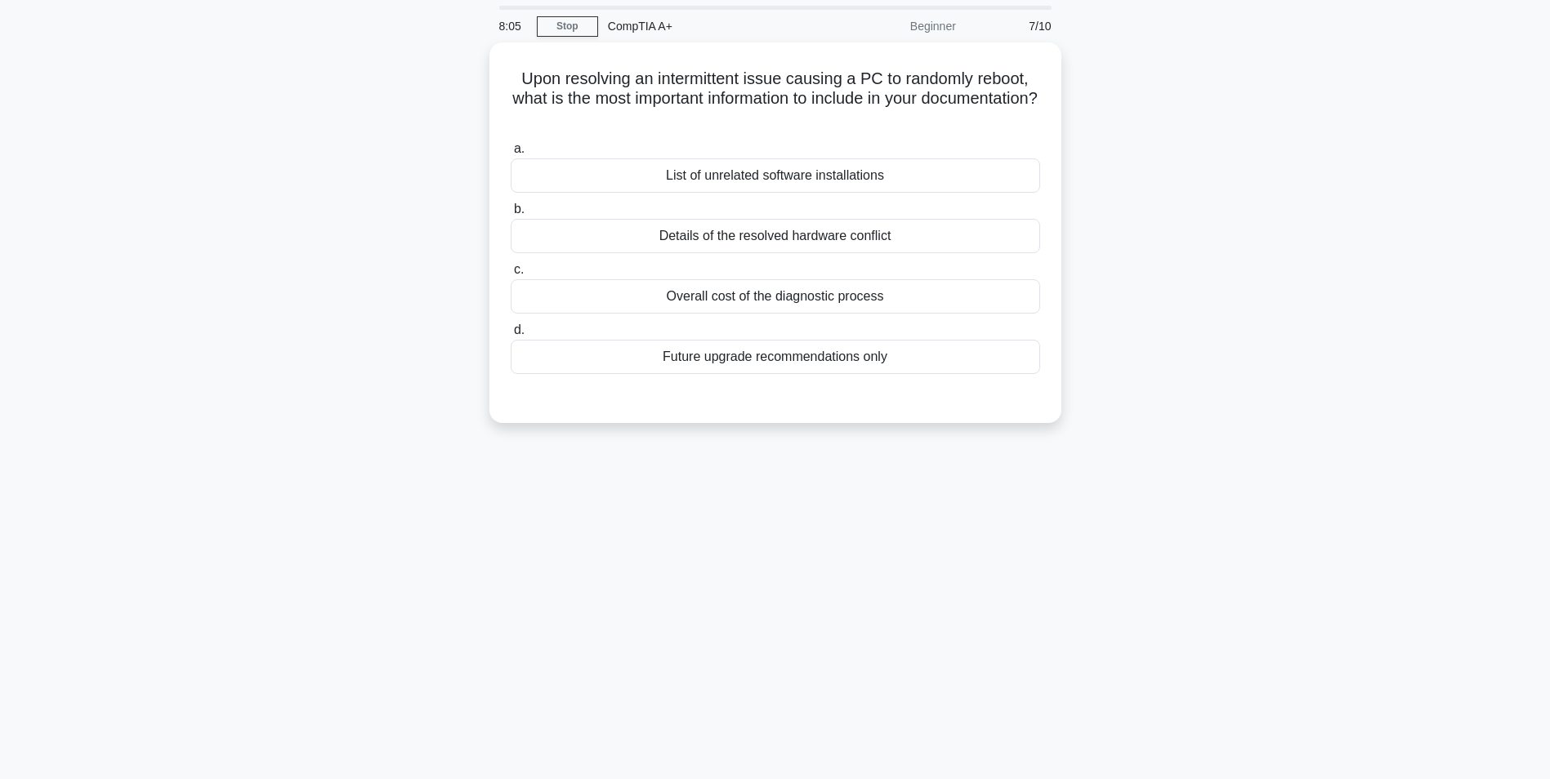
scroll to position [0, 0]
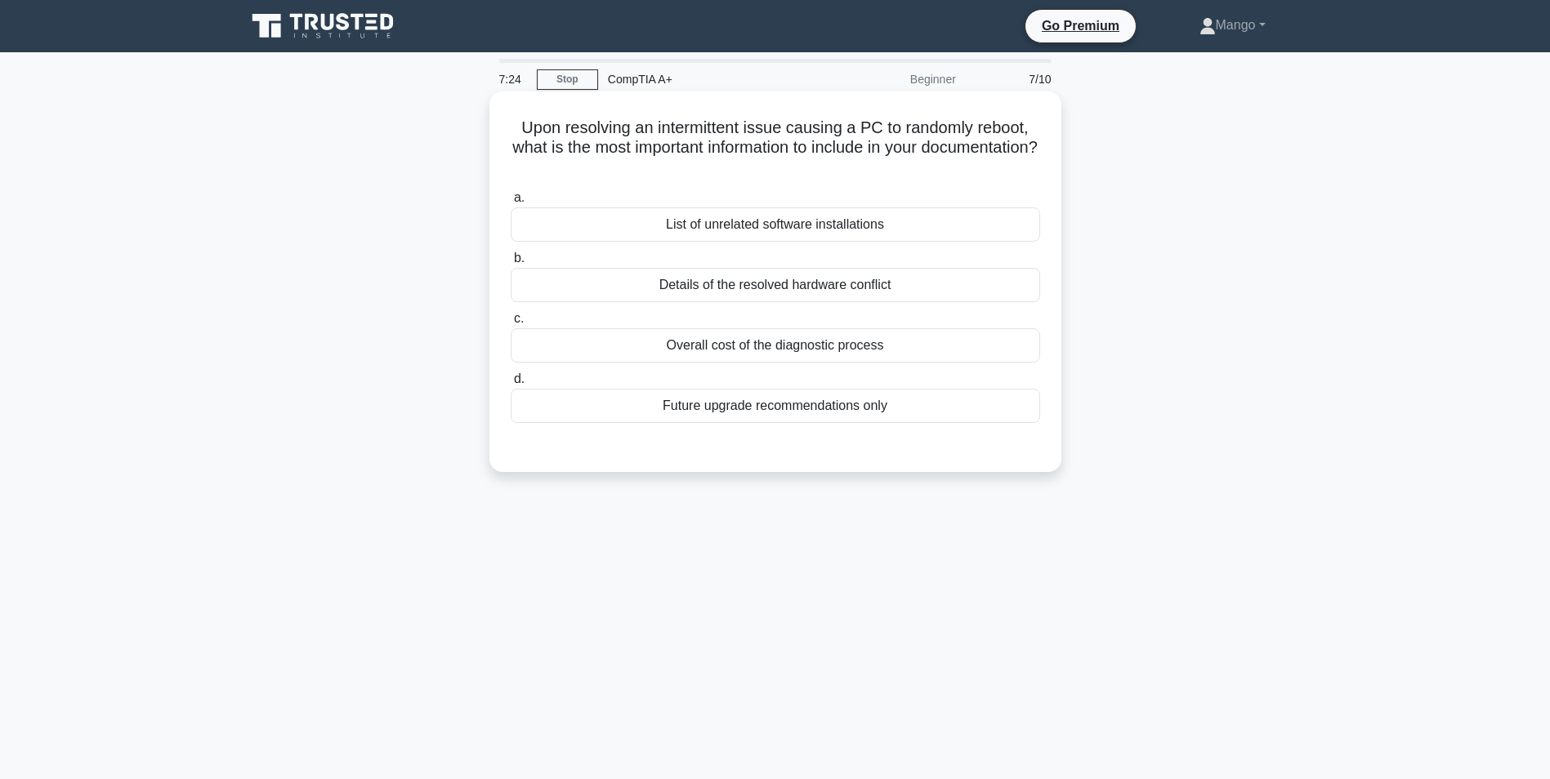
click at [807, 285] on div "Details of the resolved hardware conflict" at bounding box center [775, 285] width 529 height 34
click at [511, 264] on input "b. Details of the resolved hardware conflict" at bounding box center [511, 258] width 0 height 11
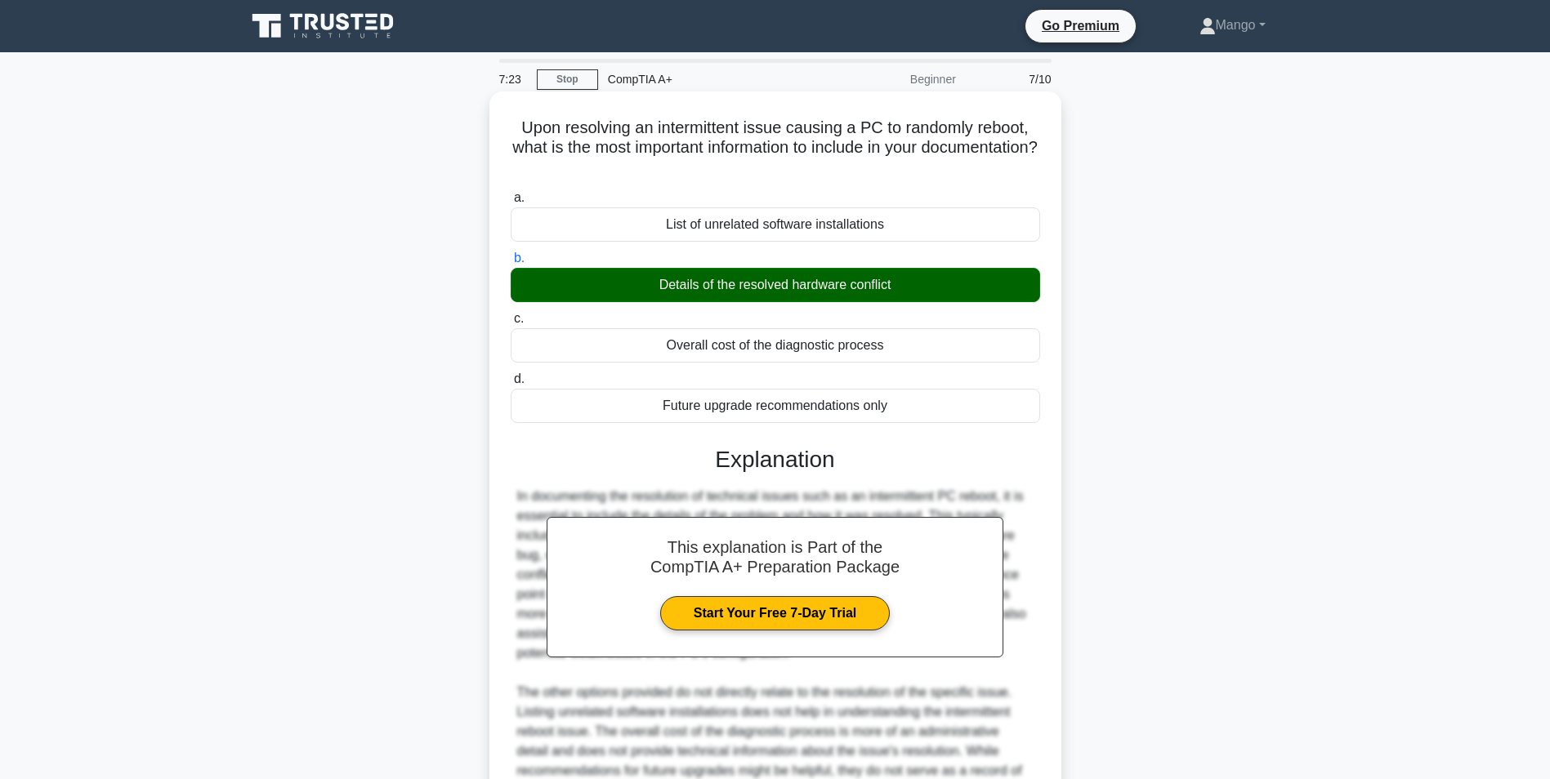
scroll to position [163, 0]
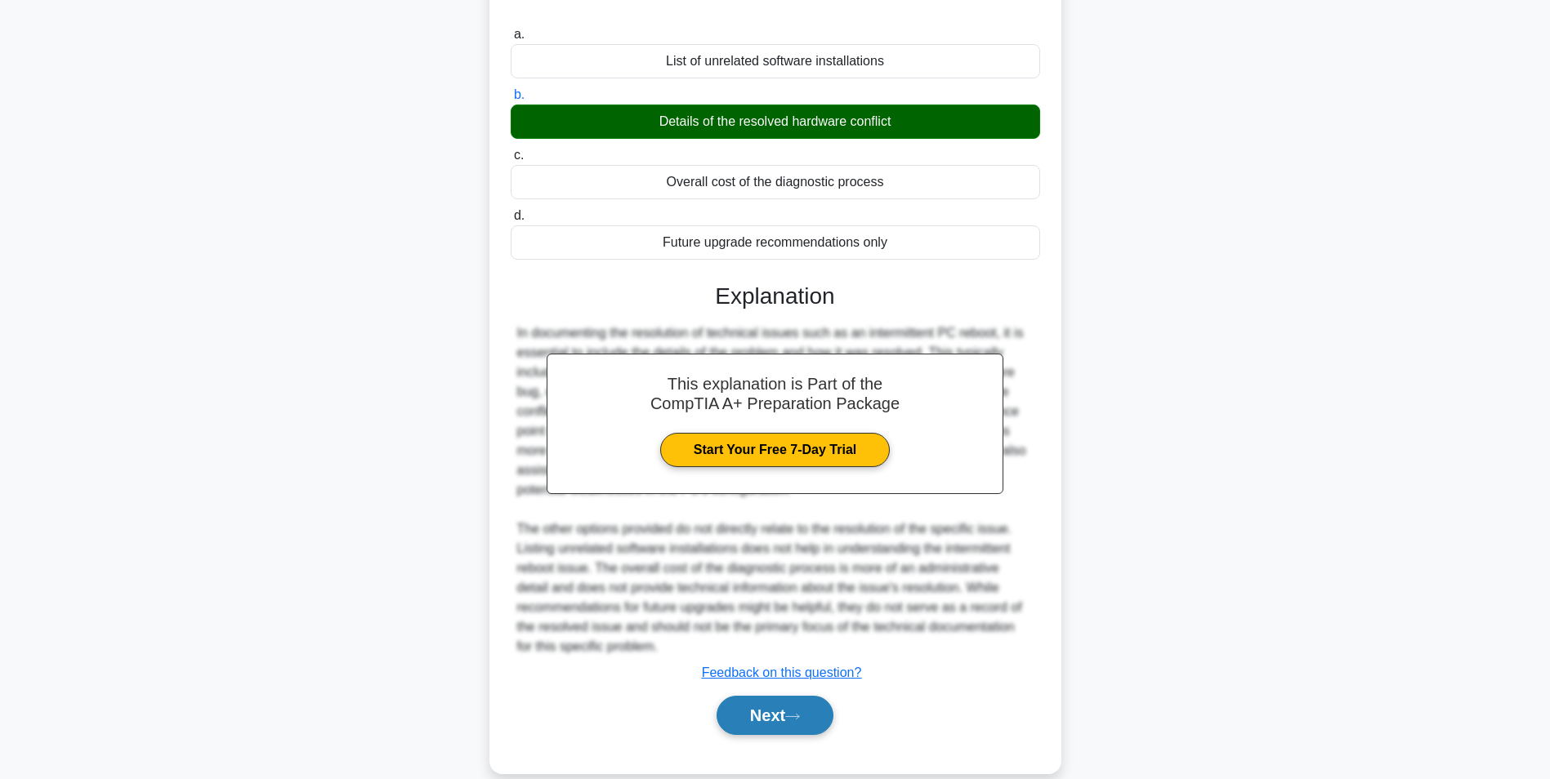
click at [787, 712] on button "Next" at bounding box center [774, 715] width 117 height 39
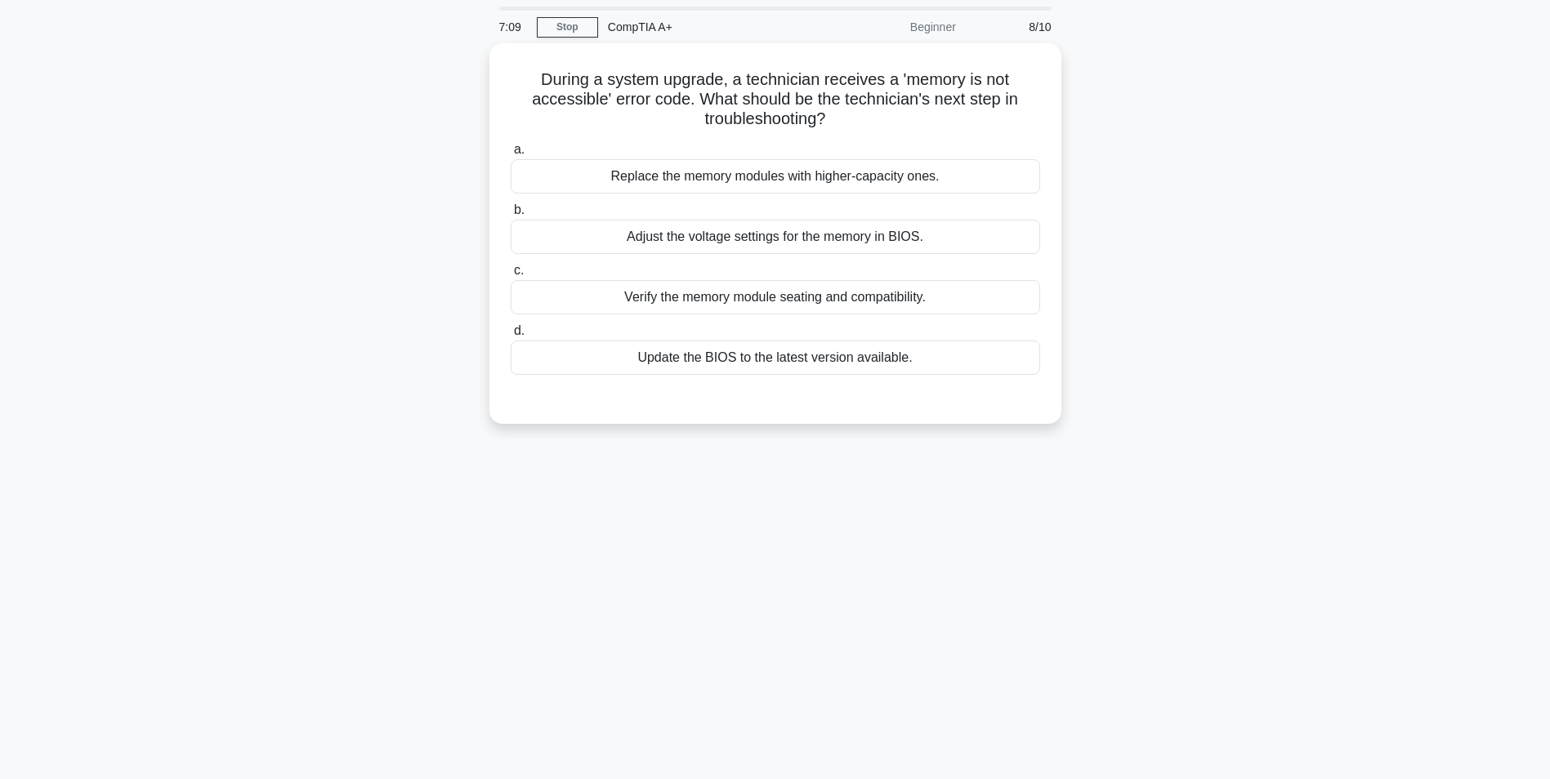
scroll to position [0, 0]
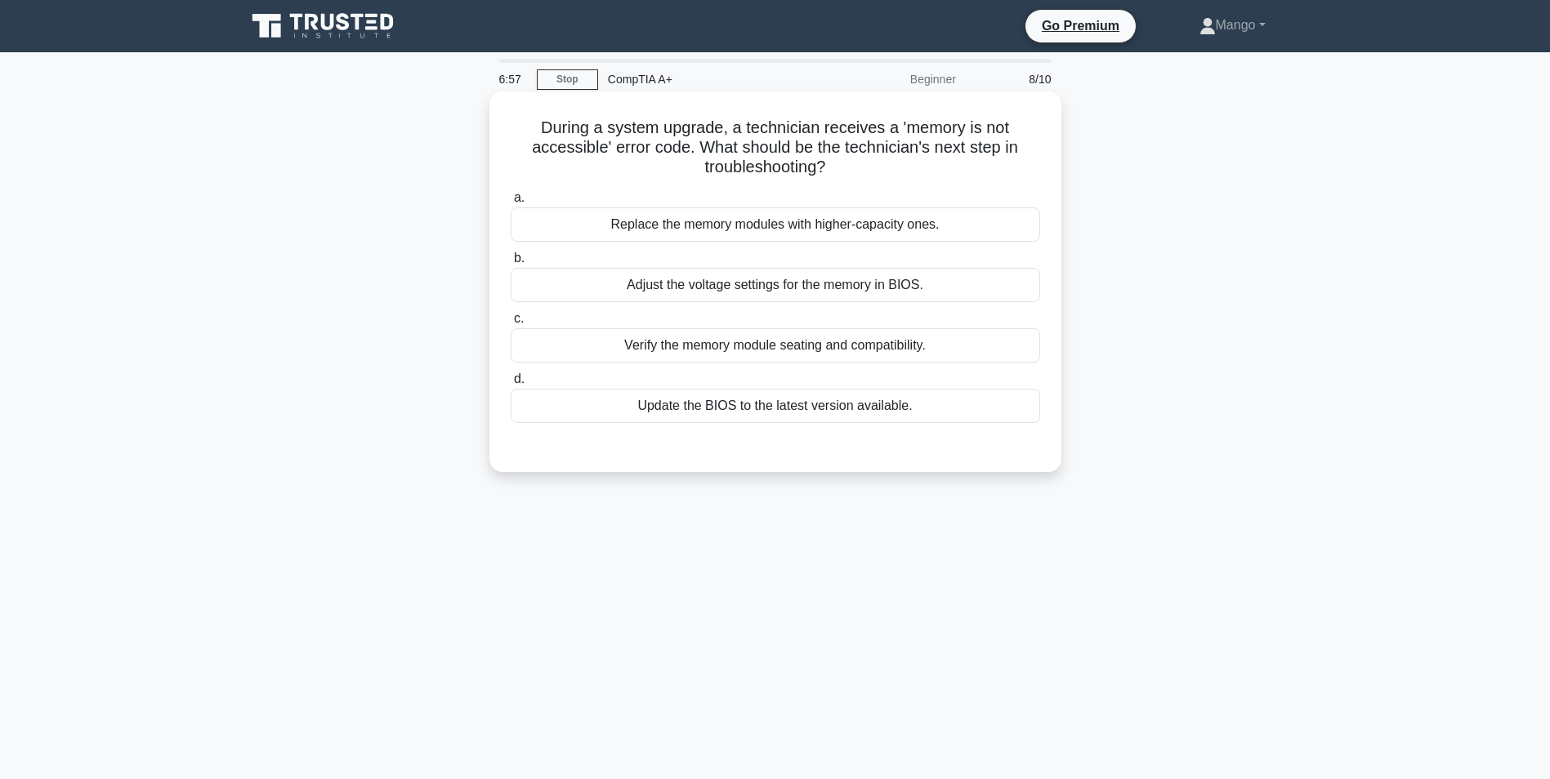
click at [686, 344] on div "Verify the memory module seating and compatibility." at bounding box center [775, 345] width 529 height 34
click at [511, 324] on input "c. Verify the memory module seating and compatibility." at bounding box center [511, 319] width 0 height 11
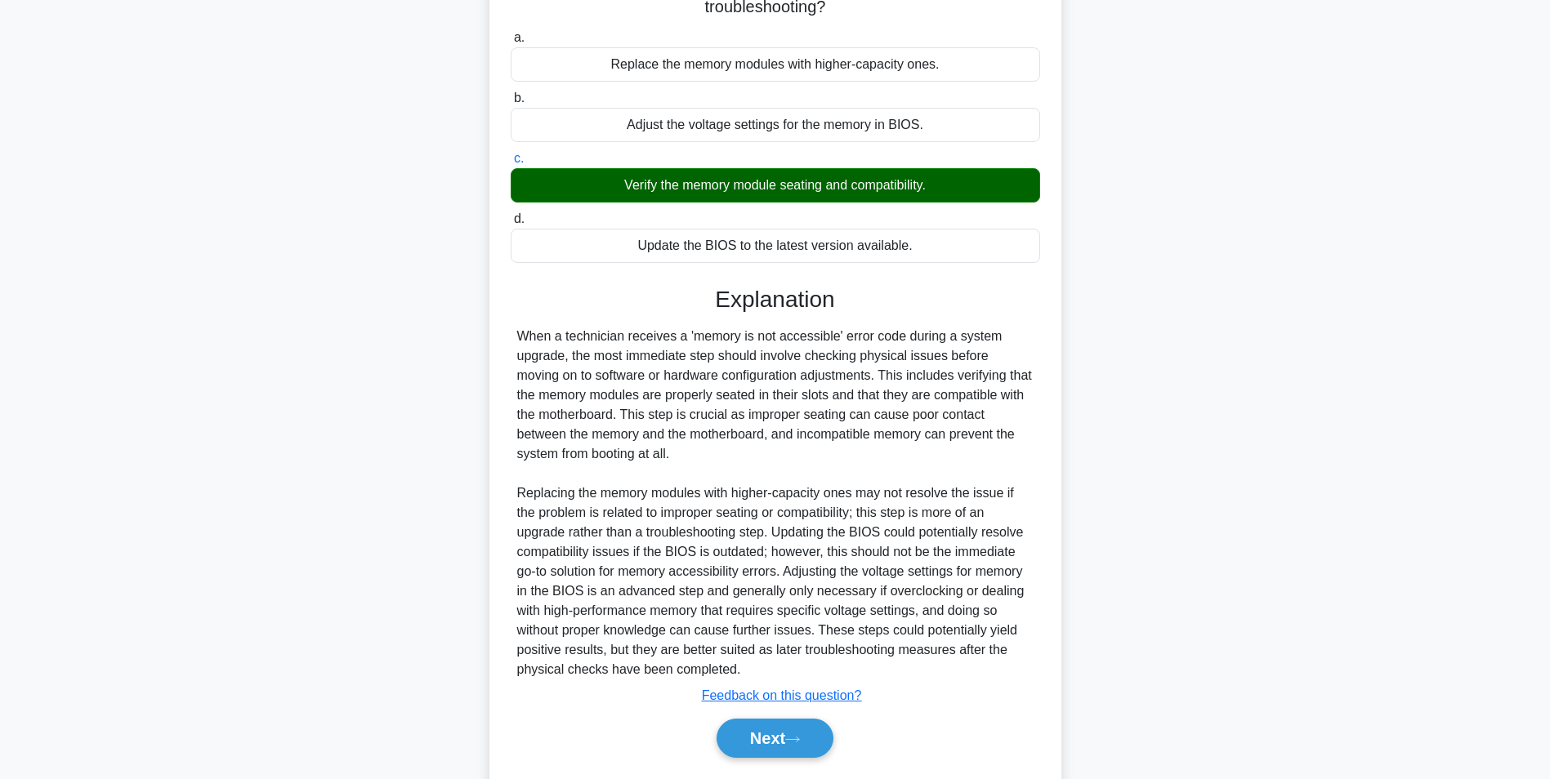
scroll to position [163, 0]
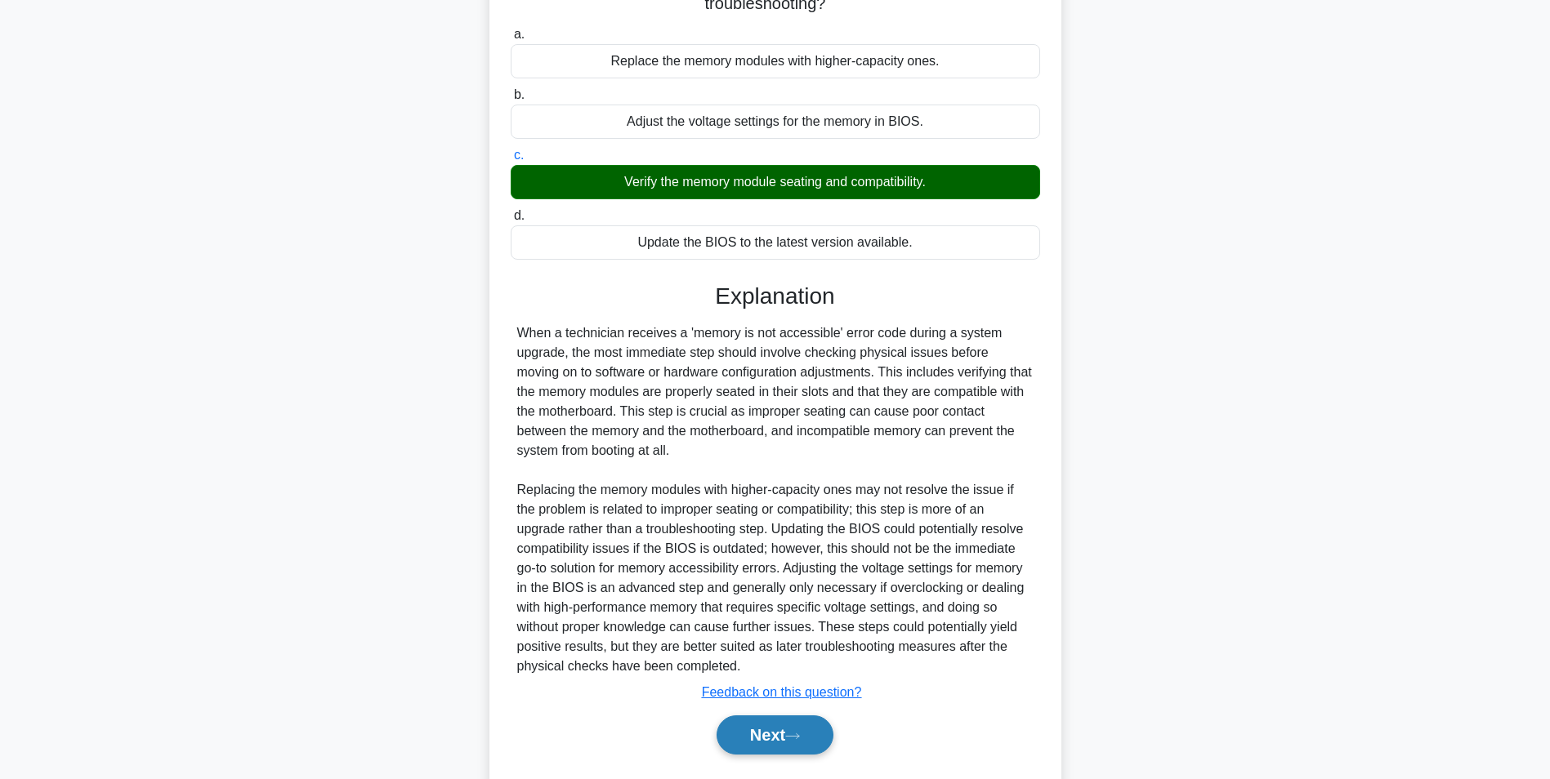
click at [760, 756] on div "Next" at bounding box center [775, 735] width 529 height 52
click at [761, 743] on button "Next" at bounding box center [774, 735] width 117 height 39
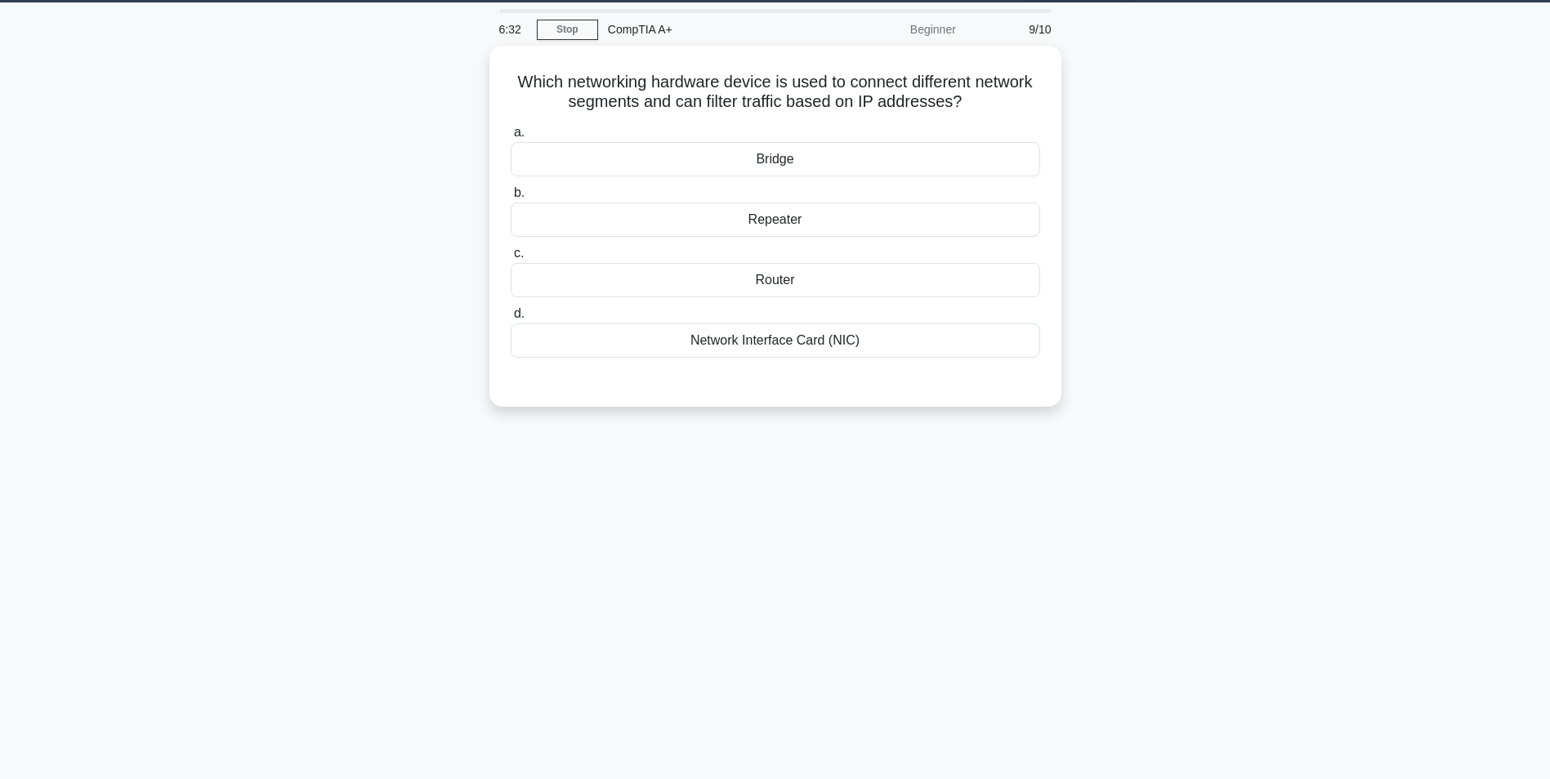
scroll to position [0, 0]
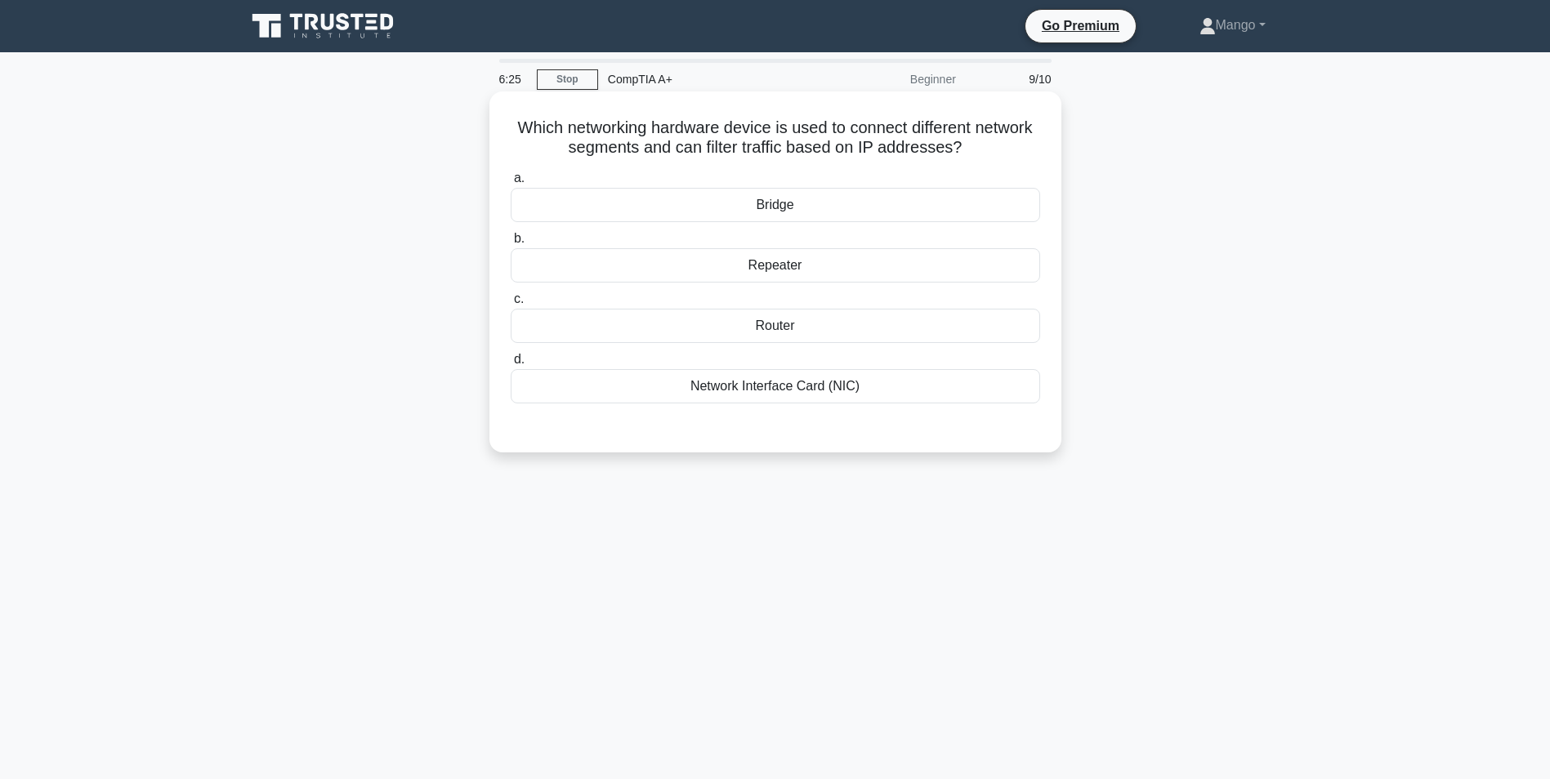
click at [871, 203] on div "Bridge" at bounding box center [775, 205] width 529 height 34
click at [511, 184] on input "a. Bridge" at bounding box center [511, 178] width 0 height 11
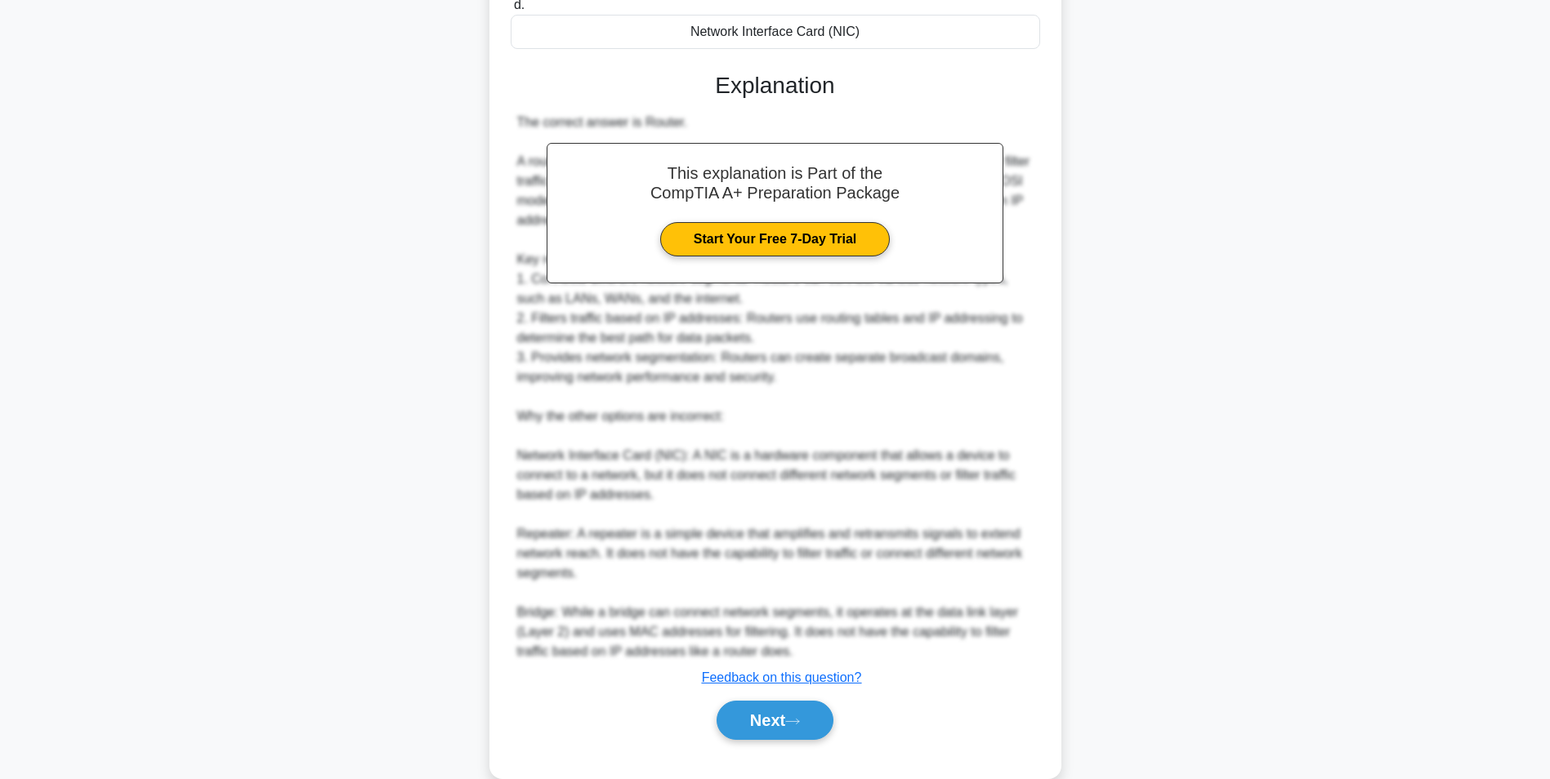
scroll to position [387, 0]
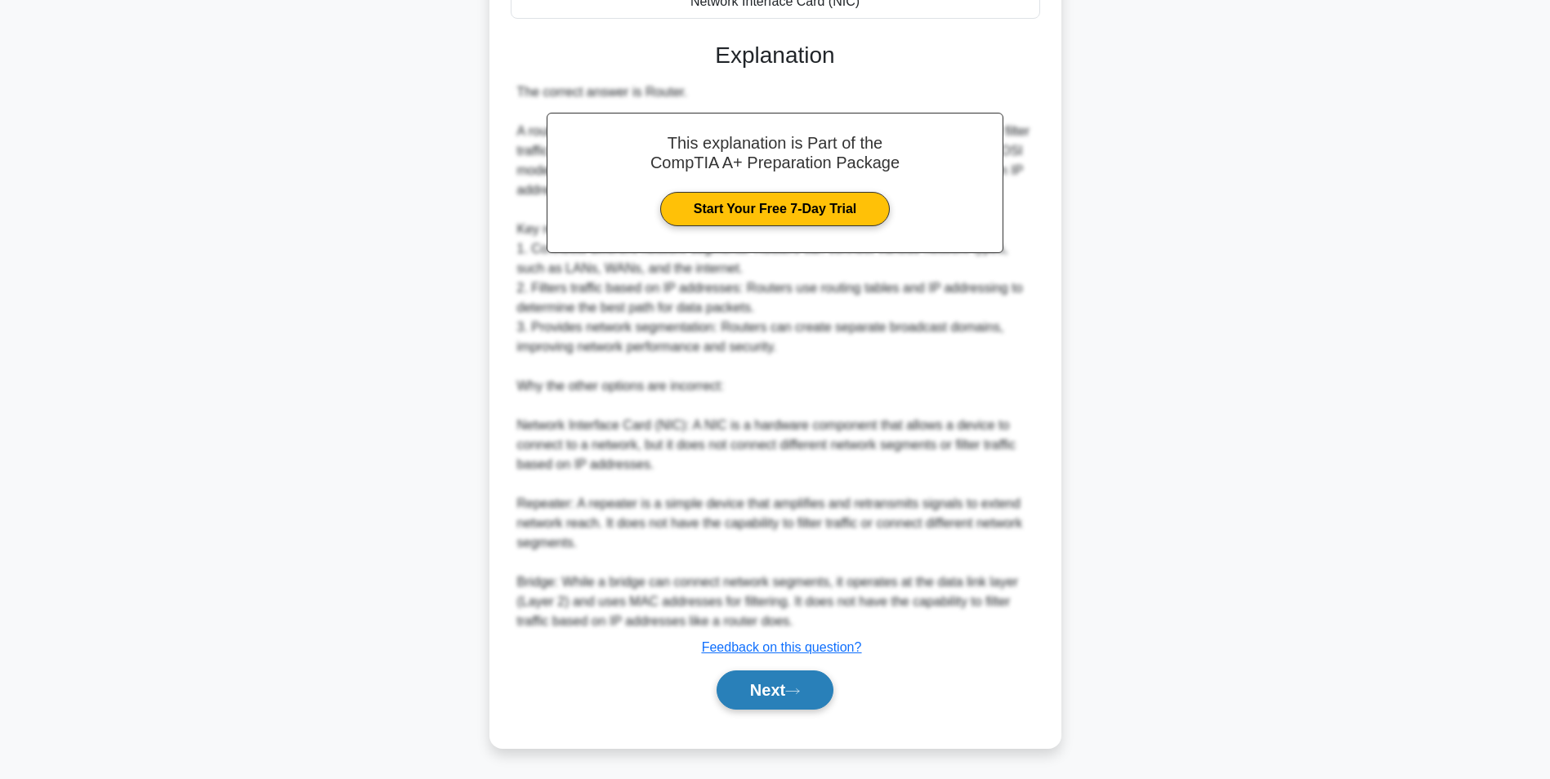
click at [829, 699] on button "Next" at bounding box center [774, 690] width 117 height 39
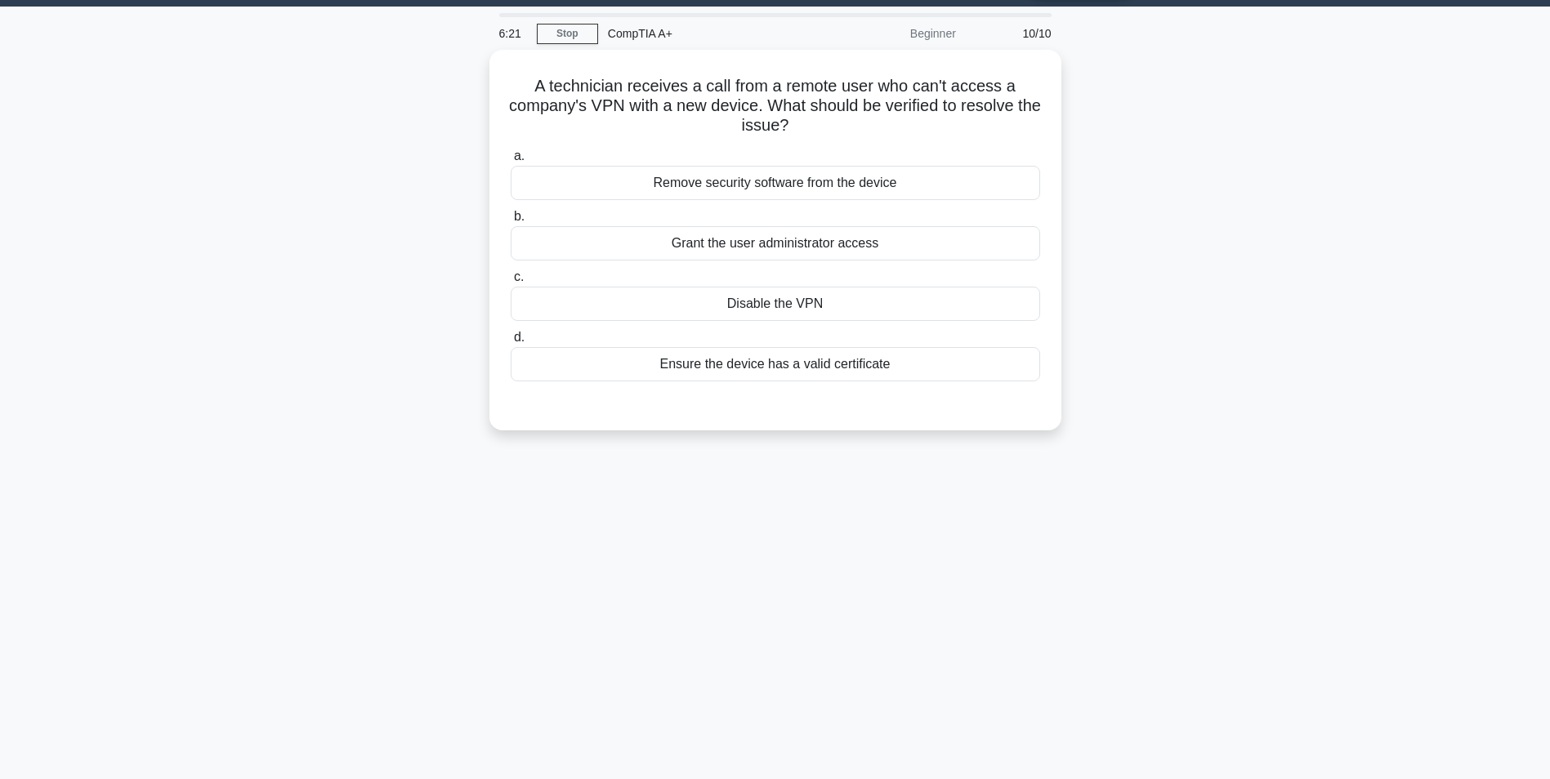
scroll to position [0, 0]
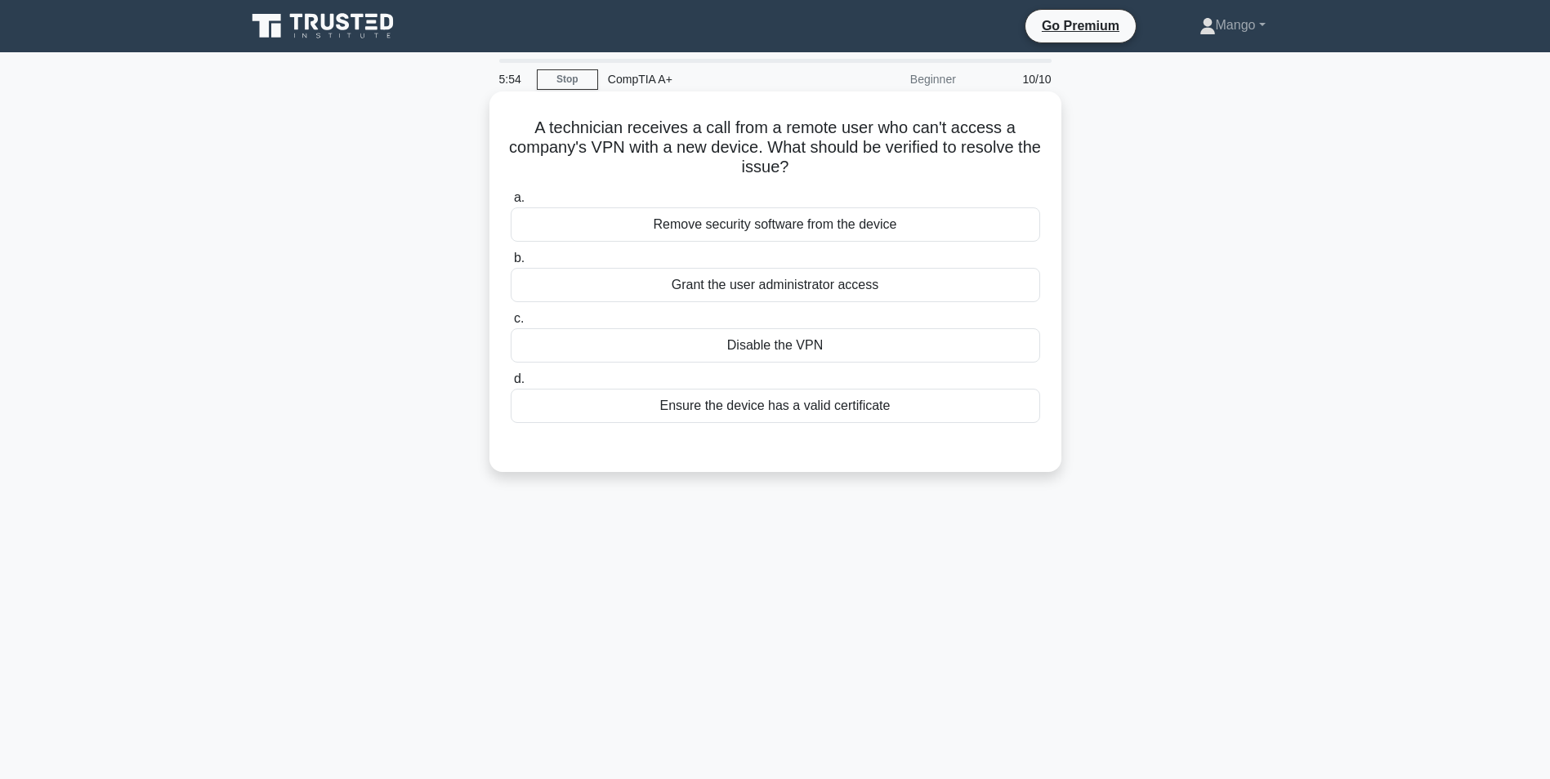
click at [805, 418] on div "Ensure the device has a valid certificate" at bounding box center [775, 406] width 529 height 34
click at [511, 385] on input "d. Ensure the device has a valid certificate" at bounding box center [511, 379] width 0 height 11
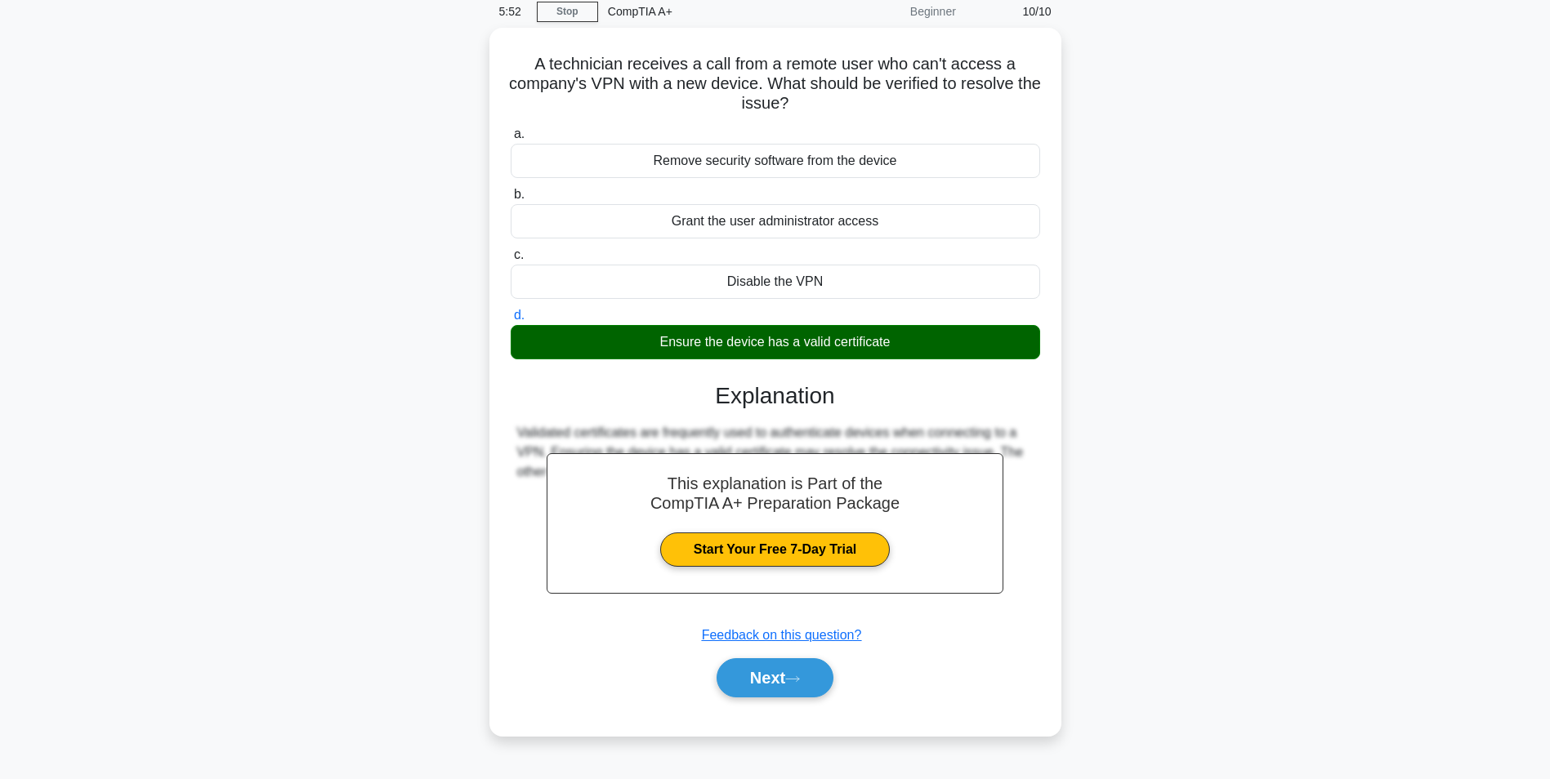
scroll to position [103, 0]
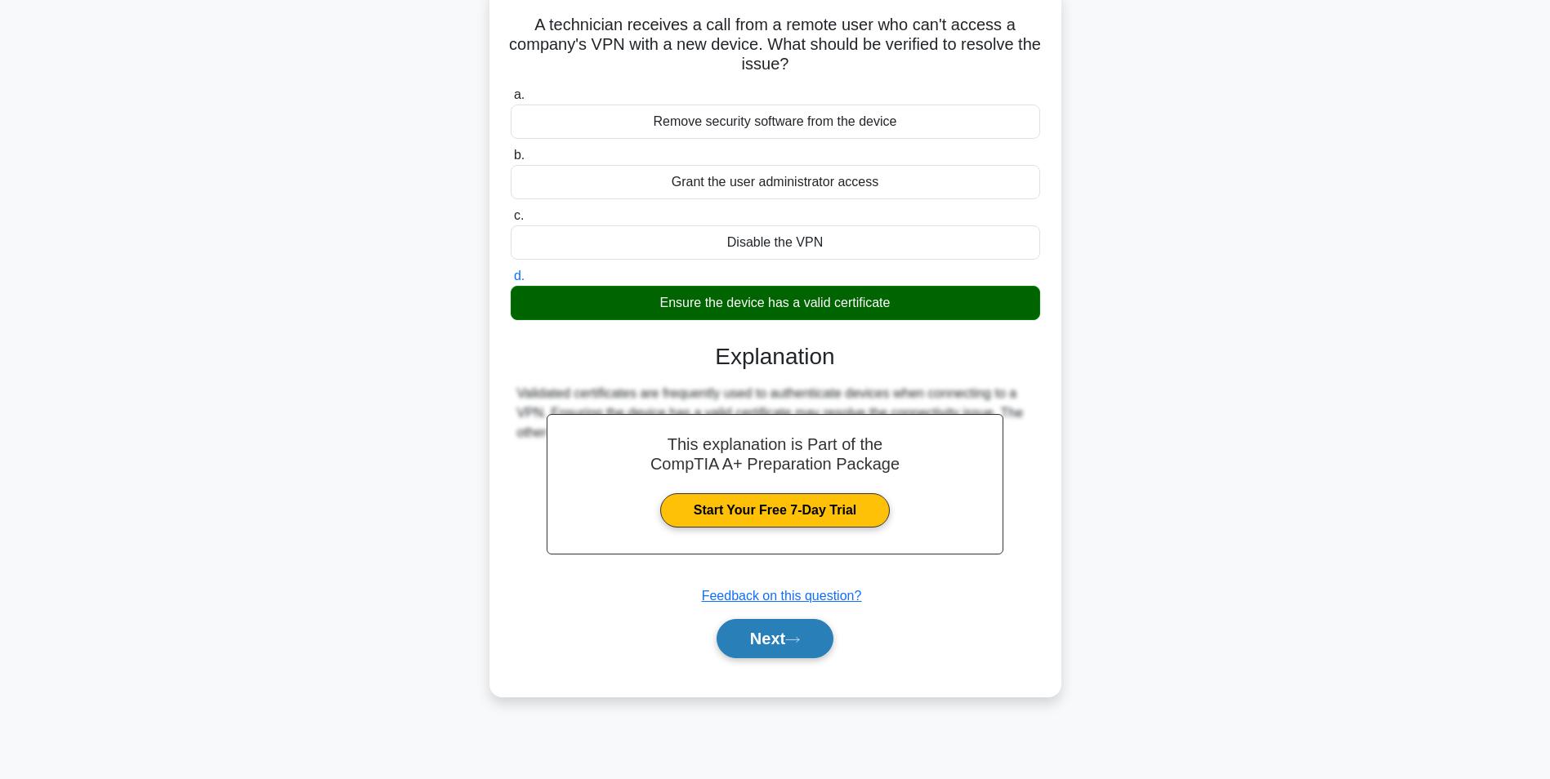
click at [788, 646] on button "Next" at bounding box center [774, 638] width 117 height 39
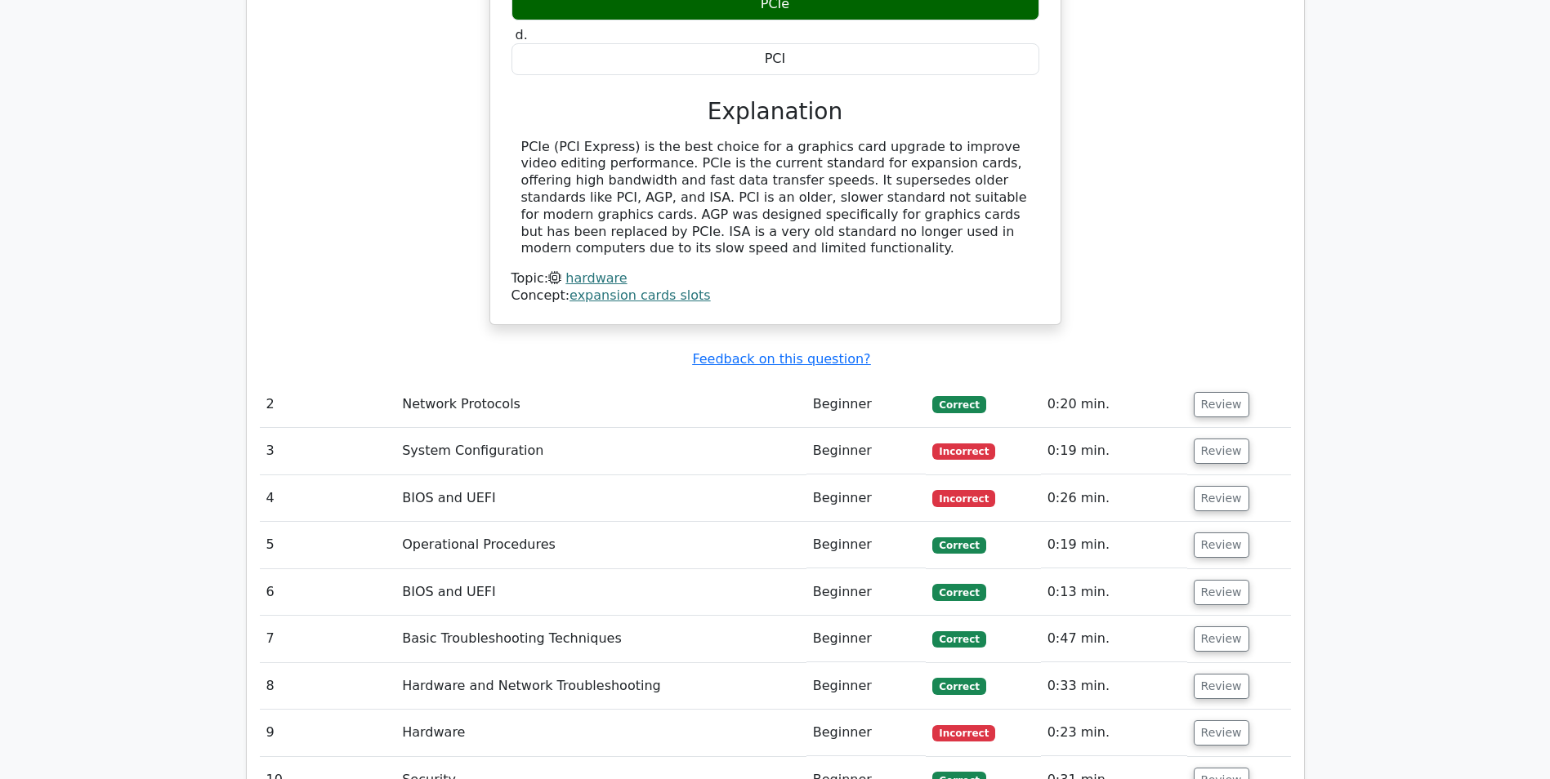
scroll to position [1960, 0]
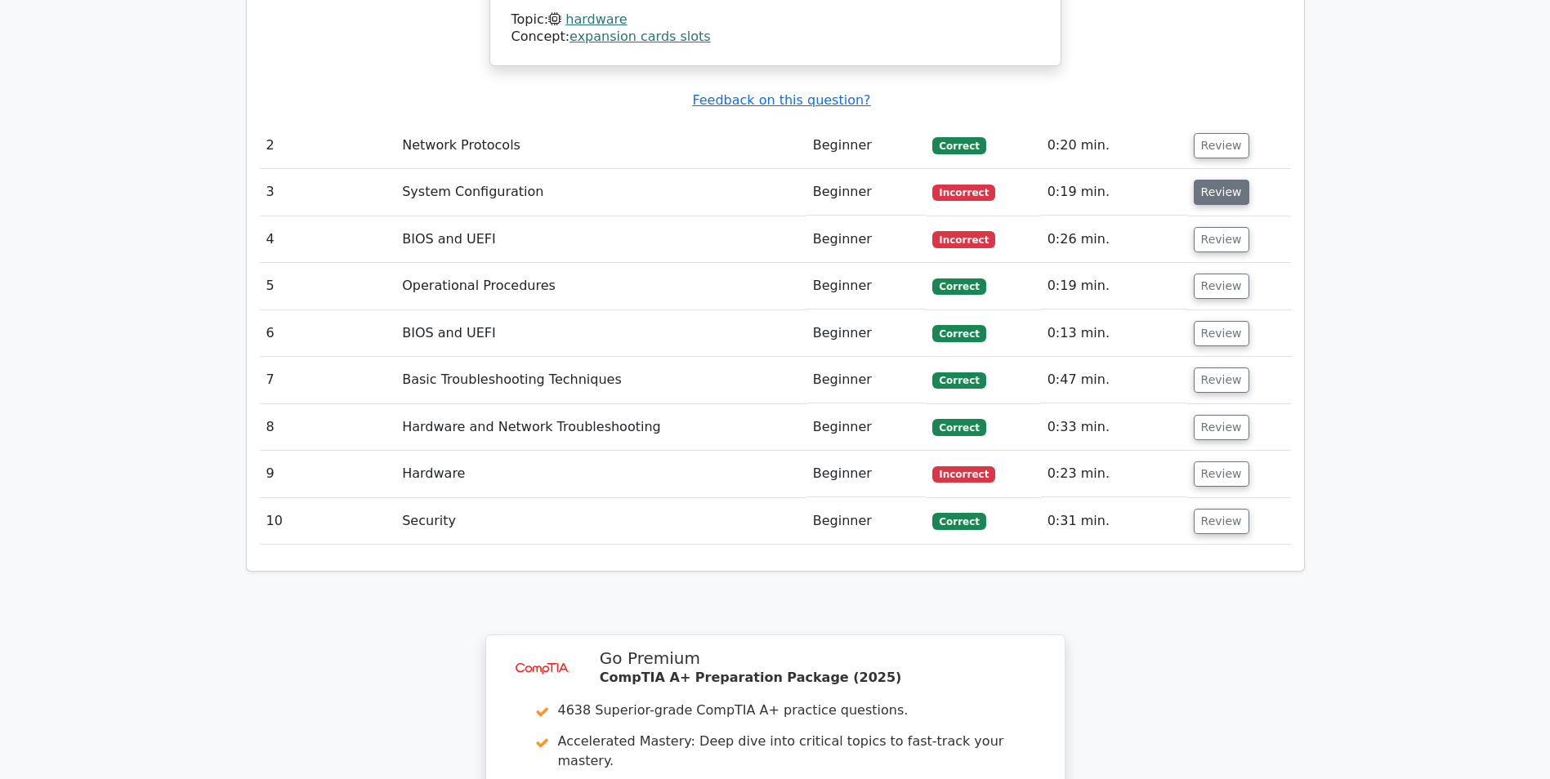
click at [1232, 180] on button "Review" at bounding box center [1221, 192] width 56 height 25
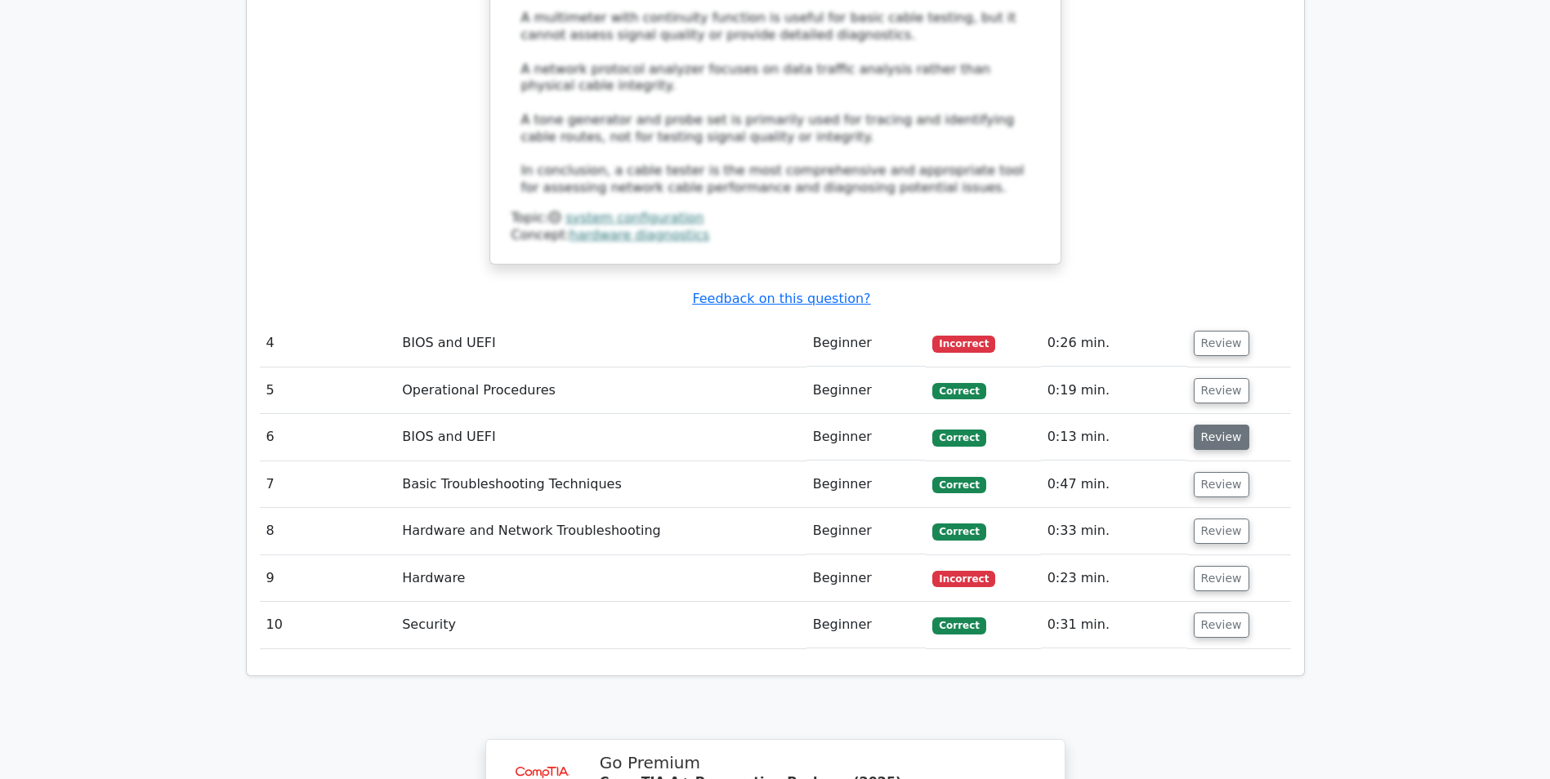
scroll to position [2696, 0]
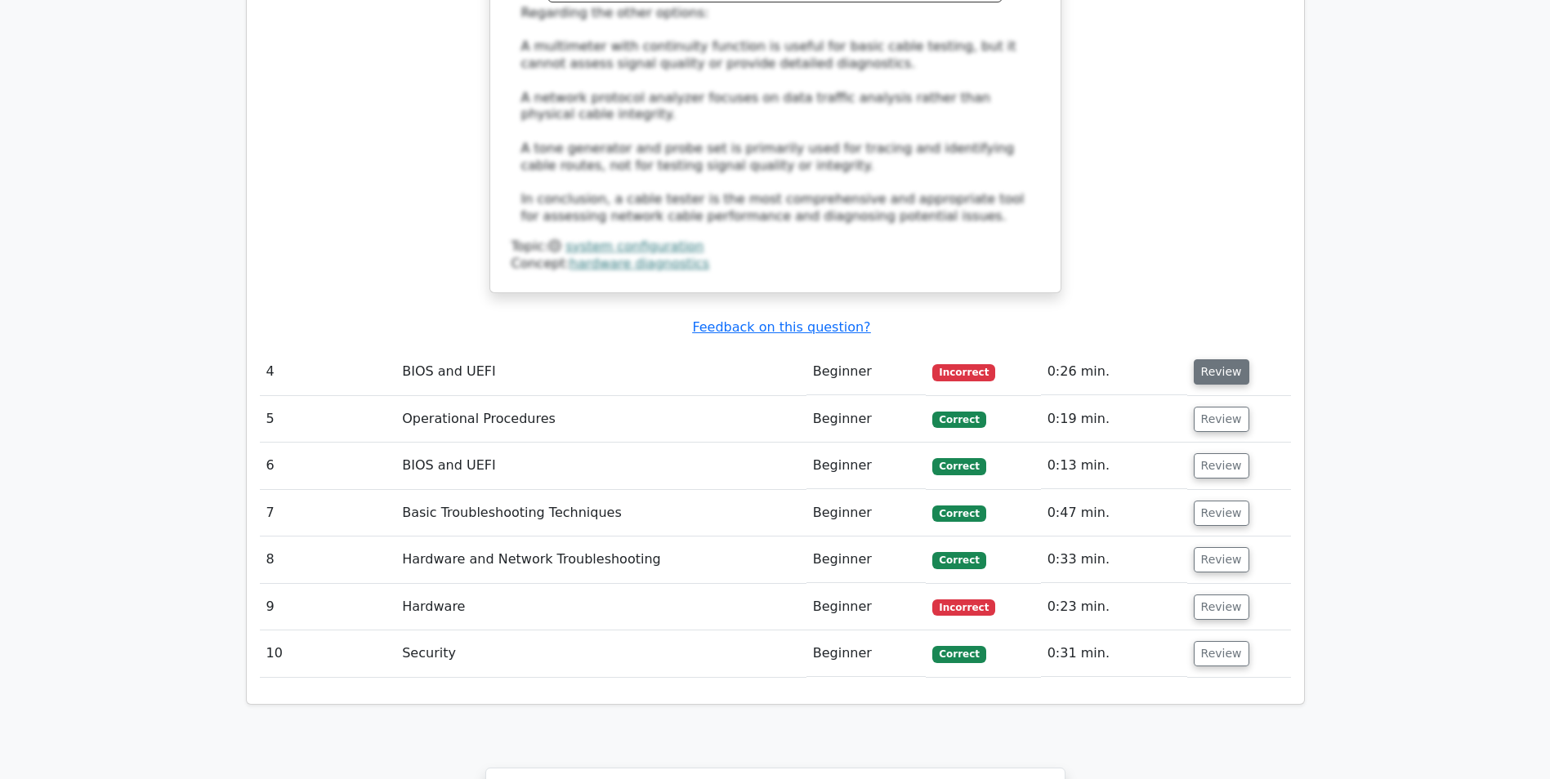
click at [1233, 359] on button "Review" at bounding box center [1221, 371] width 56 height 25
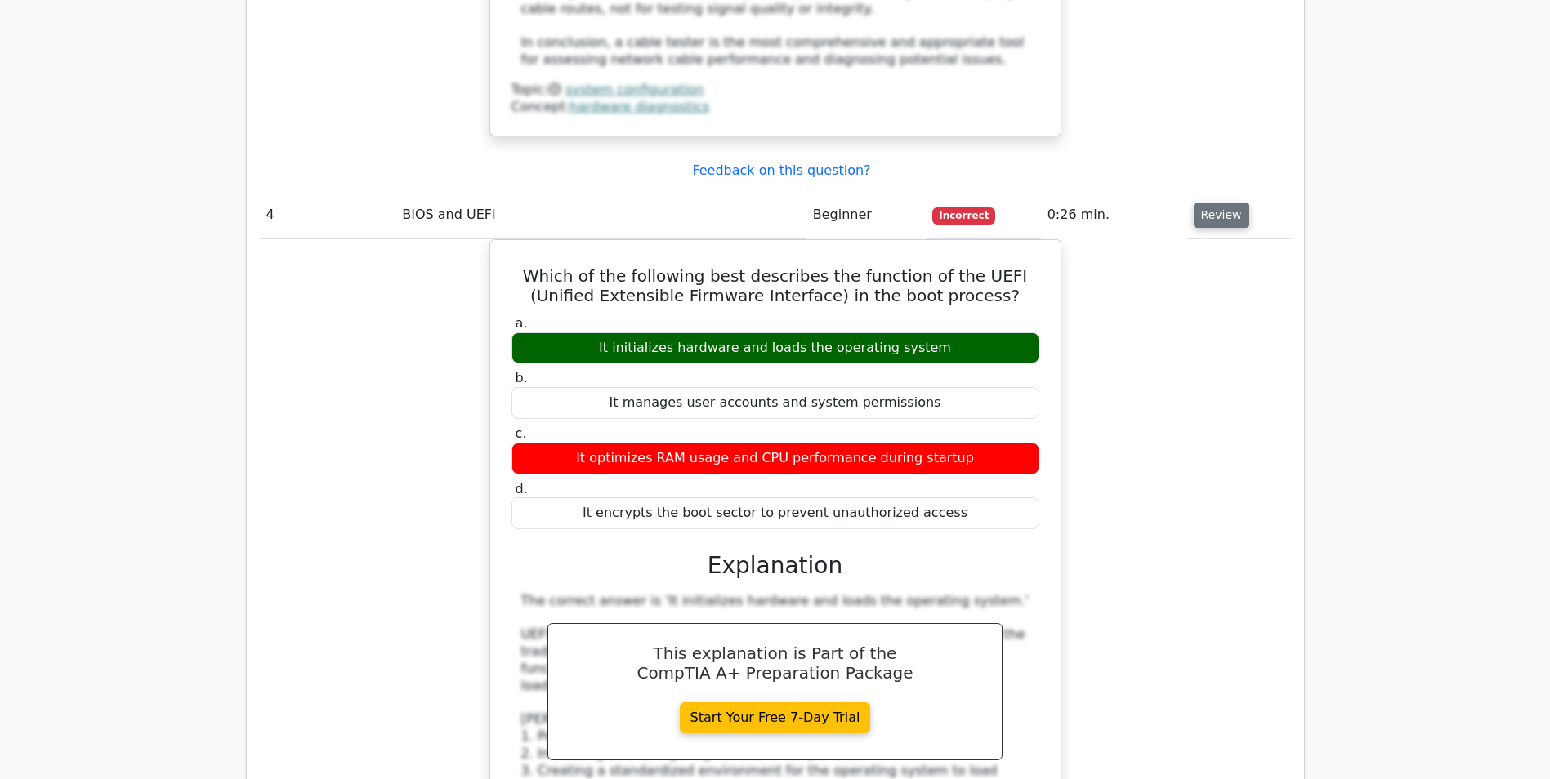
scroll to position [2859, 0]
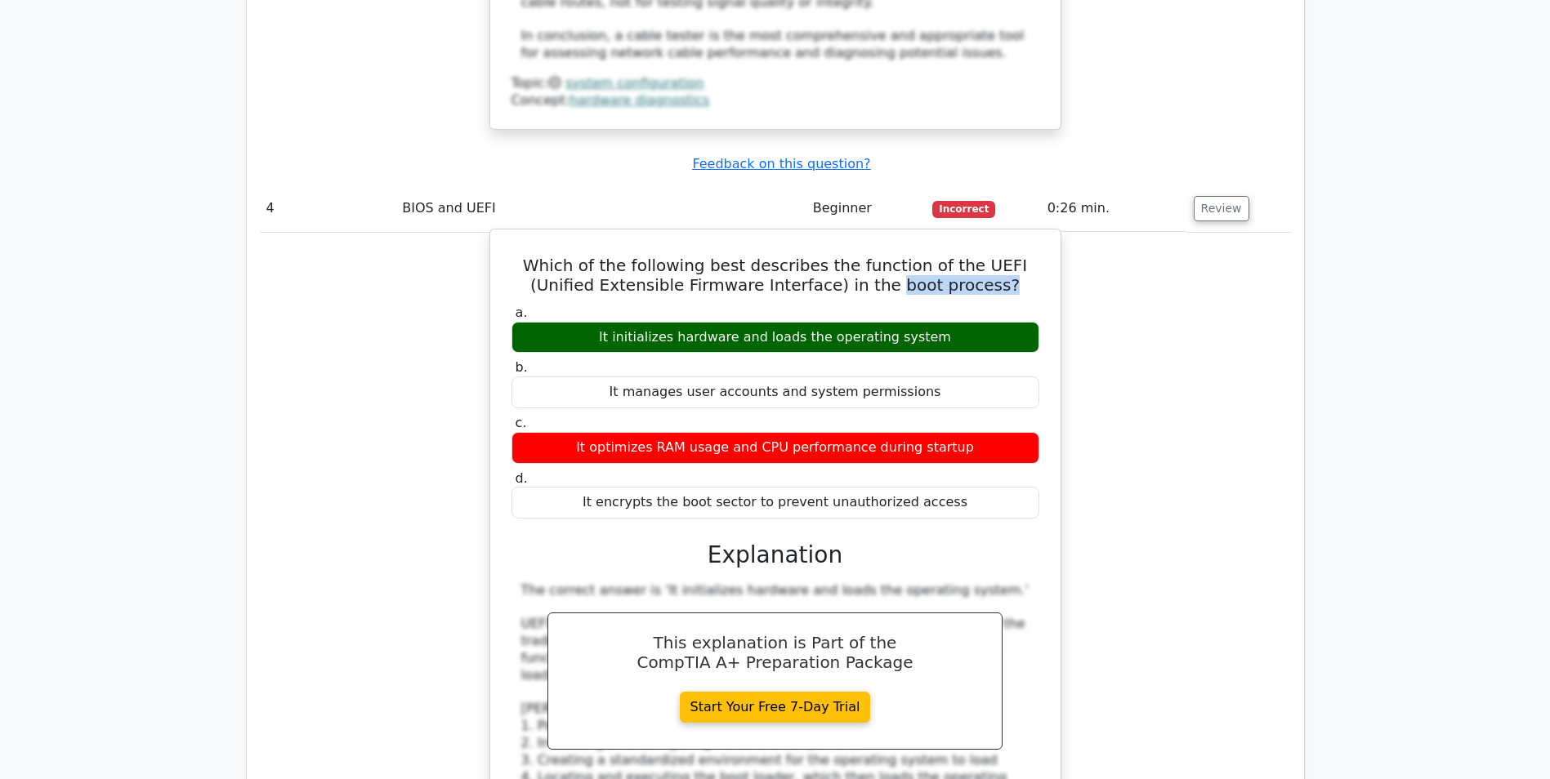
drag, startPoint x: 862, startPoint y: 190, endPoint x: 979, endPoint y: 201, distance: 117.3
click at [979, 256] on h5 "Which of the following best describes the function of the UEFI (Unified Extensi…" at bounding box center [775, 275] width 531 height 39
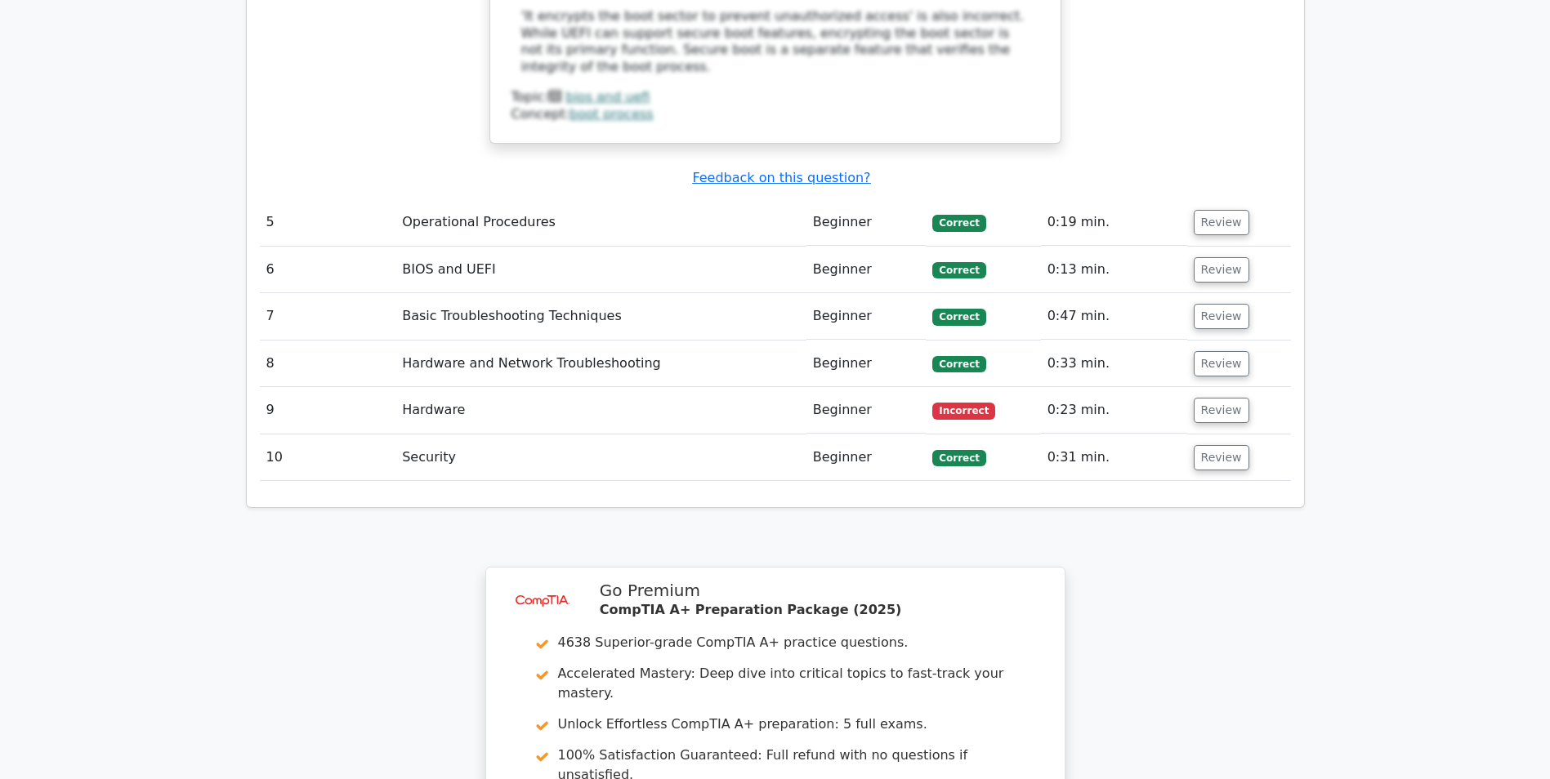
scroll to position [4003, 0]
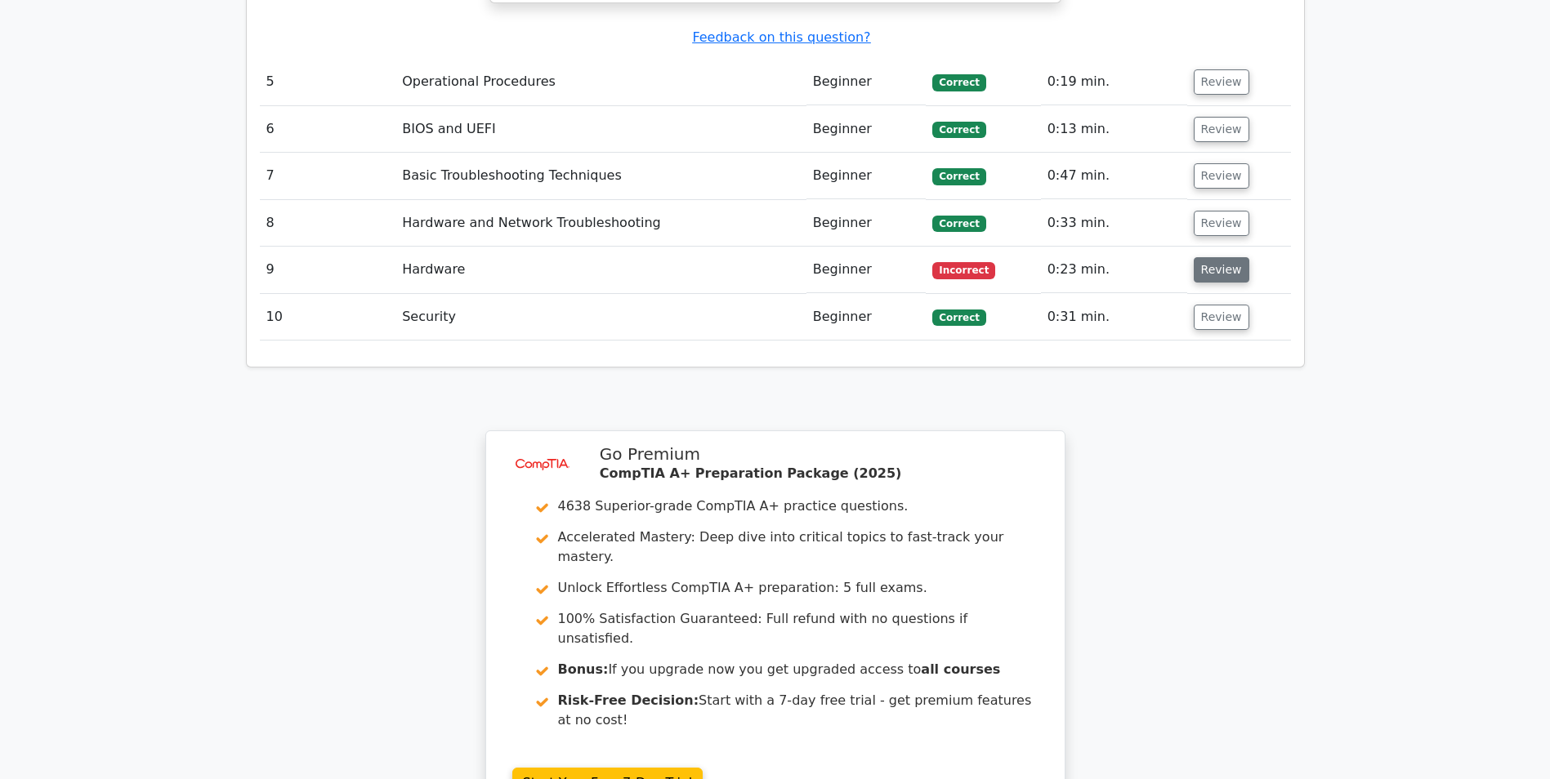
click at [1223, 257] on button "Review" at bounding box center [1221, 269] width 56 height 25
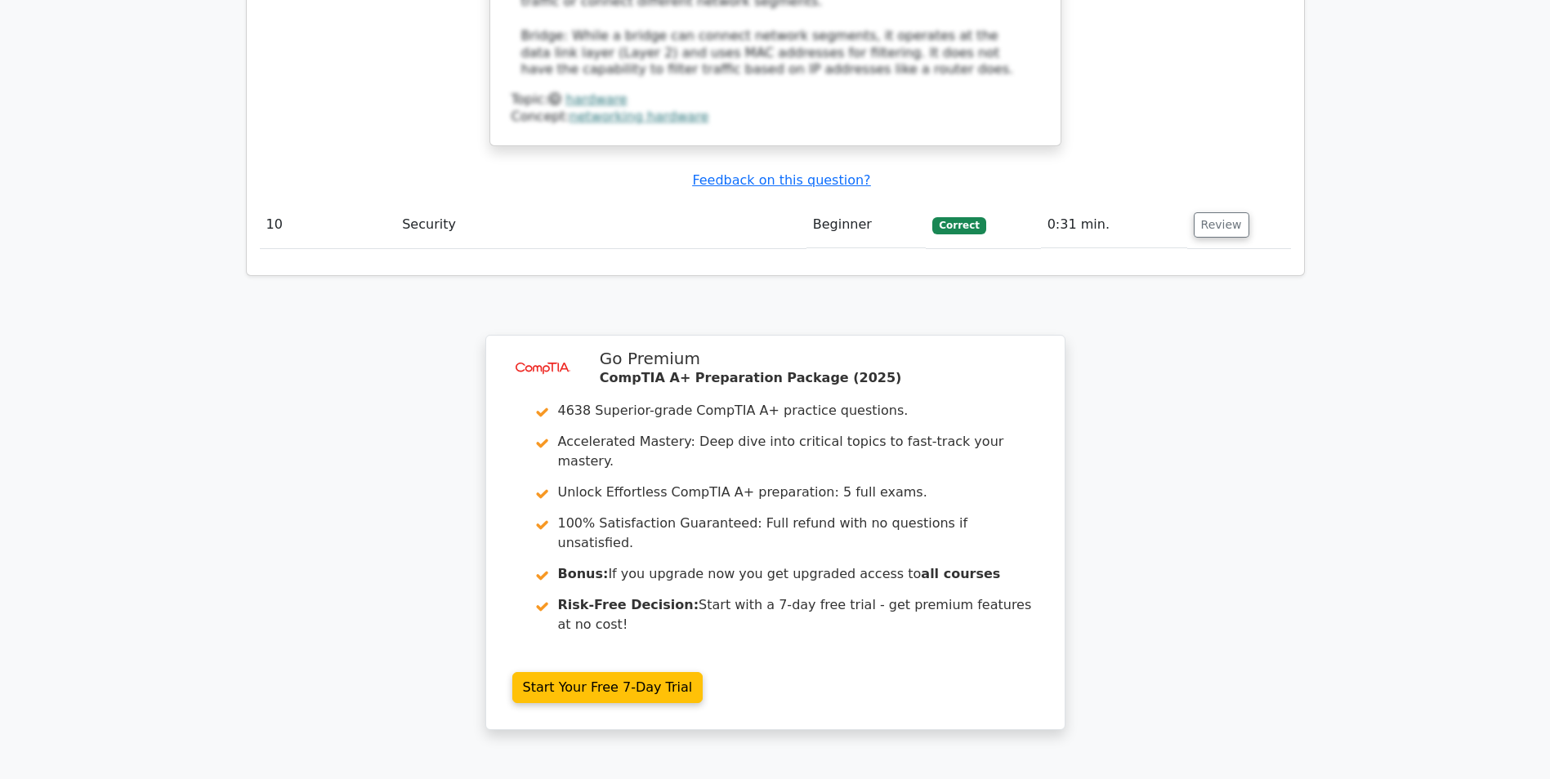
scroll to position [5118, 0]
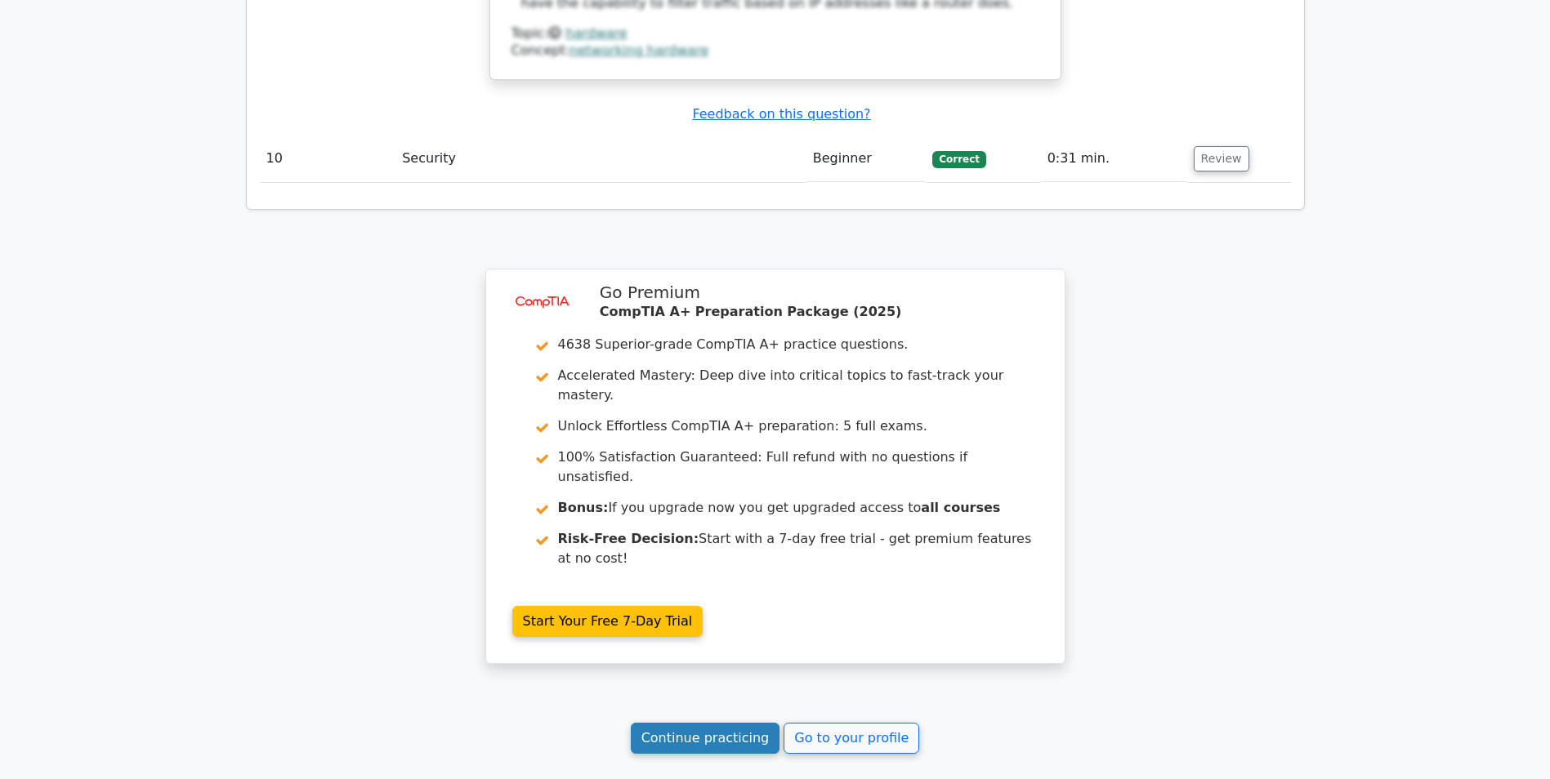
click at [715, 723] on link "Continue practicing" at bounding box center [705, 738] width 149 height 31
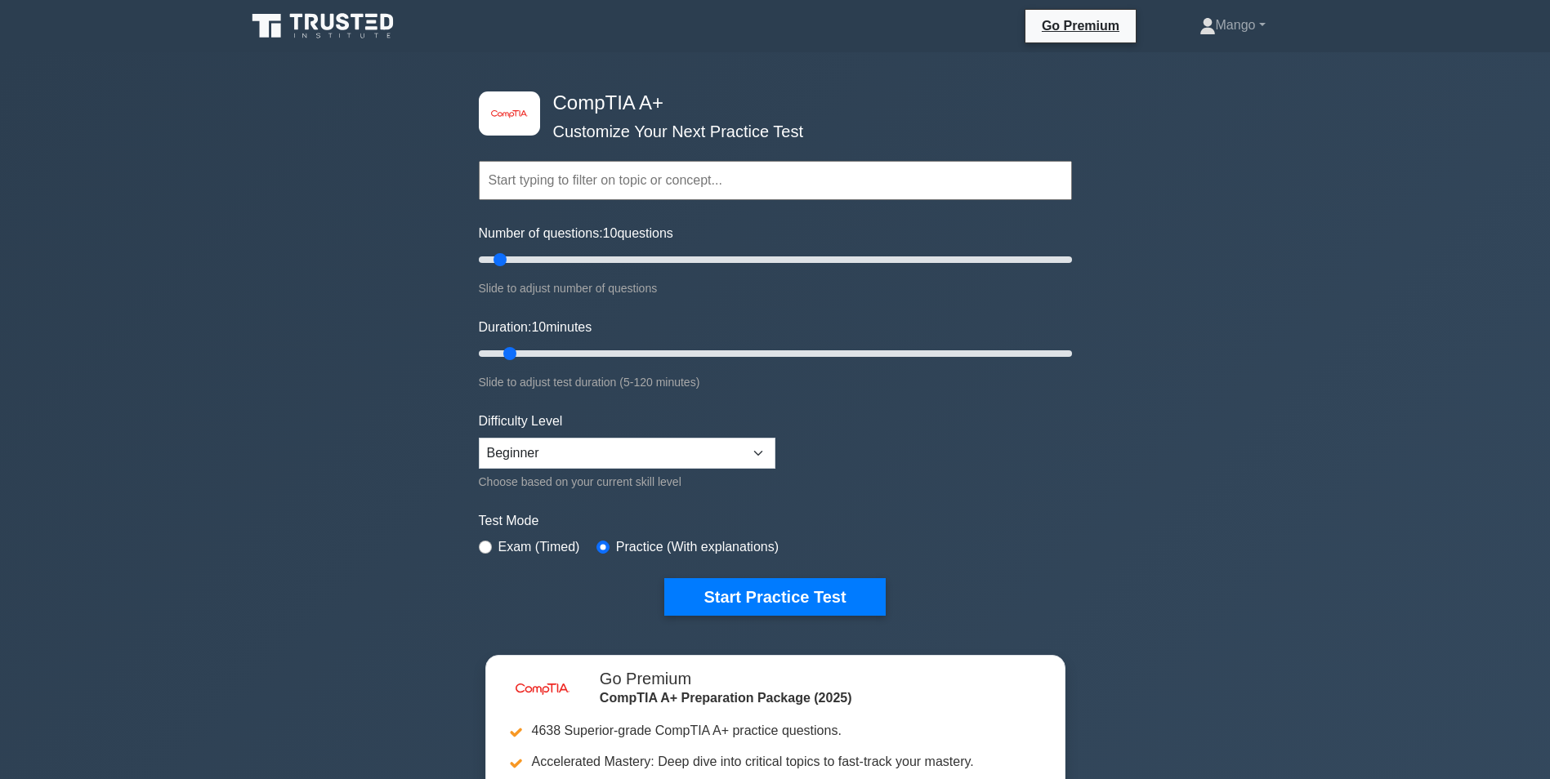
click at [638, 435] on div "Difficulty Level Beginner Intermediate Expert Choose based on your current skil…" at bounding box center [627, 452] width 297 height 80
click at [634, 457] on select "Beginner Intermediate Expert" at bounding box center [627, 453] width 297 height 31
select select "intermediate"
click at [479, 438] on select "Beginner Intermediate Expert" at bounding box center [627, 453] width 297 height 31
click at [746, 583] on button "Start Practice Test" at bounding box center [774, 597] width 221 height 38
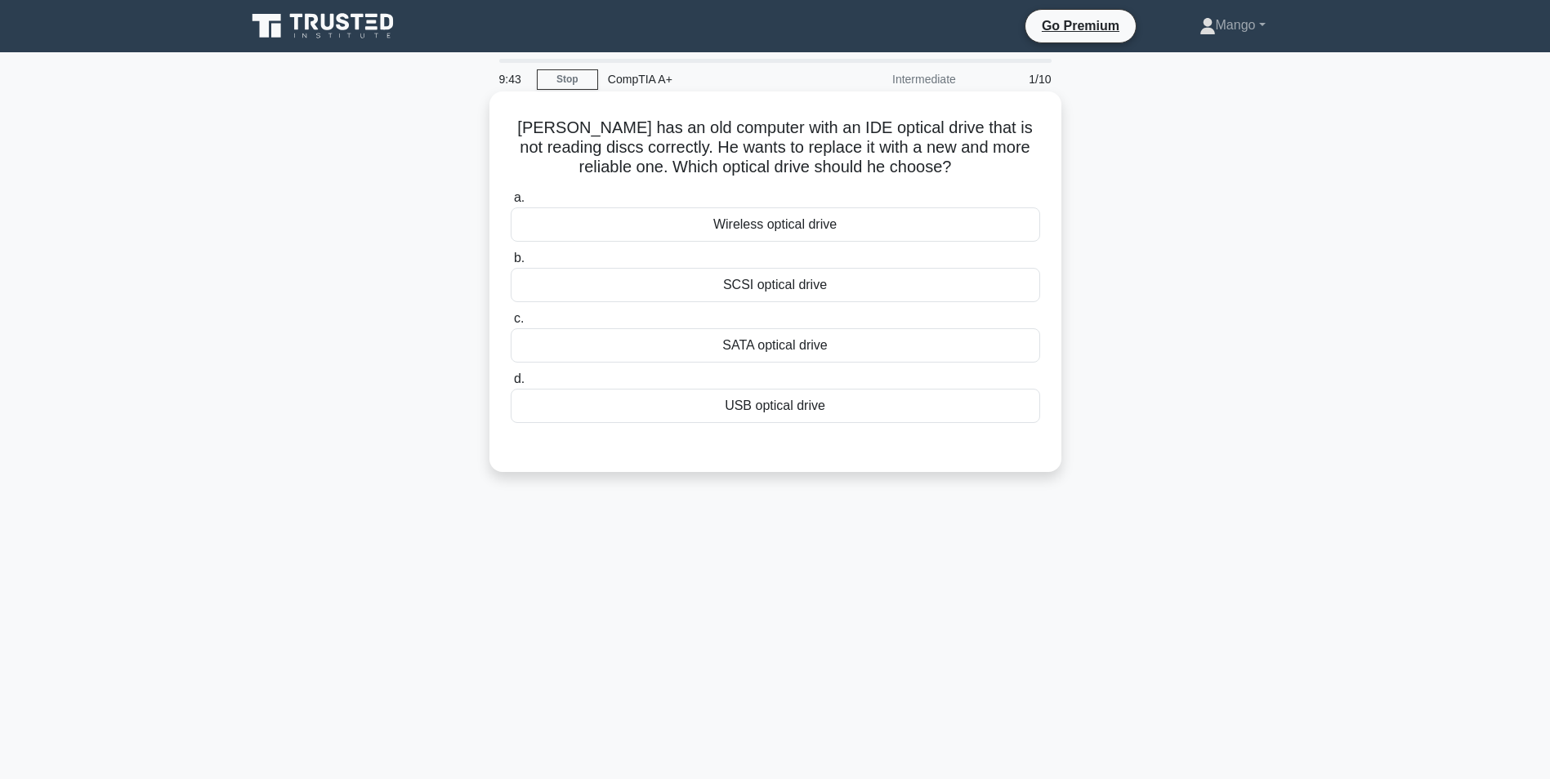
click at [782, 344] on div "SATA optical drive" at bounding box center [775, 345] width 529 height 34
click at [511, 324] on input "c. SATA optical drive" at bounding box center [511, 319] width 0 height 11
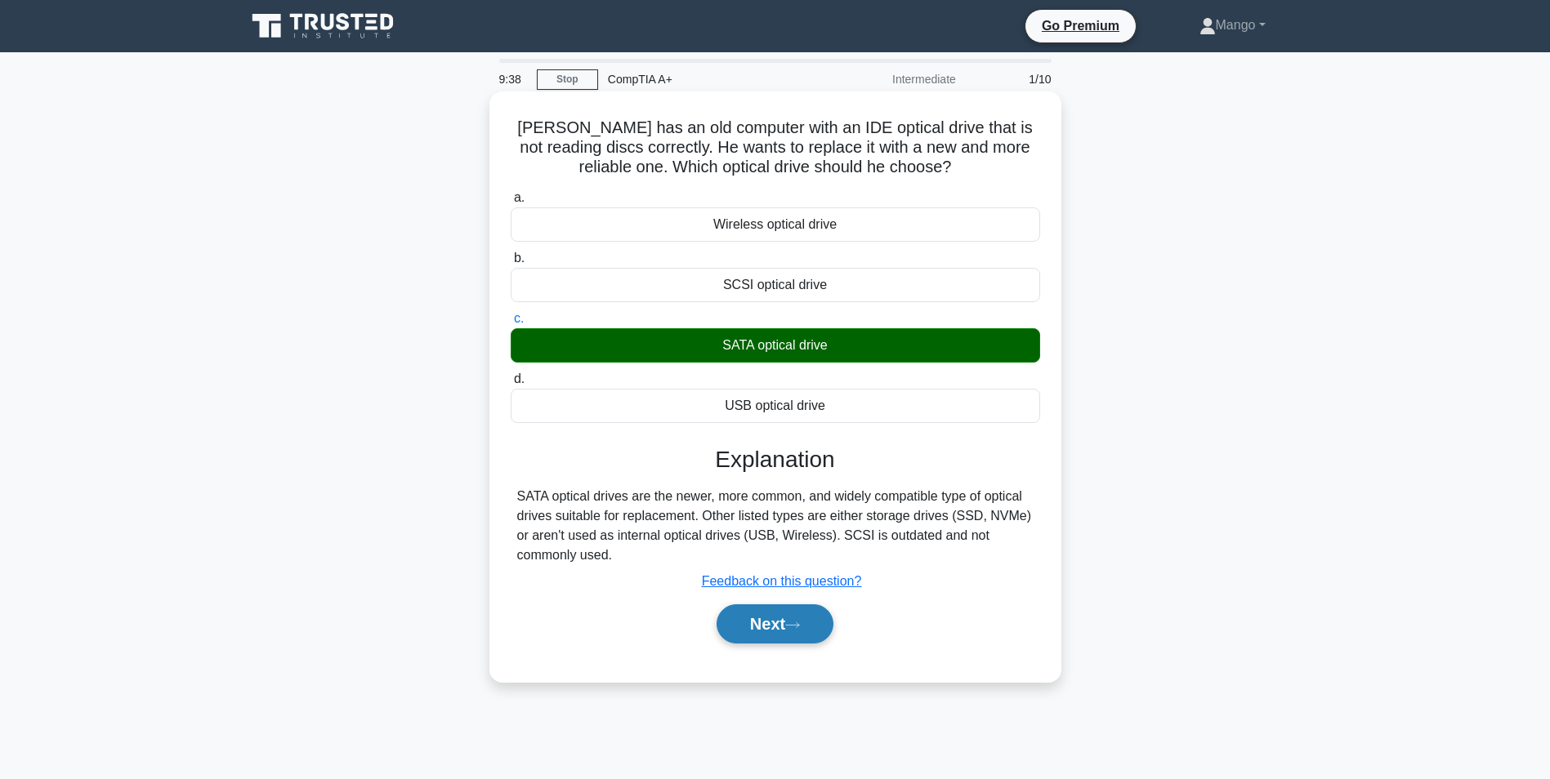
click at [796, 627] on icon at bounding box center [792, 625] width 15 height 9
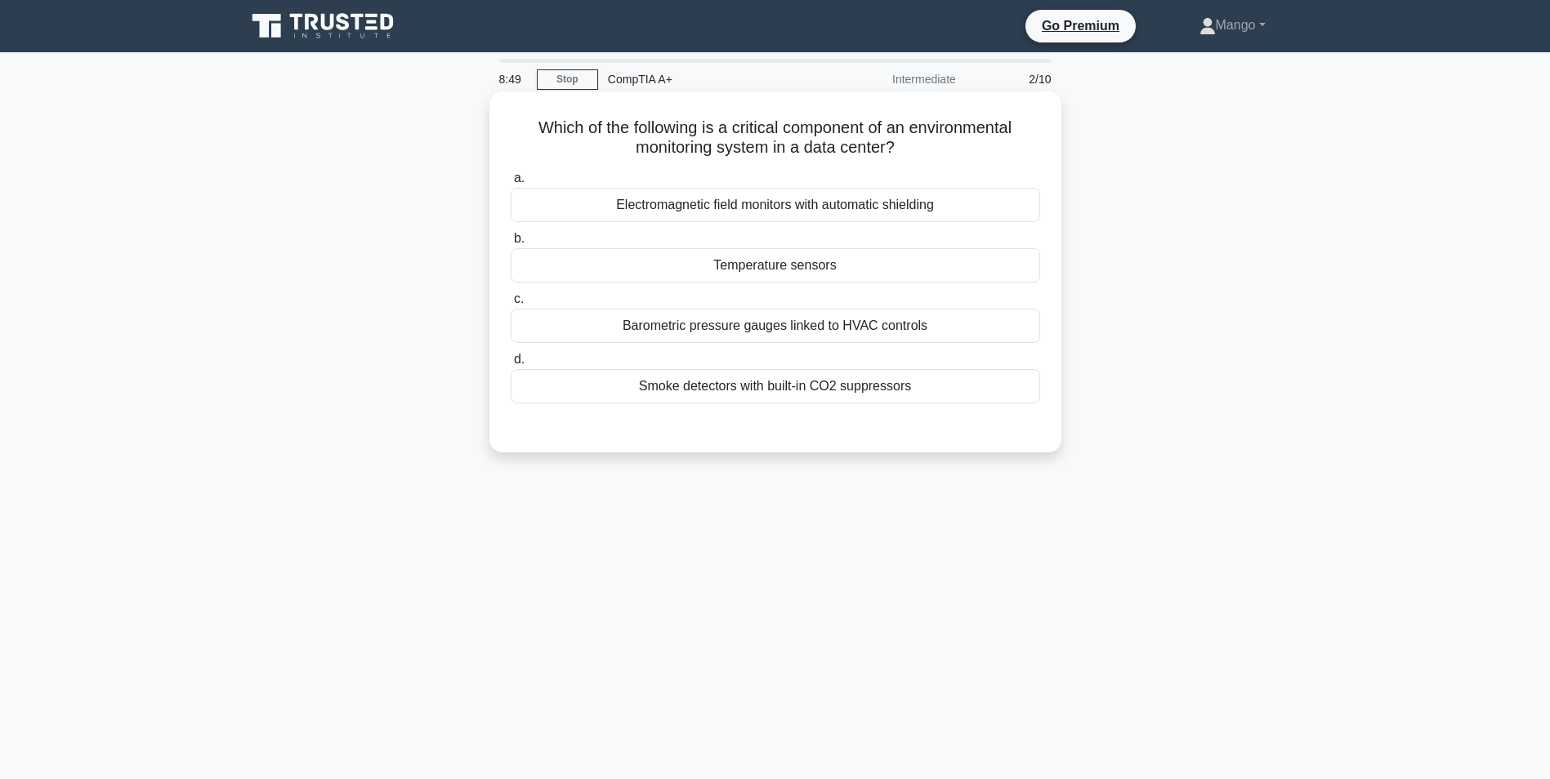
click at [817, 390] on div "Smoke detectors with built-in CO2 suppressors" at bounding box center [775, 386] width 529 height 34
click at [511, 365] on input "d. Smoke detectors with built-in CO2 suppressors" at bounding box center [511, 360] width 0 height 11
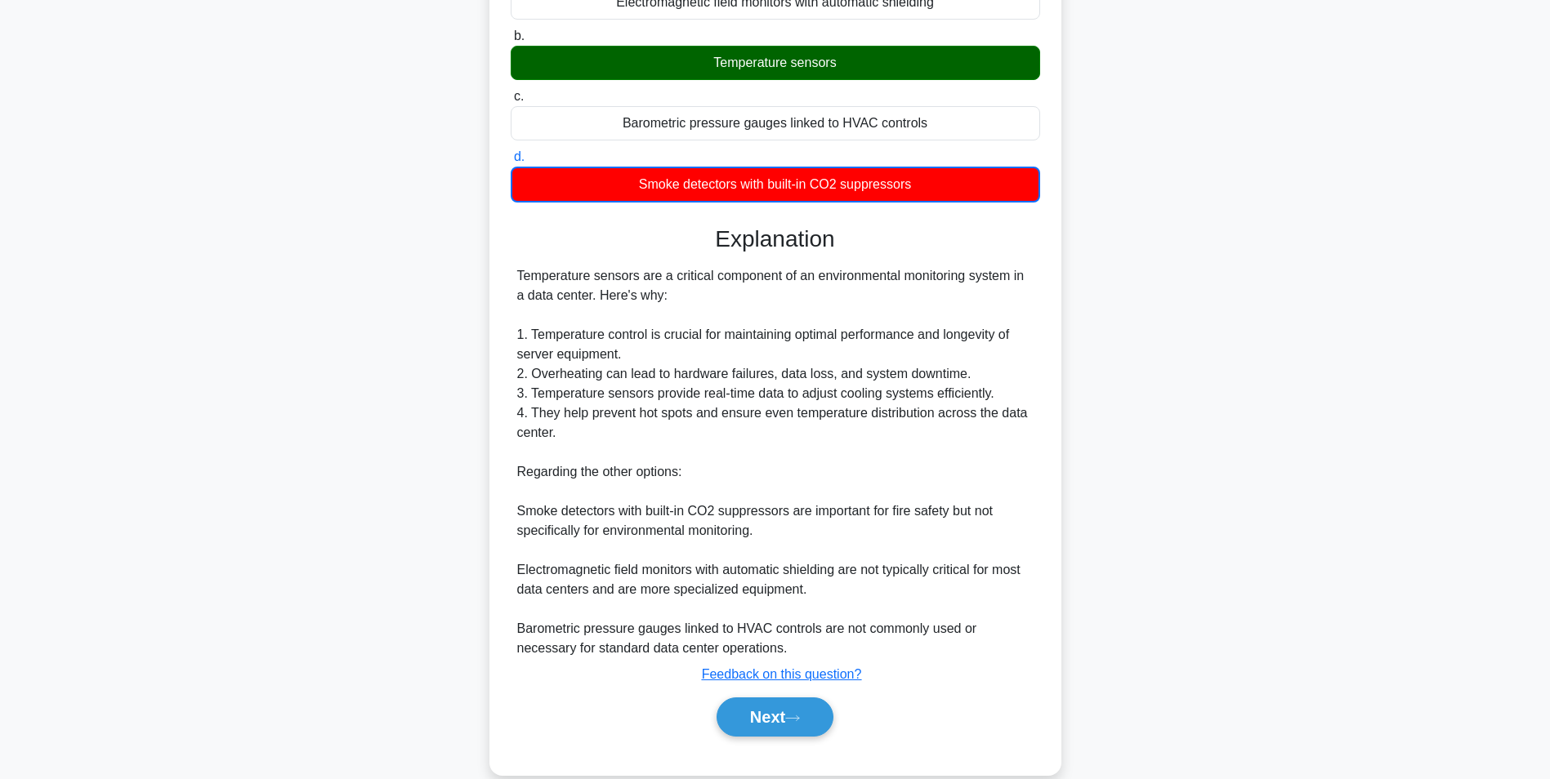
scroll to position [230, 0]
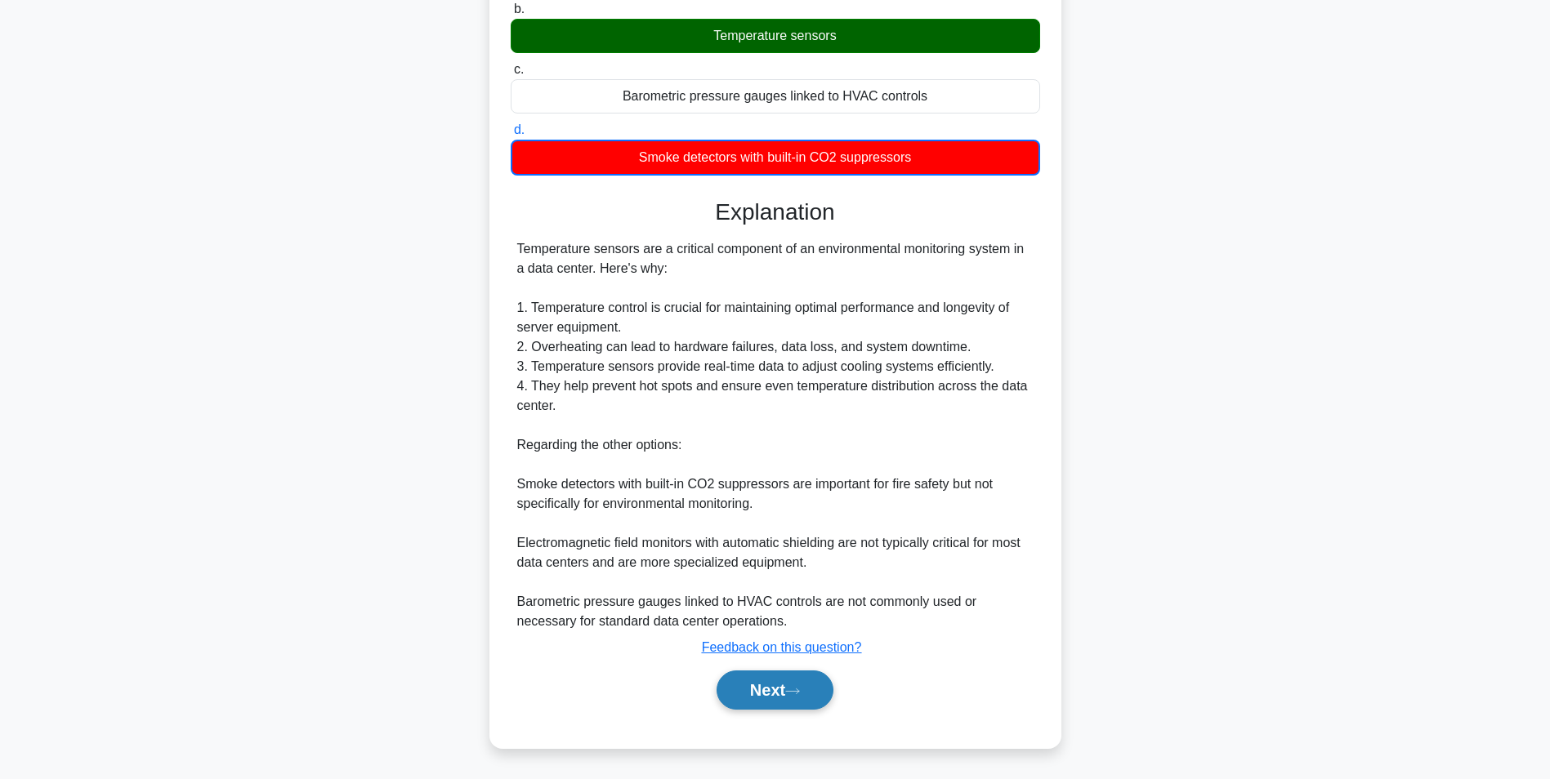
click at [808, 696] on button "Next" at bounding box center [774, 690] width 117 height 39
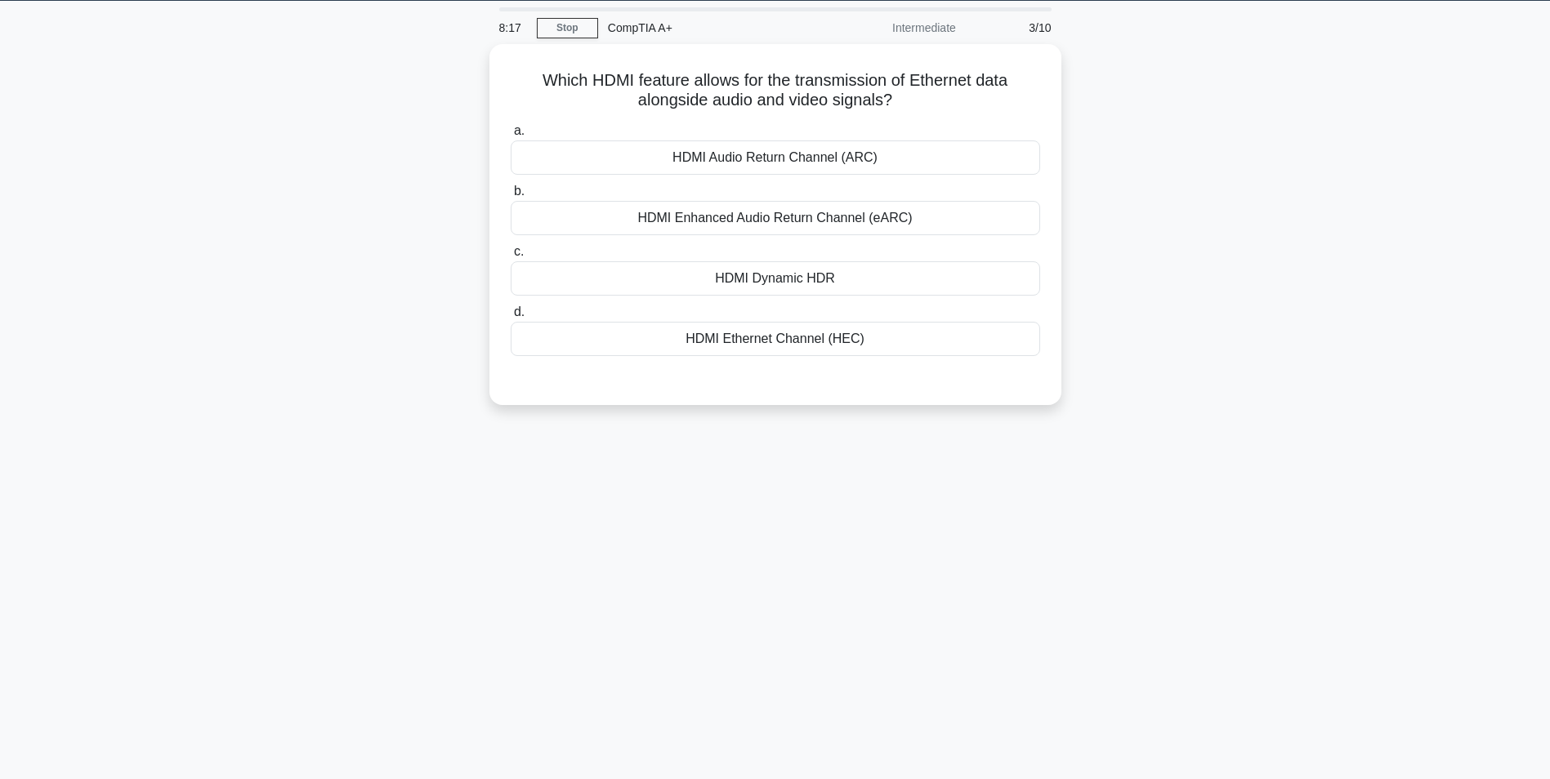
scroll to position [0, 0]
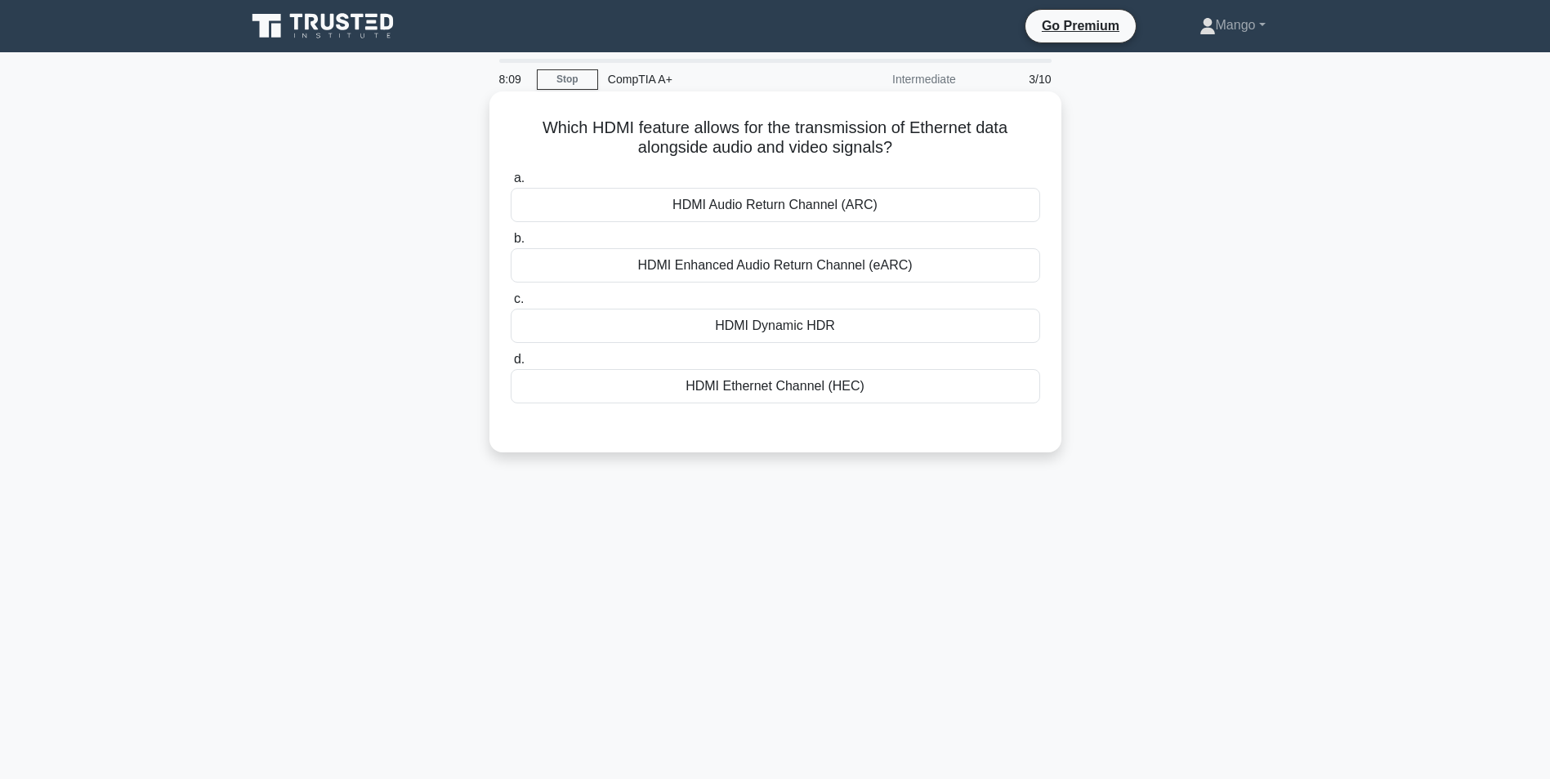
drag, startPoint x: 810, startPoint y: 386, endPoint x: 849, endPoint y: 365, distance: 43.5
click at [811, 386] on div "HDMI Ethernet Channel (HEC)" at bounding box center [775, 386] width 529 height 34
click at [511, 365] on input "d. HDMI Ethernet Channel (HEC)" at bounding box center [511, 360] width 0 height 11
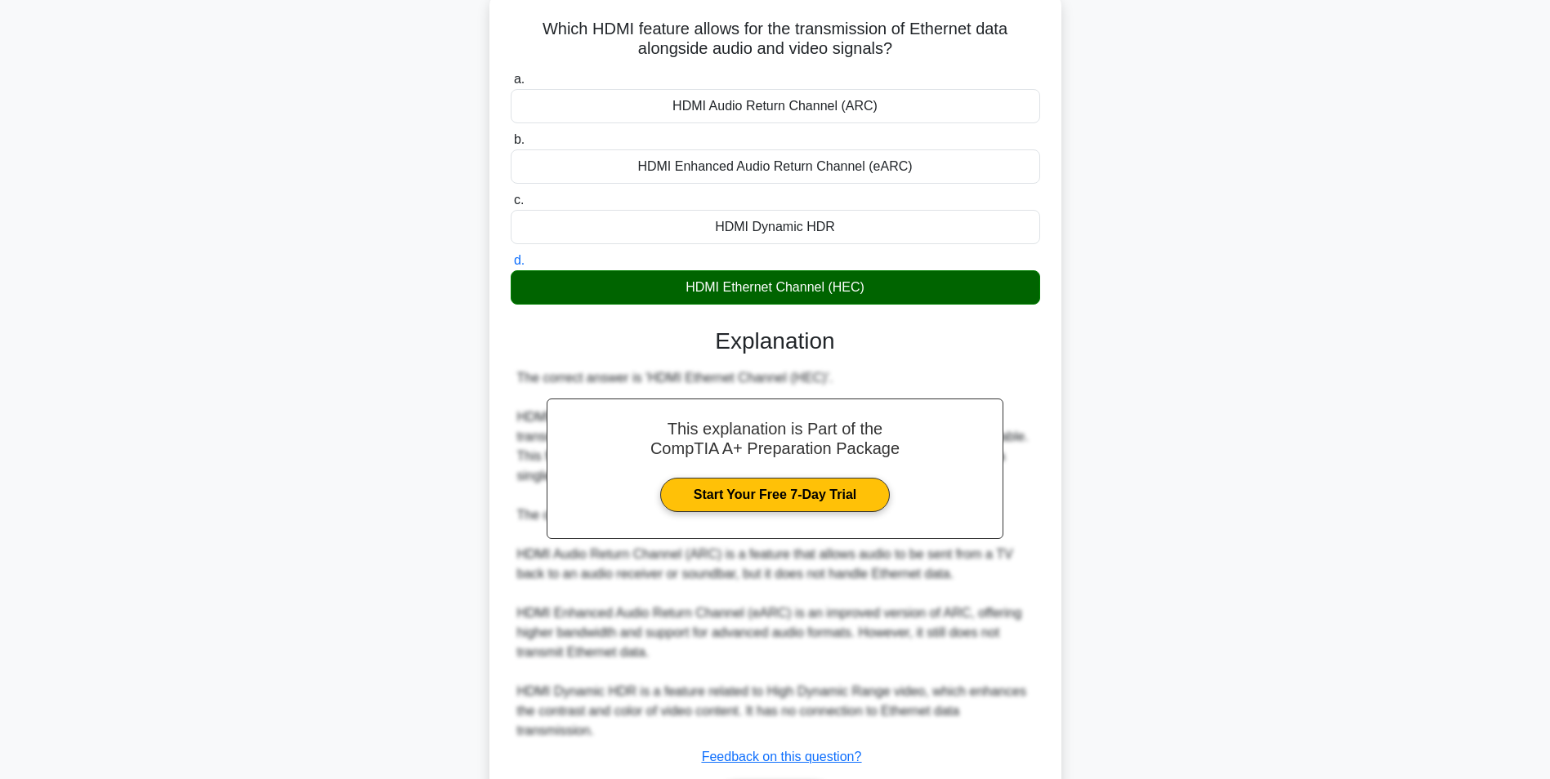
scroll to position [209, 0]
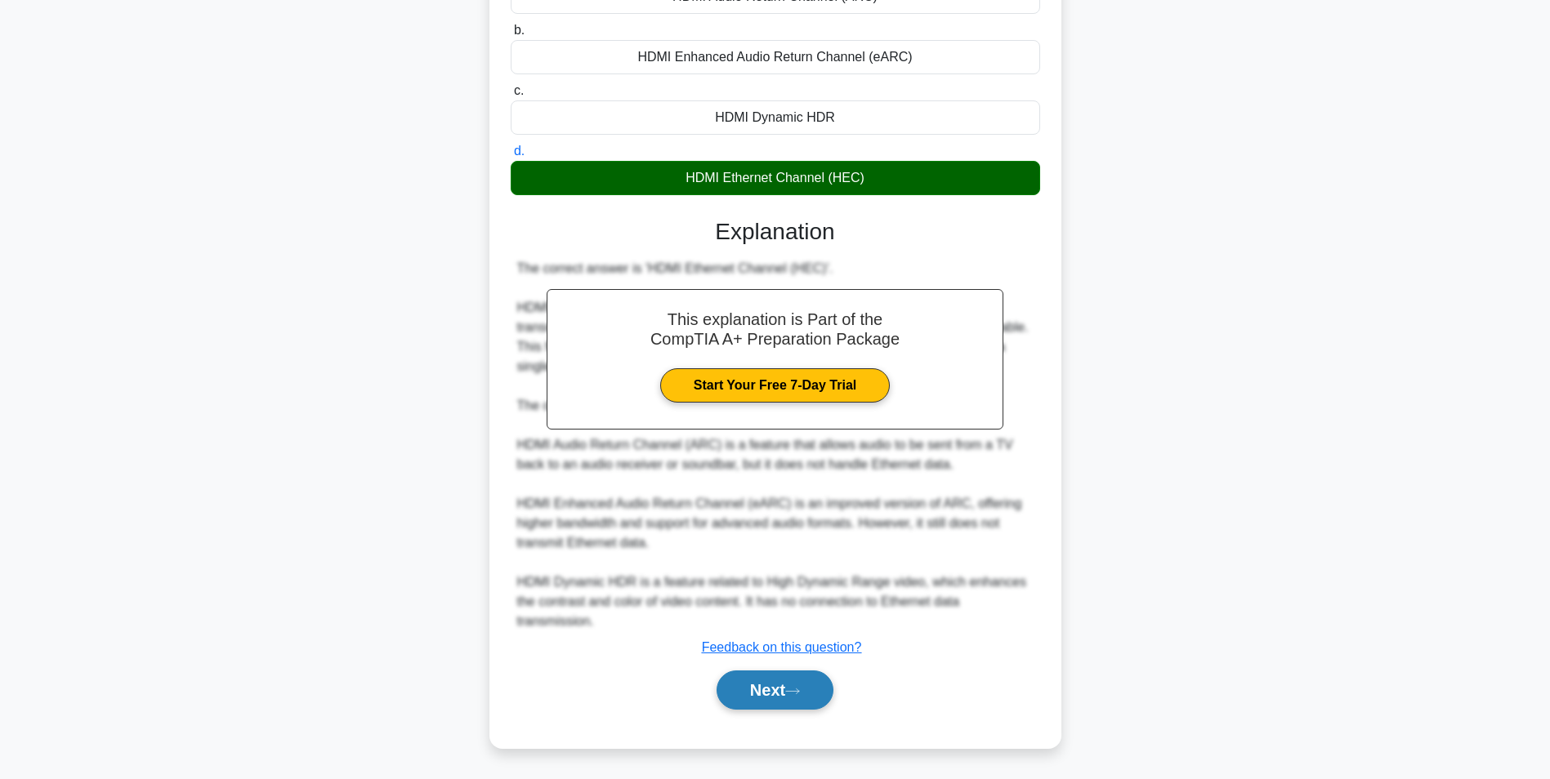
click at [744, 699] on button "Next" at bounding box center [774, 690] width 117 height 39
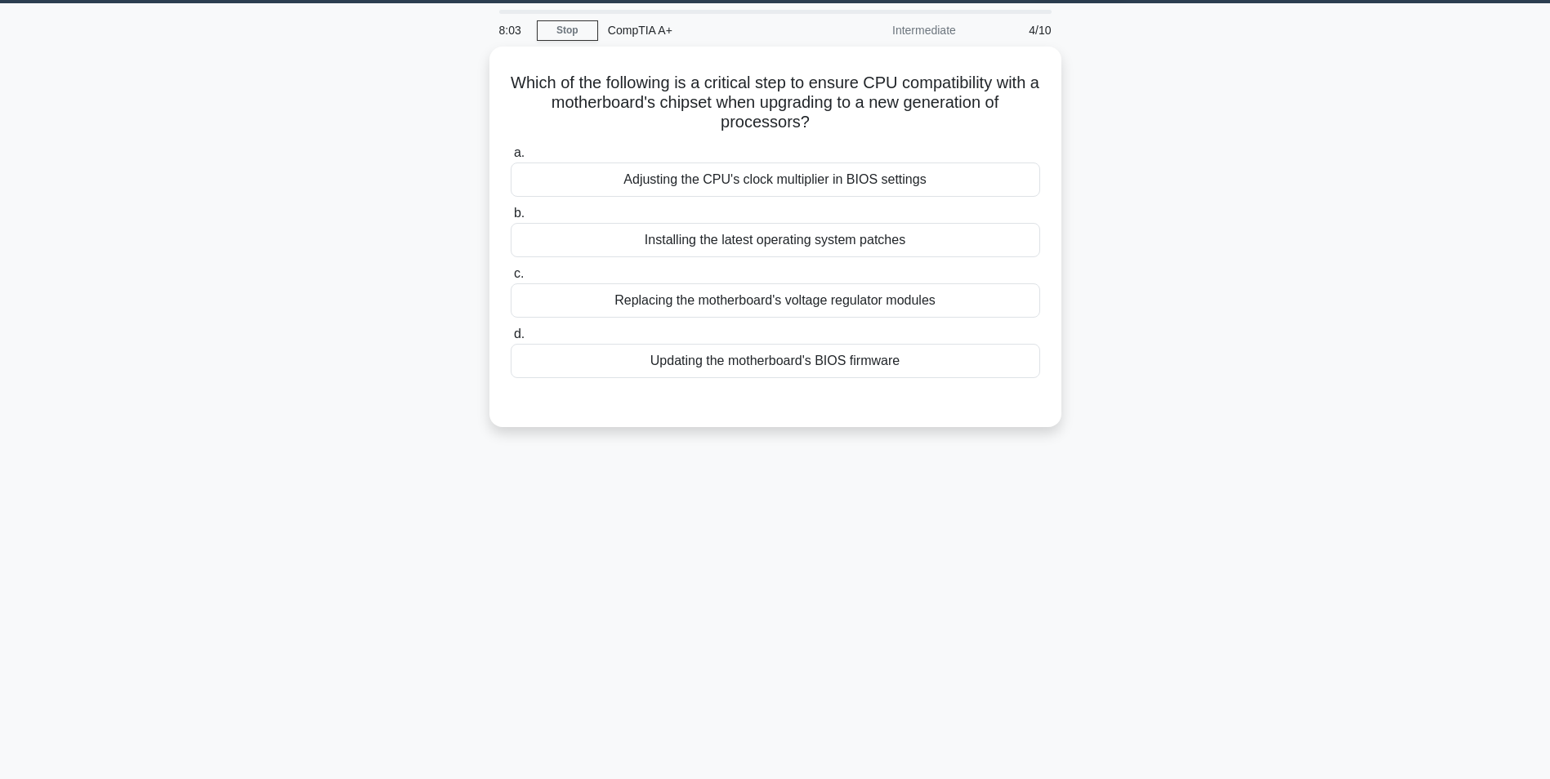
scroll to position [0, 0]
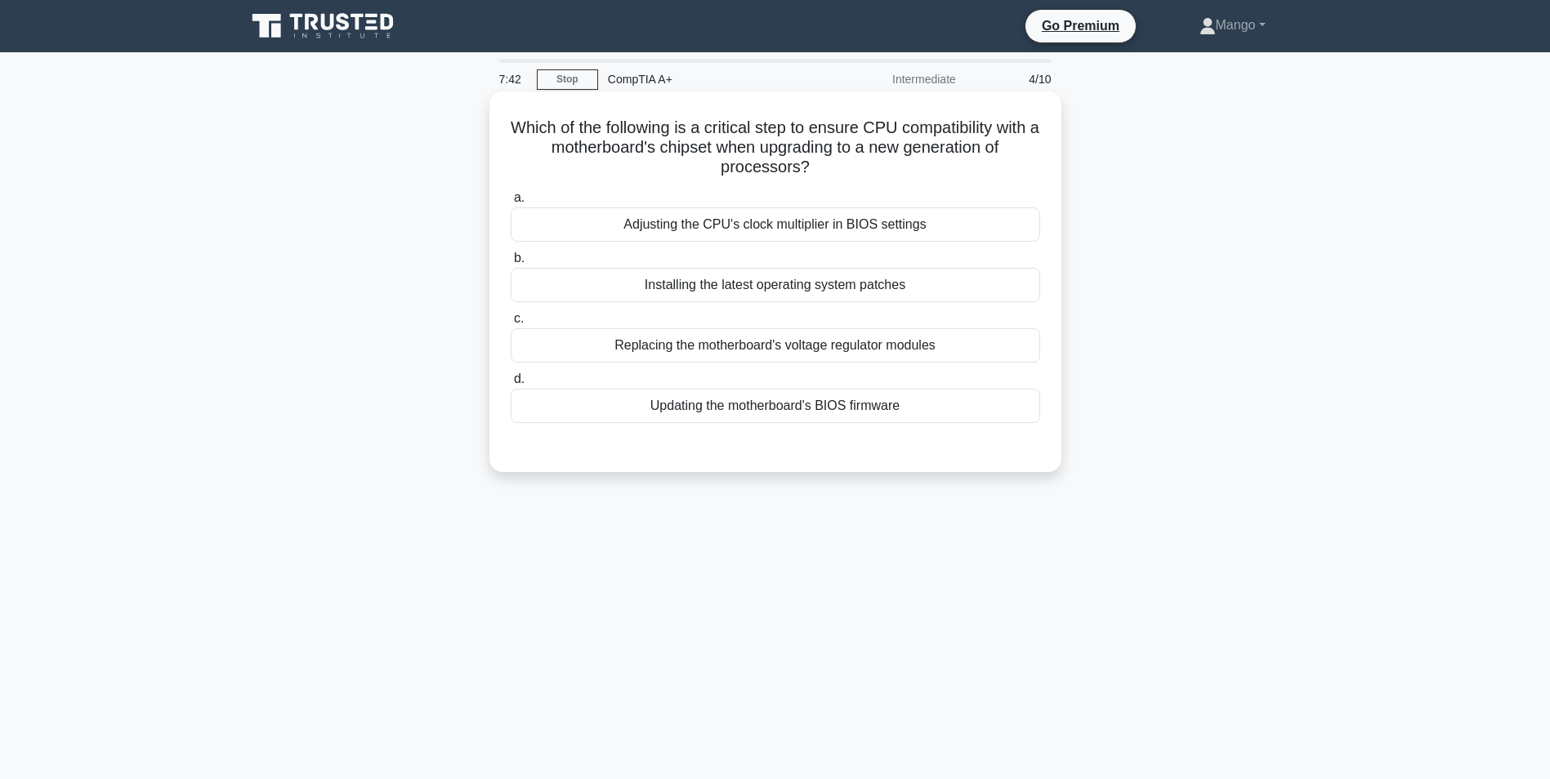
click at [756, 413] on div "Updating the motherboard's BIOS firmware" at bounding box center [775, 406] width 529 height 34
click at [511, 385] on input "d. Updating the motherboard's BIOS firmware" at bounding box center [511, 379] width 0 height 11
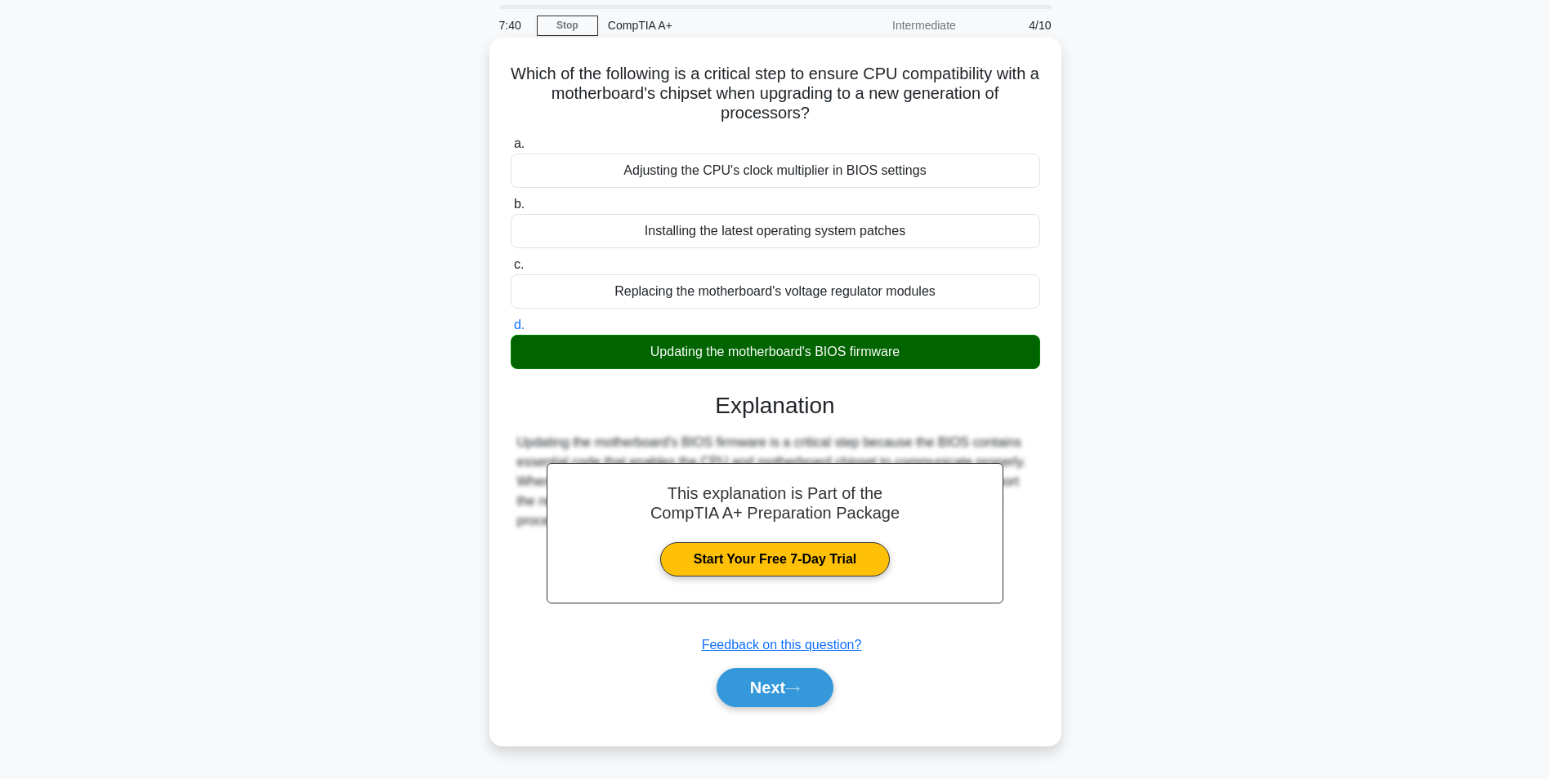
scroll to position [103, 0]
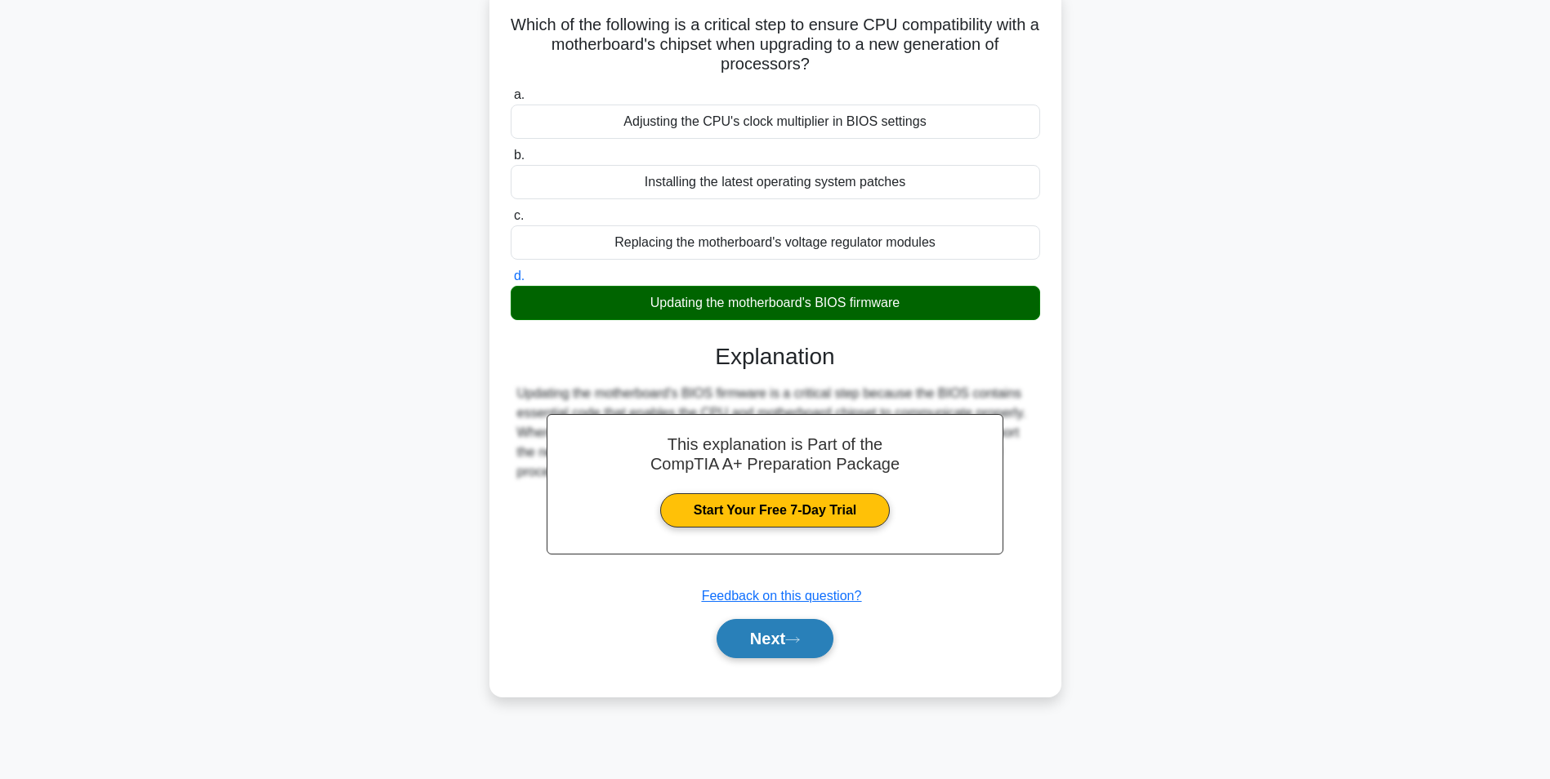
click at [792, 657] on button "Next" at bounding box center [774, 638] width 117 height 39
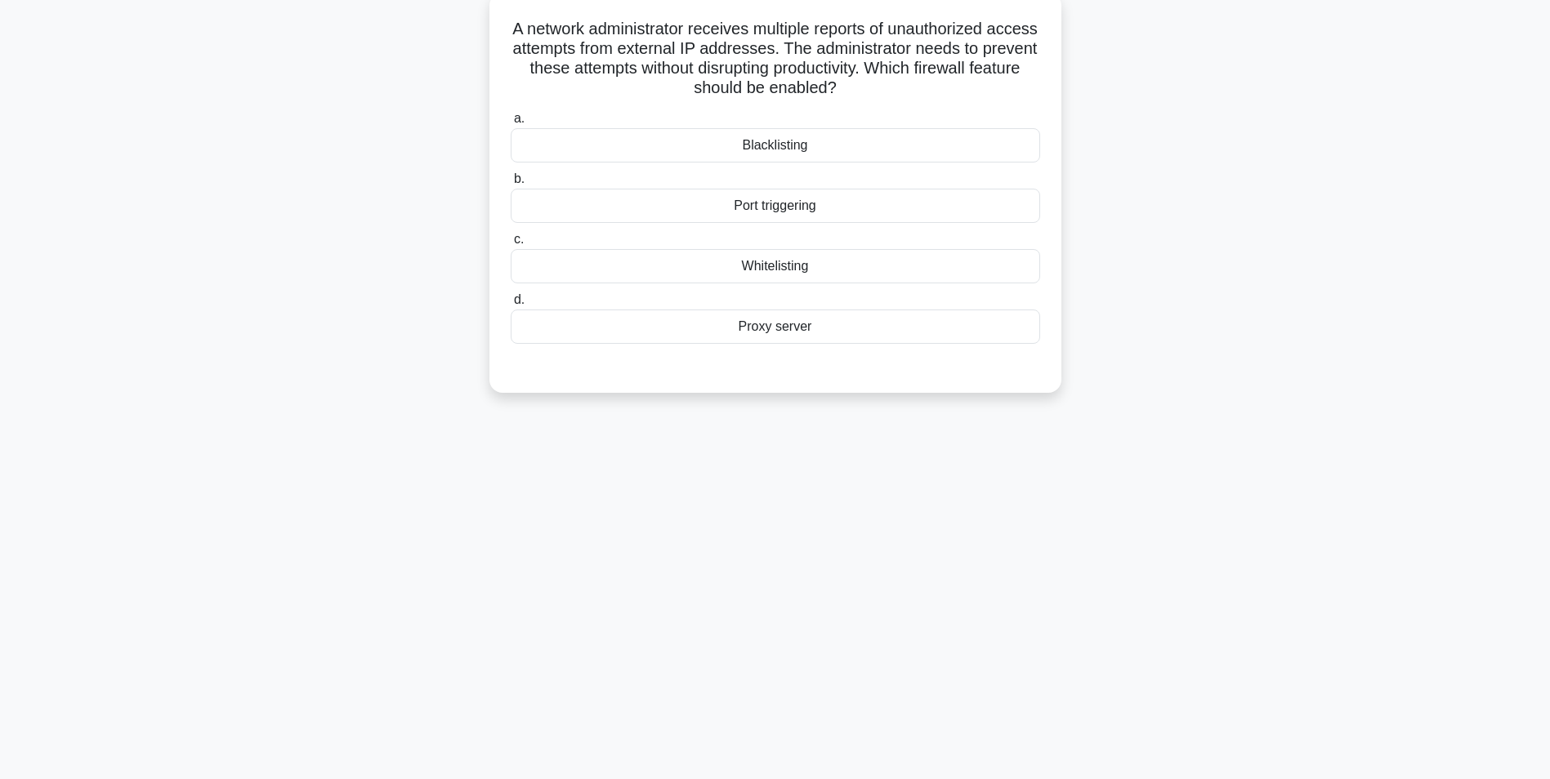
scroll to position [0, 0]
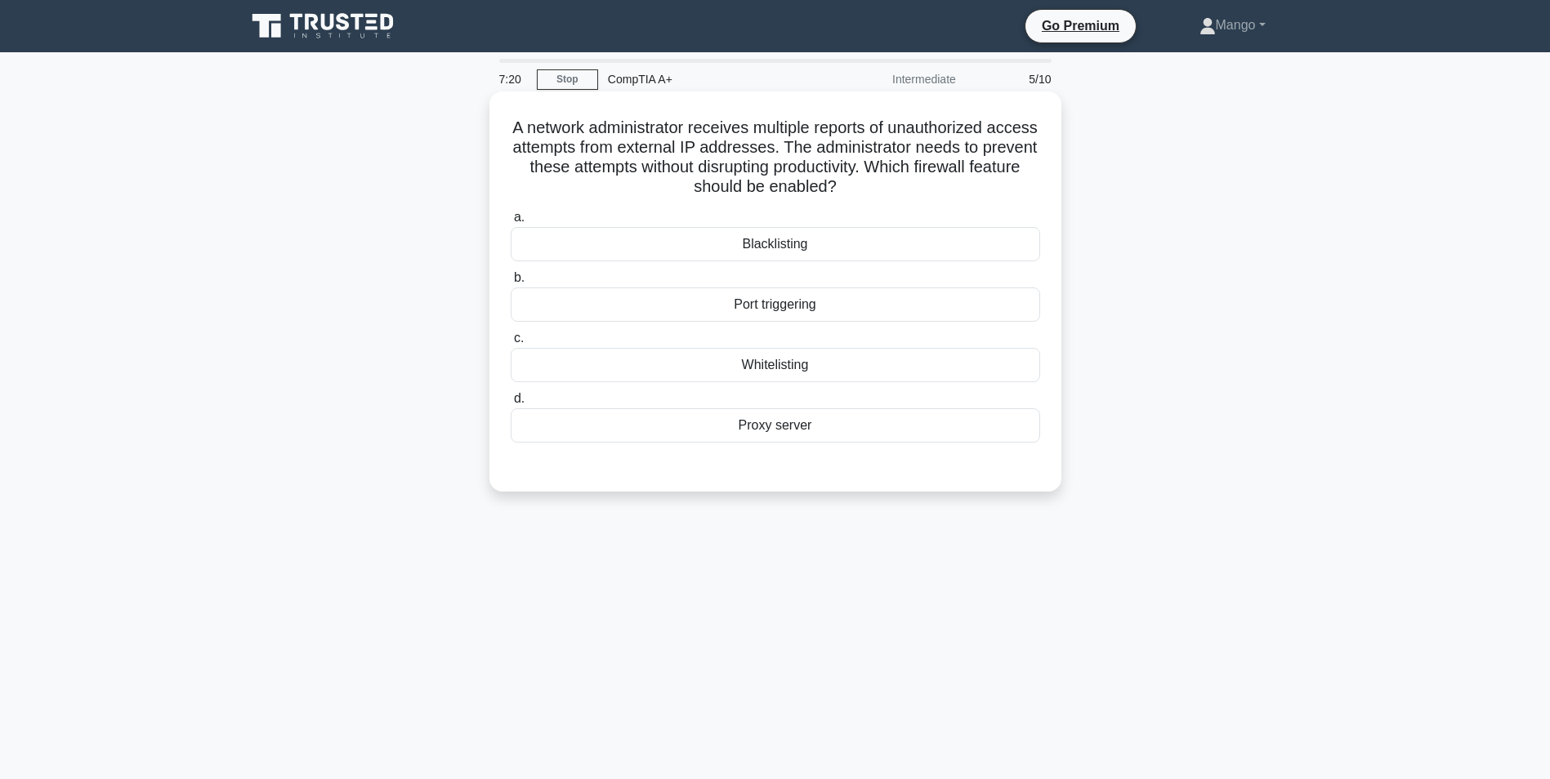
click at [776, 245] on div "Blacklisting" at bounding box center [775, 244] width 529 height 34
click at [511, 223] on input "a. Blacklisting" at bounding box center [511, 217] width 0 height 11
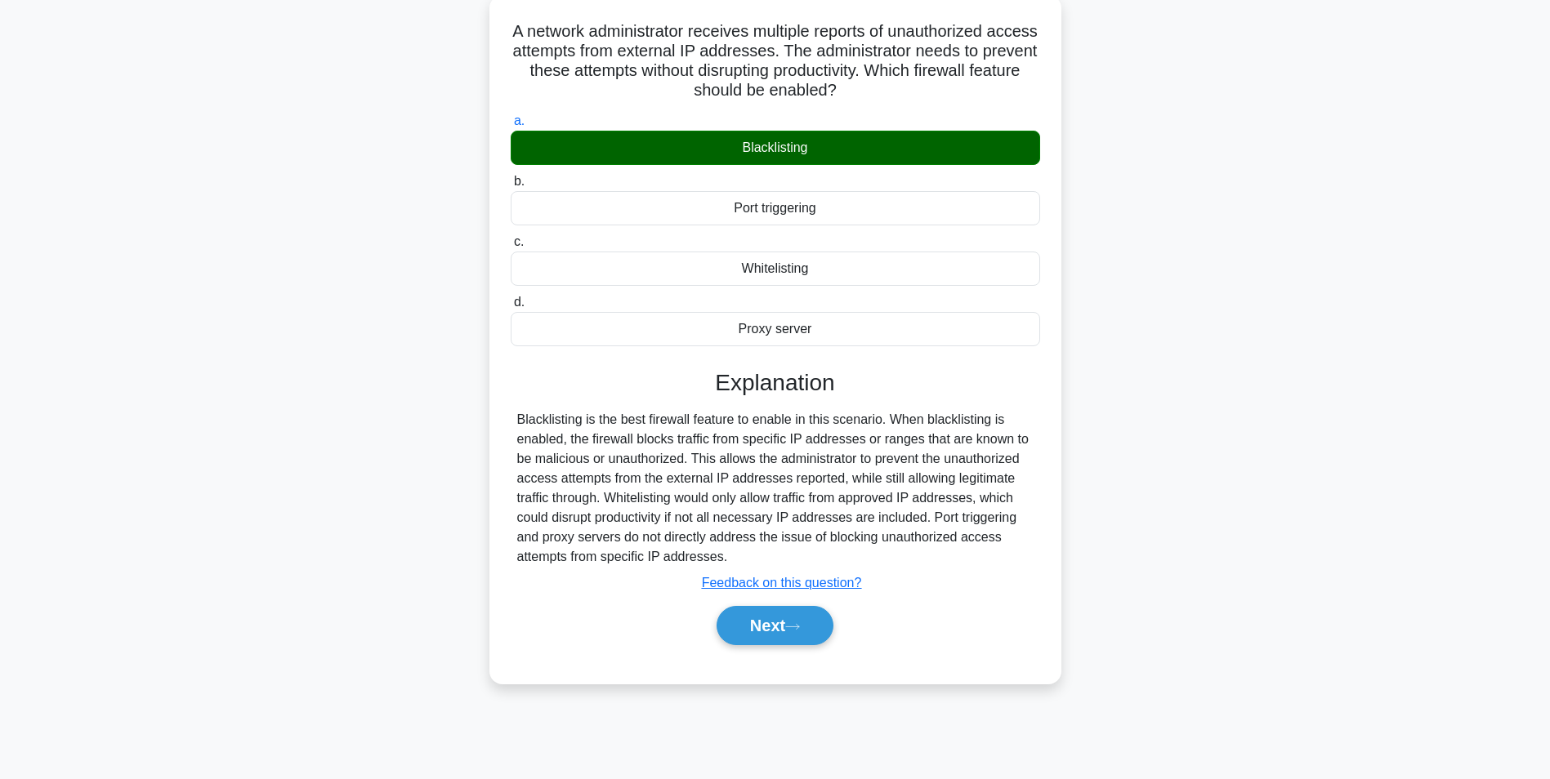
scroll to position [103, 0]
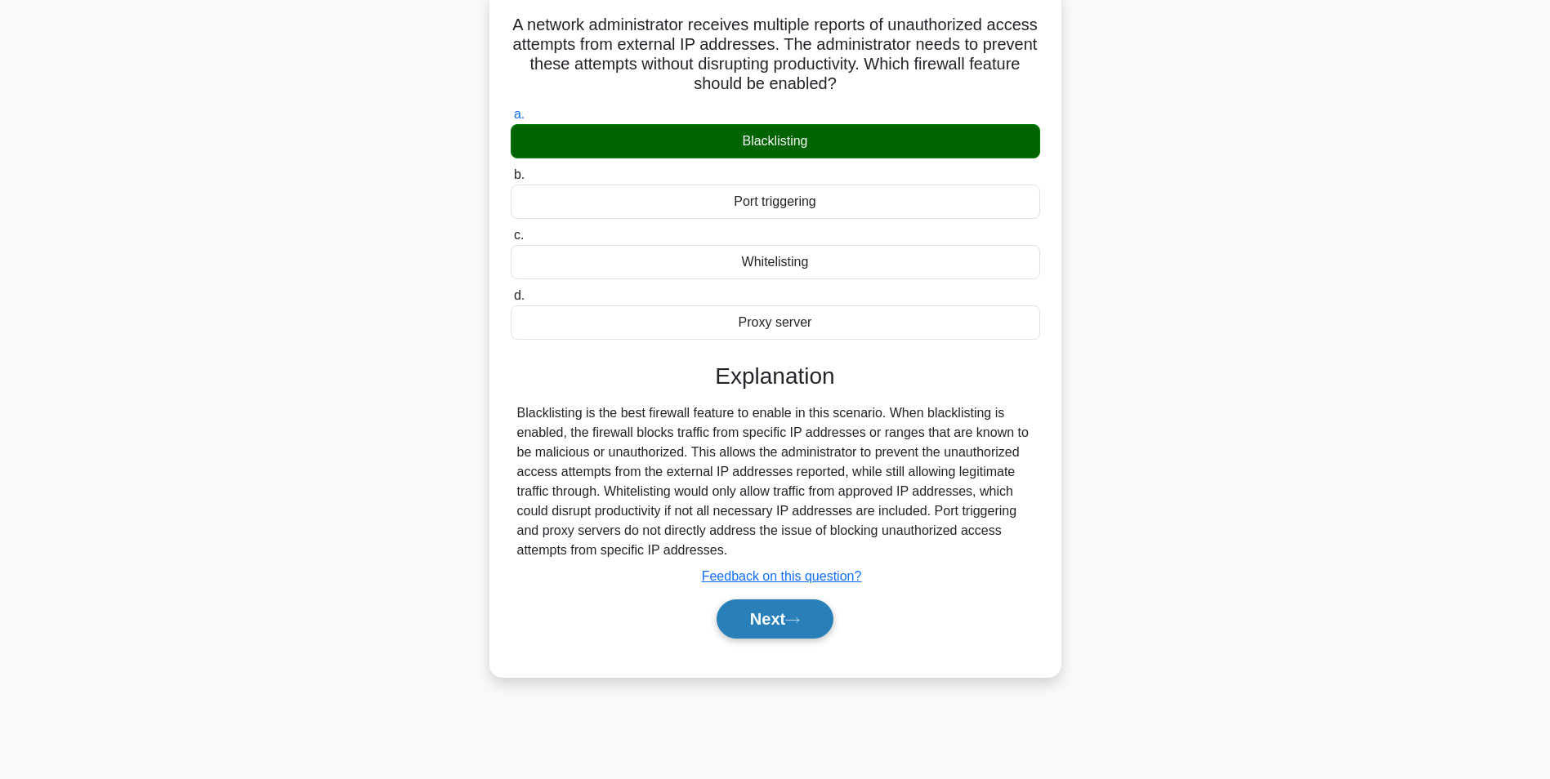
click at [764, 627] on button "Next" at bounding box center [774, 619] width 117 height 39
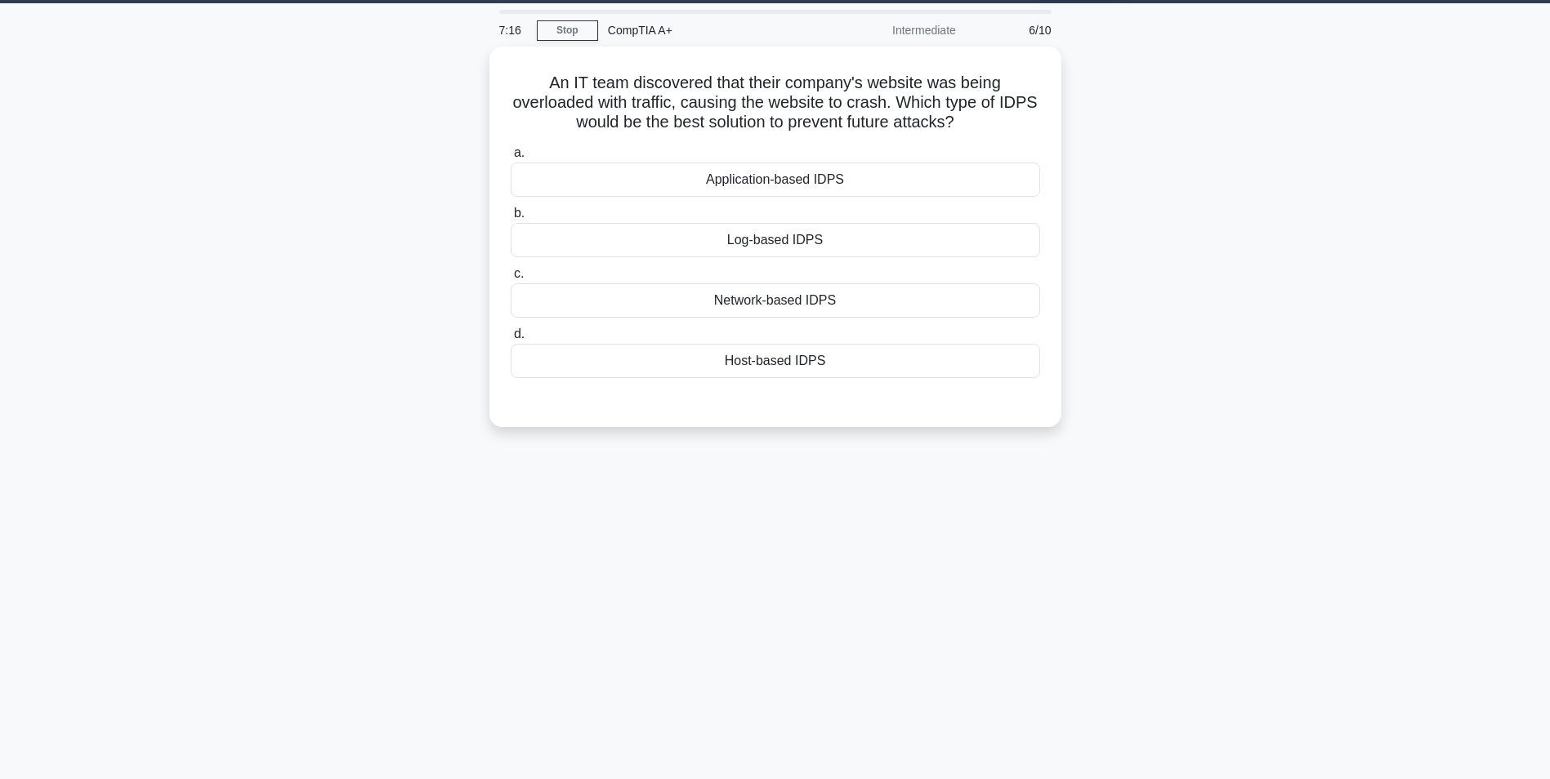
scroll to position [0, 0]
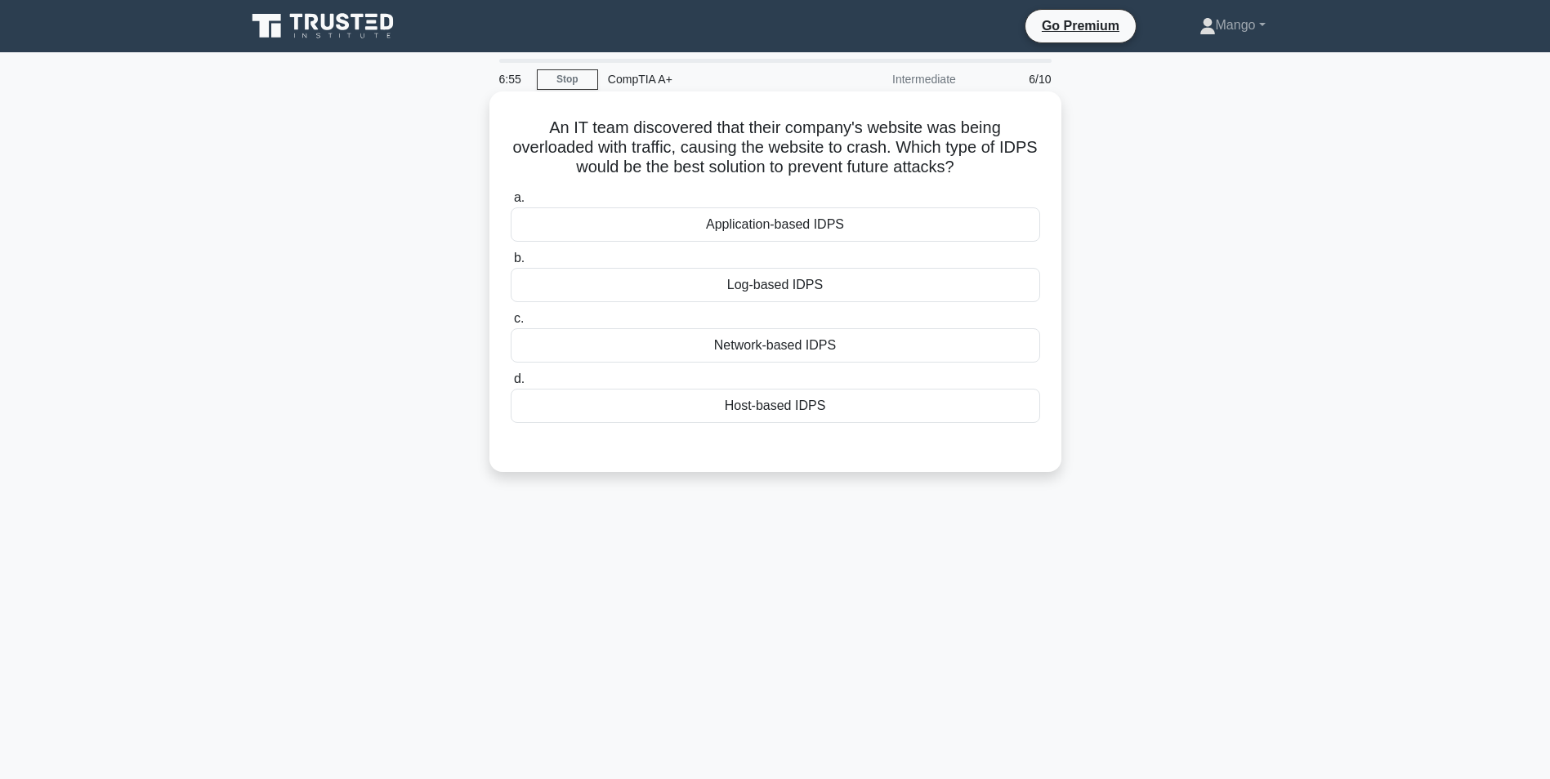
click at [870, 353] on div "Network-based IDPS" at bounding box center [775, 345] width 529 height 34
click at [511, 324] on input "c. Network-based IDPS" at bounding box center [511, 319] width 0 height 11
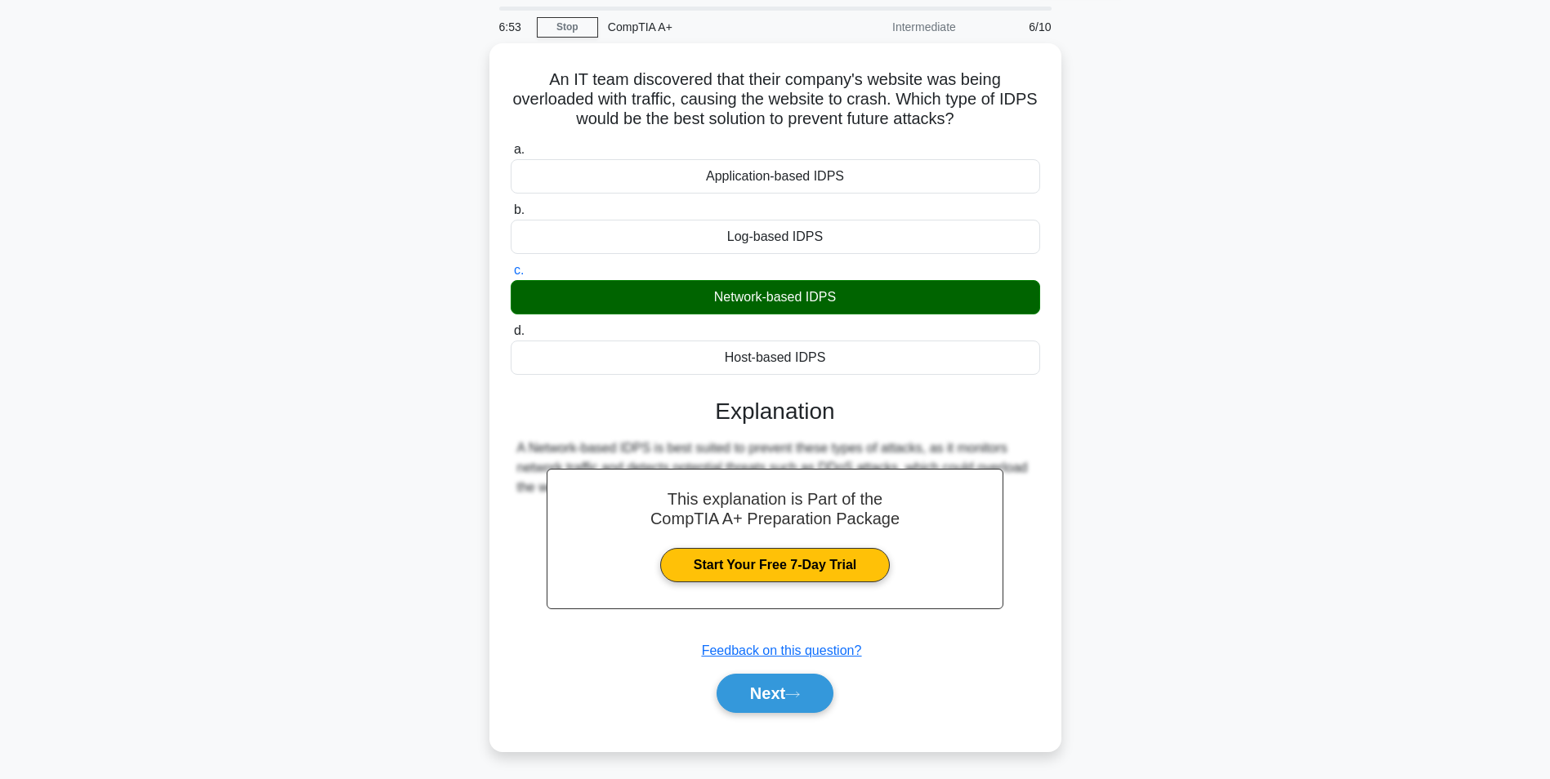
scroll to position [82, 0]
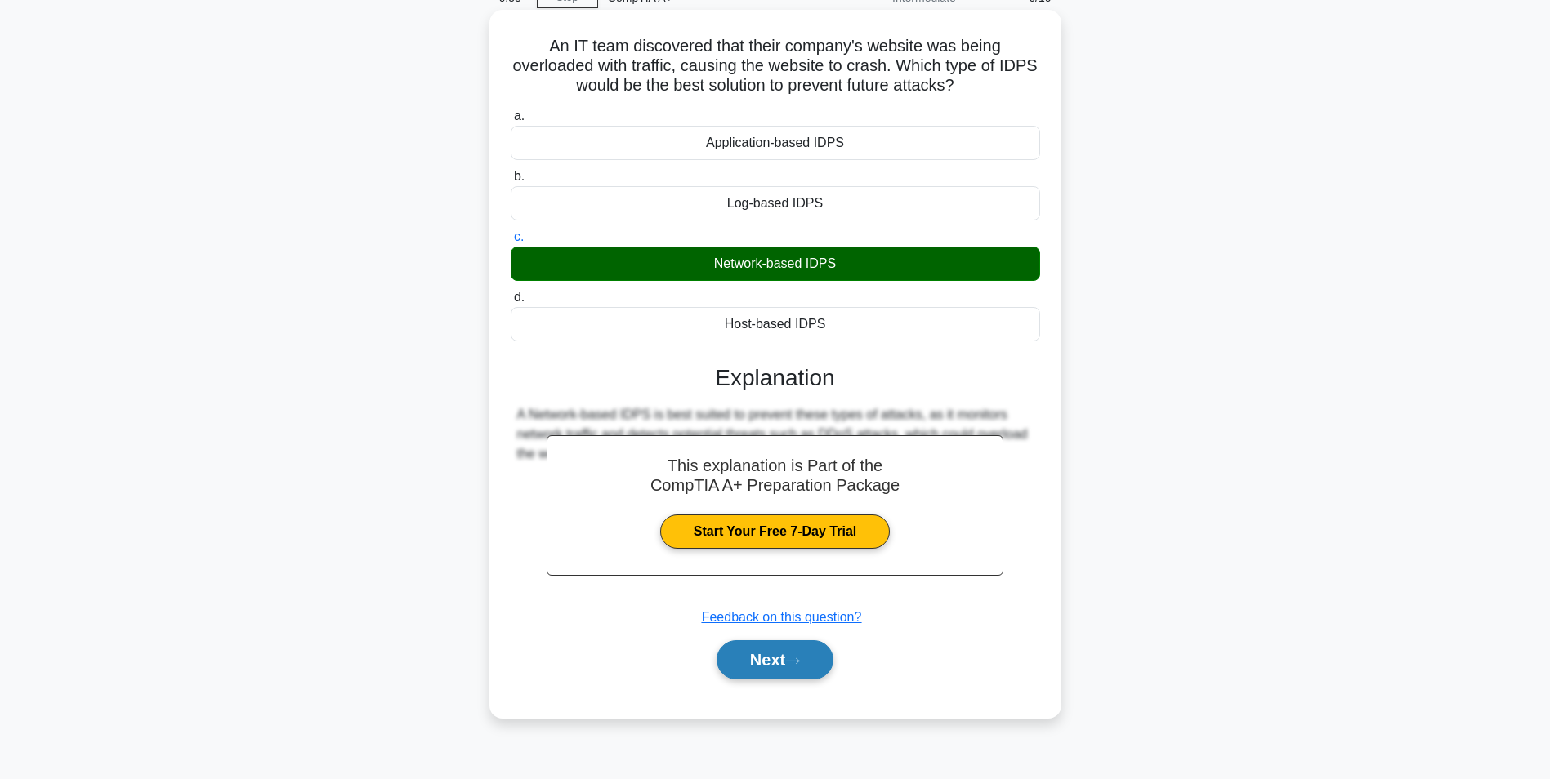
click at [810, 673] on button "Next" at bounding box center [774, 659] width 117 height 39
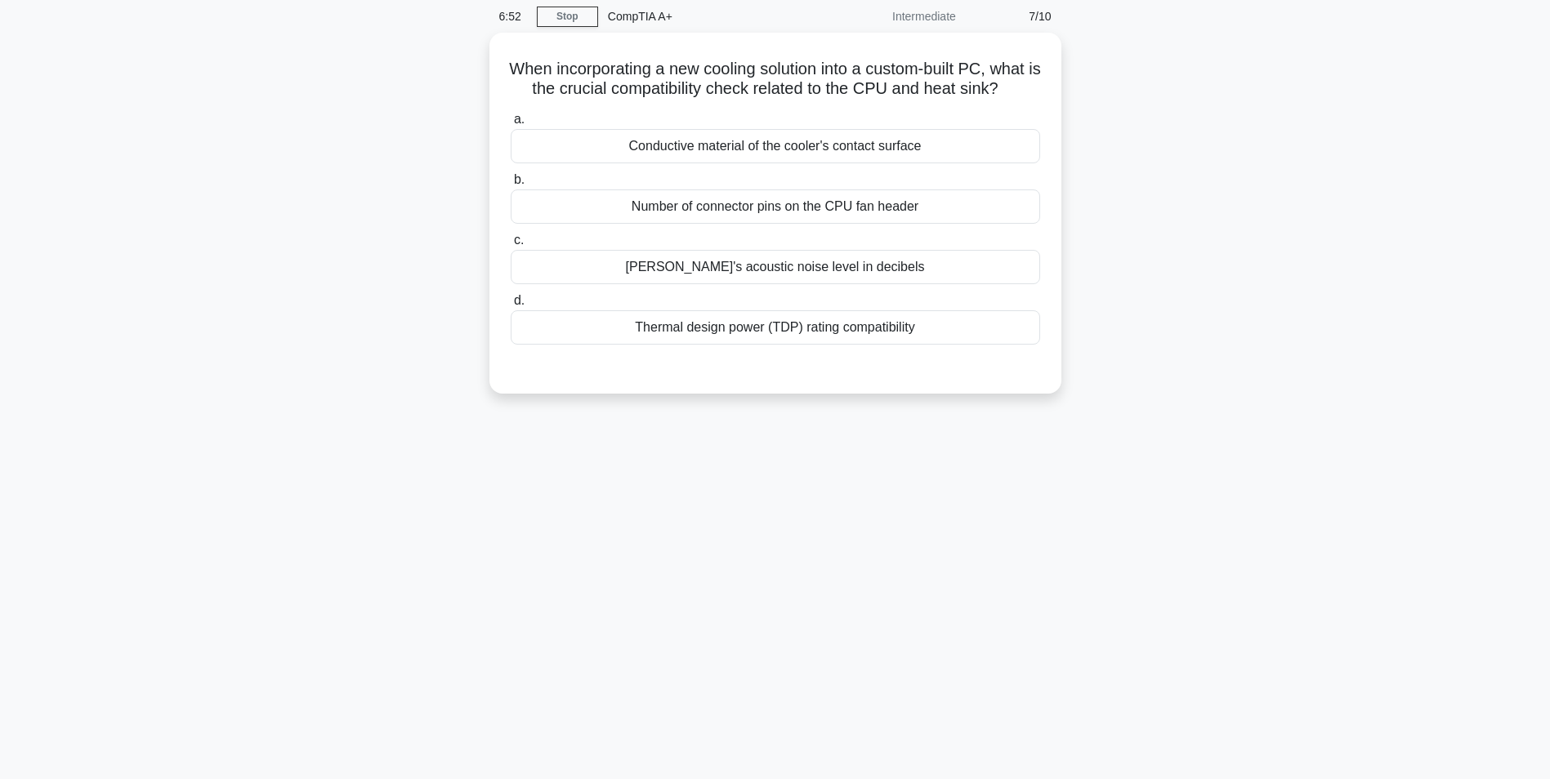
scroll to position [0, 0]
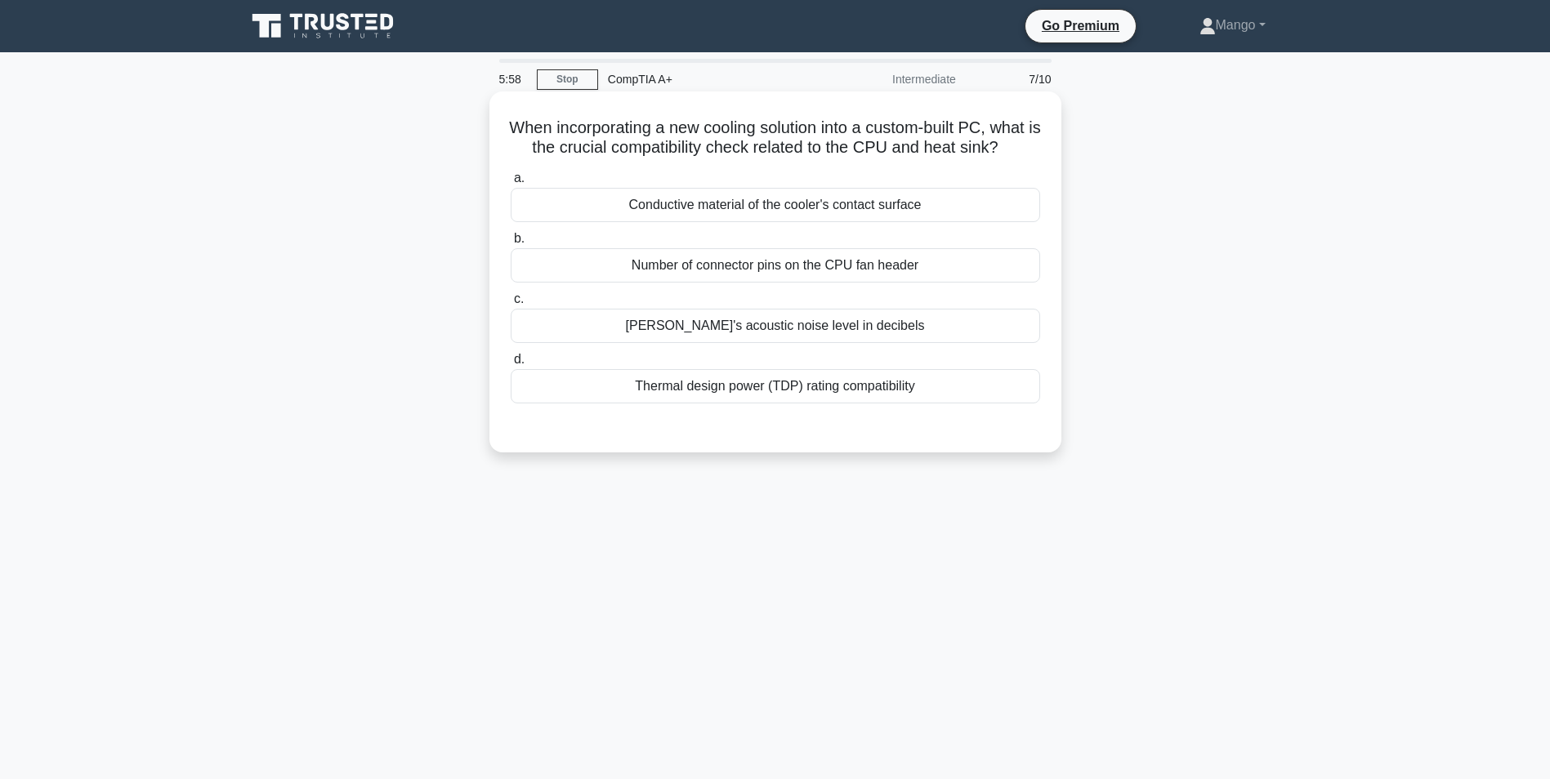
click at [749, 404] on div "Thermal design power (TDP) rating compatibility" at bounding box center [775, 386] width 529 height 34
click at [511, 365] on input "d. Thermal design power (TDP) rating compatibility" at bounding box center [511, 360] width 0 height 11
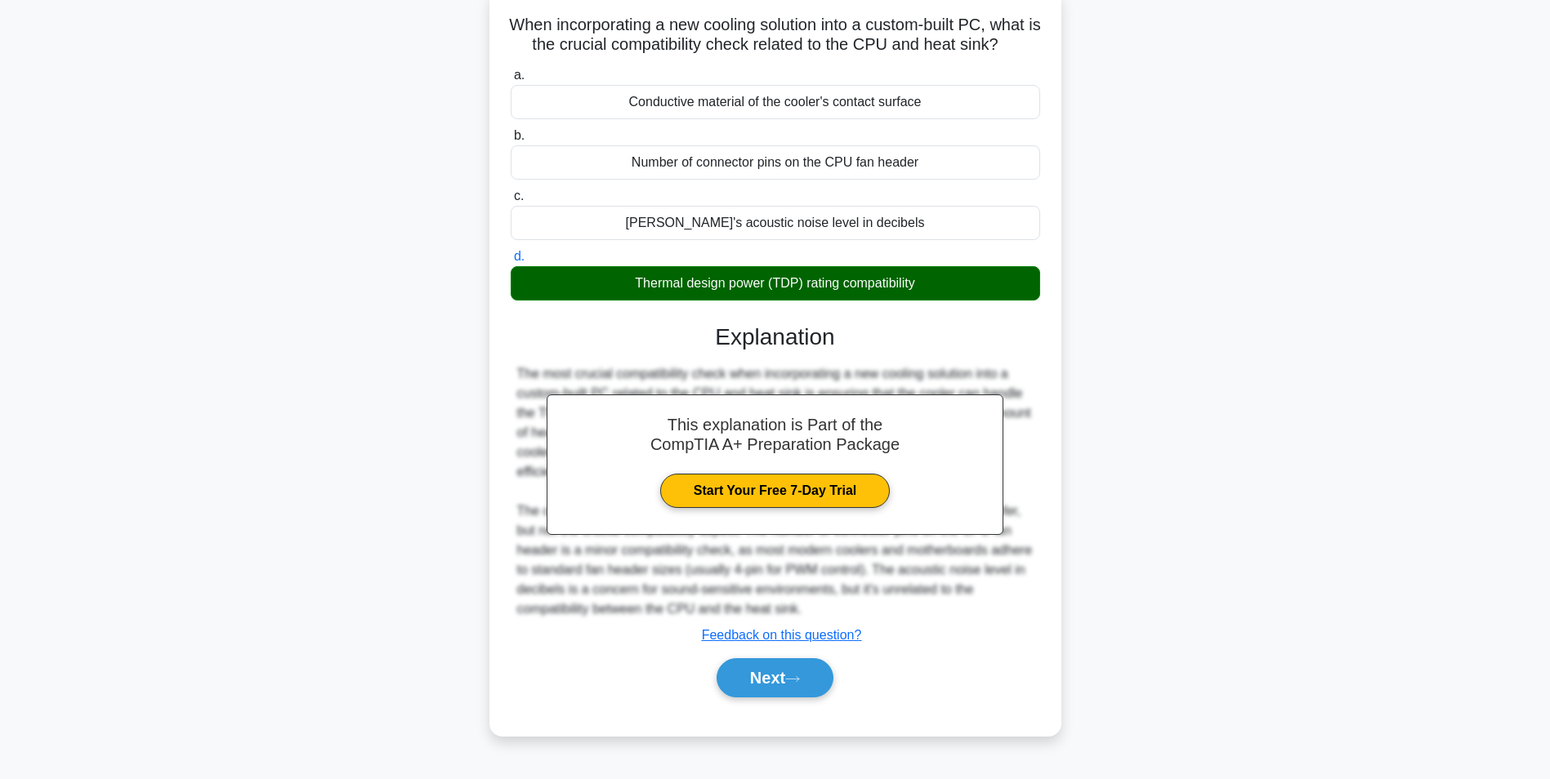
scroll to position [111, 0]
click at [817, 689] on button "Next" at bounding box center [774, 677] width 117 height 39
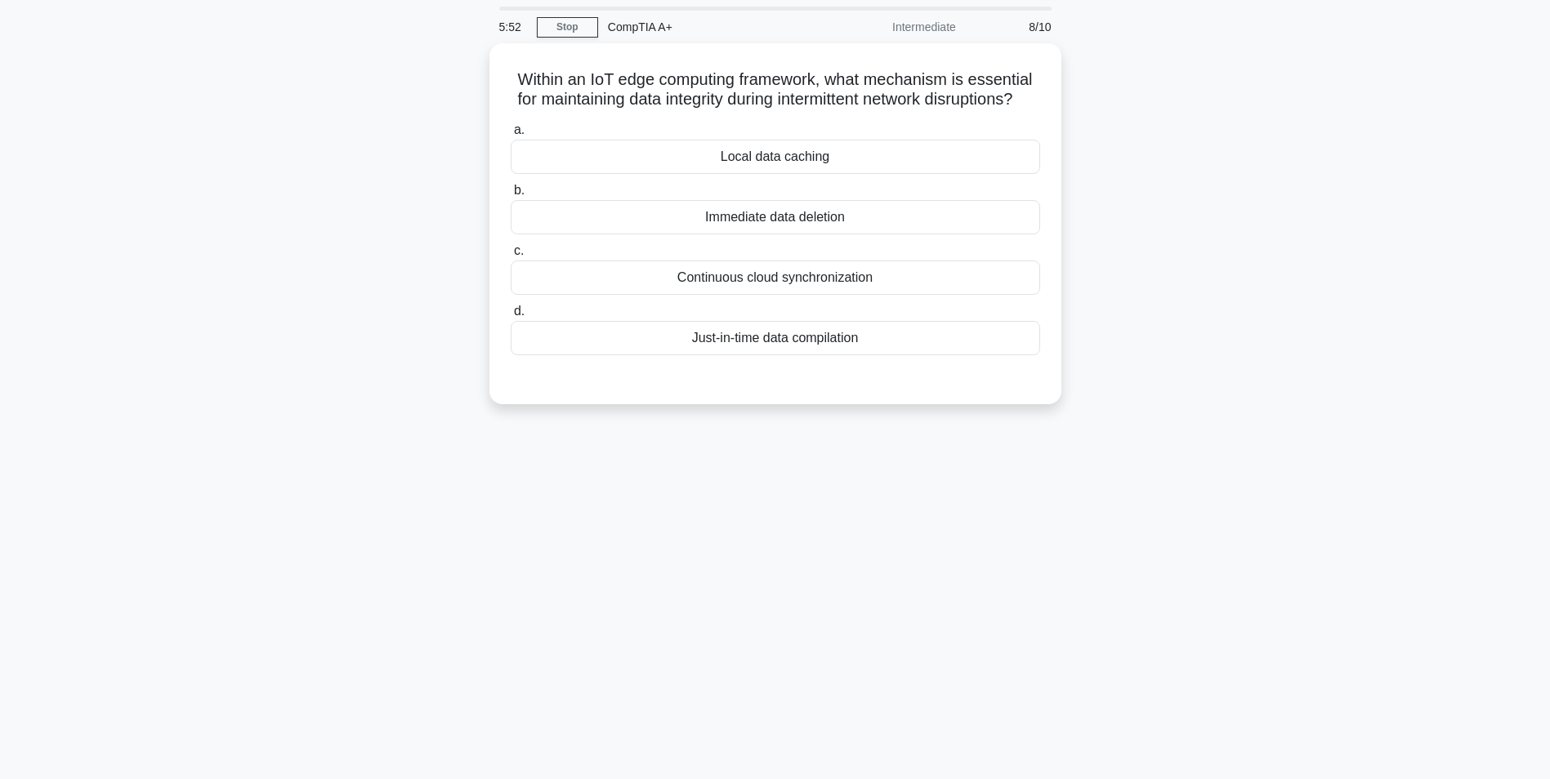
scroll to position [0, 0]
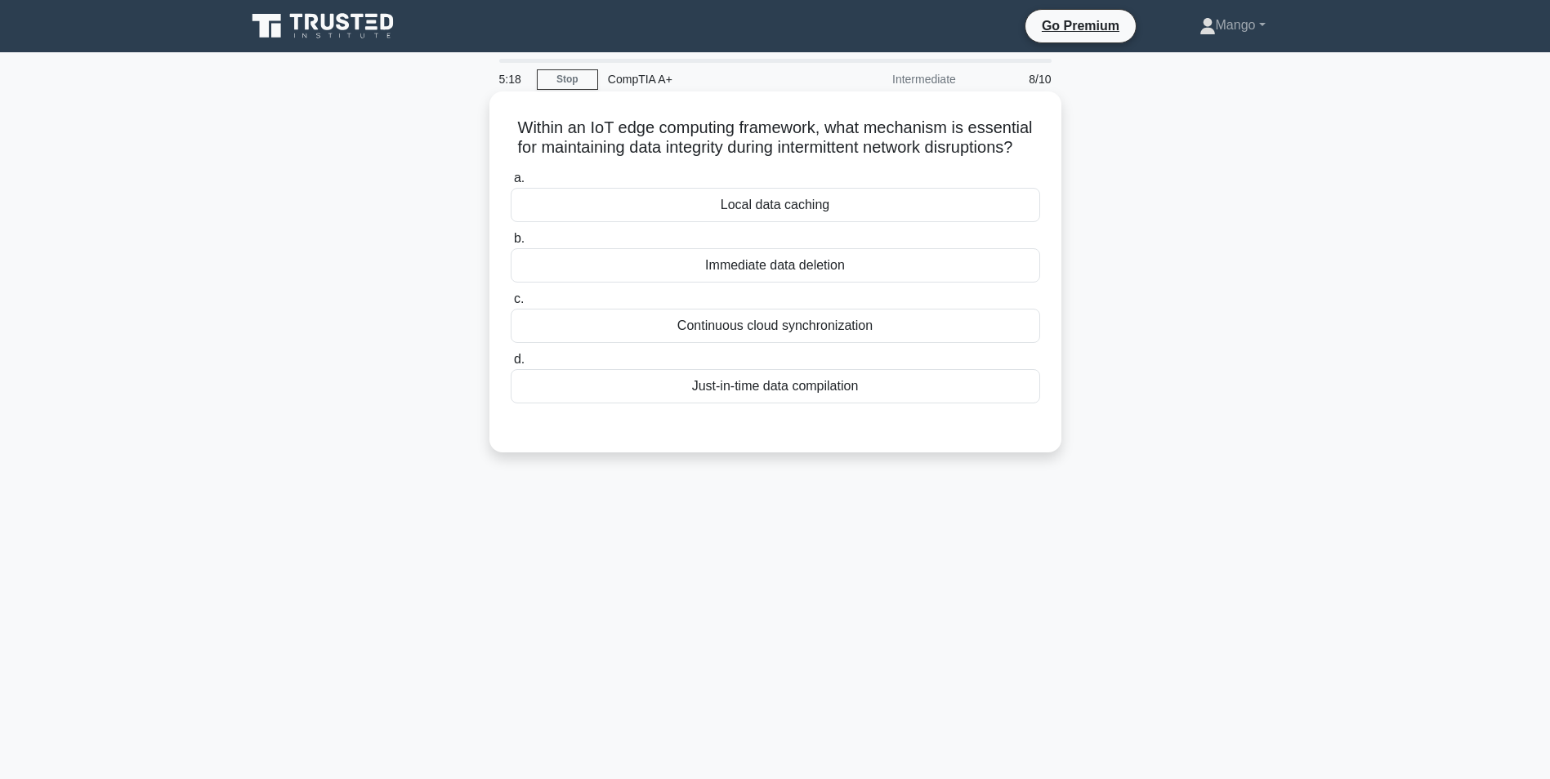
click at [739, 337] on div "Continuous cloud synchronization" at bounding box center [775, 326] width 529 height 34
click at [511, 305] on input "c. Continuous cloud synchronization" at bounding box center [511, 299] width 0 height 11
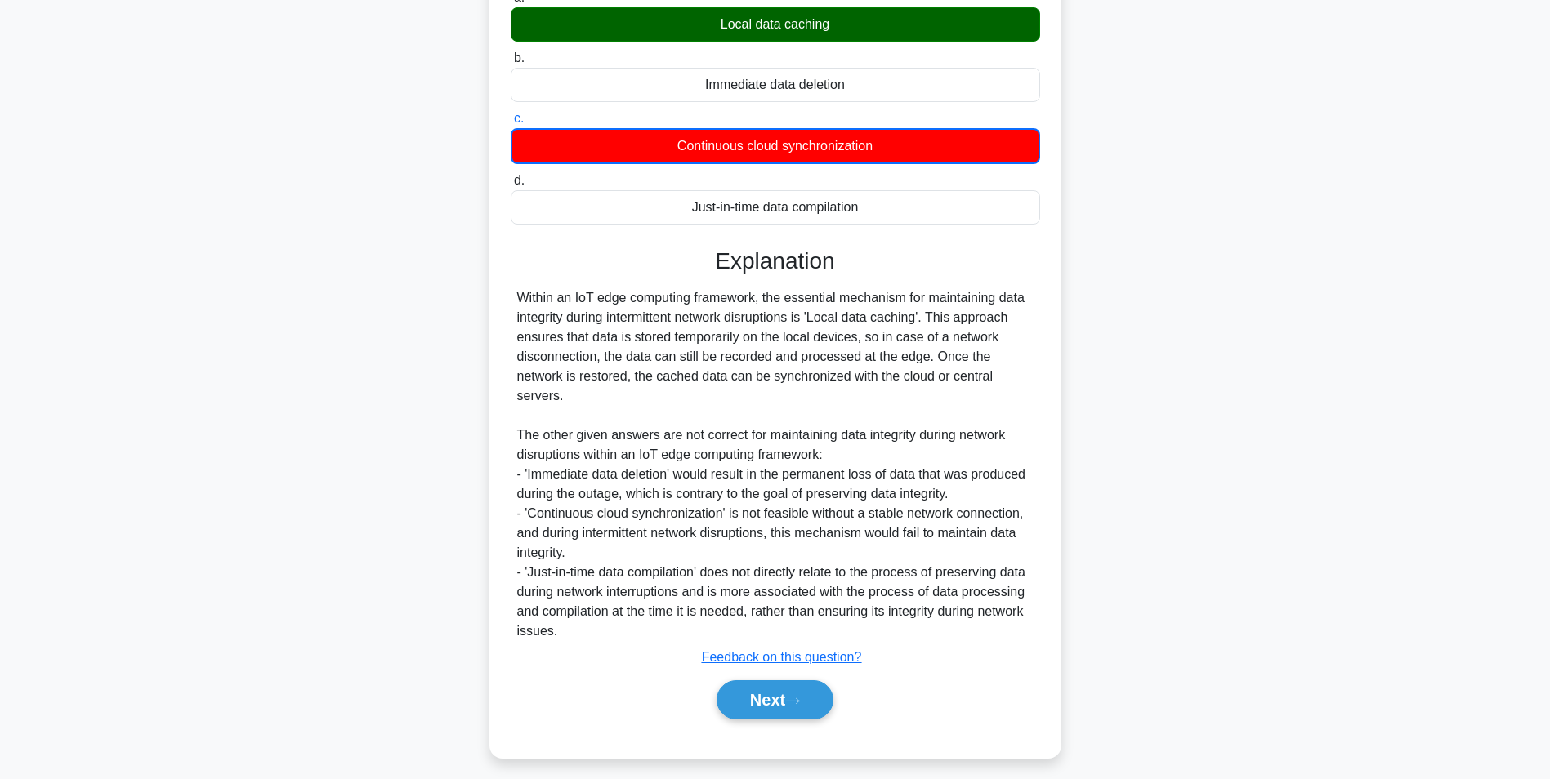
scroll to position [211, 0]
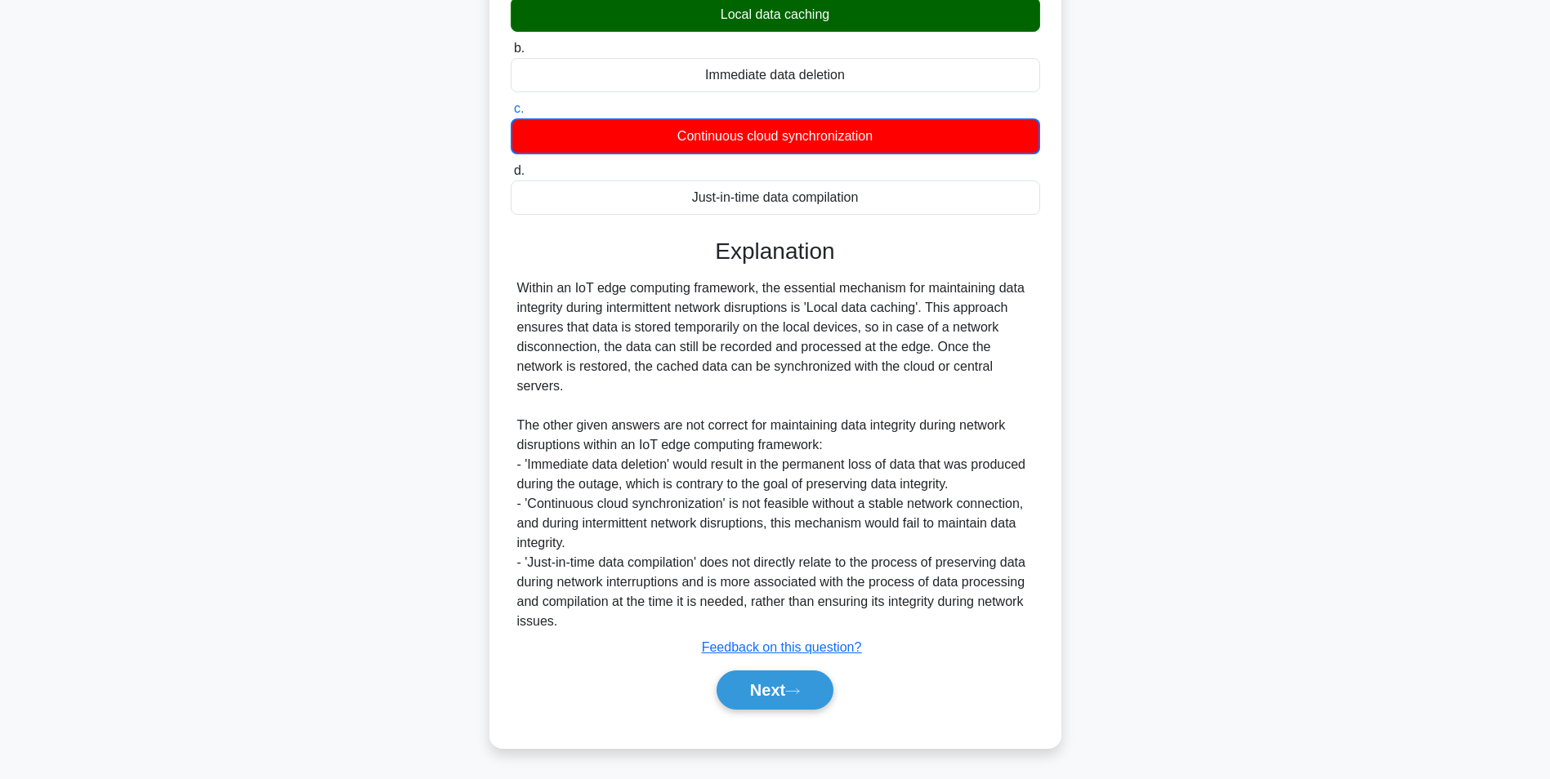
click at [743, 712] on div "Next" at bounding box center [775, 690] width 529 height 52
click at [752, 697] on button "Next" at bounding box center [774, 690] width 117 height 39
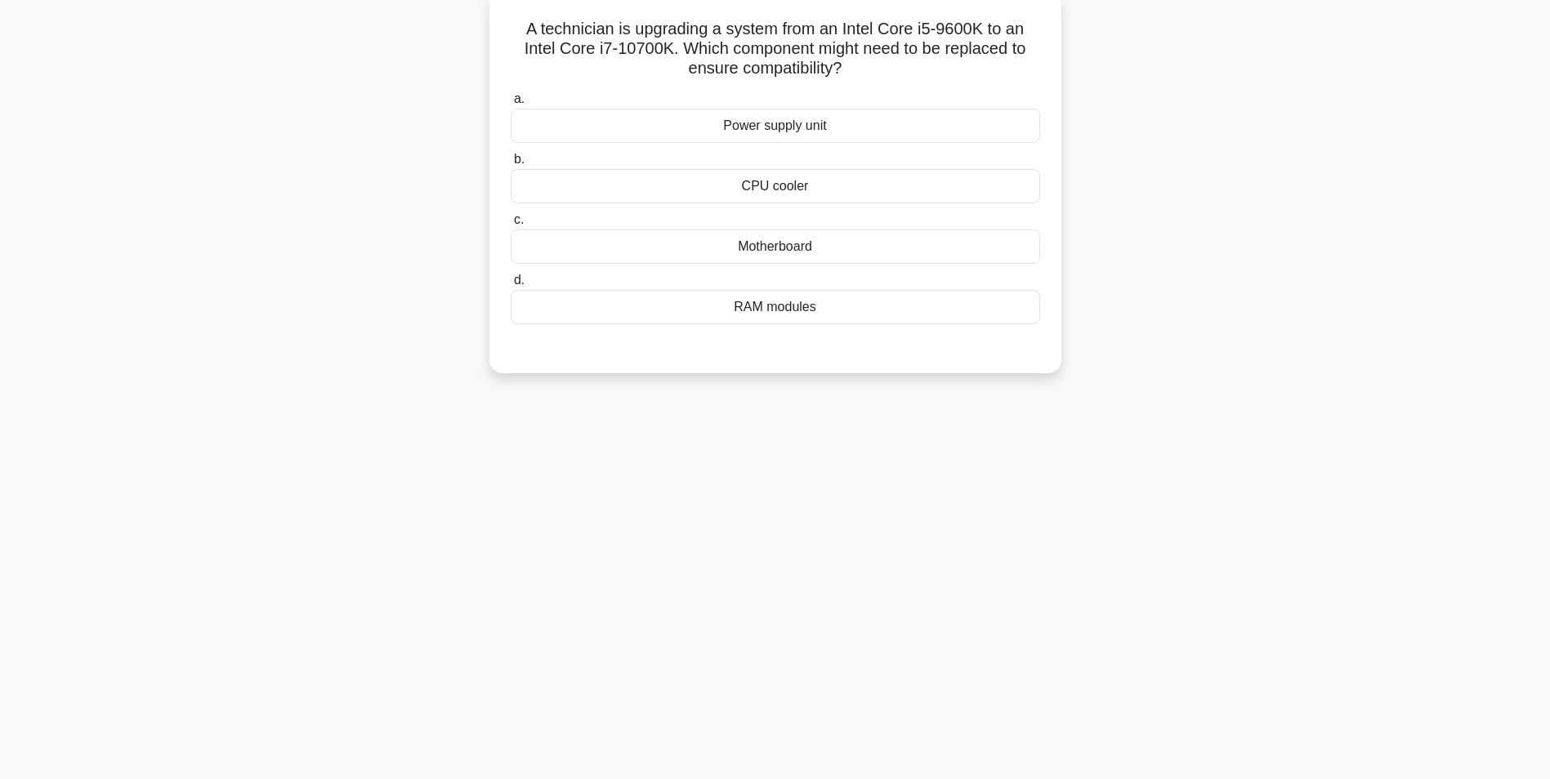
scroll to position [0, 0]
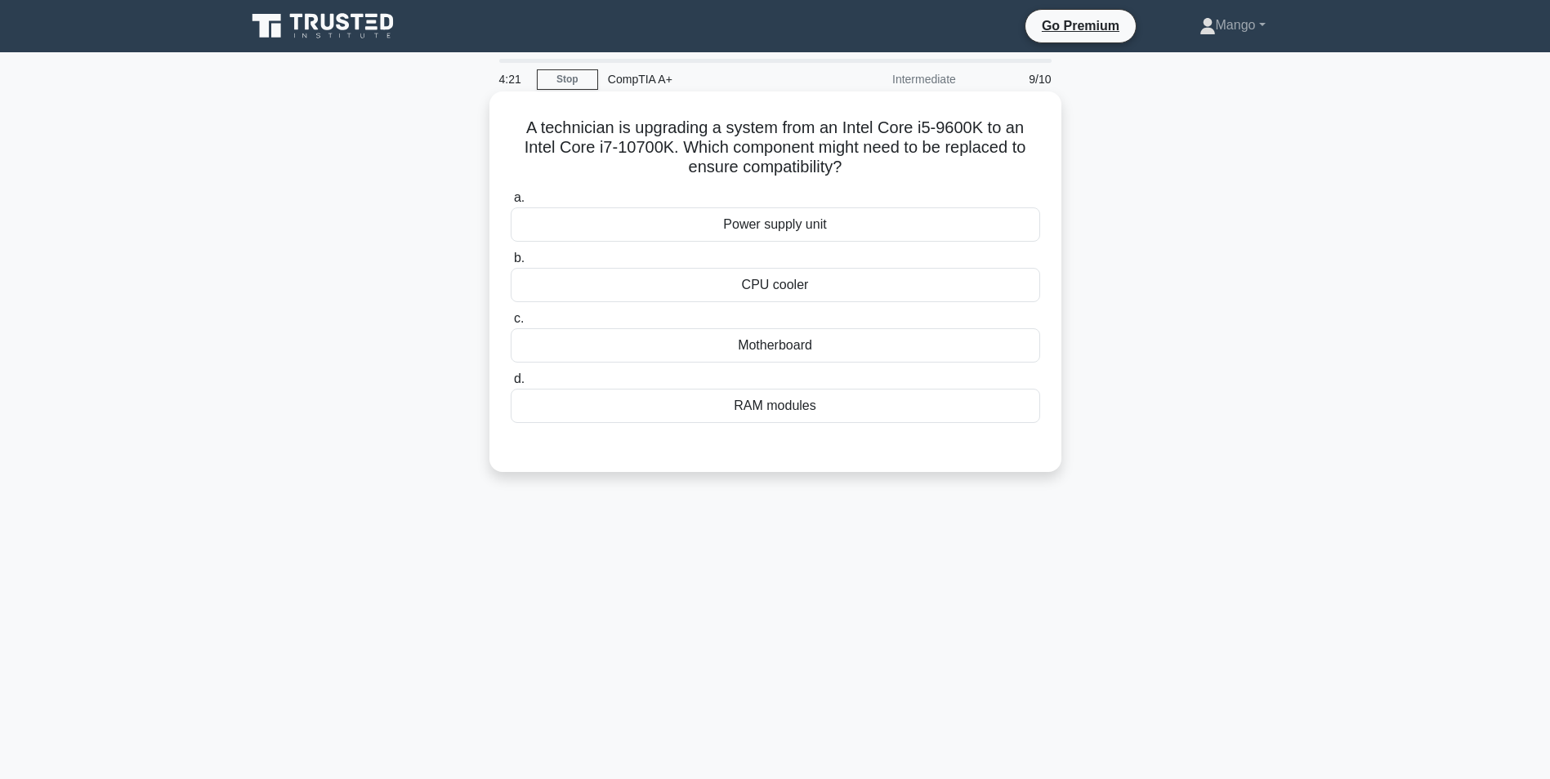
click at [809, 348] on div "Motherboard" at bounding box center [775, 345] width 529 height 34
click at [511, 324] on input "c. Motherboard" at bounding box center [511, 319] width 0 height 11
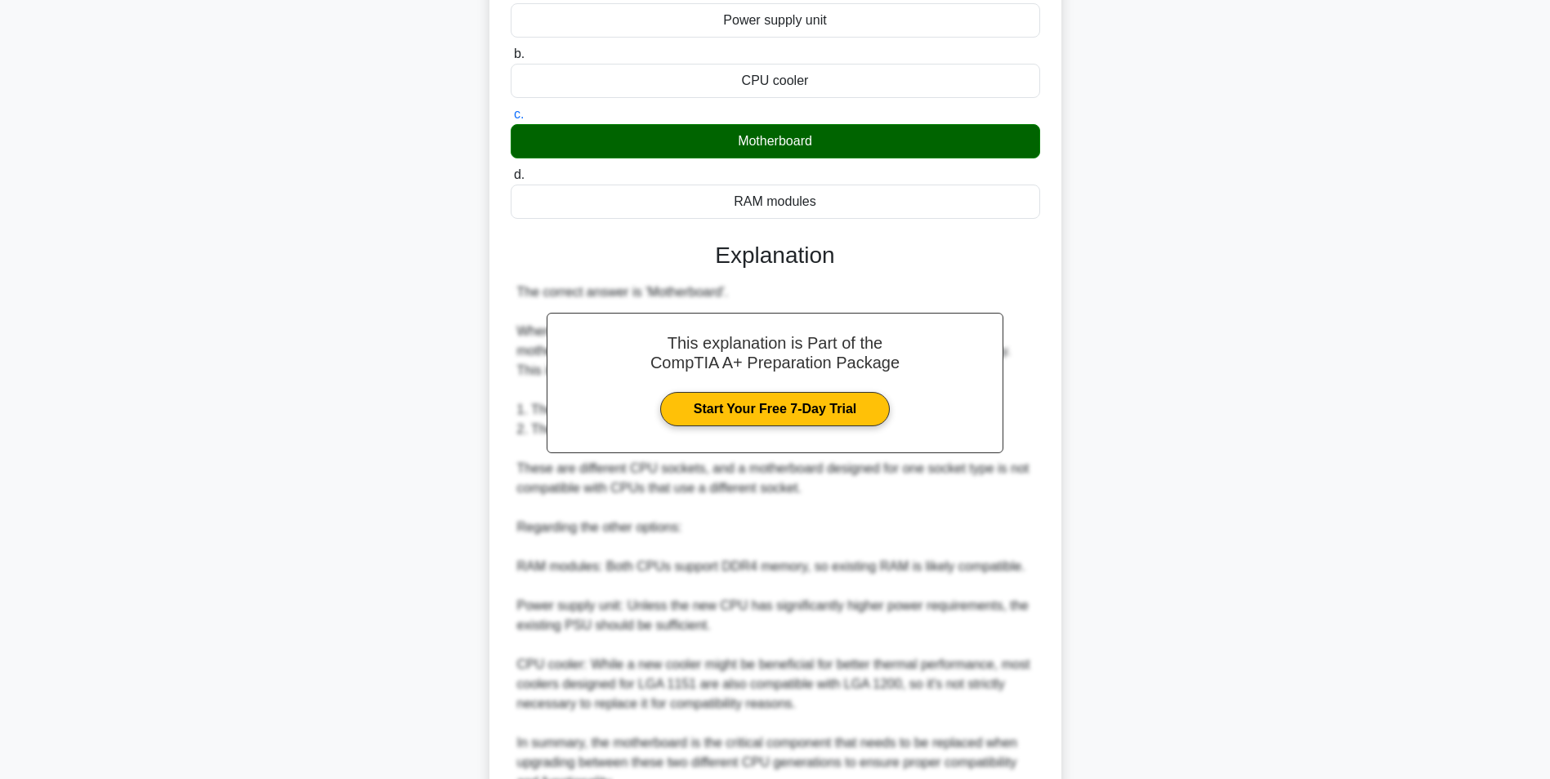
scroll to position [327, 0]
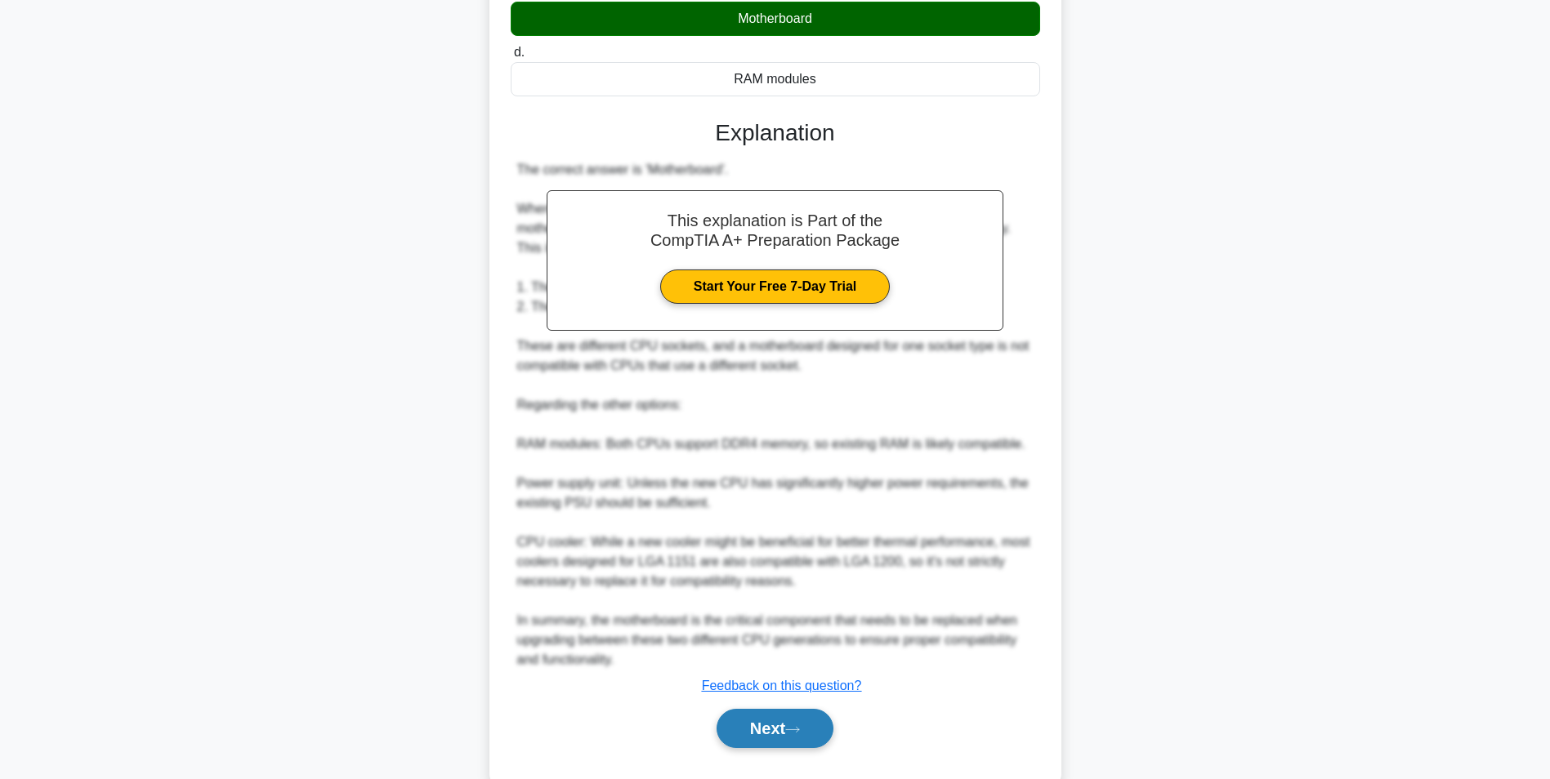
click at [821, 719] on button "Next" at bounding box center [774, 728] width 117 height 39
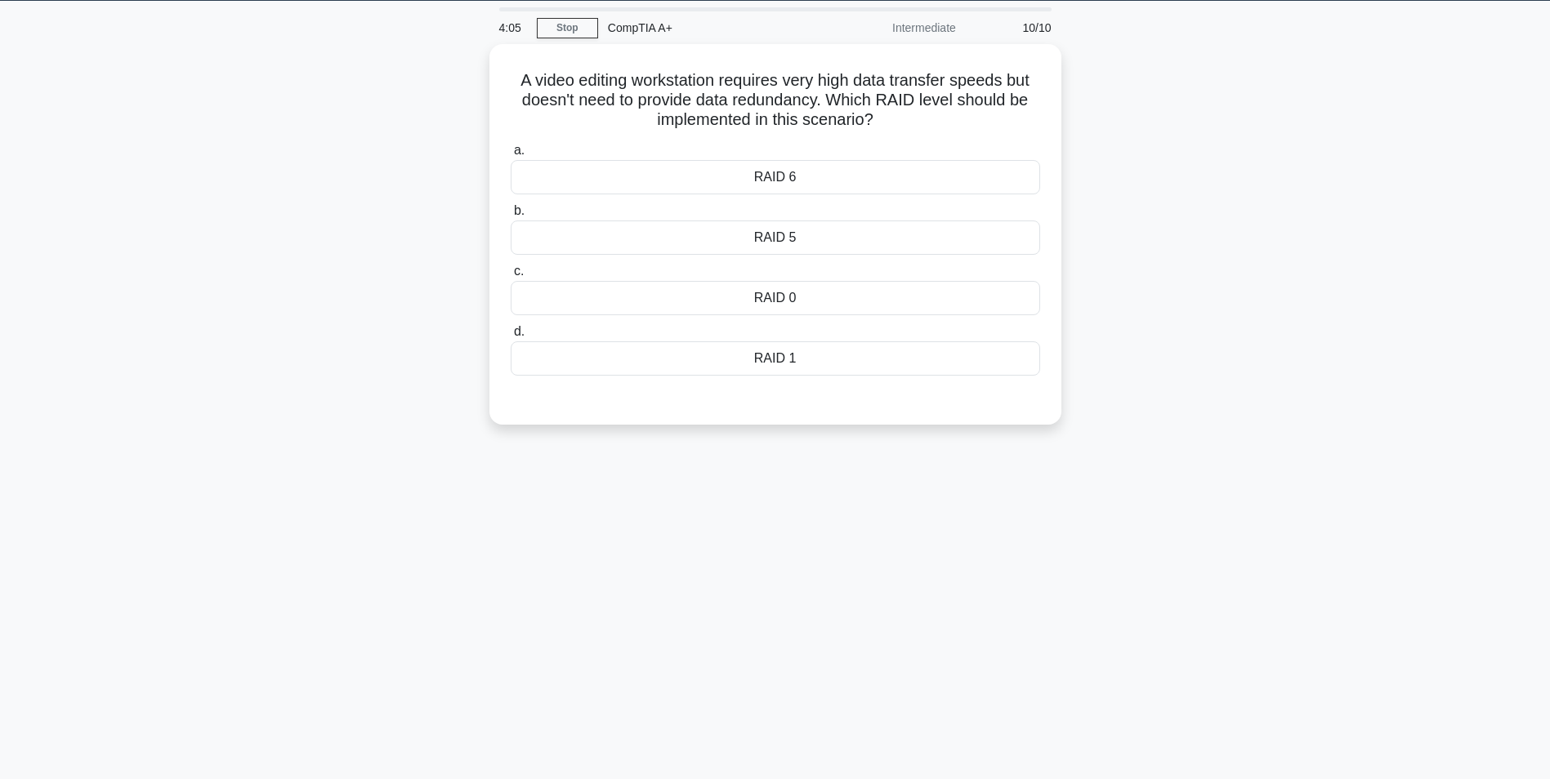
scroll to position [0, 0]
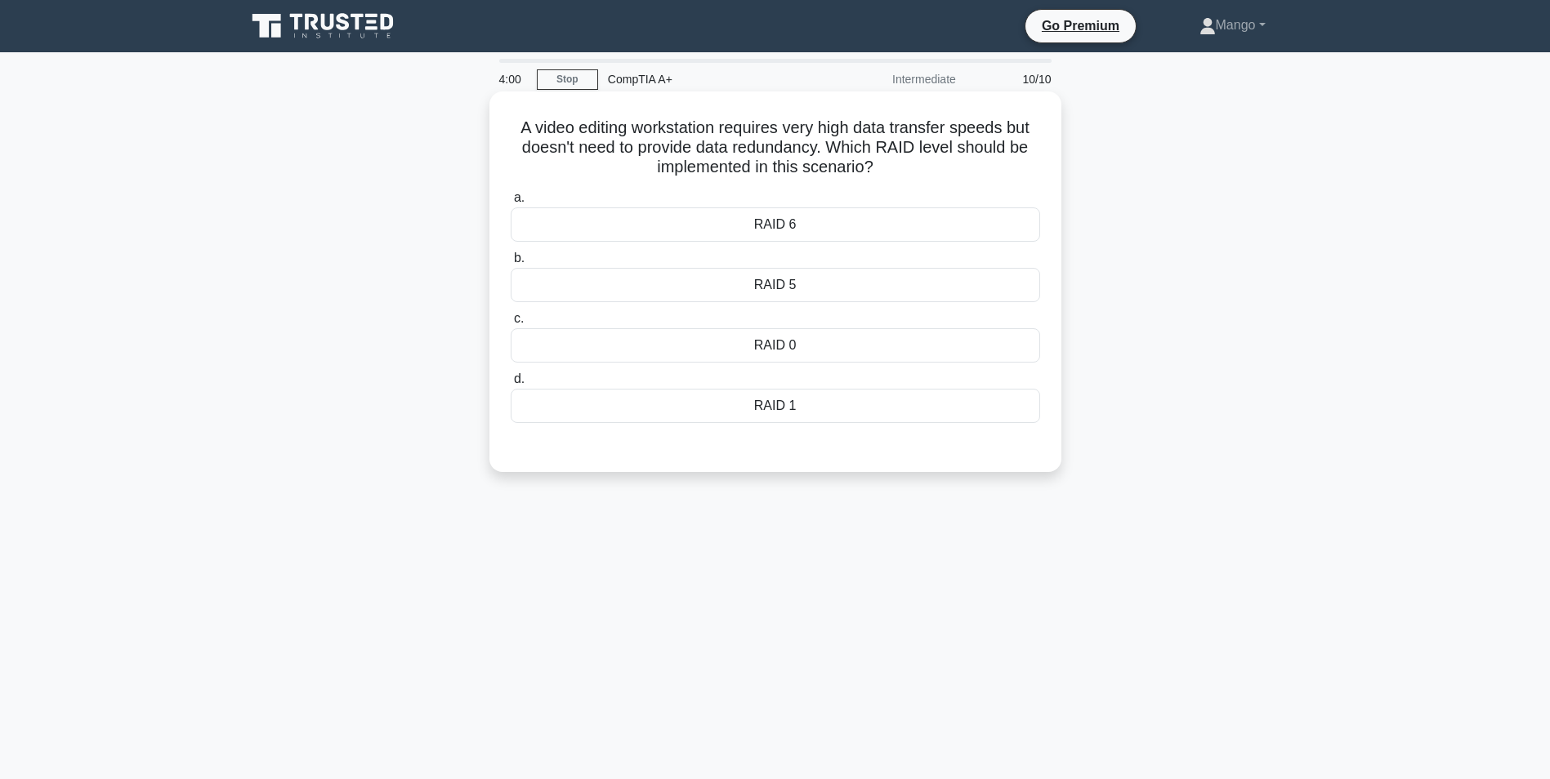
click at [914, 218] on div "RAID 6" at bounding box center [775, 224] width 529 height 34
click at [511, 203] on input "a. RAID 6" at bounding box center [511, 198] width 0 height 11
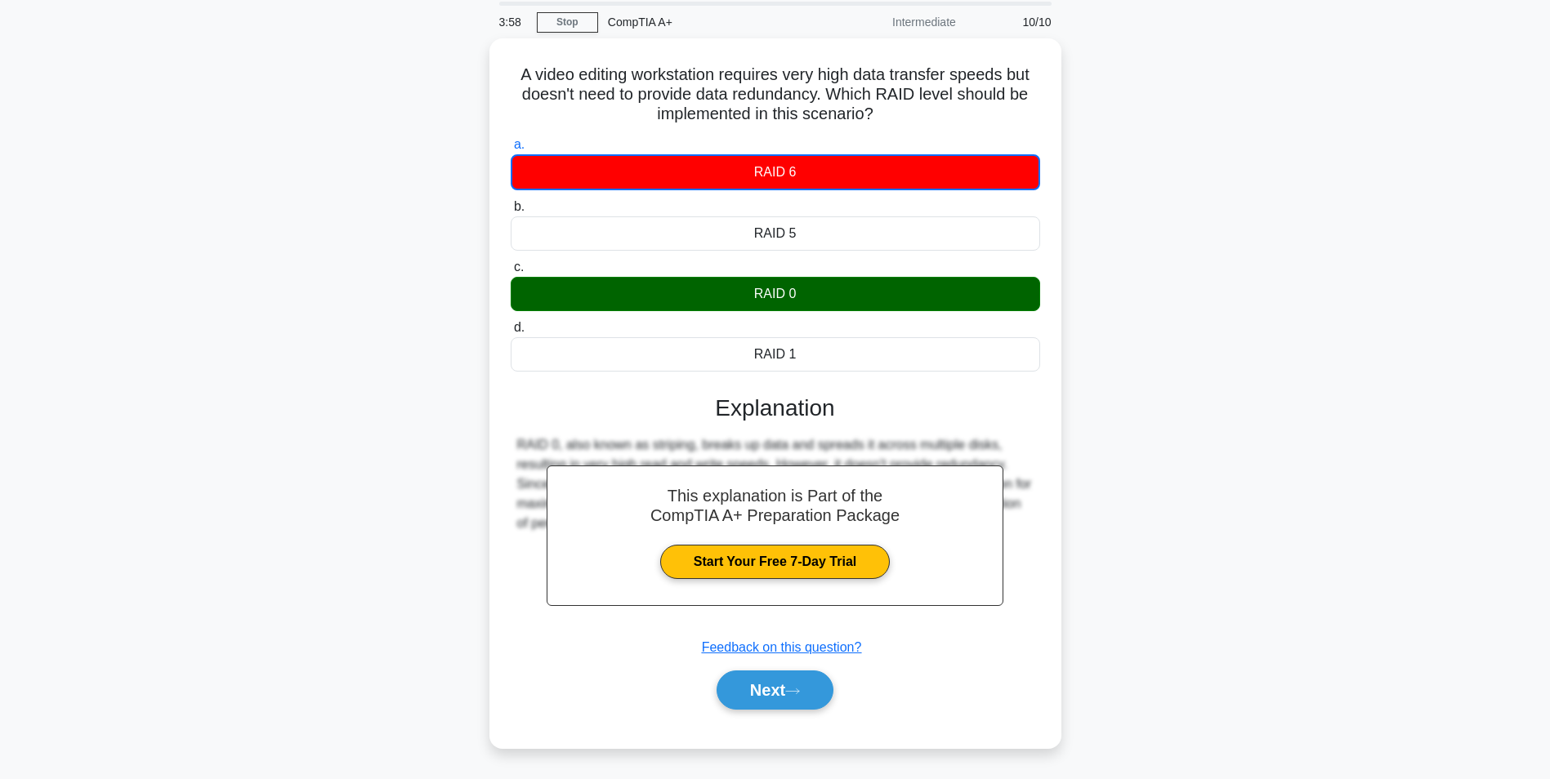
scroll to position [103, 0]
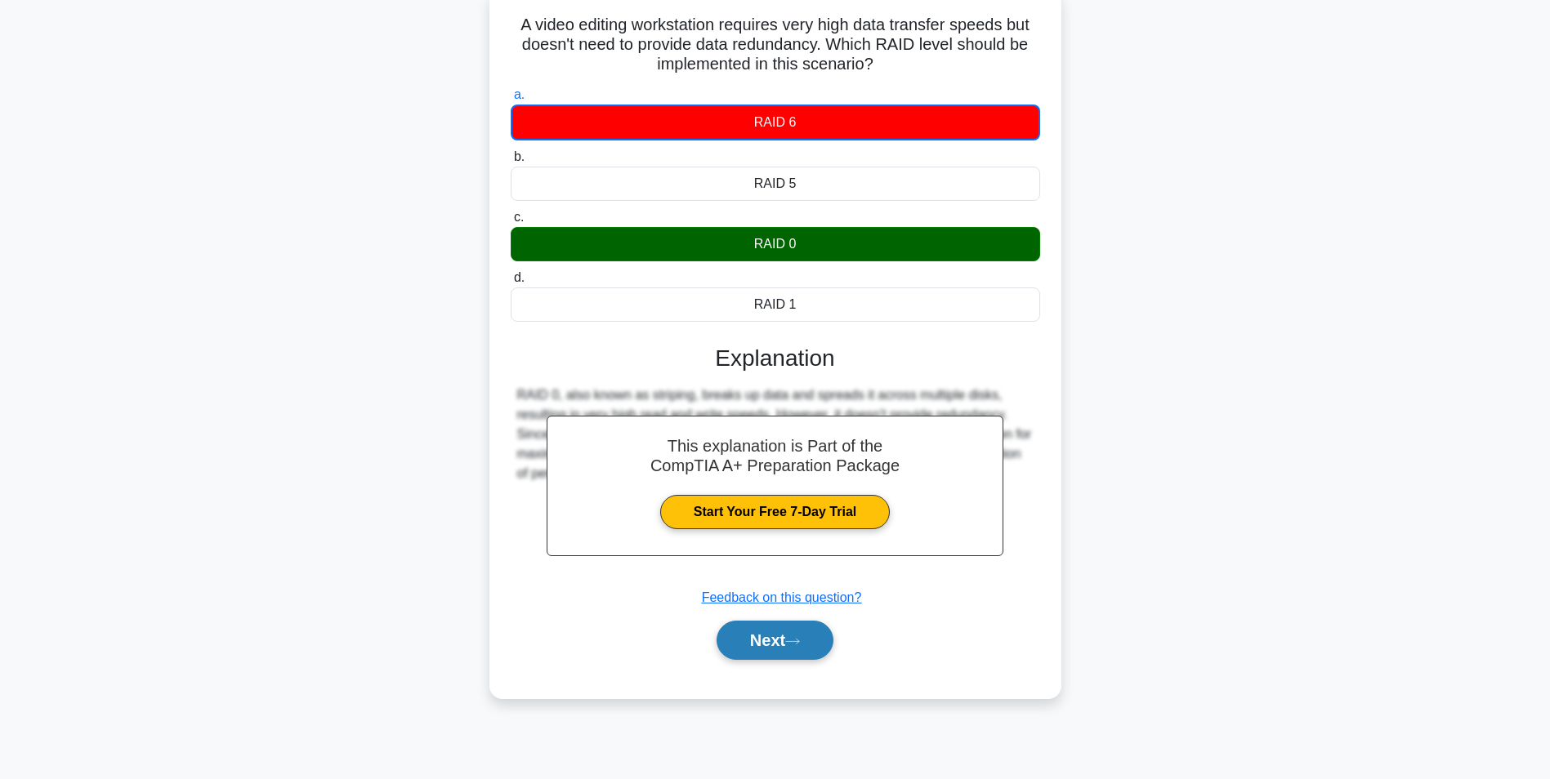
click at [781, 639] on button "Next" at bounding box center [774, 640] width 117 height 39
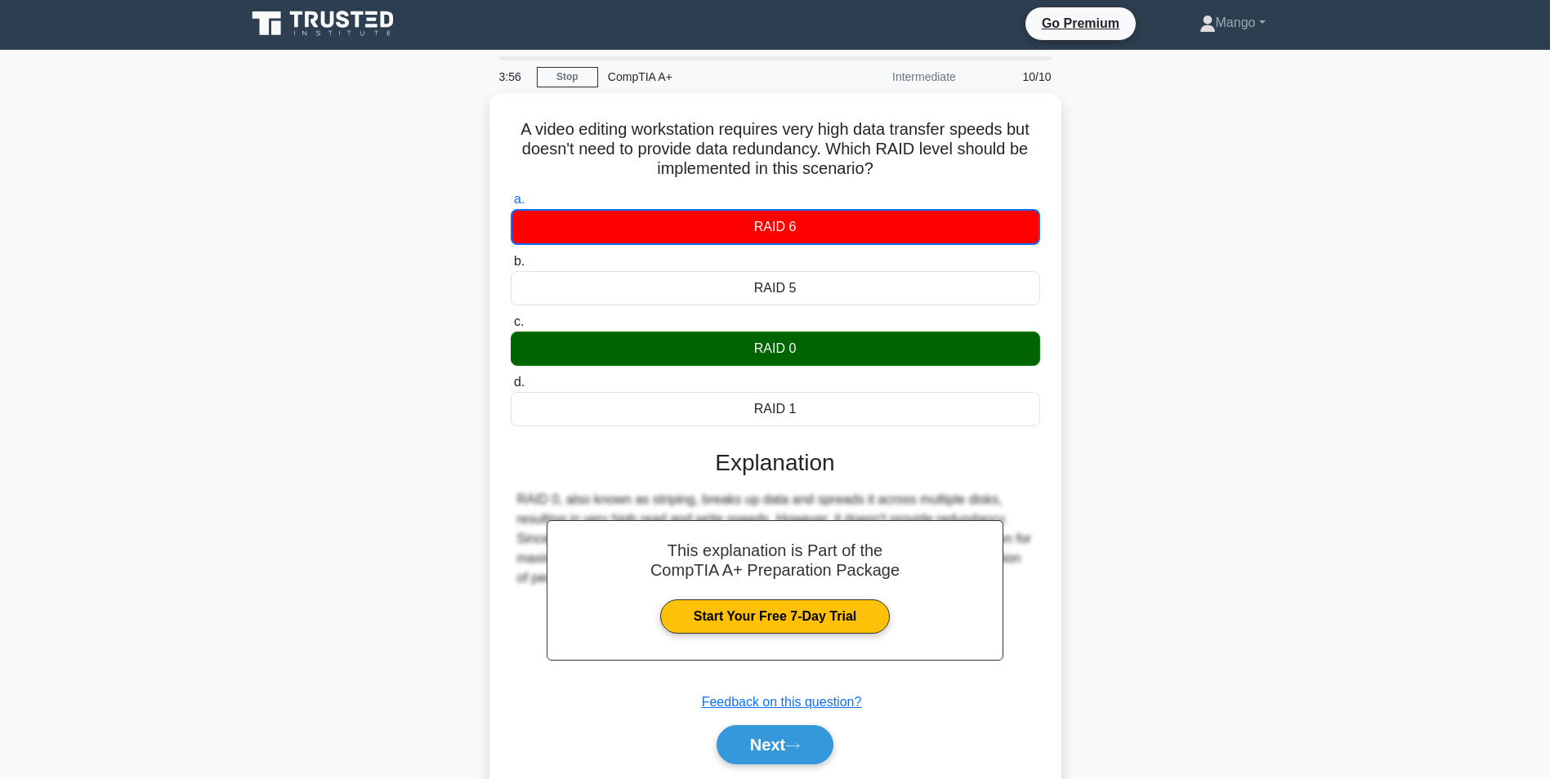
scroll to position [0, 0]
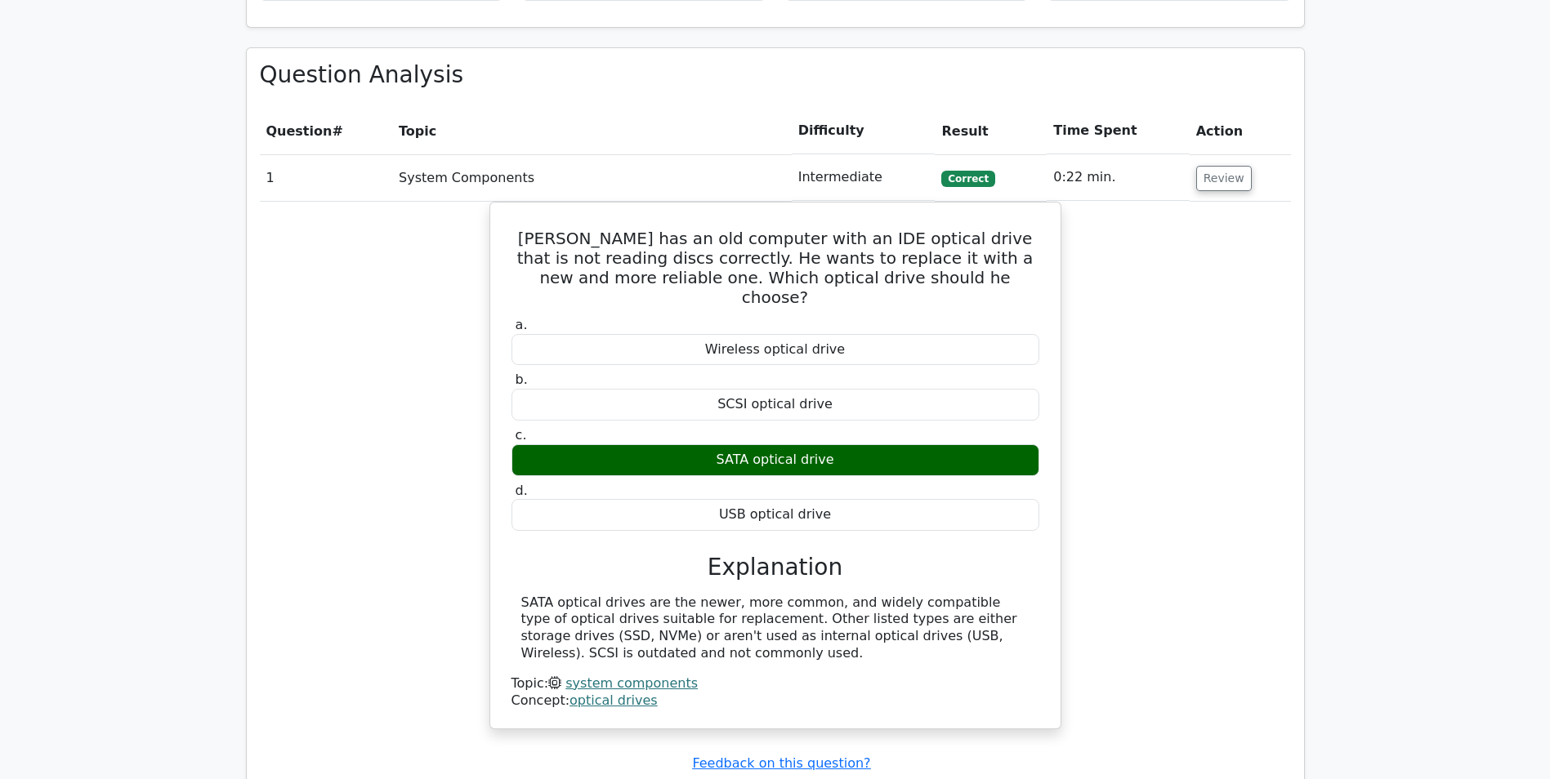
scroll to position [1879, 0]
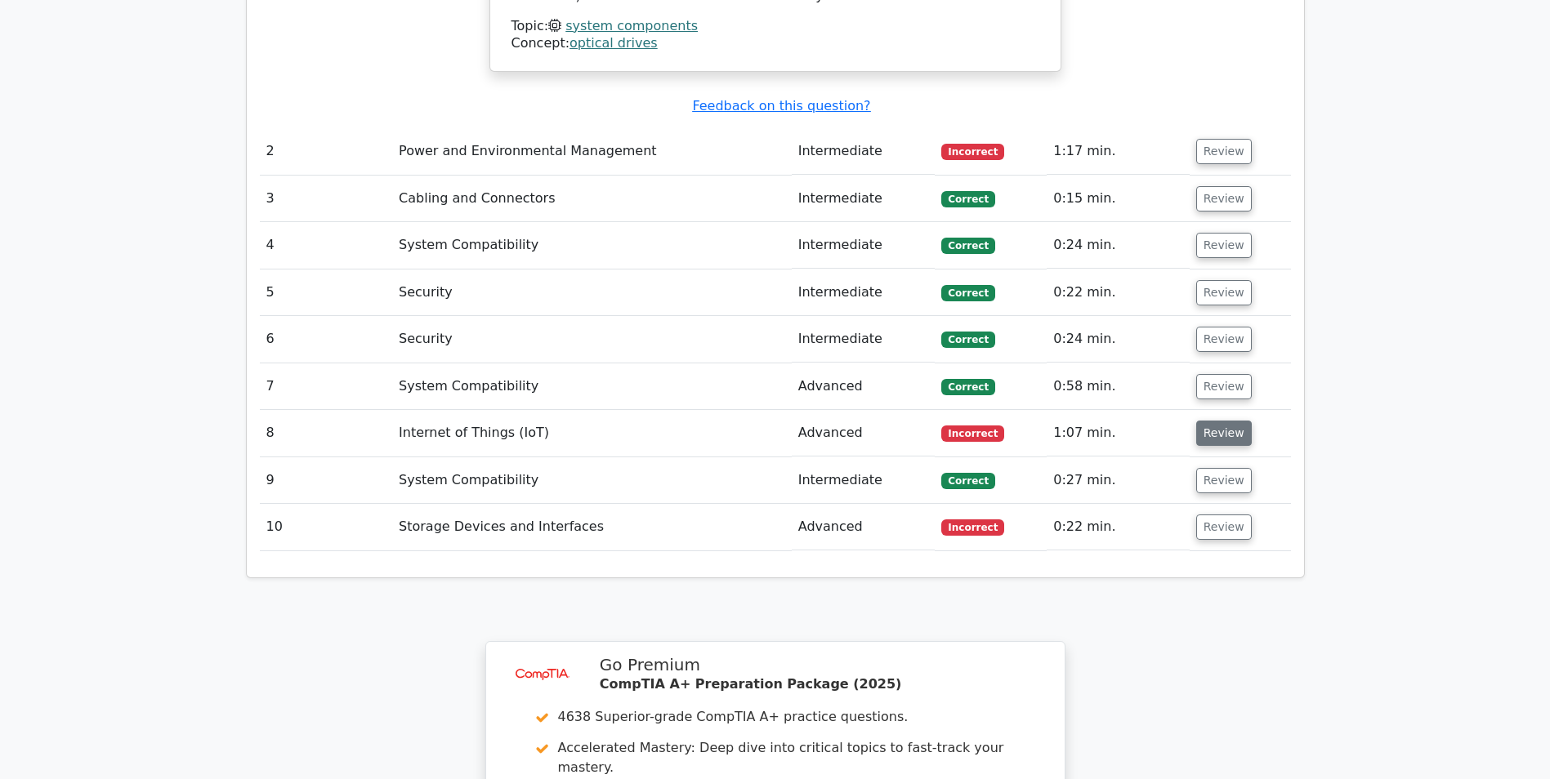
click at [1233, 421] on button "Review" at bounding box center [1224, 433] width 56 height 25
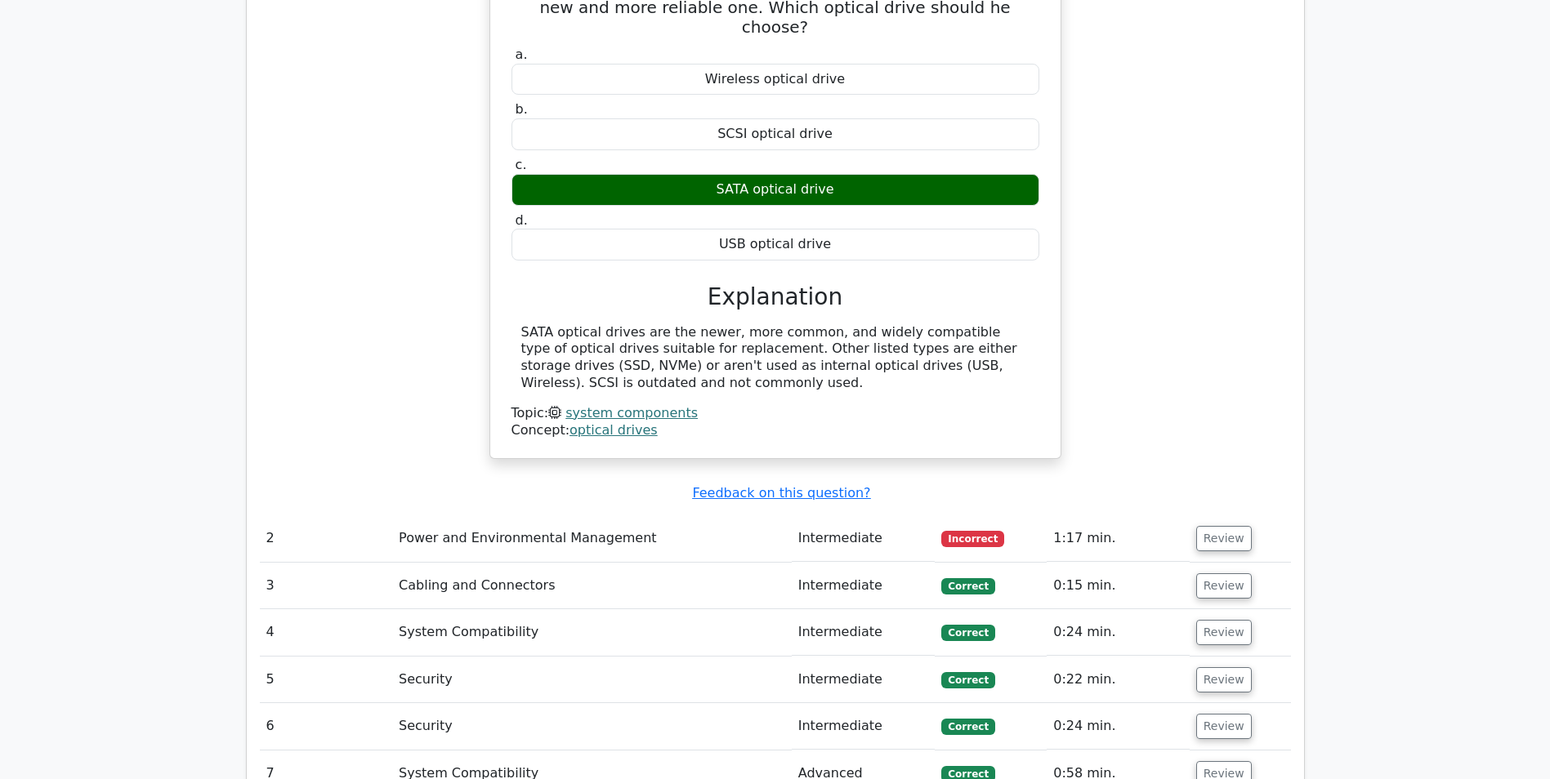
scroll to position [1470, 0]
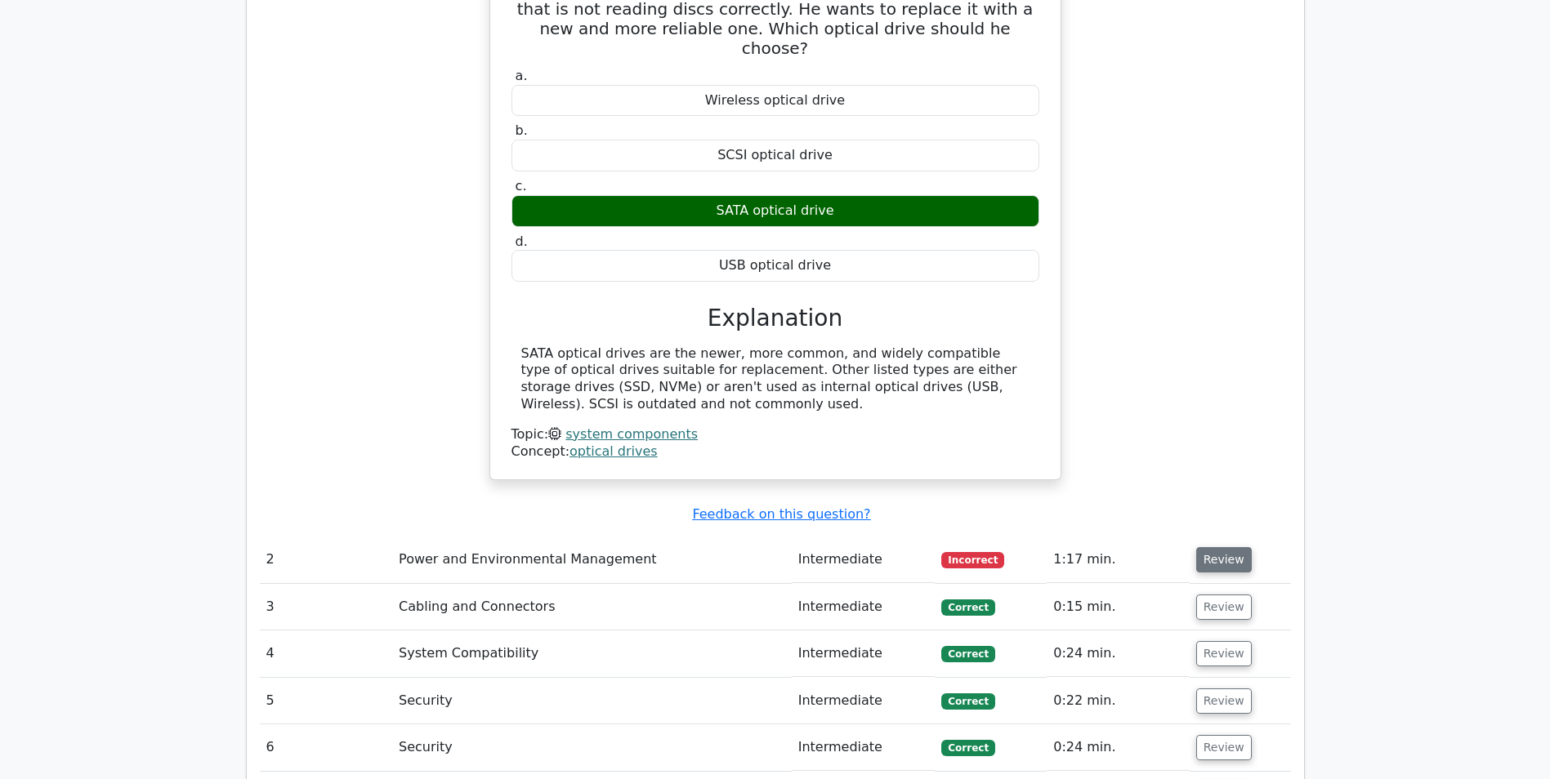
click at [1211, 547] on button "Review" at bounding box center [1224, 559] width 56 height 25
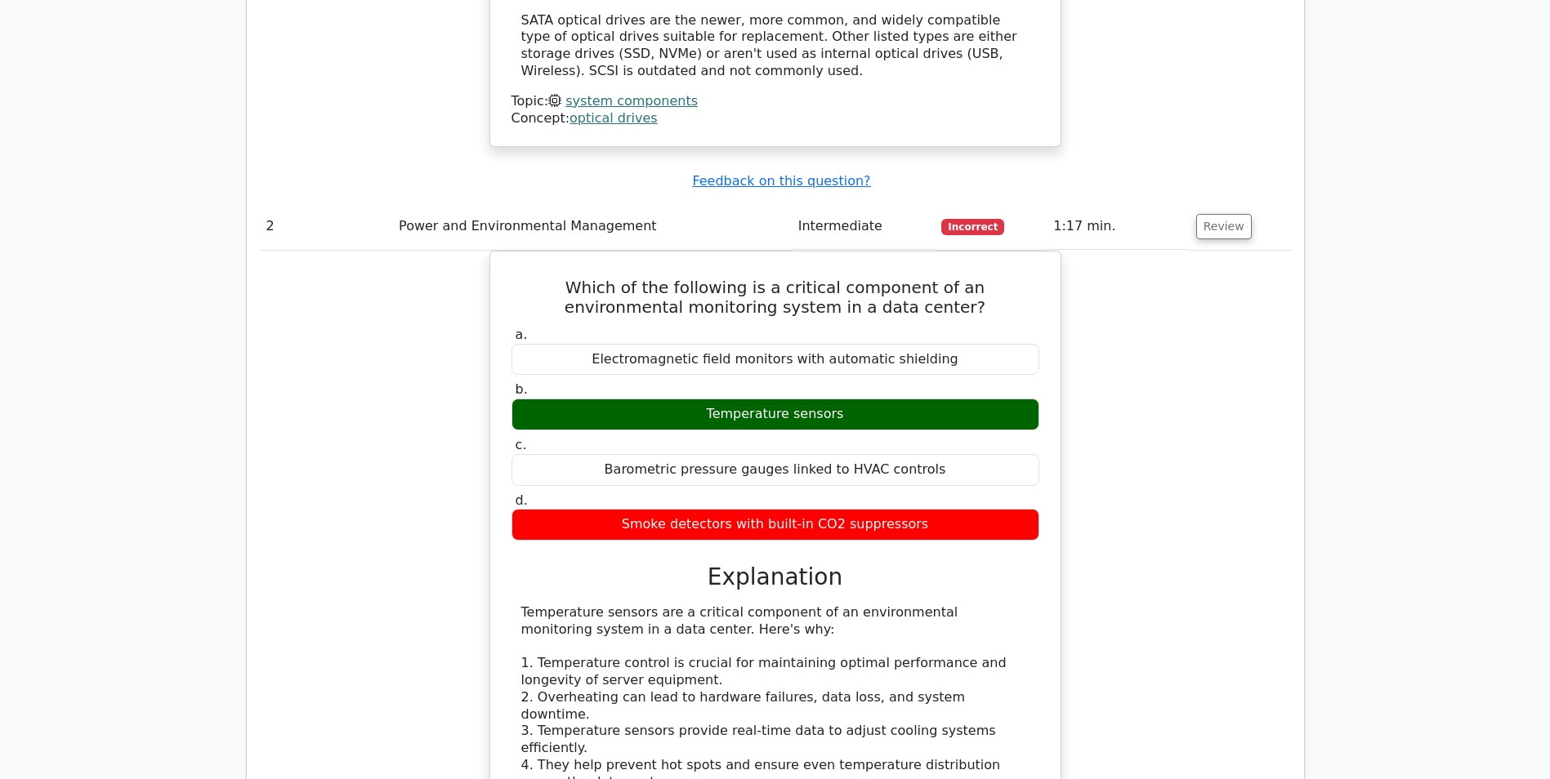
scroll to position [2451, 0]
